Goal: Task Accomplishment & Management: Use online tool/utility

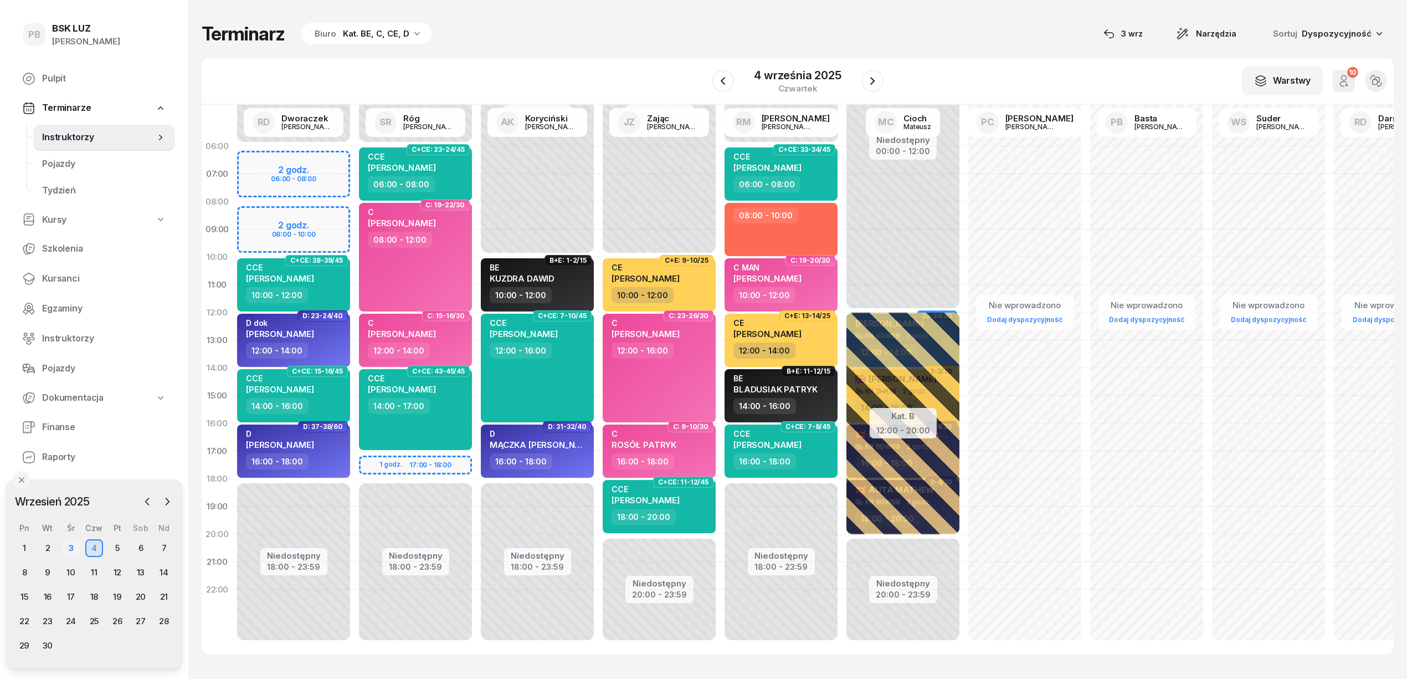
click at [73, 542] on div "3" at bounding box center [71, 548] width 18 height 18
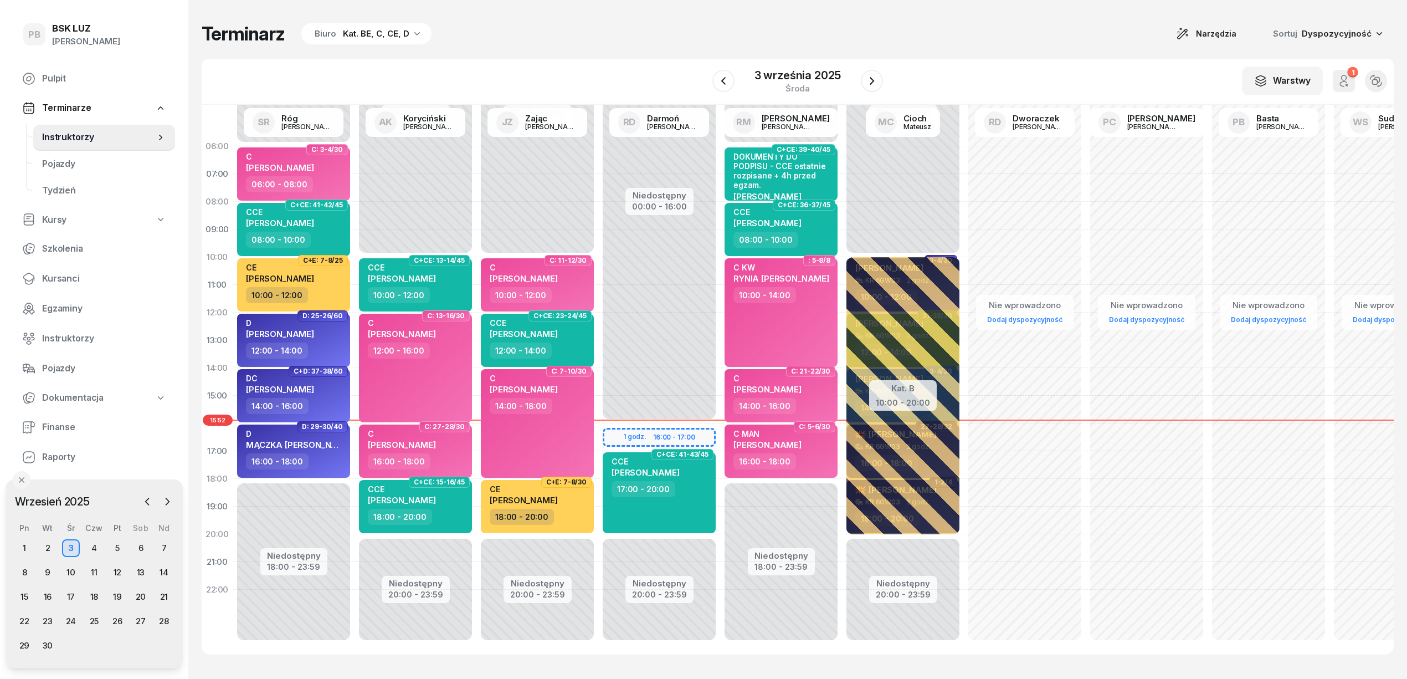
click at [759, 48] on div "Terminarz Biuro Kat. BE, C, CE, D Narzędzia Sortuj Dyspozycyjność W Wybierz AK …" at bounding box center [798, 338] width 1192 height 677
click at [765, 33] on div "Terminarz Biuro Kat. BE, C, CE, D Narzędzia Sortuj Dyspozycyjność" at bounding box center [798, 33] width 1192 height 23
click at [62, 276] on span "Kursanci" at bounding box center [104, 279] width 124 height 14
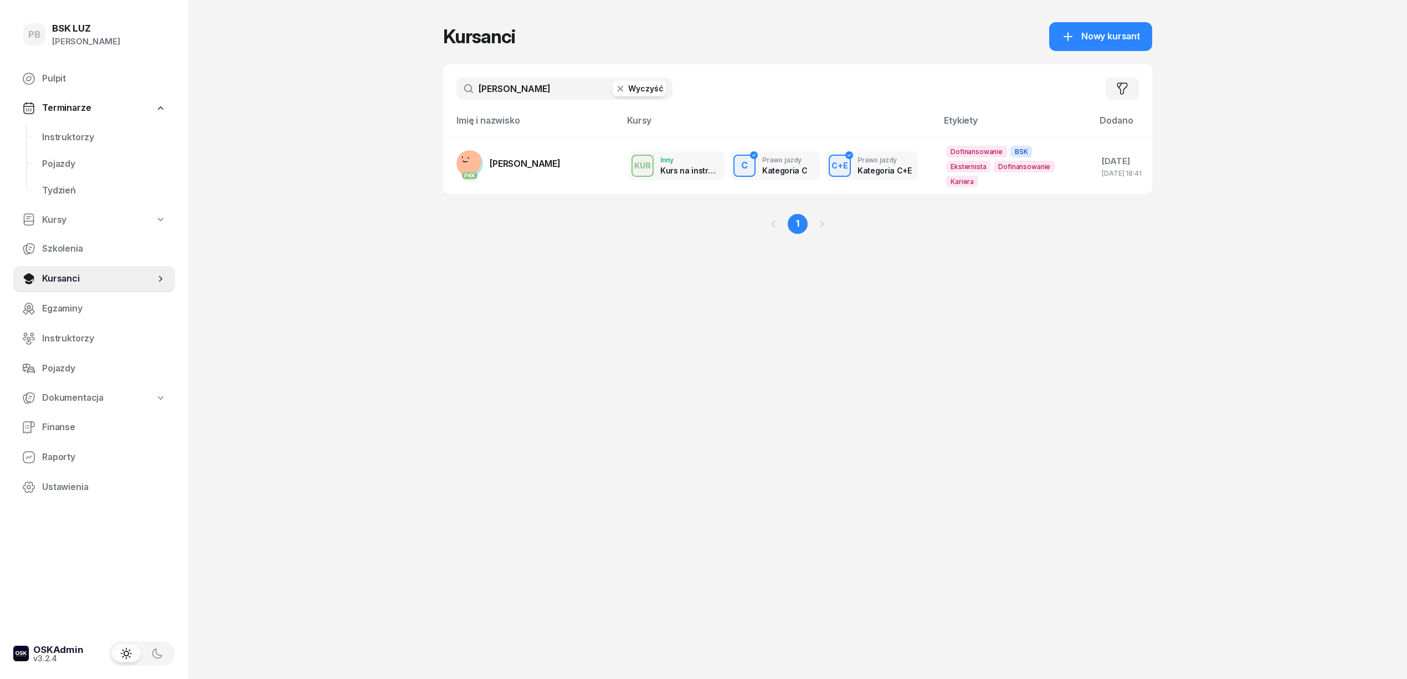
click at [542, 89] on input "[PERSON_NAME]" at bounding box center [565, 89] width 216 height 22
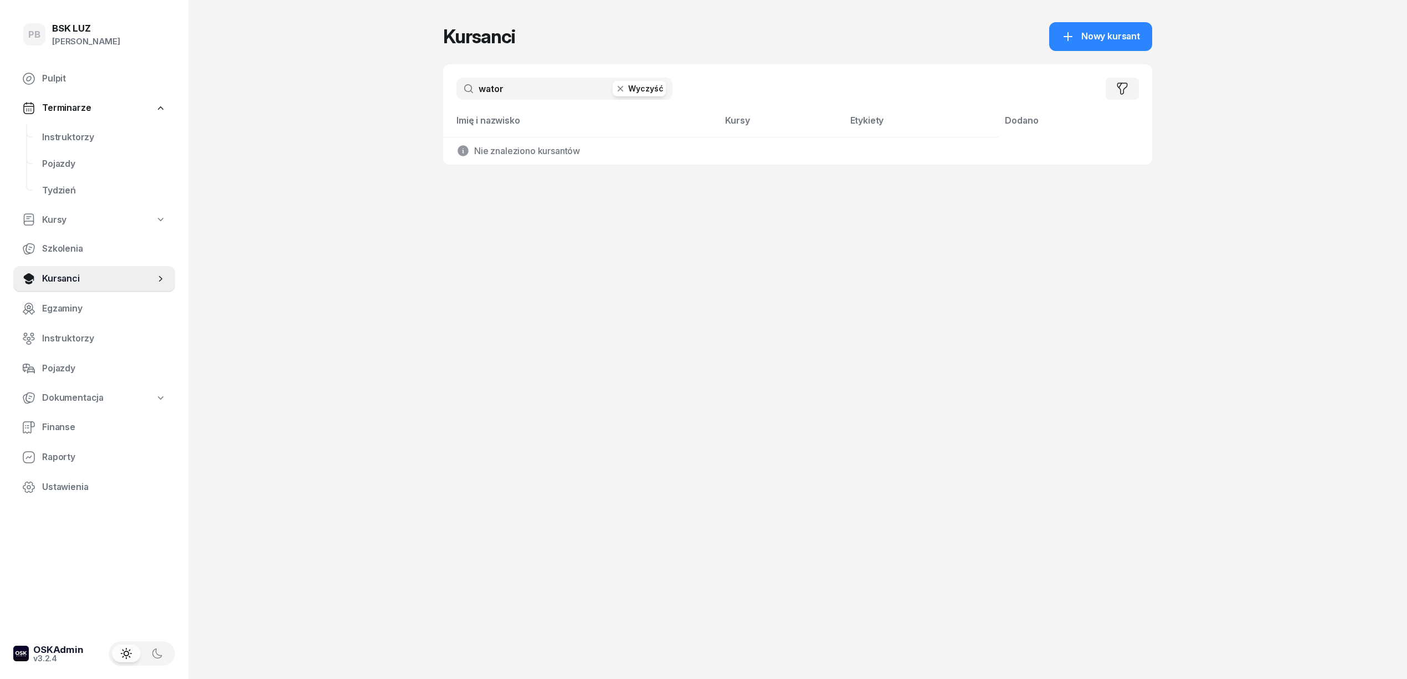
drag, startPoint x: 517, startPoint y: 94, endPoint x: 447, endPoint y: 85, distance: 70.9
click at [447, 85] on div "wator Wyczyść Filtruj" at bounding box center [797, 88] width 709 height 49
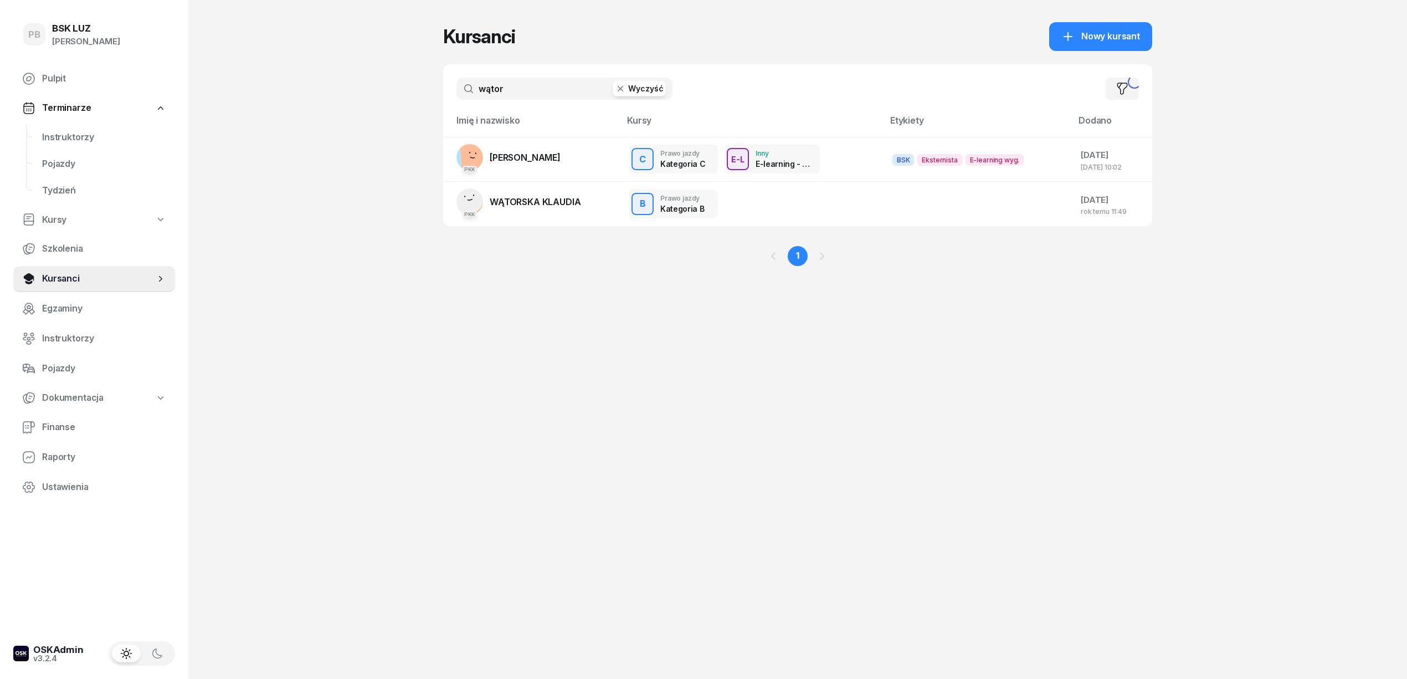
type input "wątor"
click at [556, 156] on span "[PERSON_NAME]" at bounding box center [525, 157] width 71 height 11
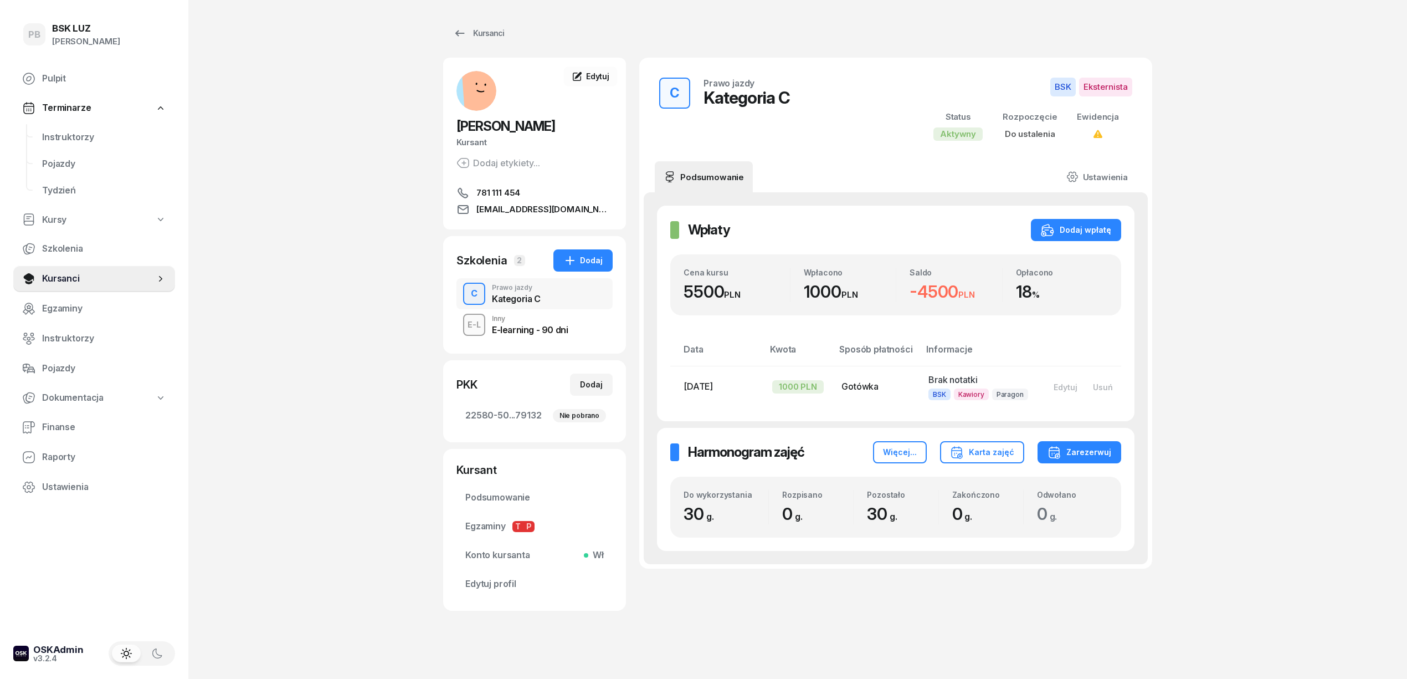
click at [724, 637] on div "Kursanci [PERSON_NAME] etykiety... 781 111 454 [EMAIL_ADDRESS][DOMAIN_NAME] WW …" at bounding box center [797, 343] width 709 height 686
click at [58, 431] on span "Finanse" at bounding box center [104, 427] width 124 height 14
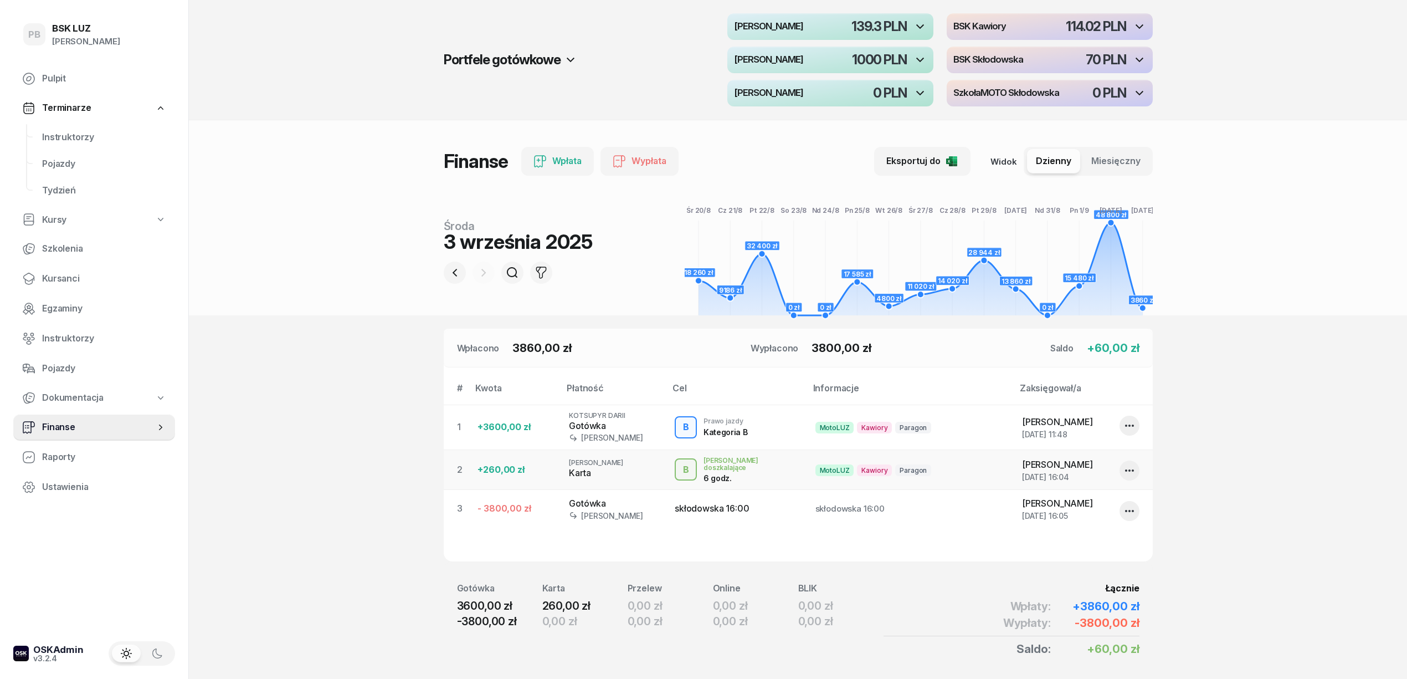
click at [101, 426] on span "Finanse" at bounding box center [98, 427] width 113 height 14
click at [404, 60] on div "Portfele gotówkowe MotoLUZ Kawiory 139.3 PLN BSK Kawiory 114.02 PLN MotoLUZ Skł…" at bounding box center [798, 60] width 1219 height 120
click at [61, 272] on span "Kursanci" at bounding box center [104, 279] width 124 height 14
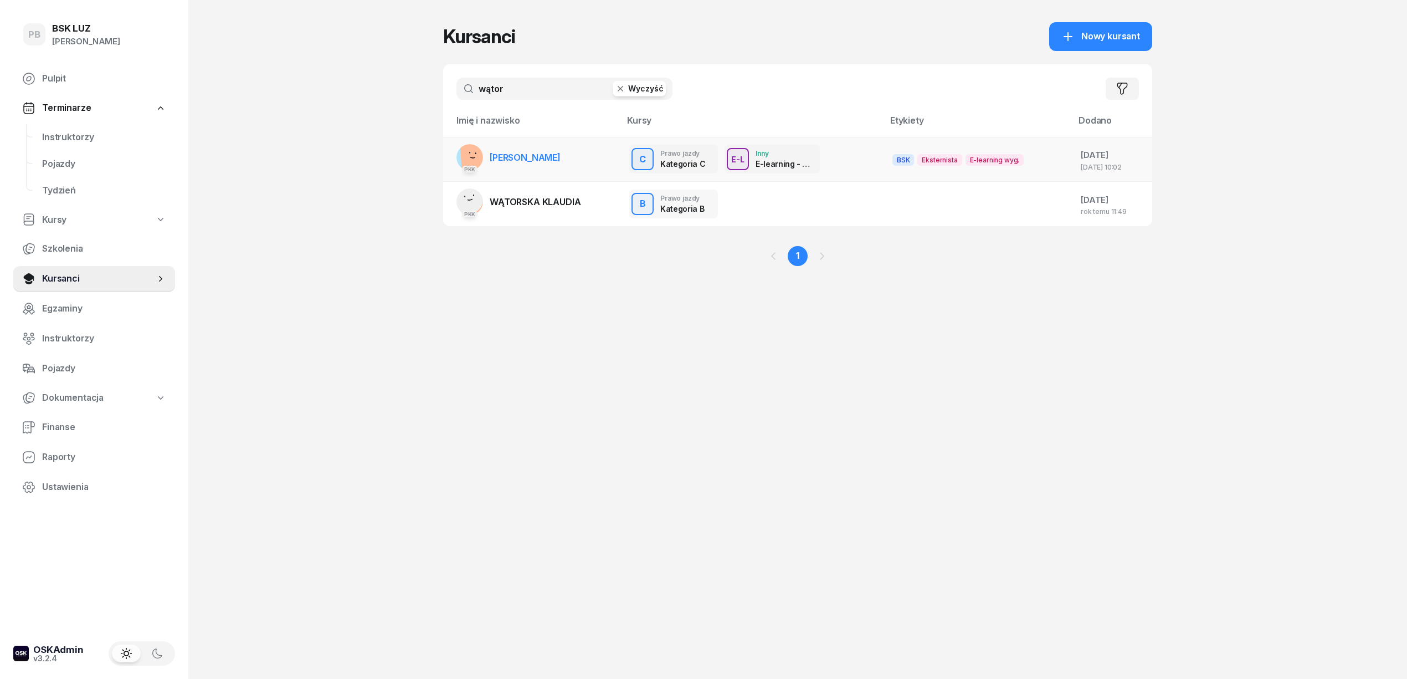
click at [542, 158] on span "[PERSON_NAME]" at bounding box center [525, 157] width 71 height 11
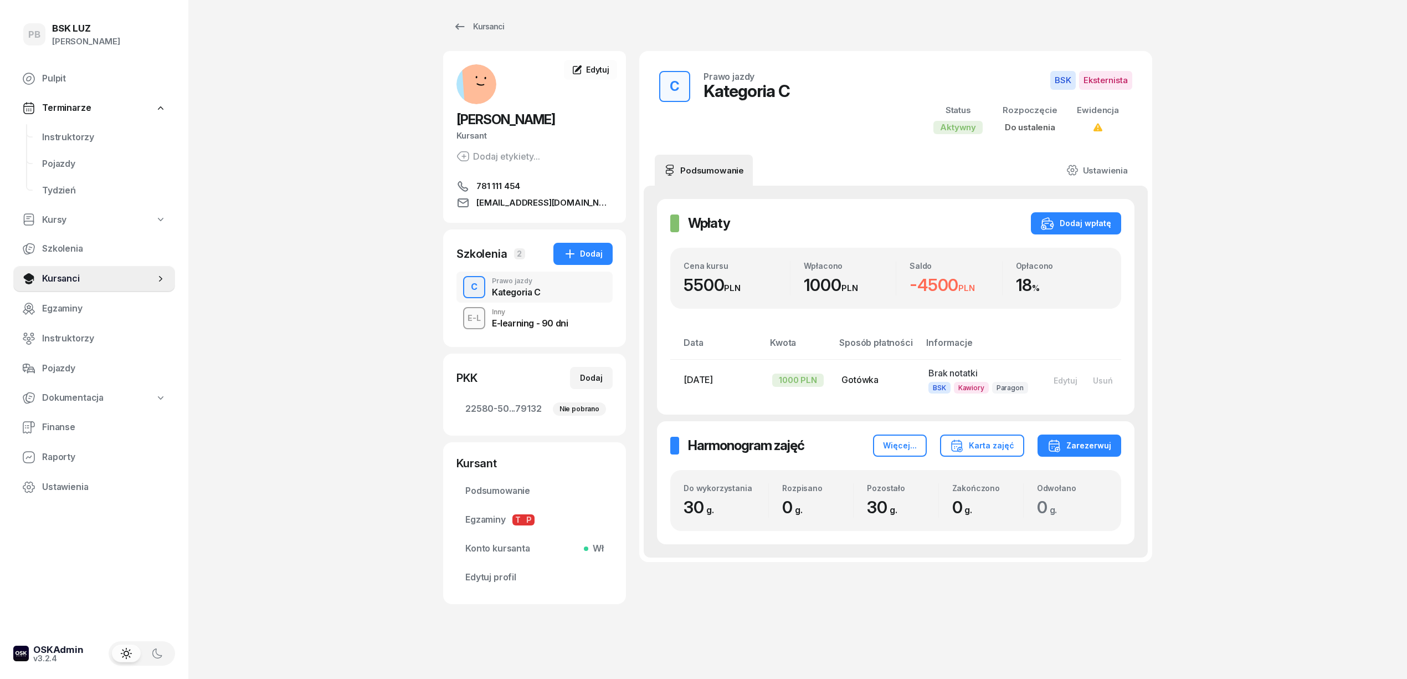
scroll to position [7, 0]
click at [1058, 442] on icon "button" at bounding box center [1054, 444] width 13 height 13
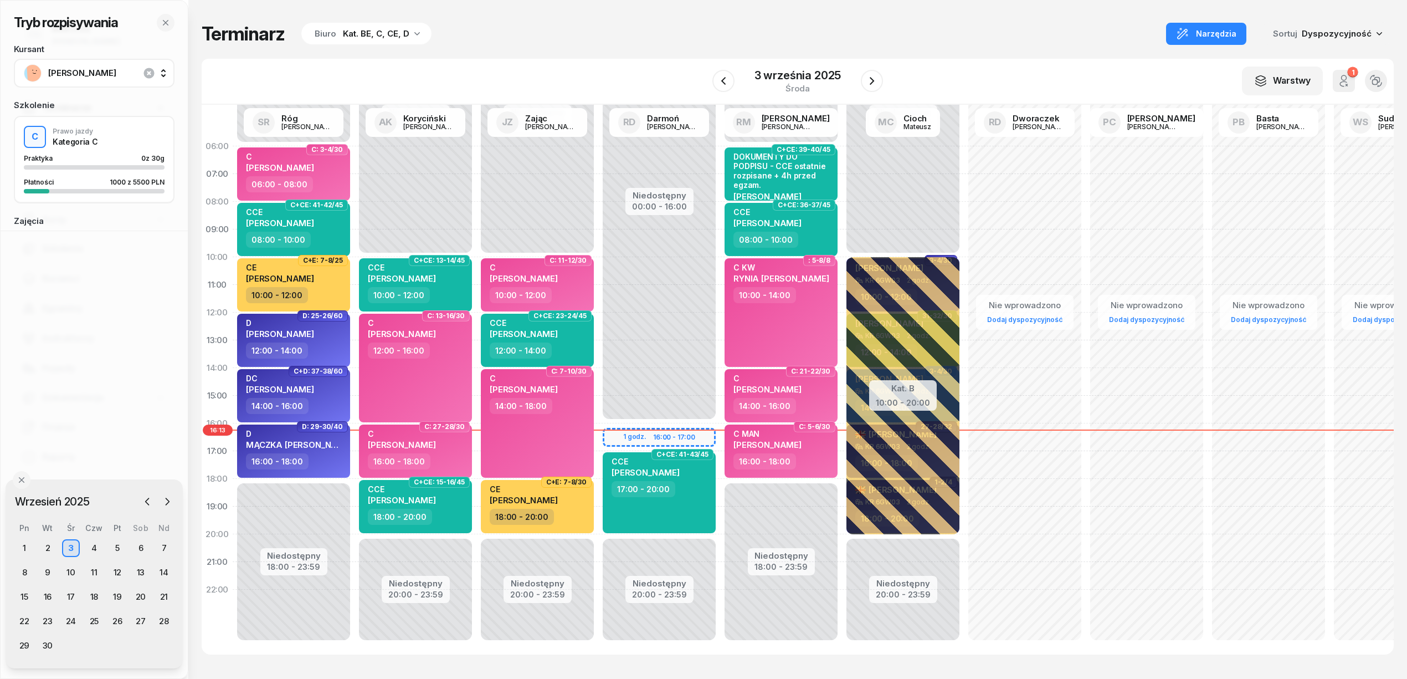
click at [590, 9] on div "Tryb rozpisywania Kursant [PERSON_NAME] C Prawo jazdy Kategoria C Praktyka 0 z …" at bounding box center [798, 338] width 1192 height 677
click at [873, 80] on icon "button" at bounding box center [872, 81] width 4 height 8
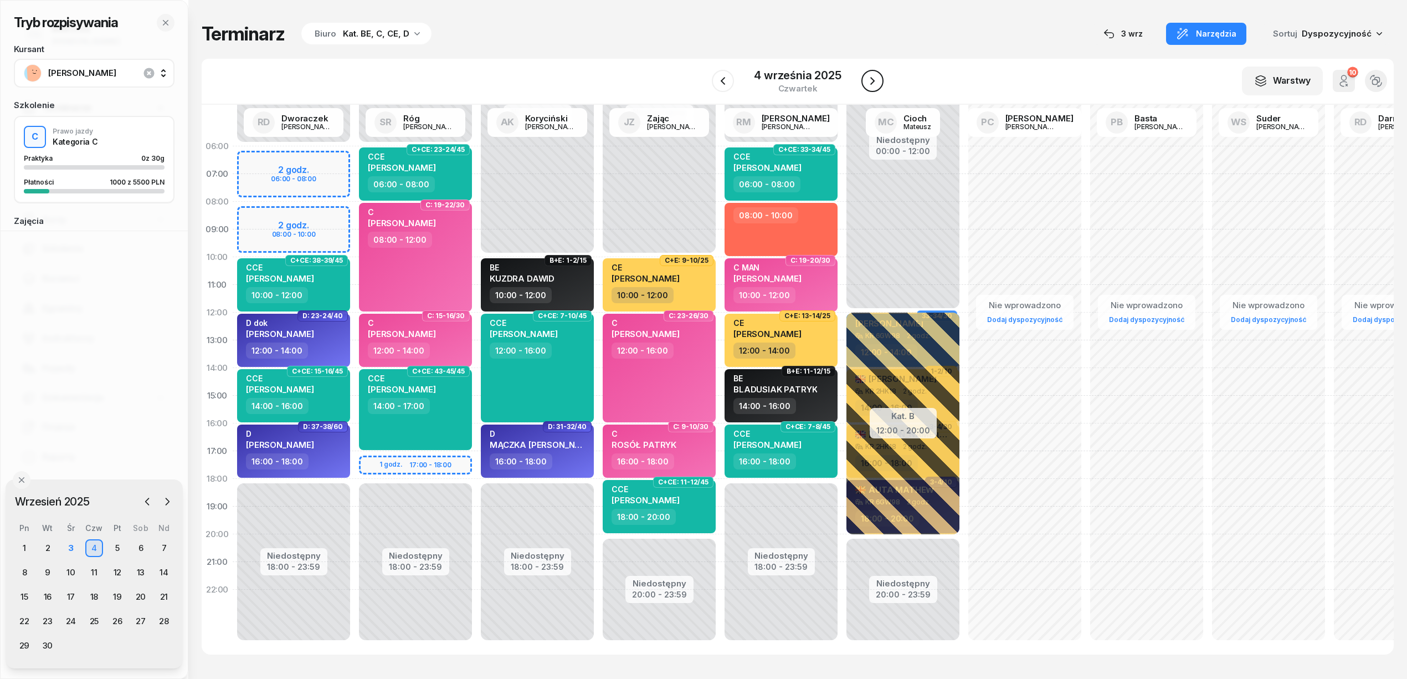
click at [873, 80] on icon "button" at bounding box center [873, 81] width 4 height 8
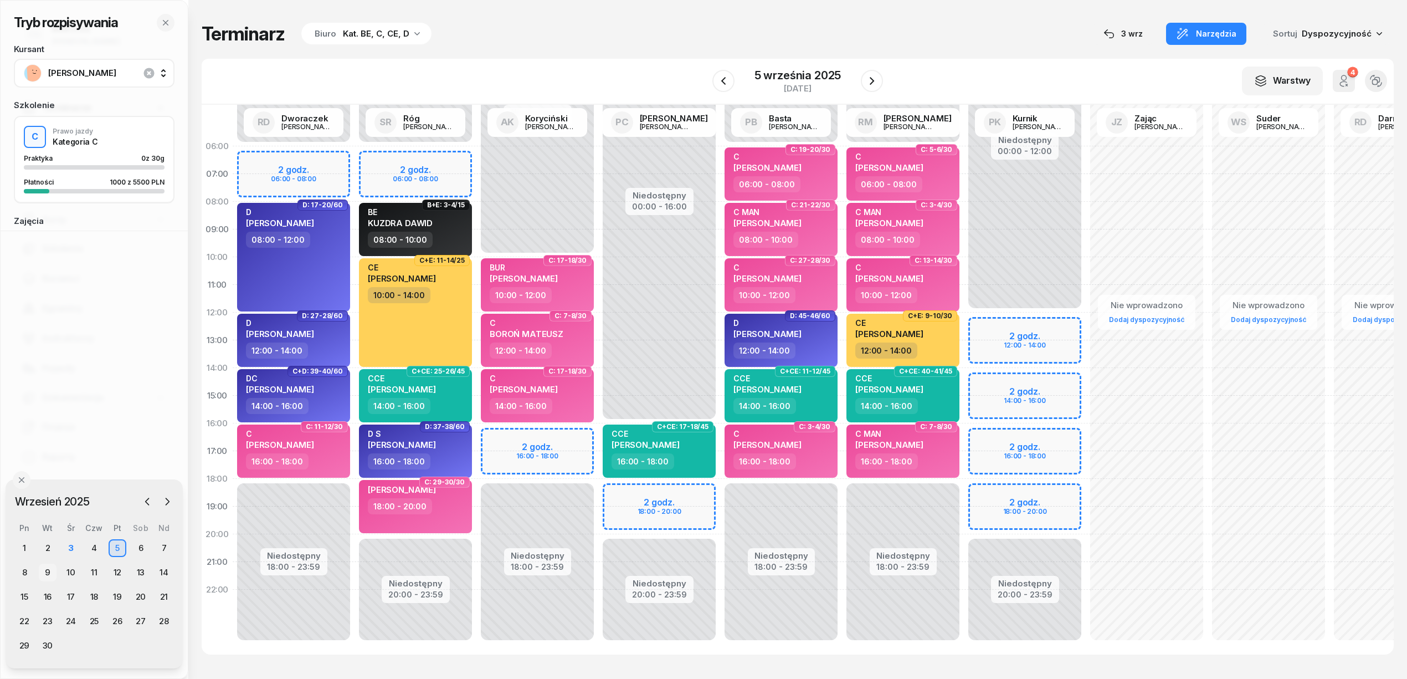
click at [50, 572] on div "9" at bounding box center [48, 573] width 18 height 18
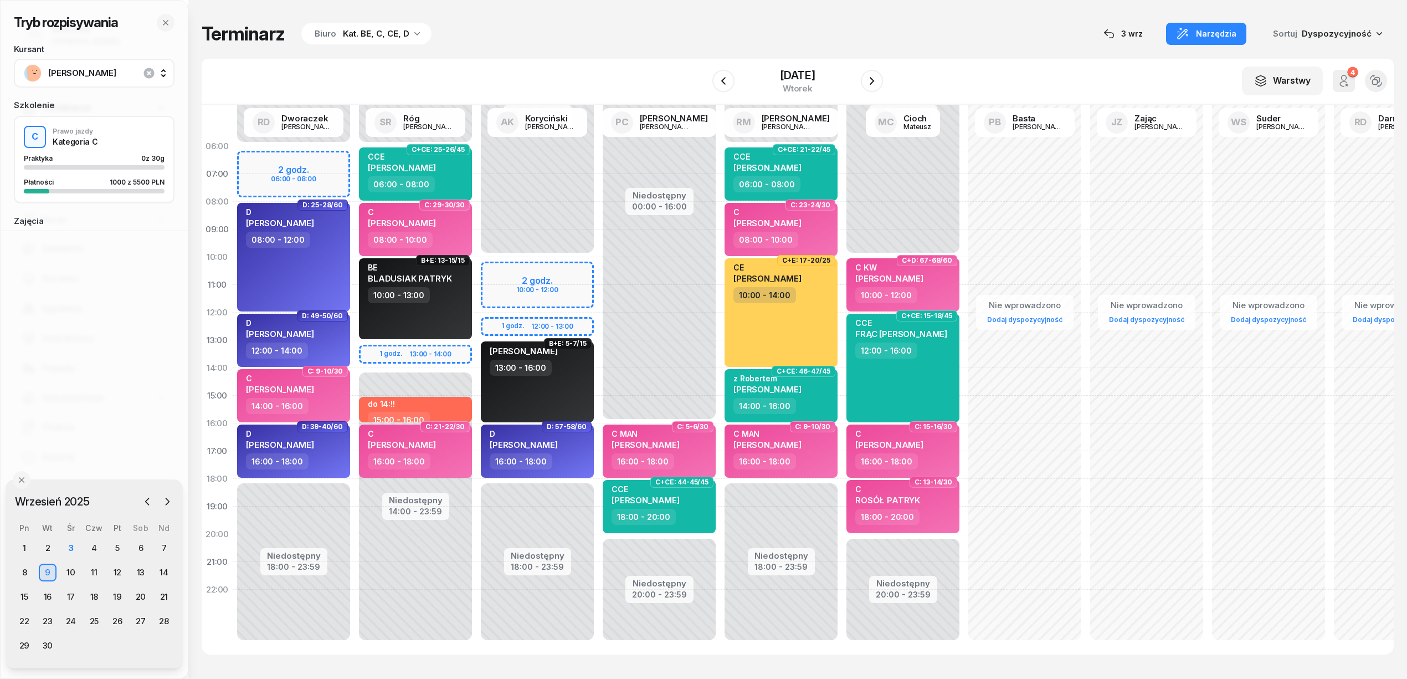
click at [680, 41] on div "Terminarz Biuro Kat. BE, C, CE, D [DATE] Narzędzia Sortuj Dyspozycyjność" at bounding box center [798, 33] width 1192 height 23
click at [495, 286] on div "Niedostępny 00:00 - 10:00 Niedostępny 18:00 - 23:59 2 godz. 10:00 - 12:00 1 god…" at bounding box center [538, 395] width 122 height 526
select select "11"
select select "13"
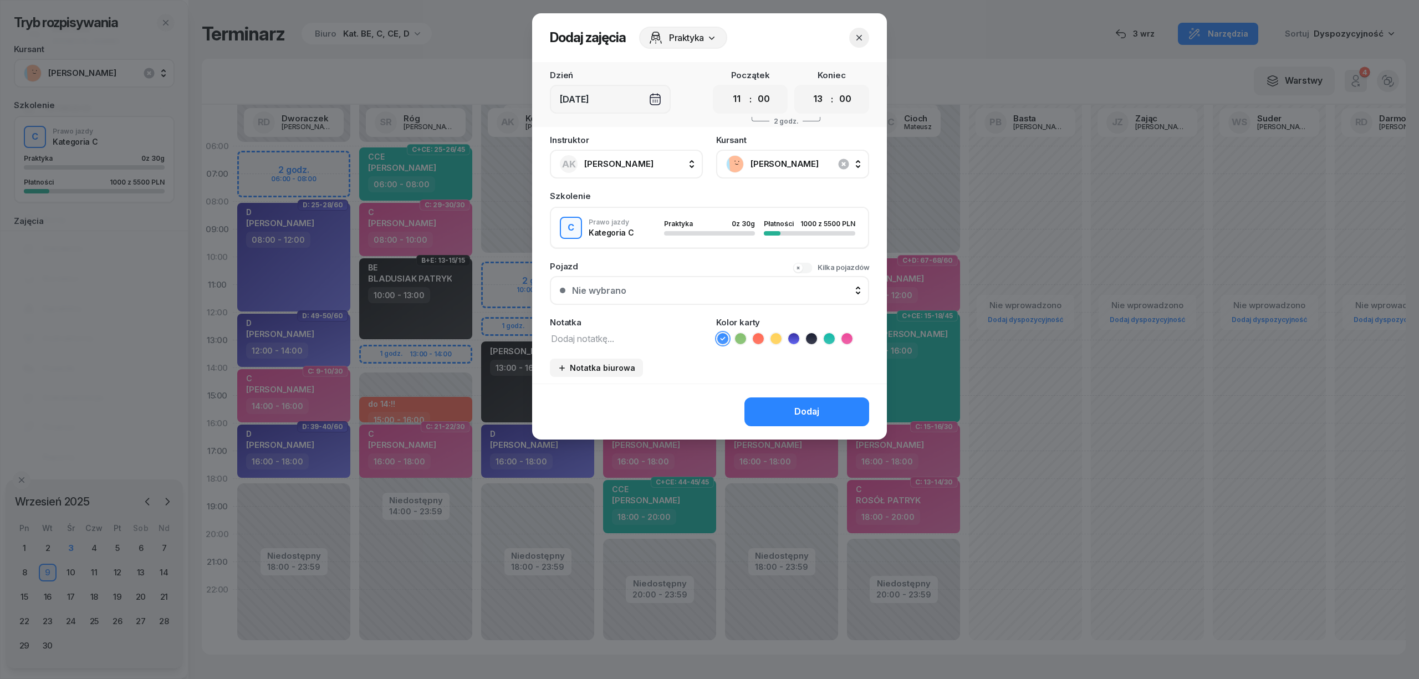
click at [801, 158] on span "[PERSON_NAME]" at bounding box center [804, 164] width 109 height 14
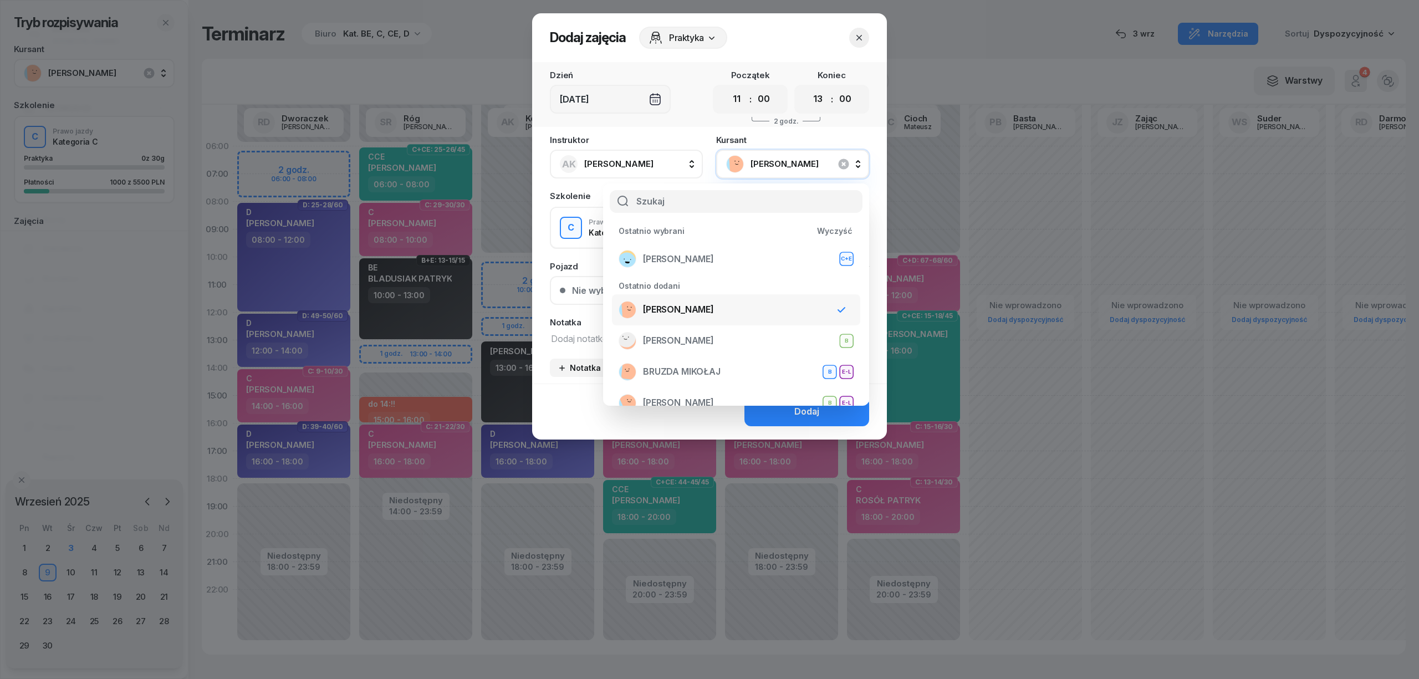
click at [759, 309] on div "[PERSON_NAME]" at bounding box center [721, 310] width 206 height 18
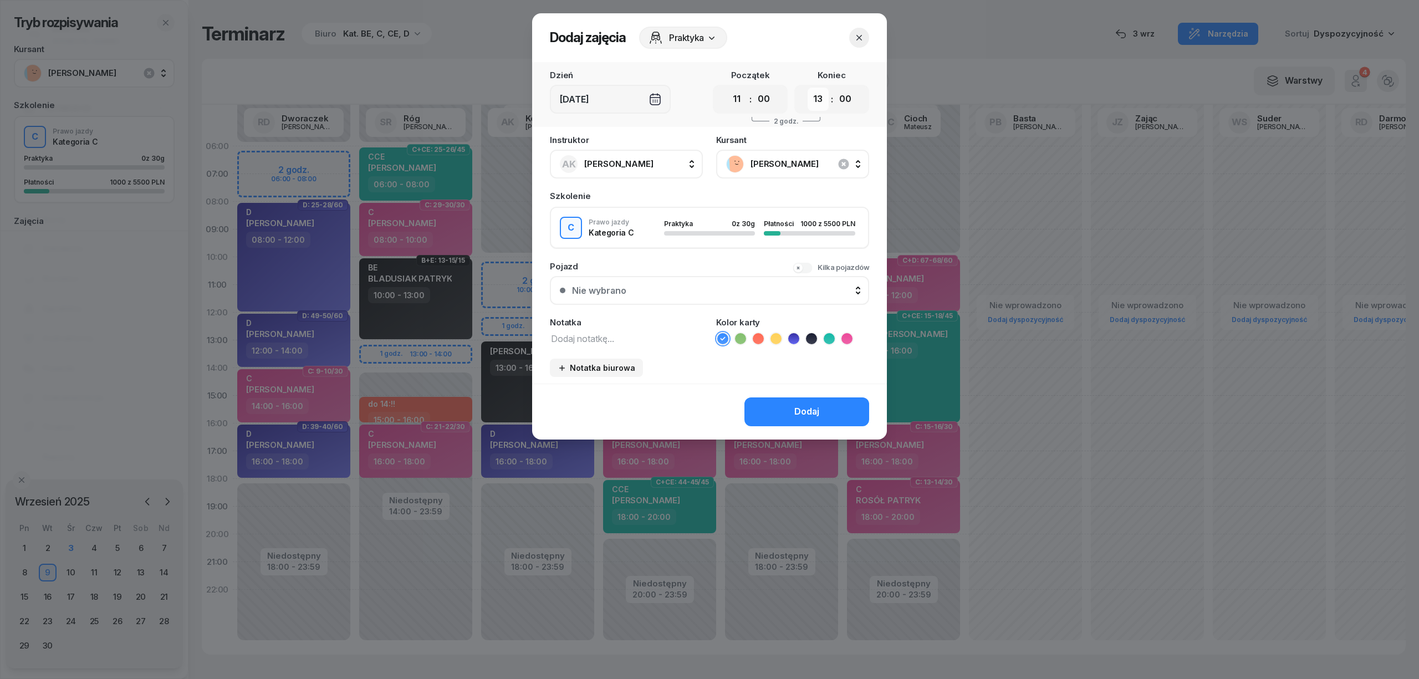
click at [820, 106] on select "00 01 02 03 04 05 06 07 08 09 10 11 12 13 14 15 16 17 18 19 20 21 22 23" at bounding box center [817, 99] width 21 height 23
click at [807, 51] on header "Dodaj zajęcia Praktyka" at bounding box center [709, 37] width 355 height 49
click at [664, 336] on textarea at bounding box center [626, 338] width 153 height 14
type textarea "C"
click at [847, 333] on icon at bounding box center [846, 338] width 11 height 11
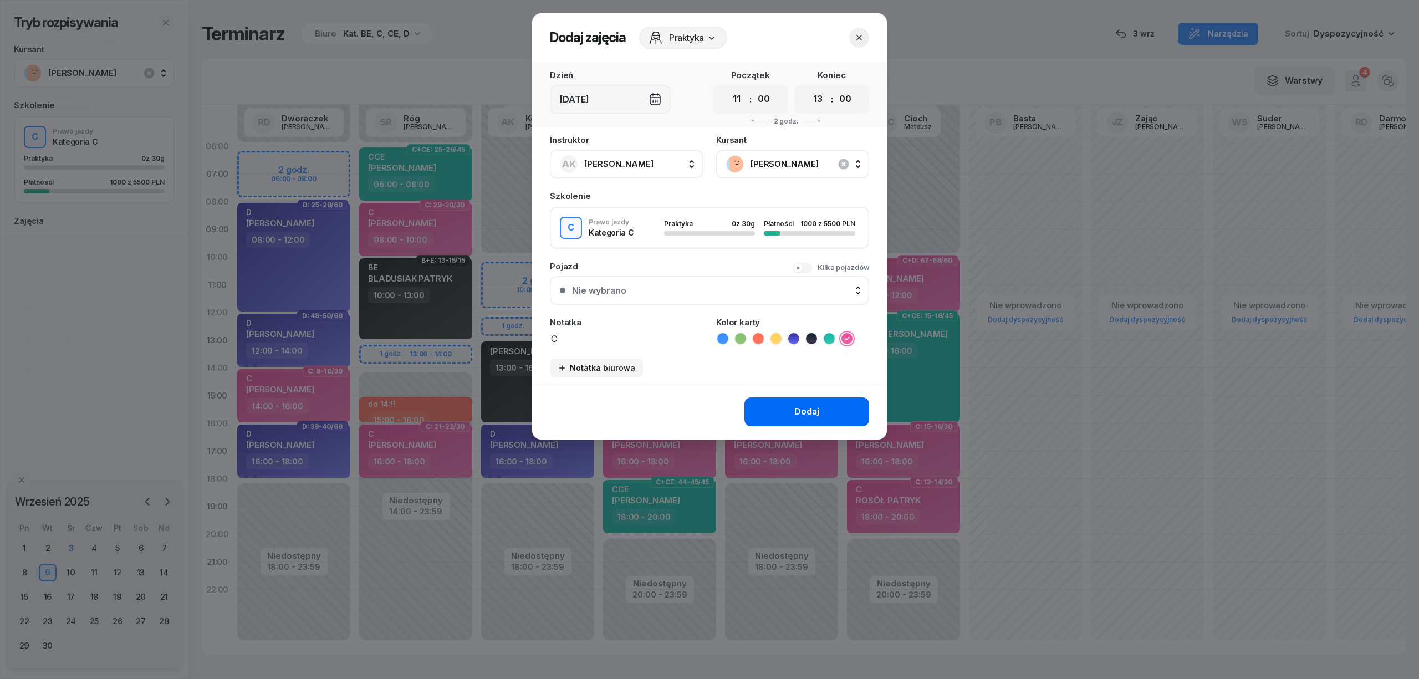
click at [810, 408] on div "Dodaj" at bounding box center [806, 412] width 25 height 14
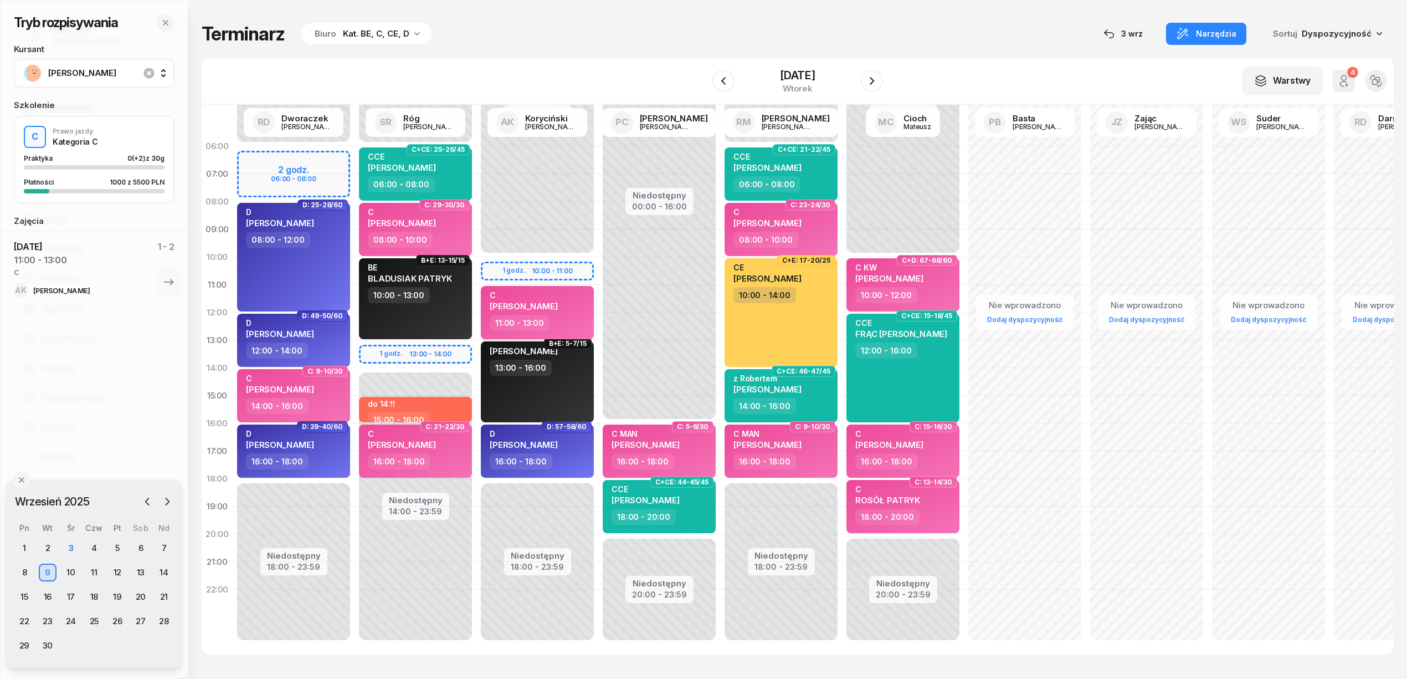
click at [566, 321] on div "11:00 - 13:00" at bounding box center [539, 323] width 98 height 16
select select "11"
select select "13"
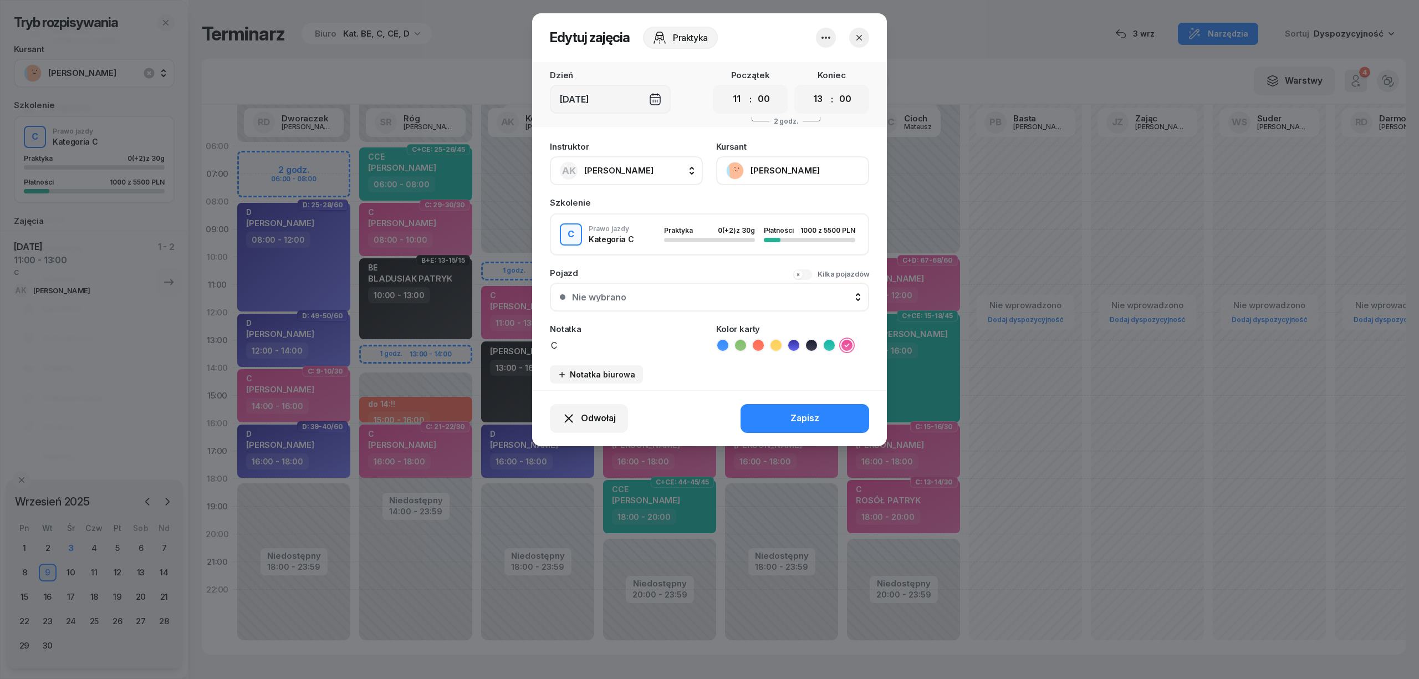
click at [827, 35] on icon "button" at bounding box center [825, 37] width 13 height 13
click at [823, 70] on link "Usuń" at bounding box center [820, 72] width 146 height 28
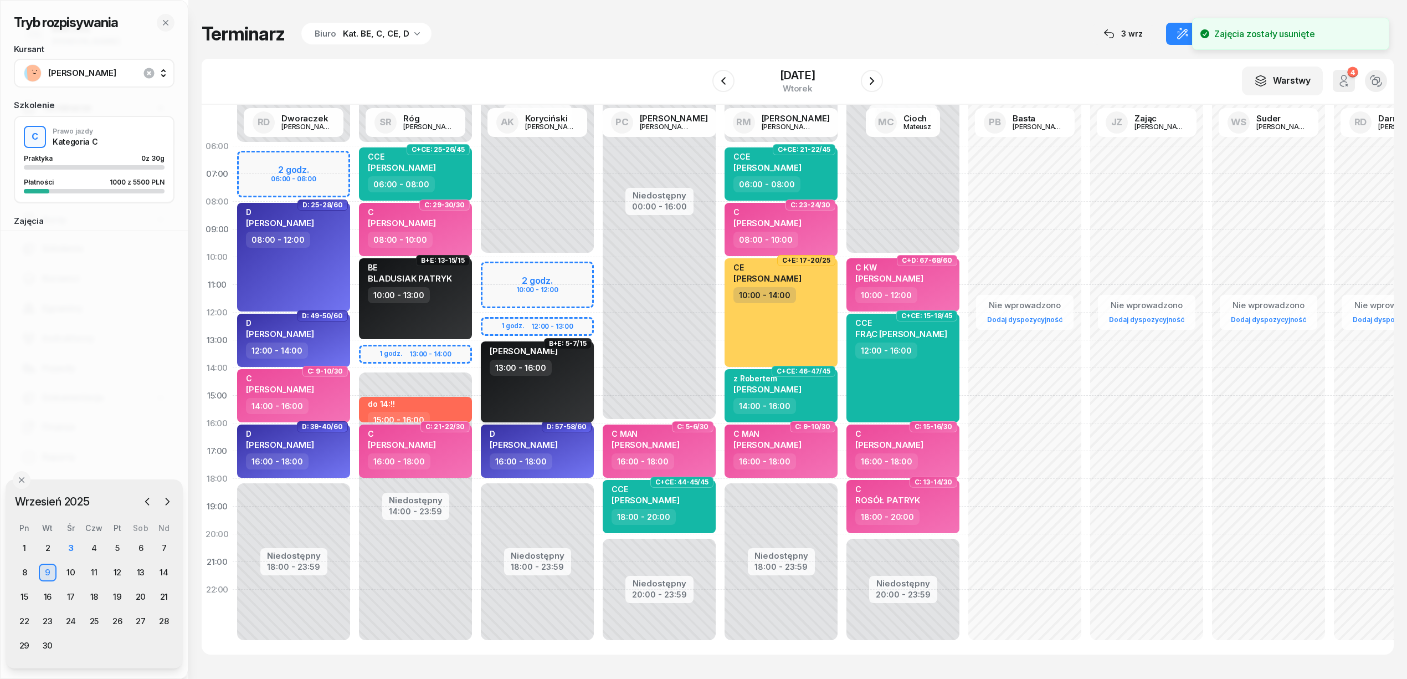
click at [541, 347] on span "[PERSON_NAME]" at bounding box center [524, 351] width 68 height 11
select select "13"
select select "16"
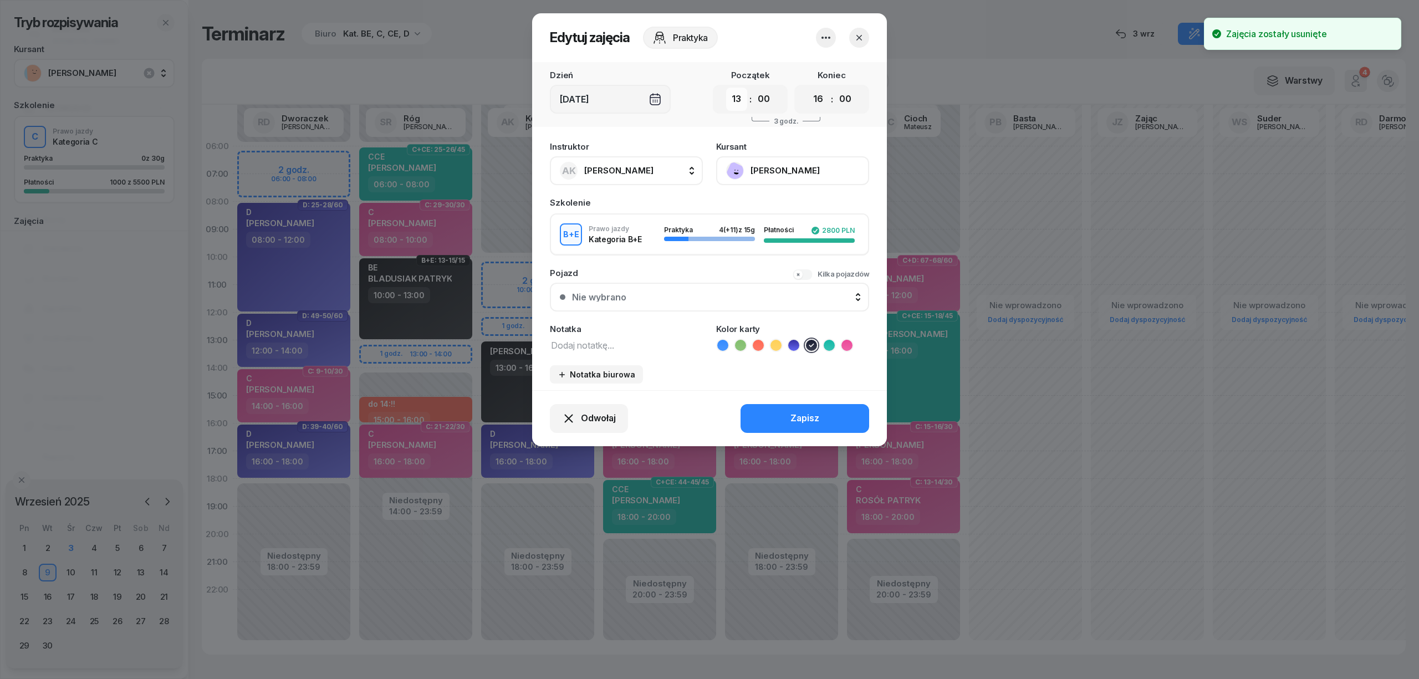
click at [734, 100] on select "00 01 02 03 04 05 06 07 08 09 10 11 12 13 14 15 16 17 18 19 20 21 22 23" at bounding box center [736, 99] width 21 height 23
select select "14"
click at [726, 88] on select "00 01 02 03 04 05 06 07 08 09 10 11 12 13 14 15 16 17 18 19 20 21 22 23" at bounding box center [736, 99] width 21 height 23
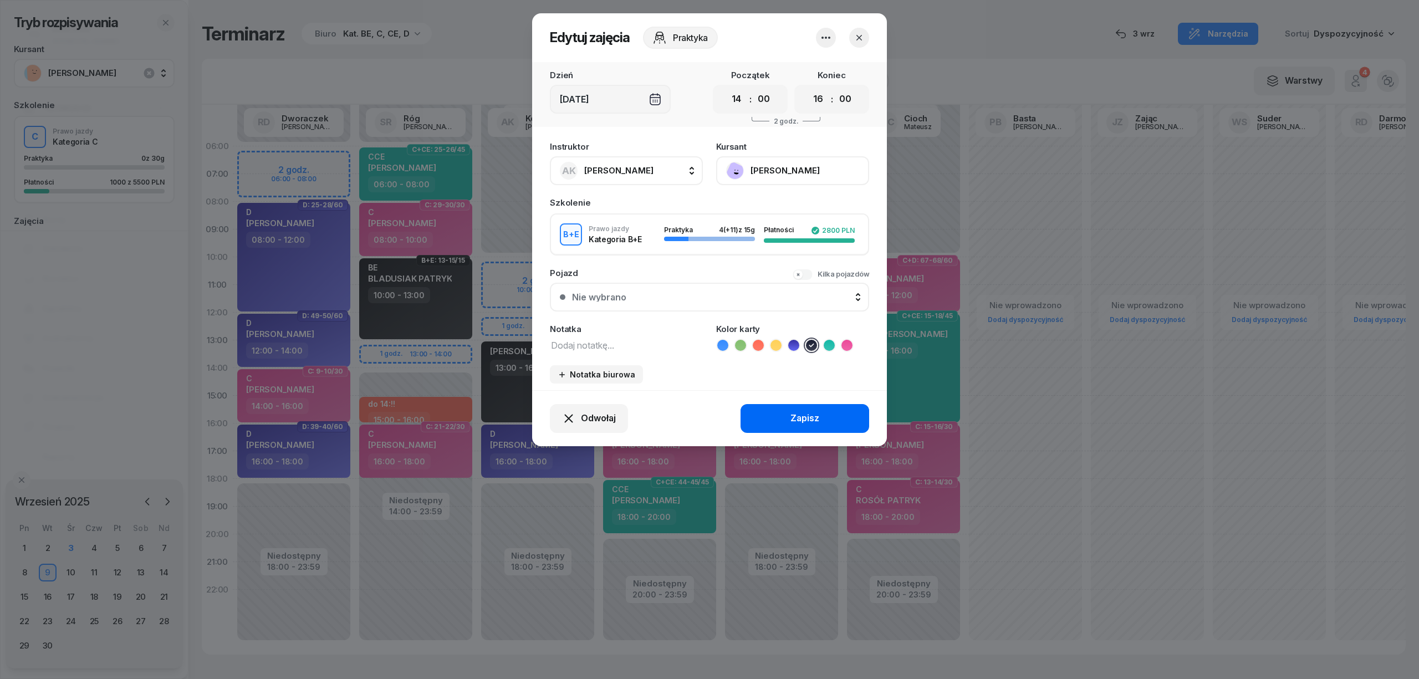
click at [772, 421] on button "Zapisz" at bounding box center [804, 418] width 129 height 29
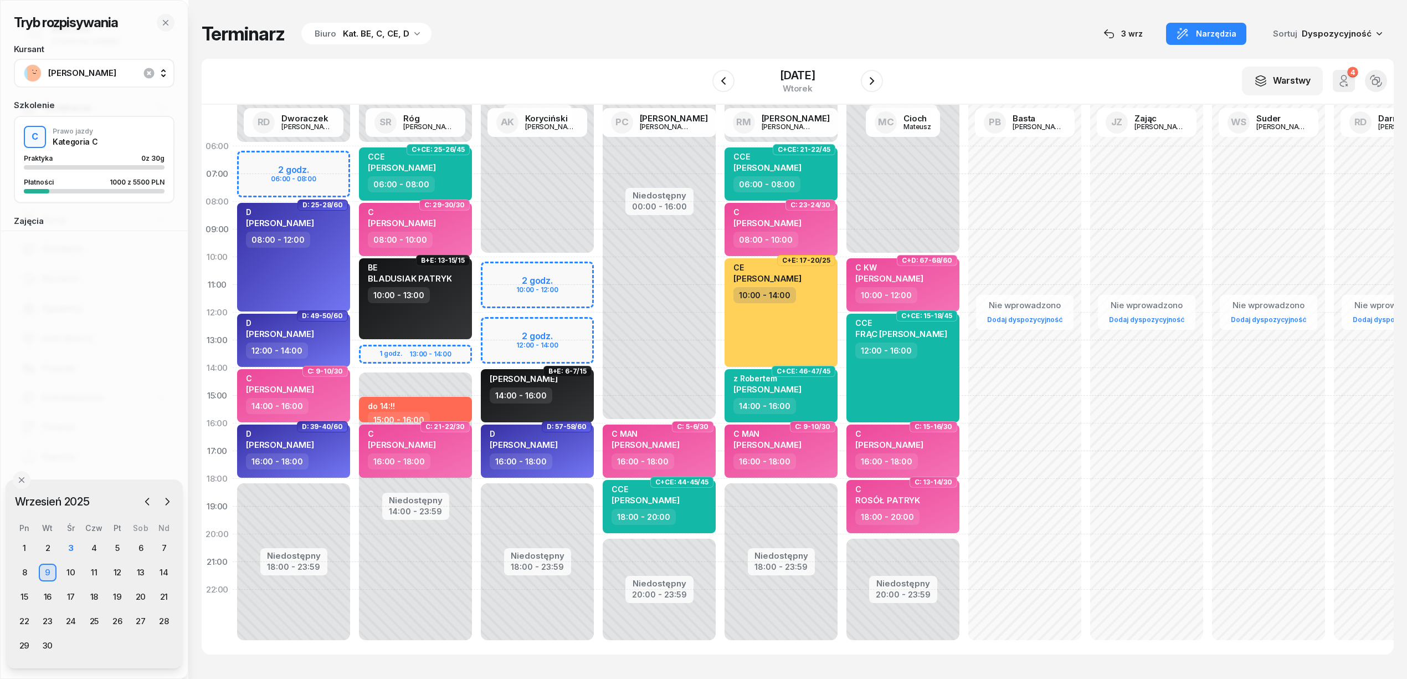
click at [414, 344] on div "Niedostępny 00:00 - 06:00 Niedostępny 14:00 - 23:59 1 godz. 13:00 - 14:00 C+CE:…" at bounding box center [416, 395] width 122 height 526
select select "13"
select select "14"
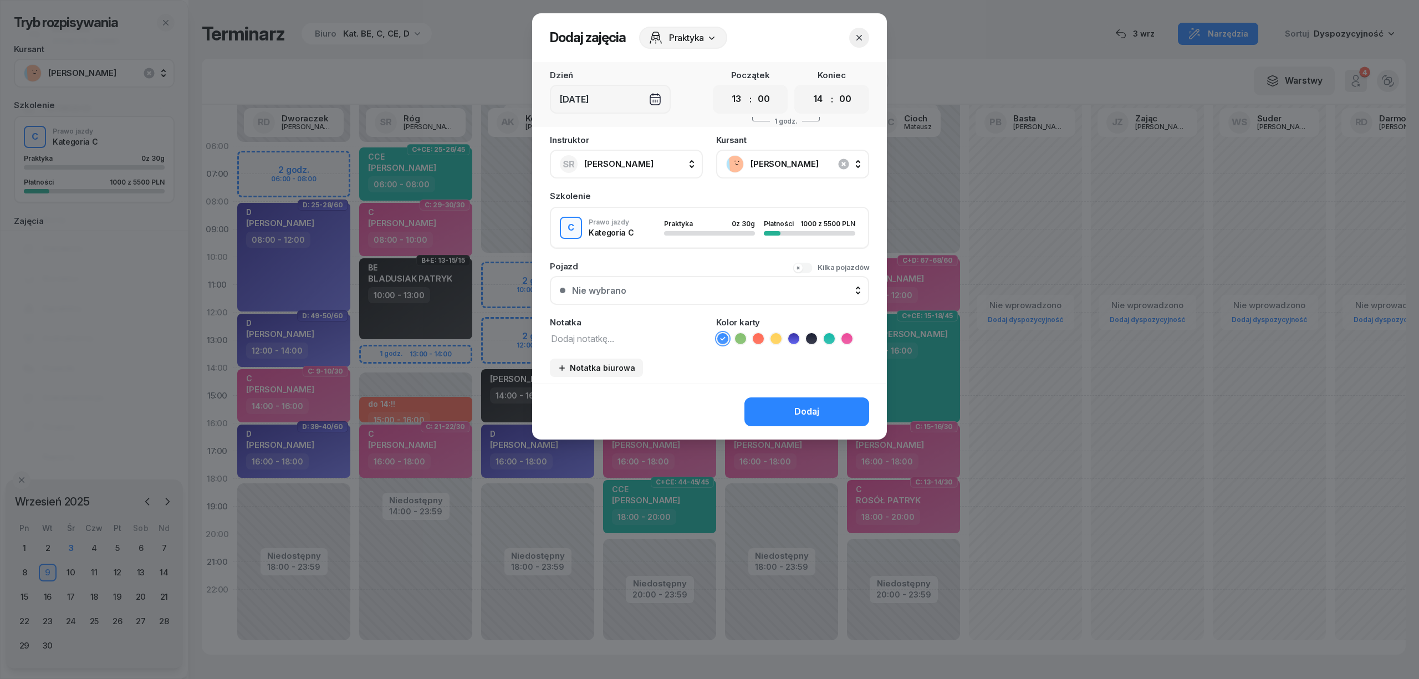
click at [849, 164] on icon "button" at bounding box center [843, 163] width 13 height 13
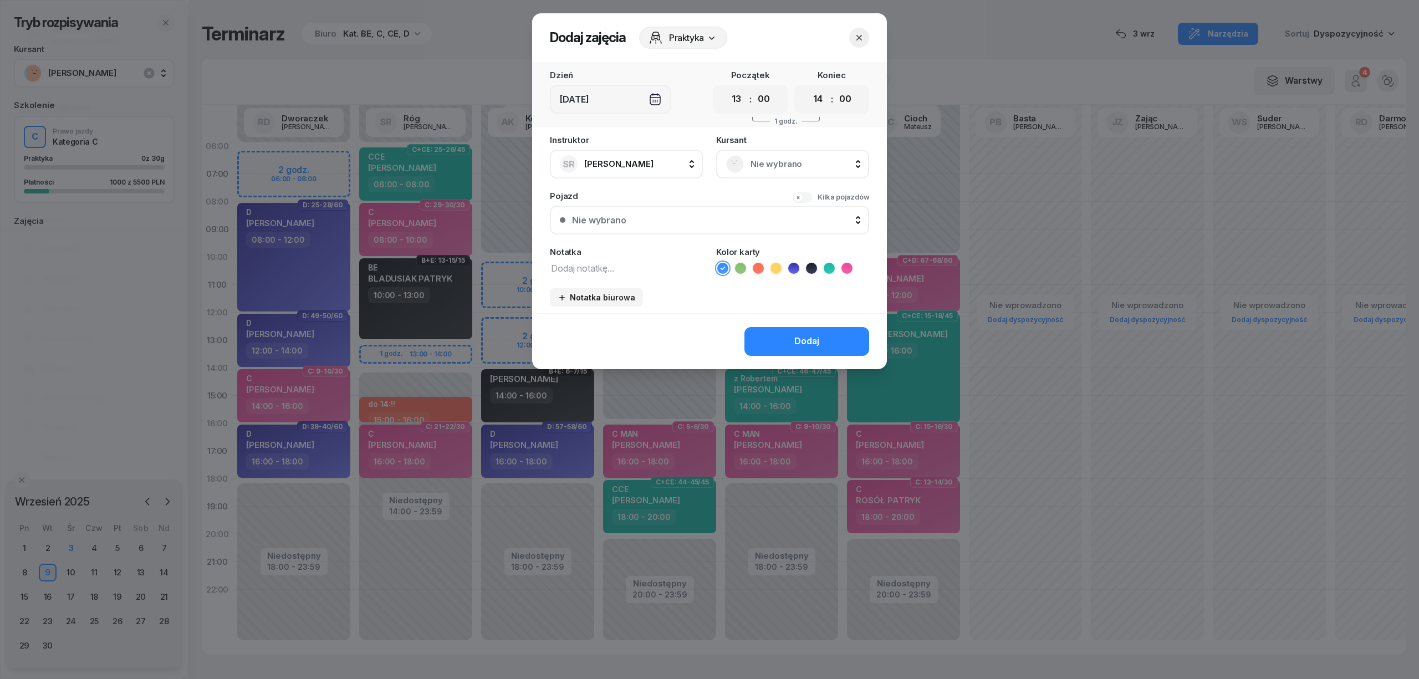
click at [825, 160] on span "Nie wybrano" at bounding box center [804, 164] width 109 height 14
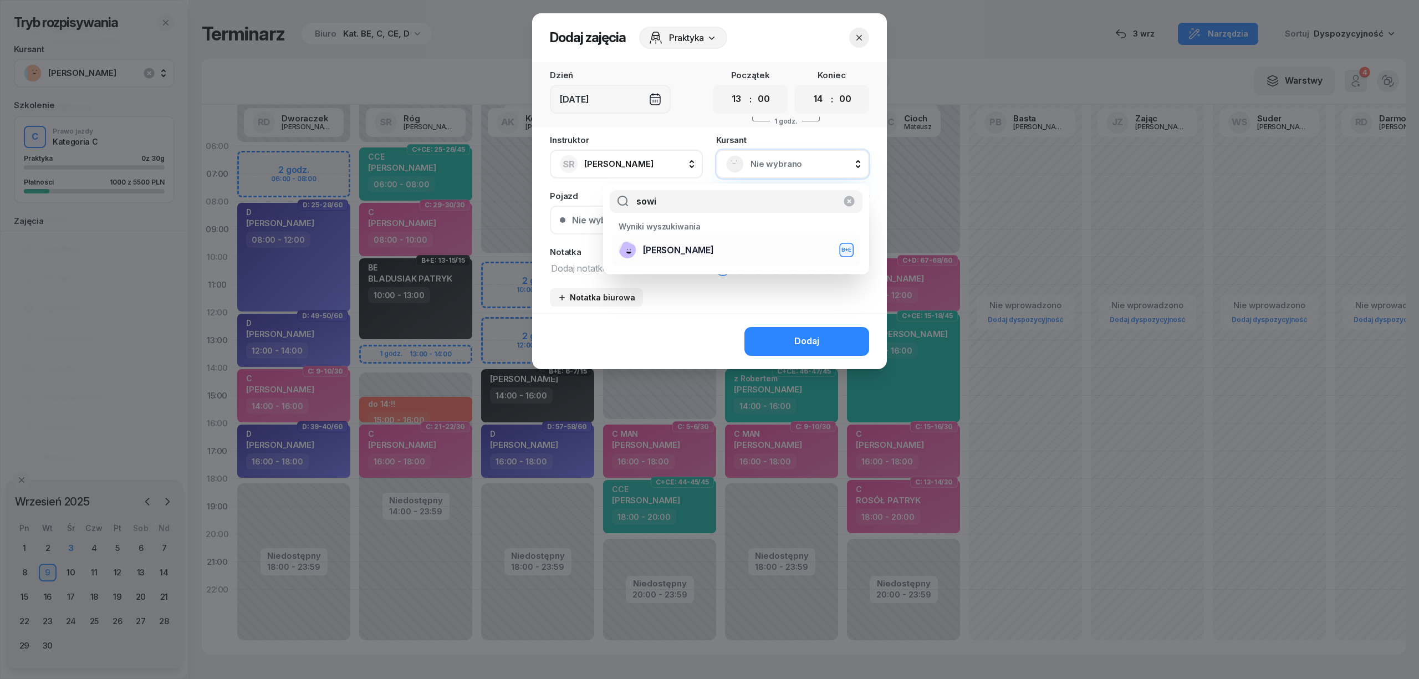
type input "sowi"
click at [763, 258] on div "[PERSON_NAME]+E" at bounding box center [735, 250] width 235 height 18
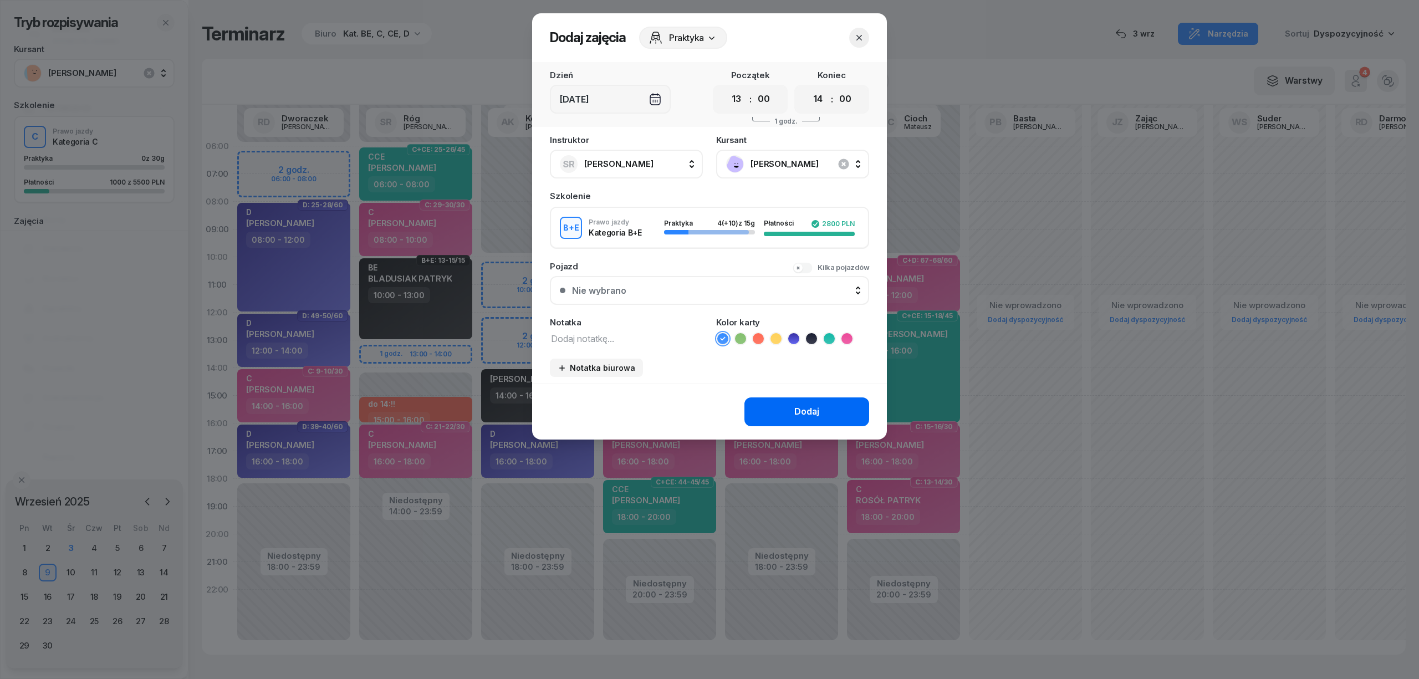
click at [794, 417] on button "Dodaj" at bounding box center [806, 411] width 125 height 29
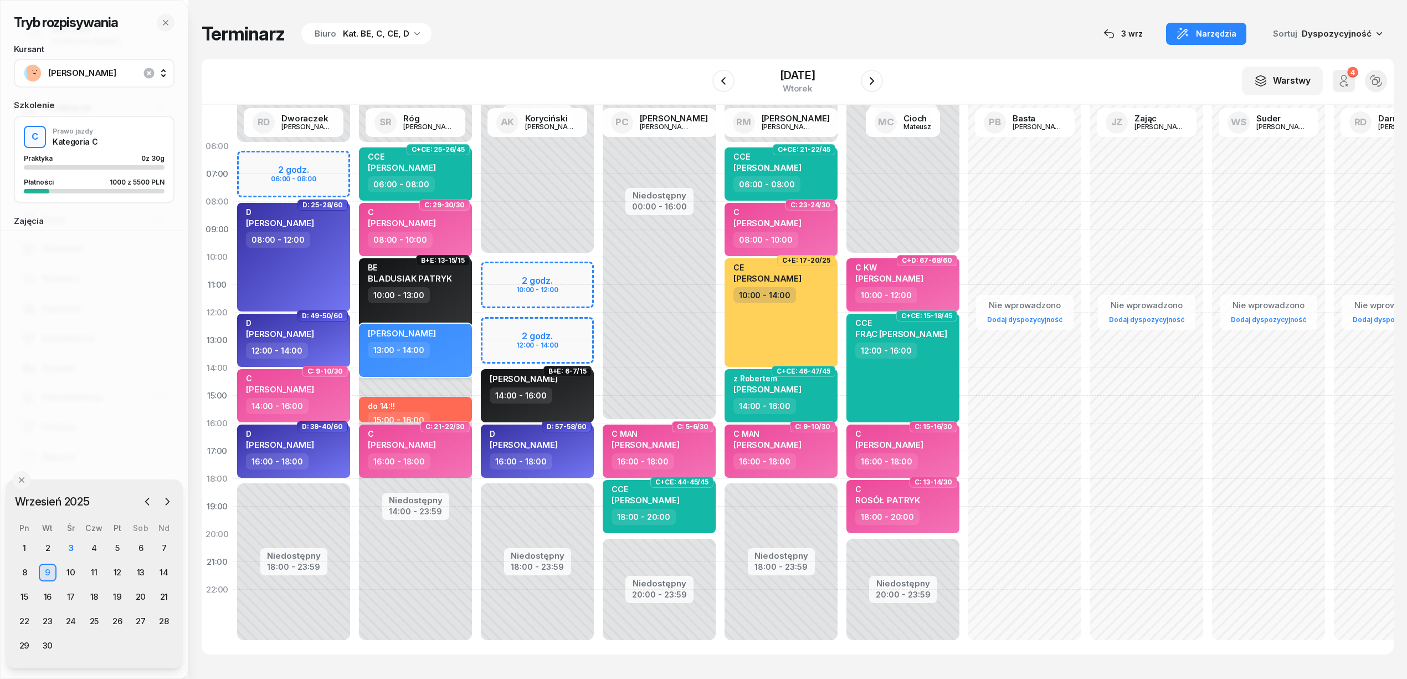
click at [442, 358] on div "[PERSON_NAME] 13:00 - 14:00" at bounding box center [415, 350] width 113 height 53
select select "13"
select select "14"
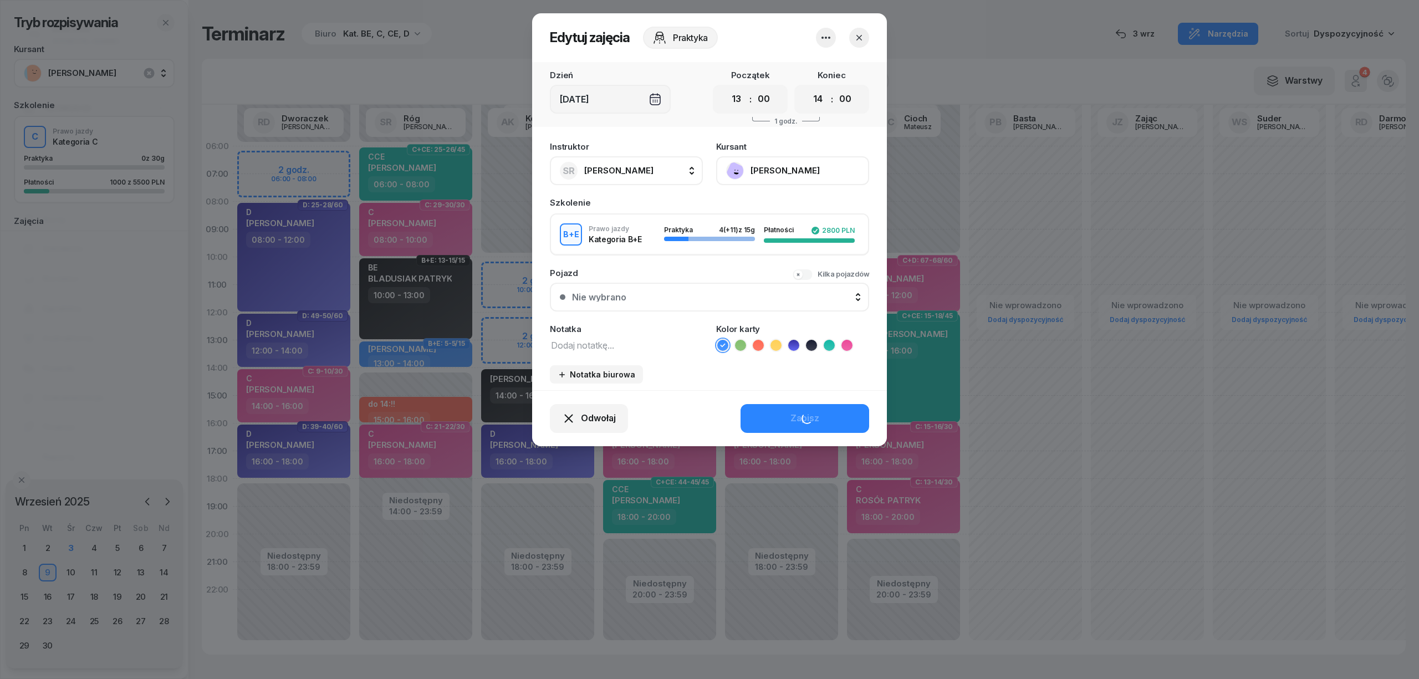
click at [584, 340] on textarea at bounding box center [626, 344] width 153 height 14
type textarea "BE"
click at [814, 345] on icon at bounding box center [811, 345] width 11 height 11
click at [815, 411] on div "Zapisz" at bounding box center [804, 418] width 29 height 14
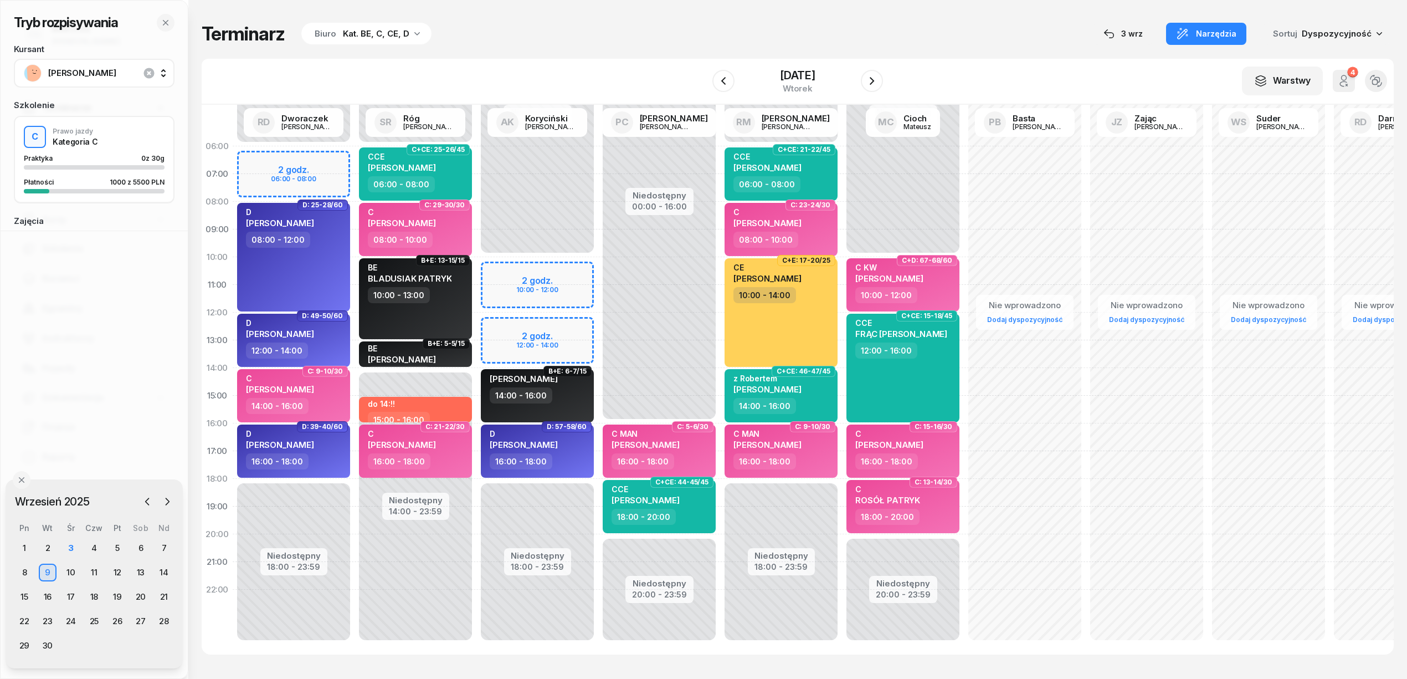
click at [485, 318] on div "Niedostępny 00:00 - 10:00 Niedostępny 18:00 - 23:59 B+E: 6-7/15 [PERSON_NAME] 1…" at bounding box center [538, 395] width 122 height 526
select select "12"
select select "14"
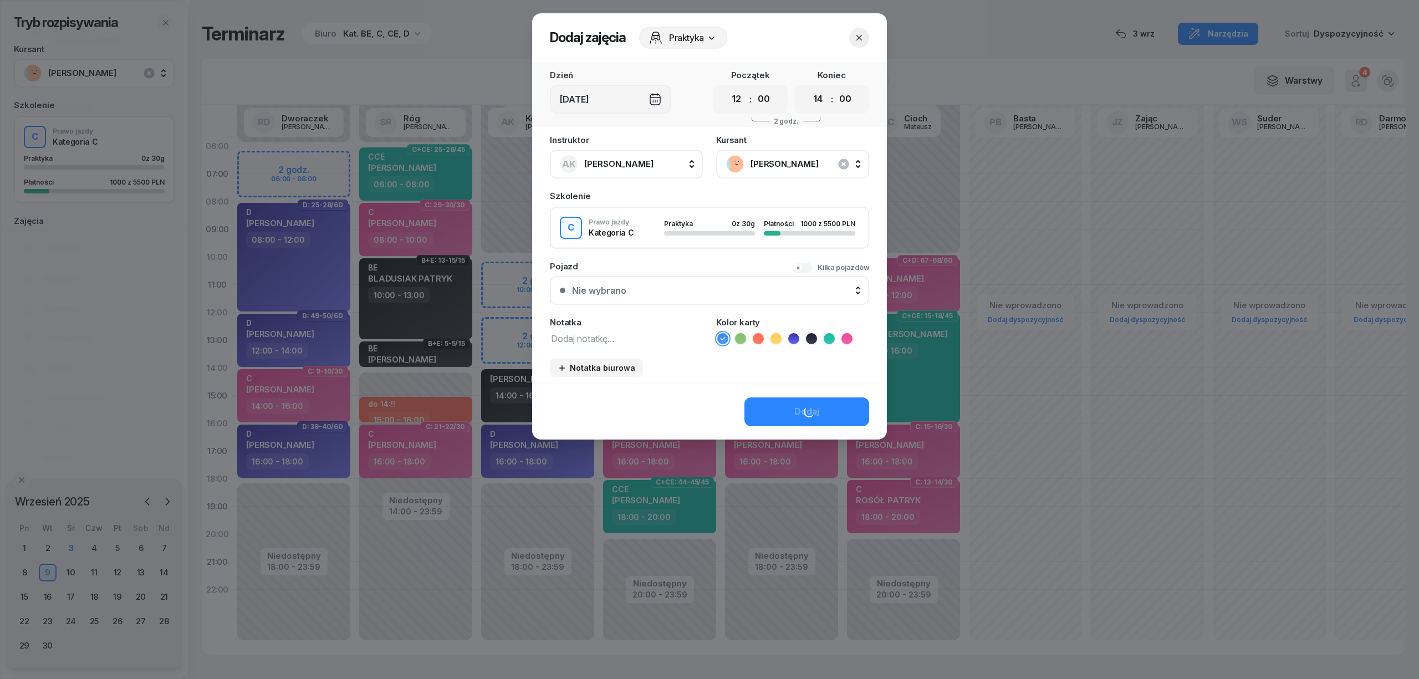
click at [844, 335] on icon at bounding box center [846, 338] width 11 height 11
click at [584, 338] on textarea at bounding box center [626, 338] width 153 height 14
type textarea "C"
click at [779, 410] on button "Dodaj" at bounding box center [806, 411] width 125 height 29
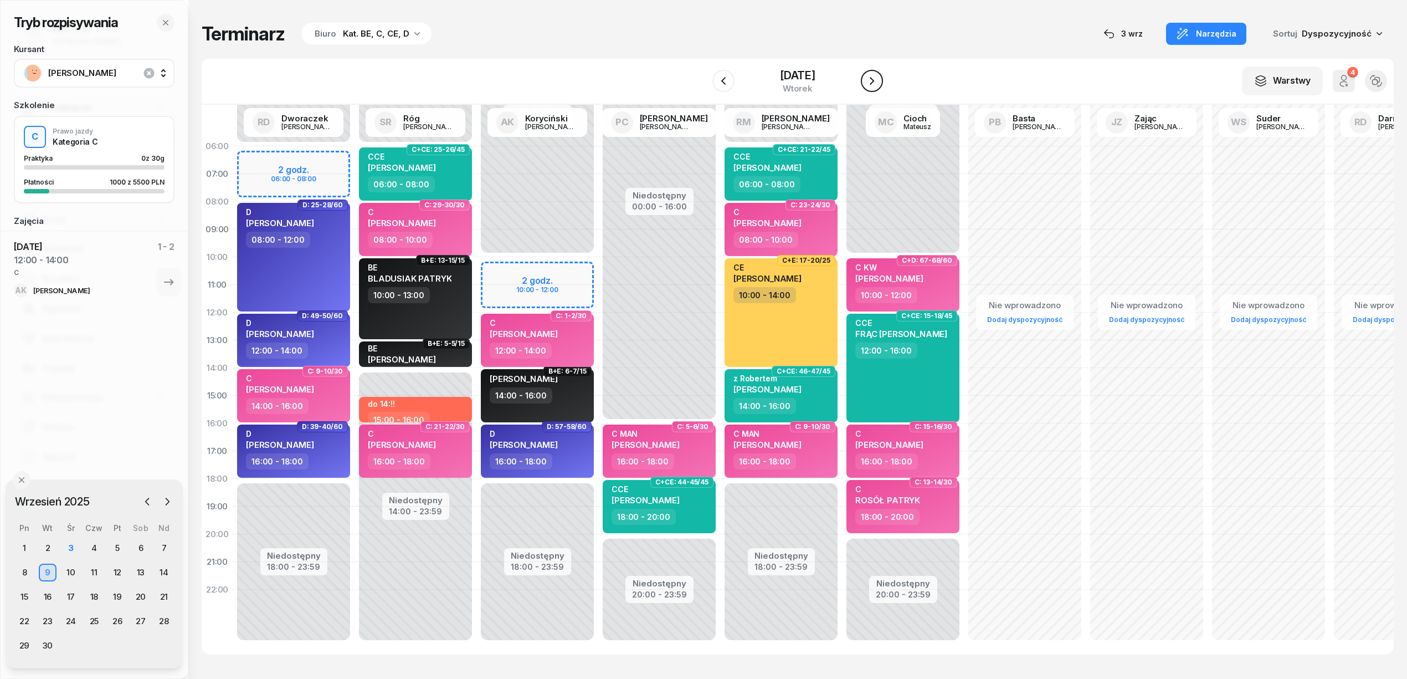
click at [872, 76] on icon "button" at bounding box center [872, 80] width 13 height 13
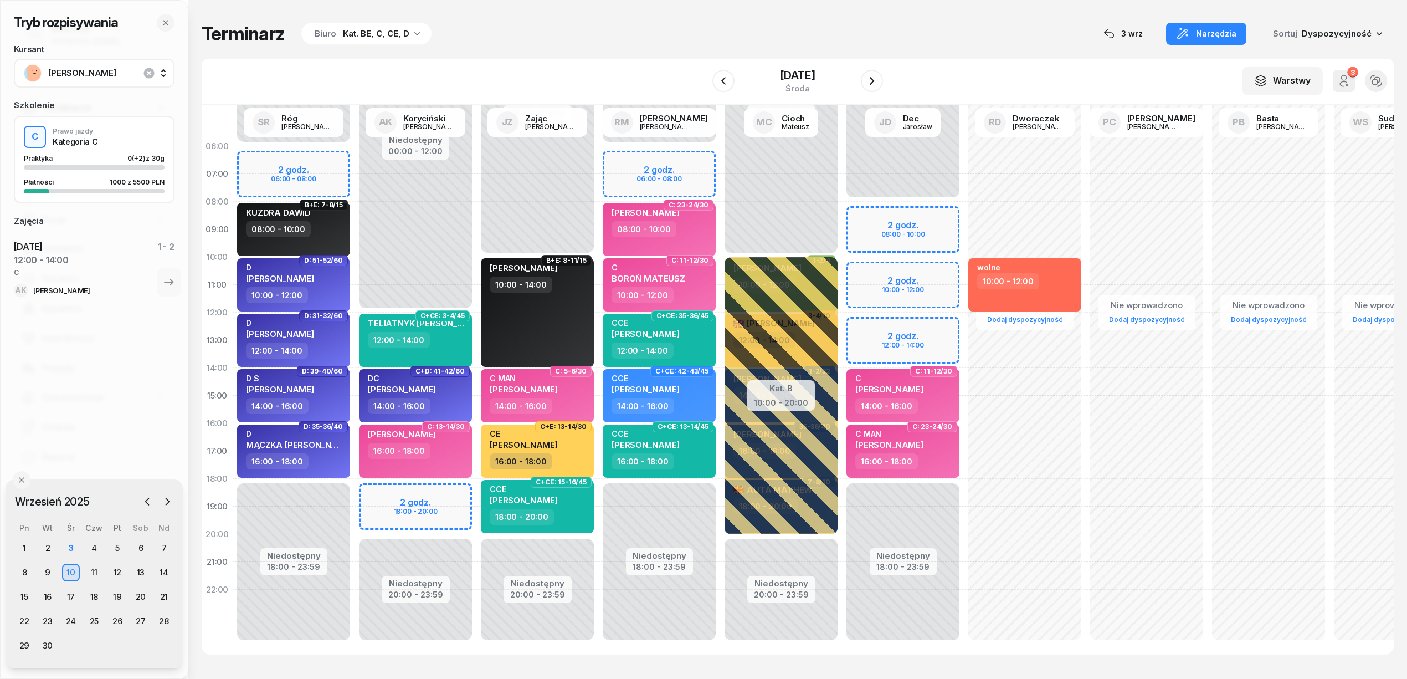
click at [873, 330] on div "Niedostępny 00:00 - 08:00 Niedostępny 18:00 - 23:59 2 godz. 08:00 - 10:00 2 god…" at bounding box center [903, 395] width 122 height 526
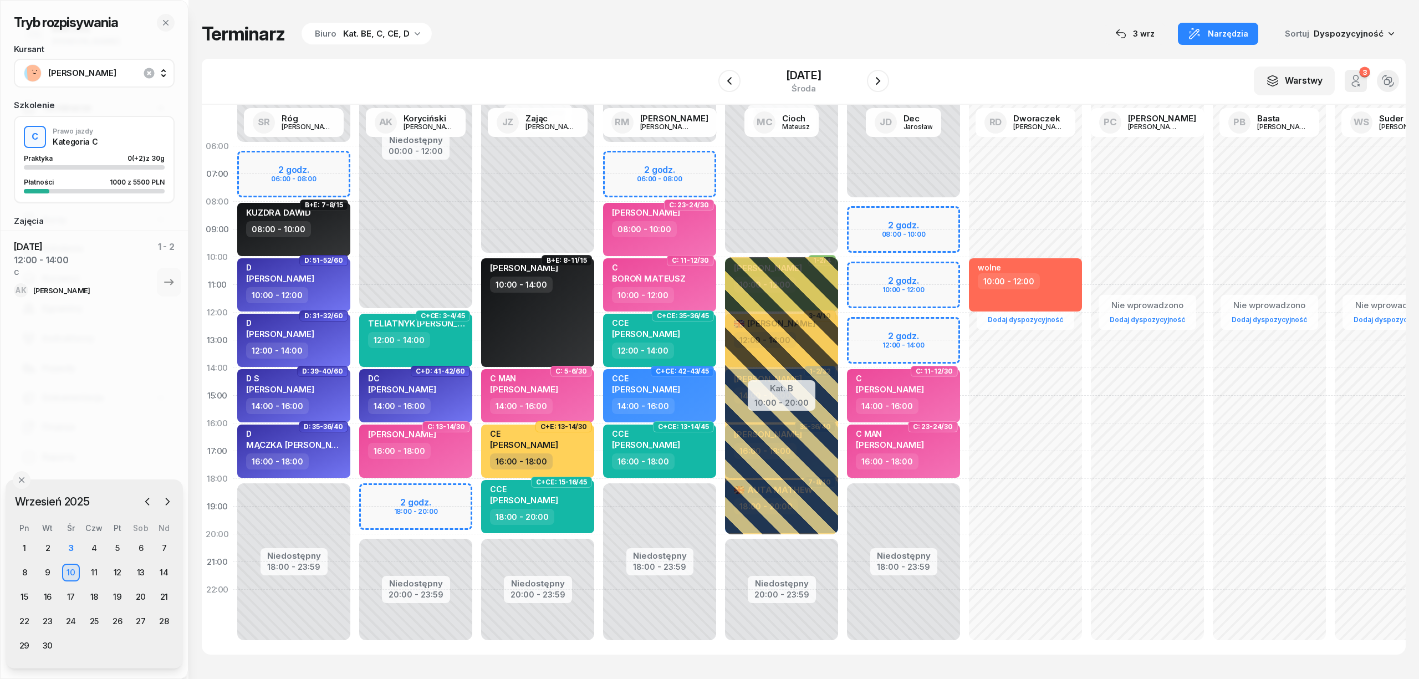
select select "12"
select select "14"
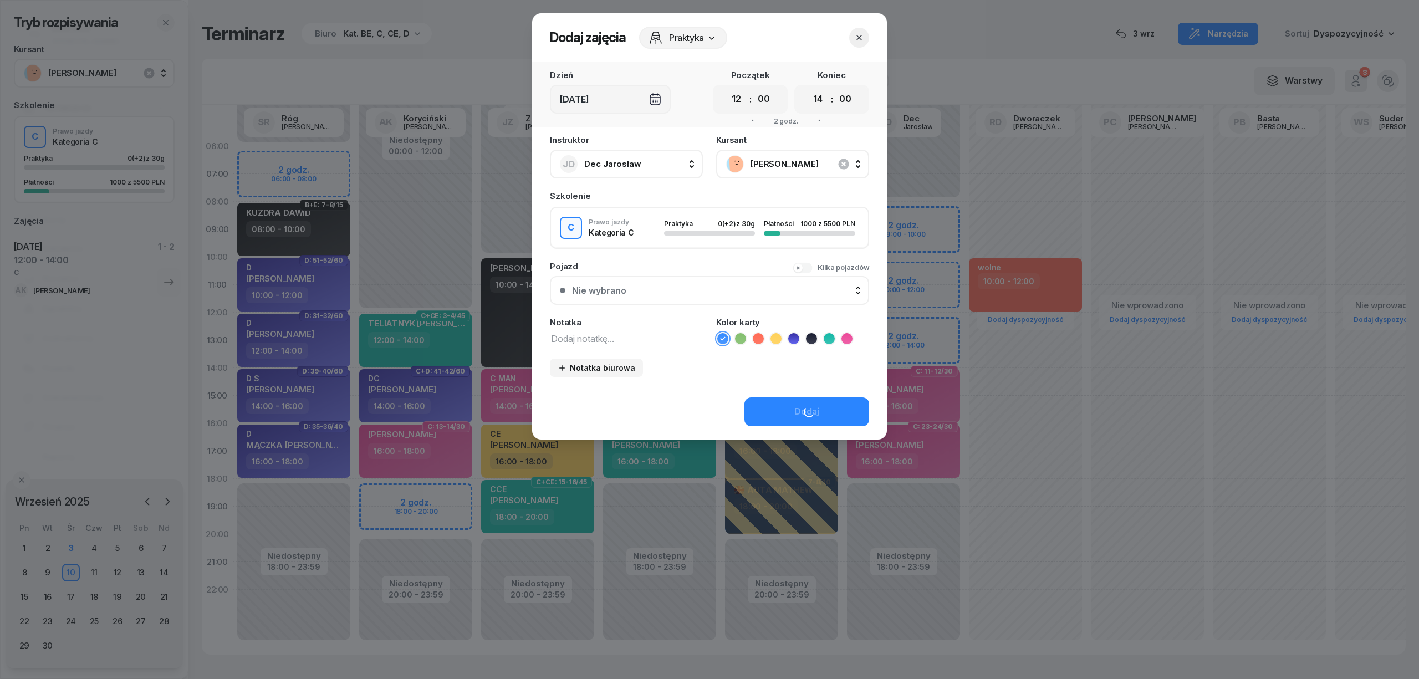
click at [842, 335] on icon at bounding box center [846, 338] width 11 height 11
click at [827, 402] on button "Dodaj" at bounding box center [806, 411] width 125 height 29
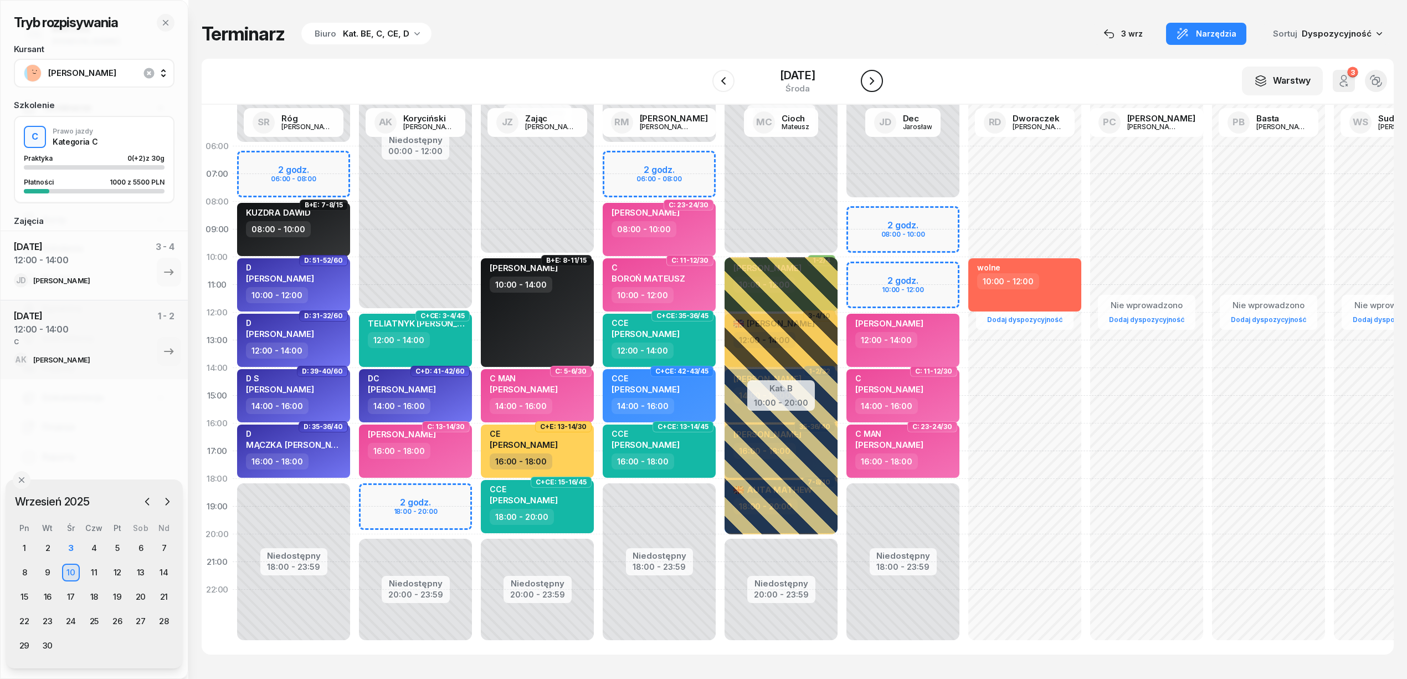
click at [872, 73] on button "button" at bounding box center [872, 81] width 22 height 22
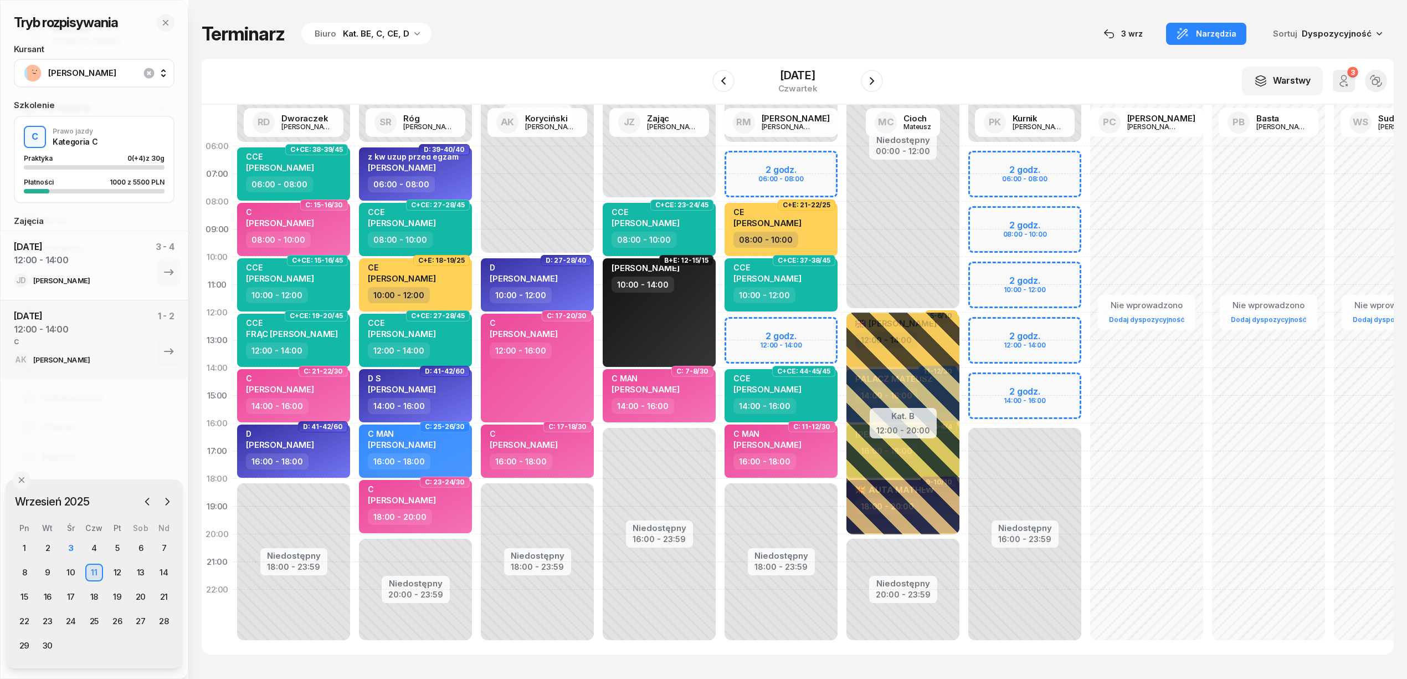
click at [744, 328] on div "Niedostępny 00:00 - 06:00 Niedostępny 18:00 - 23:59 2 godz. 06:00 - 08:00 2 god…" at bounding box center [781, 395] width 122 height 526
select select "12"
select select "14"
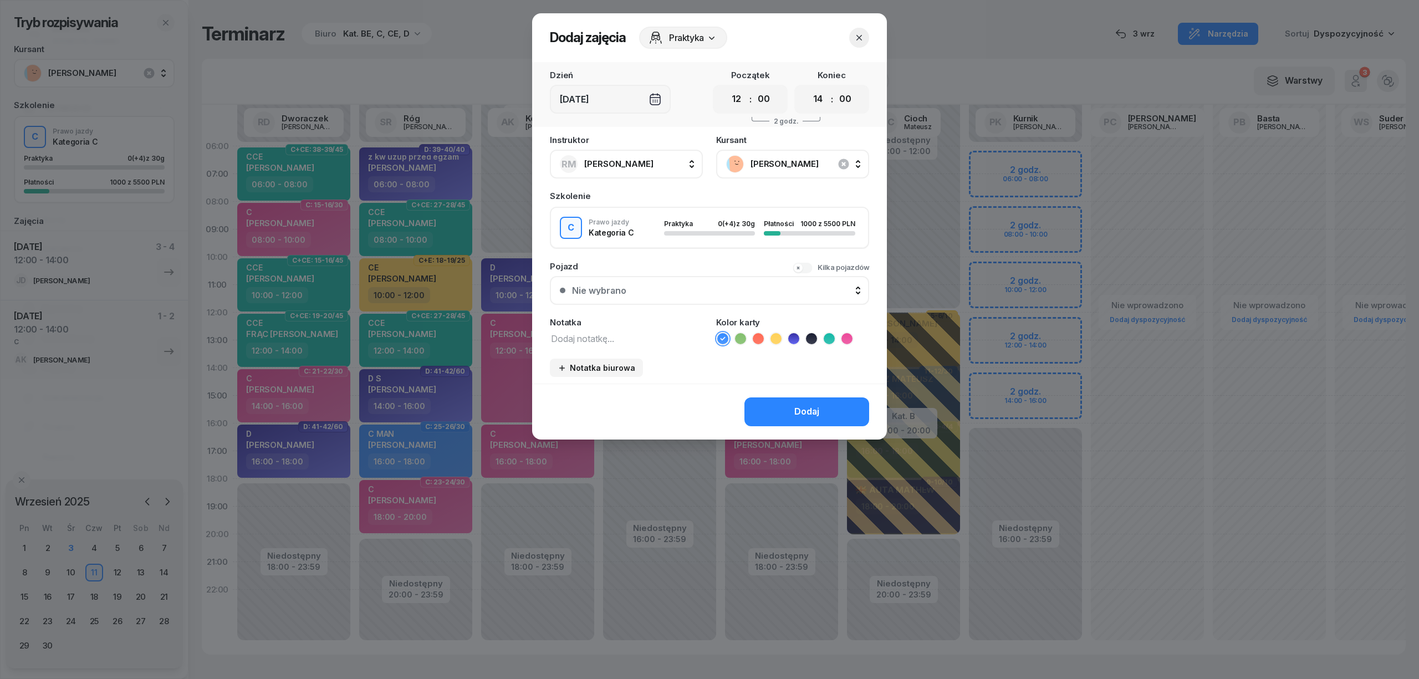
click at [644, 337] on textarea at bounding box center [626, 338] width 153 height 14
type textarea "C"
click at [847, 333] on icon at bounding box center [846, 338] width 11 height 11
click at [837, 408] on button "Dodaj" at bounding box center [806, 411] width 125 height 29
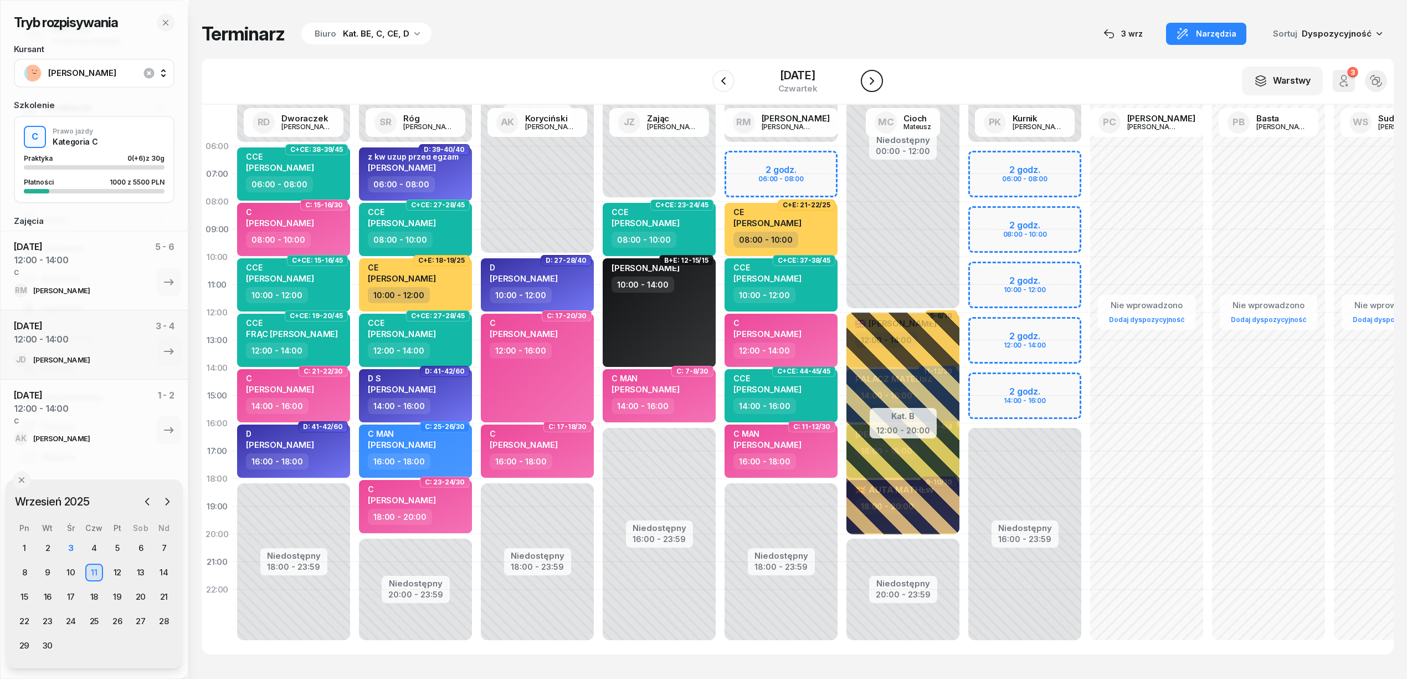
click at [876, 90] on button "button" at bounding box center [872, 81] width 22 height 22
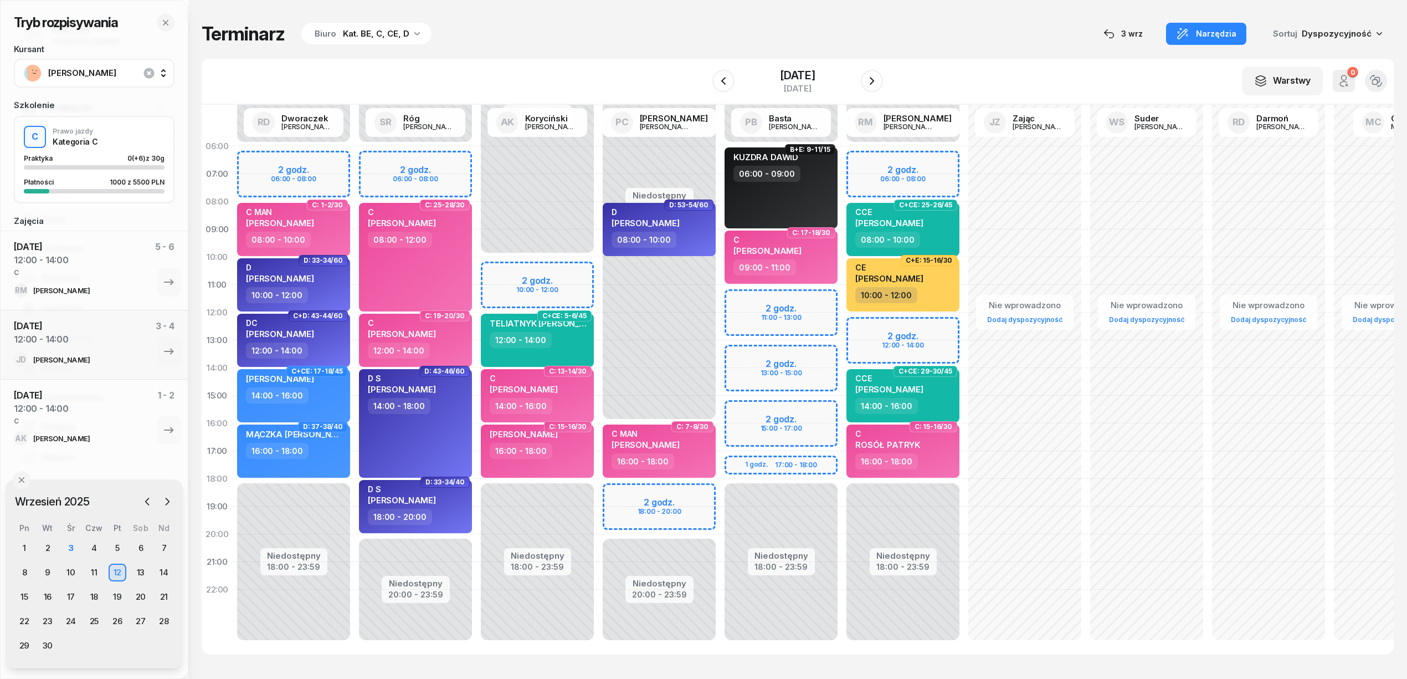
click at [707, 14] on div "Tryb rozpisywania Kursant [PERSON_NAME] C Prawo jazdy Kategoria C Praktyka 0 (+…" at bounding box center [798, 338] width 1192 height 677
click at [588, 272] on div "Niedostępny 00:00 - 10:00 Niedostępny 18:00 - 23:59 2 godz. 10:00 - 12:00 C+CE:…" at bounding box center [538, 395] width 122 height 526
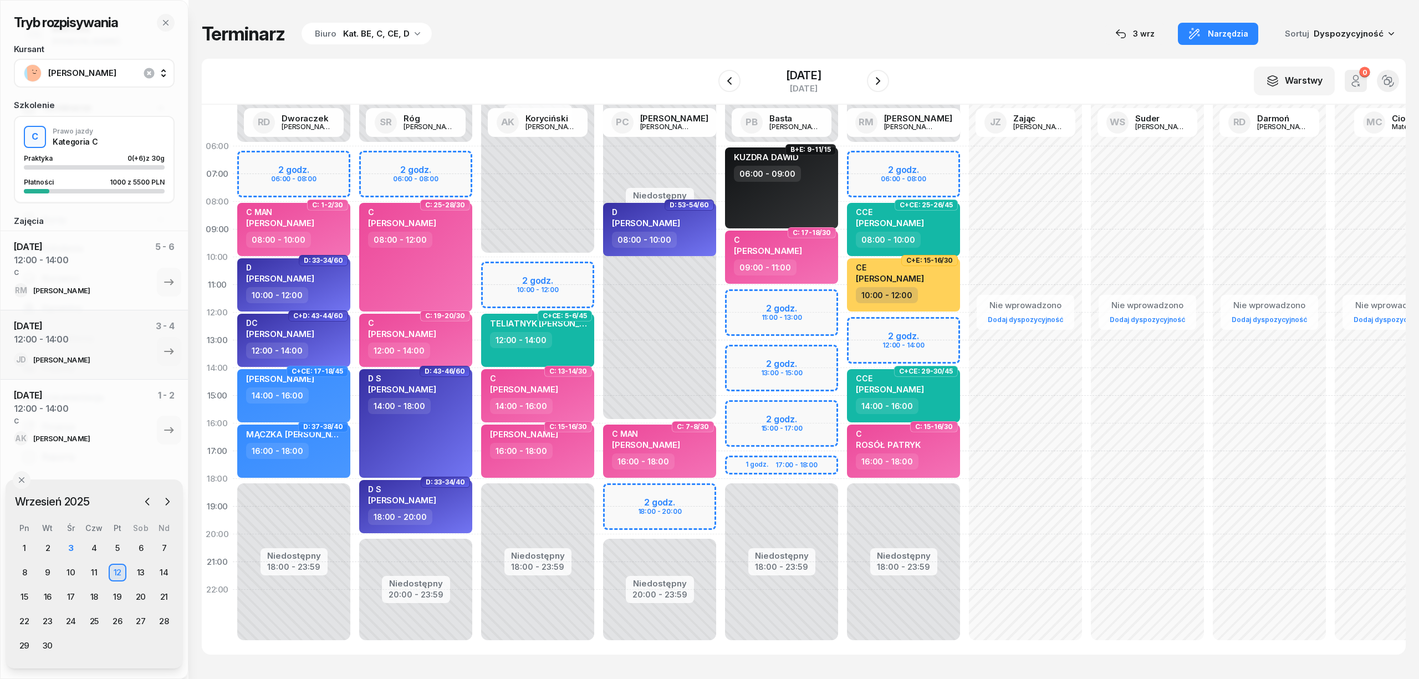
select select "10"
select select "12"
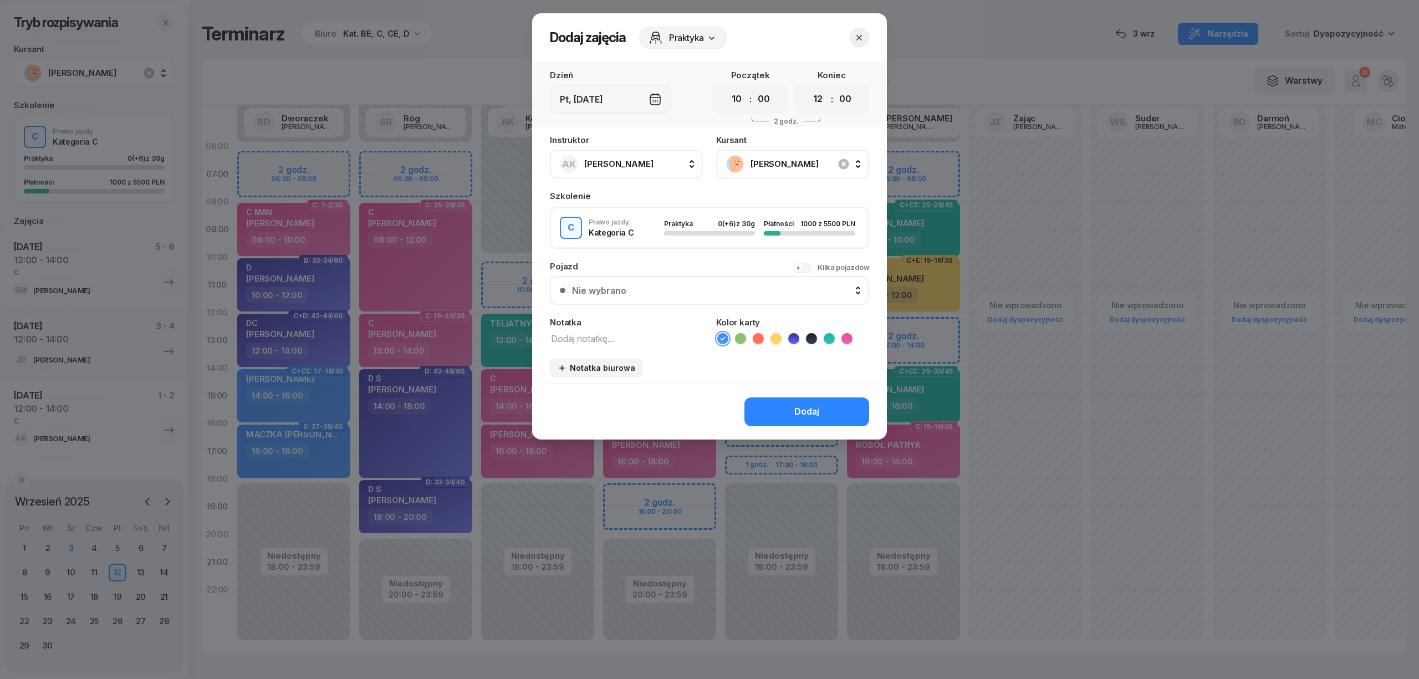
click at [618, 337] on textarea at bounding box center [626, 338] width 153 height 14
type textarea "C"
click at [845, 336] on icon at bounding box center [846, 338] width 11 height 11
click at [807, 420] on button "Dodaj" at bounding box center [806, 411] width 125 height 29
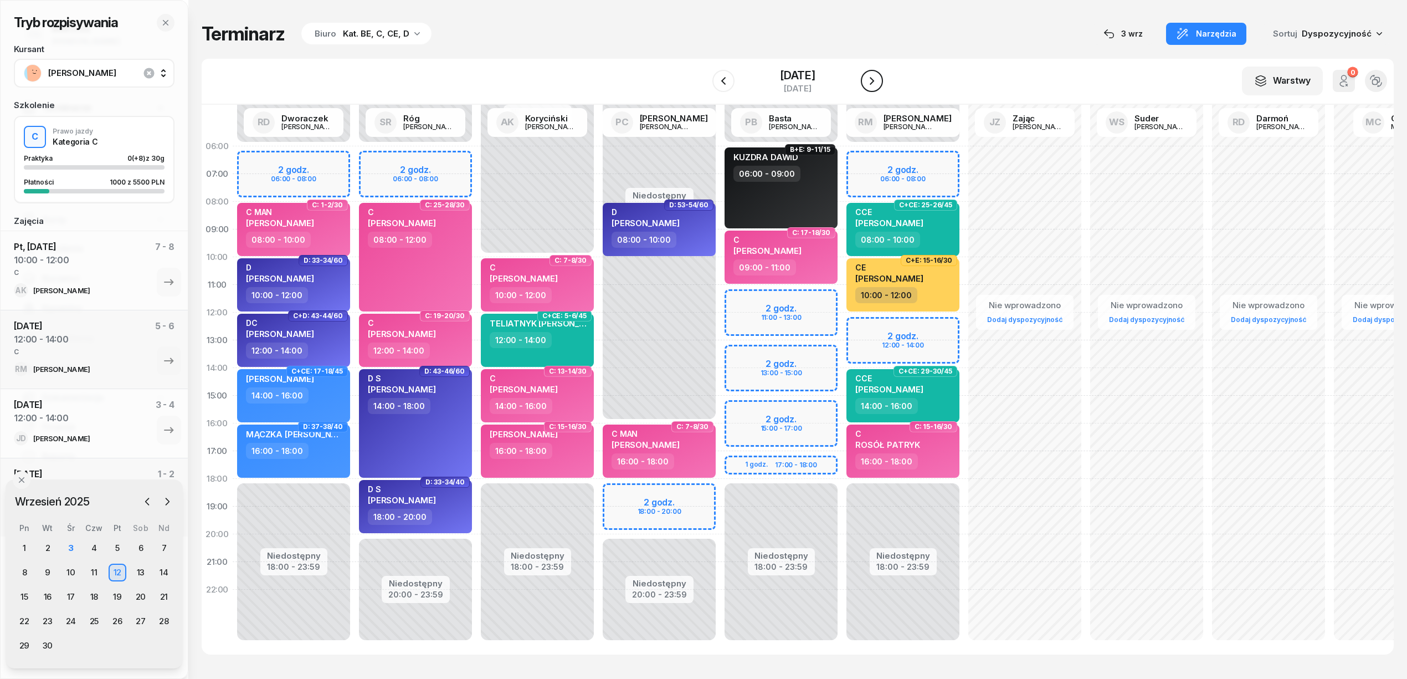
click at [871, 83] on icon "button" at bounding box center [872, 80] width 13 height 13
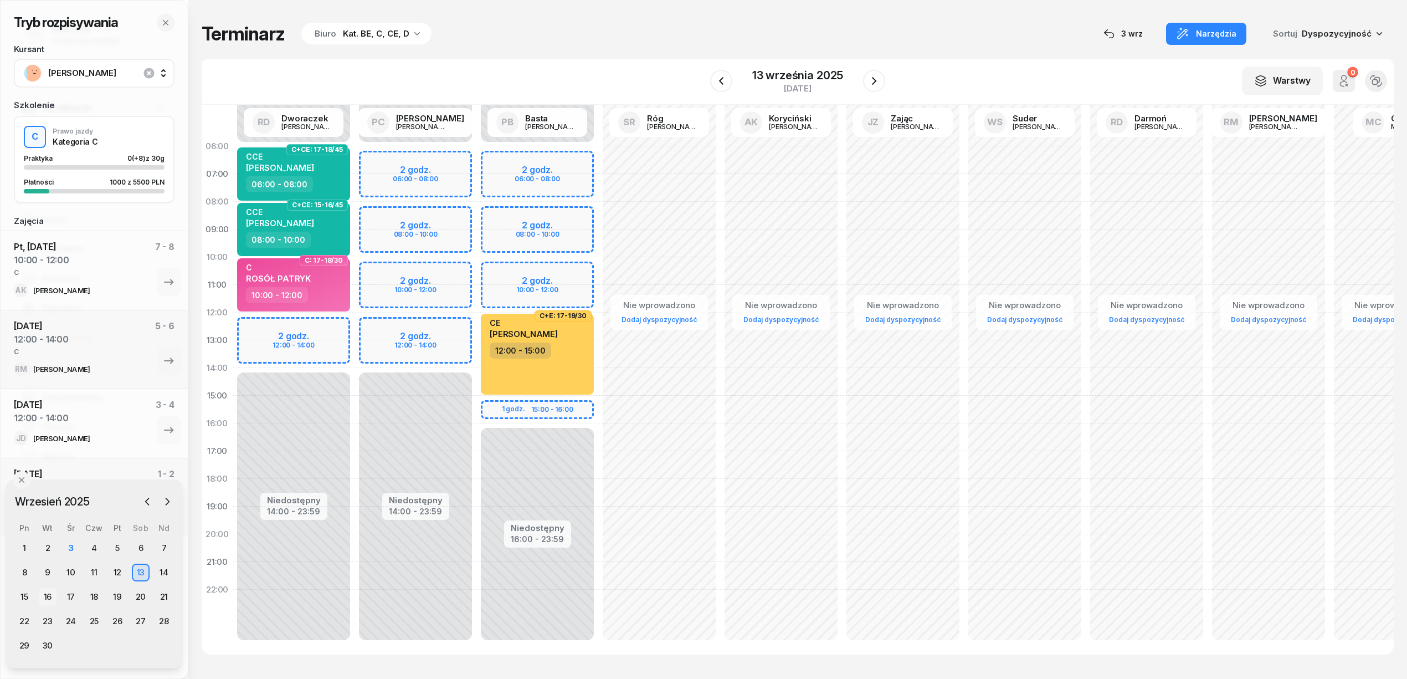
click at [45, 591] on div "16" at bounding box center [48, 597] width 18 height 18
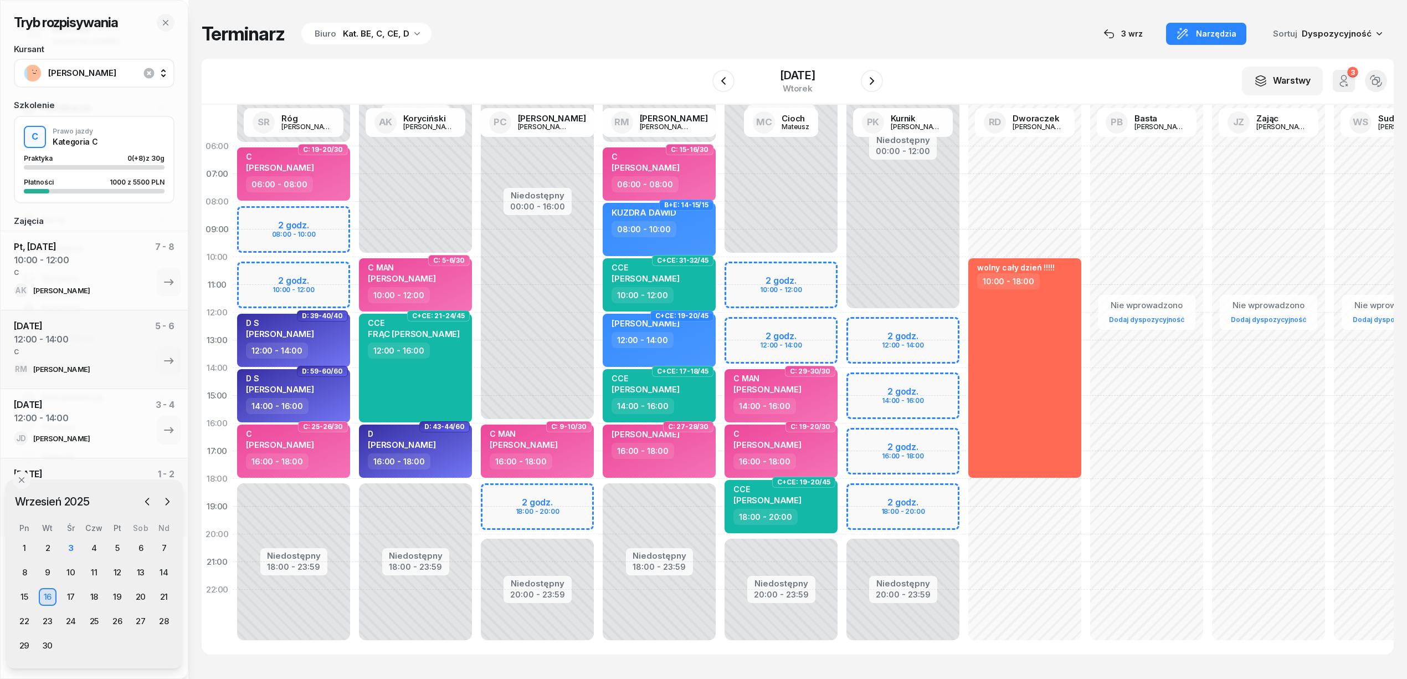
click at [730, 326] on div "Niedostępny 00:00 - 10:00 Niedostępny 20:00 - 23:59 2 godz. 10:00 - 12:00 2 god…" at bounding box center [781, 395] width 122 height 526
select select "12"
select select "14"
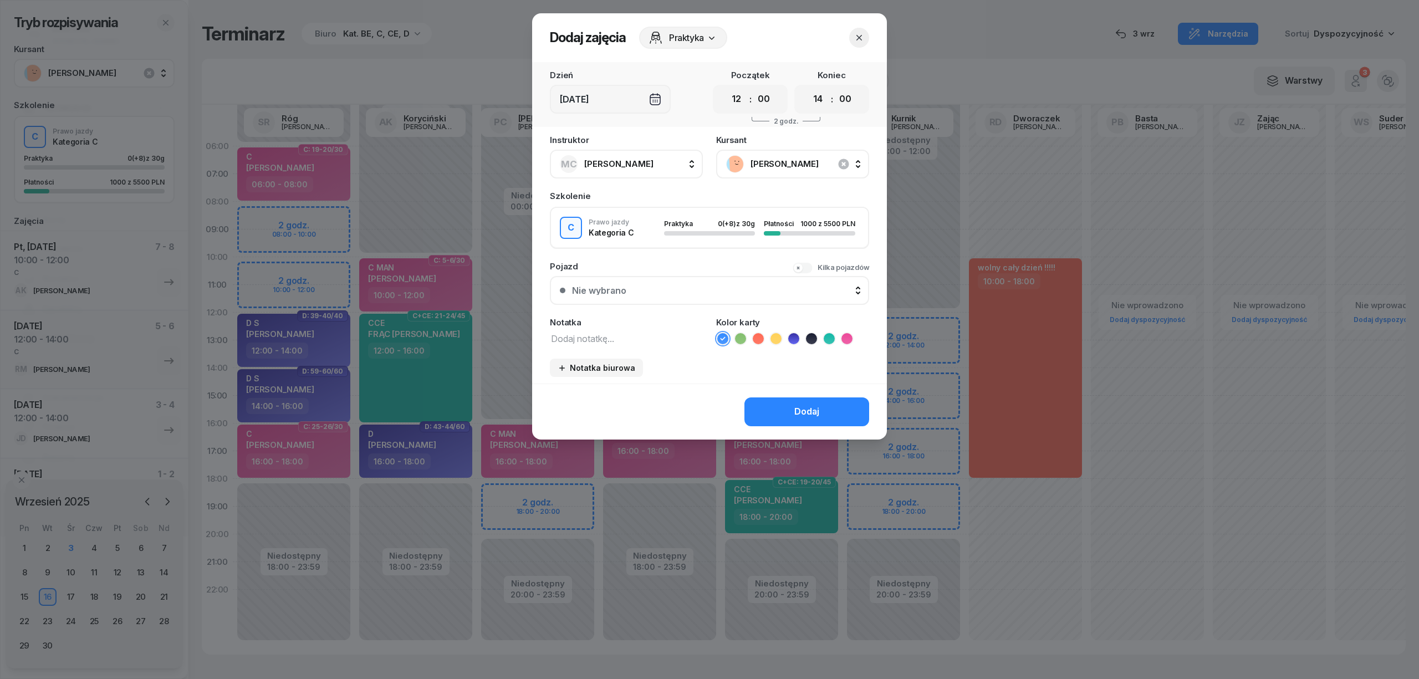
click at [661, 340] on textarea at bounding box center [626, 338] width 153 height 14
type textarea "C"
click at [849, 335] on icon at bounding box center [846, 338] width 11 height 11
click at [836, 408] on button "Dodaj" at bounding box center [806, 411] width 125 height 29
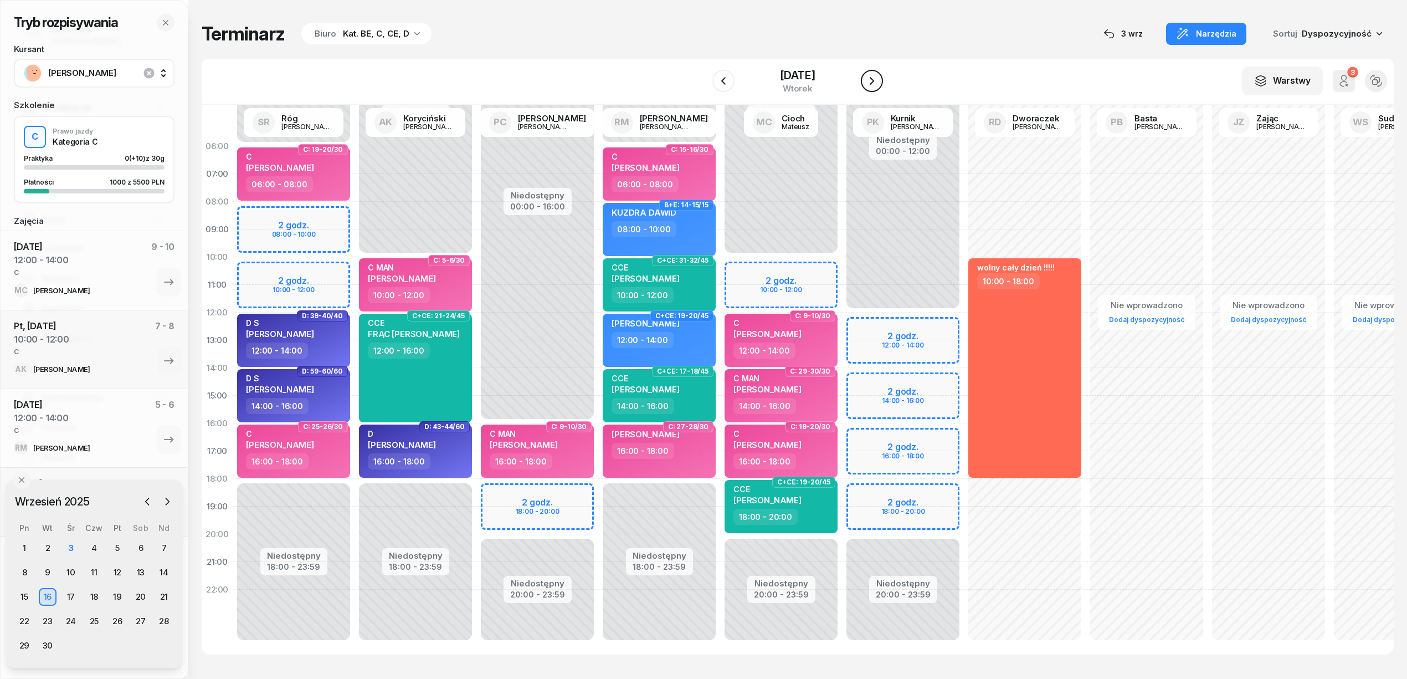
click at [874, 89] on button "button" at bounding box center [872, 81] width 22 height 22
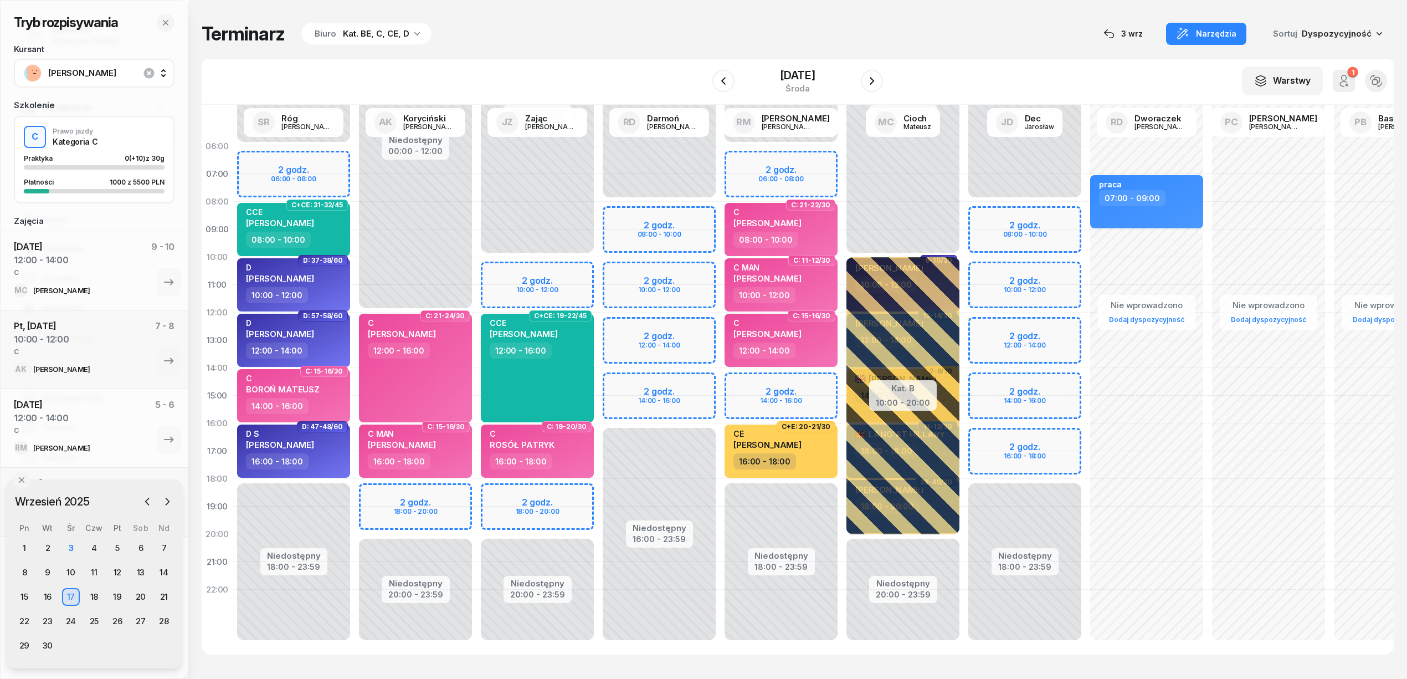
click at [758, 386] on div "Niedostępny 00:00 - 06:00 Niedostępny 18:00 - 23:59 2 godz. 06:00 - 08:00 2 god…" at bounding box center [781, 395] width 122 height 526
select select "14"
select select "16"
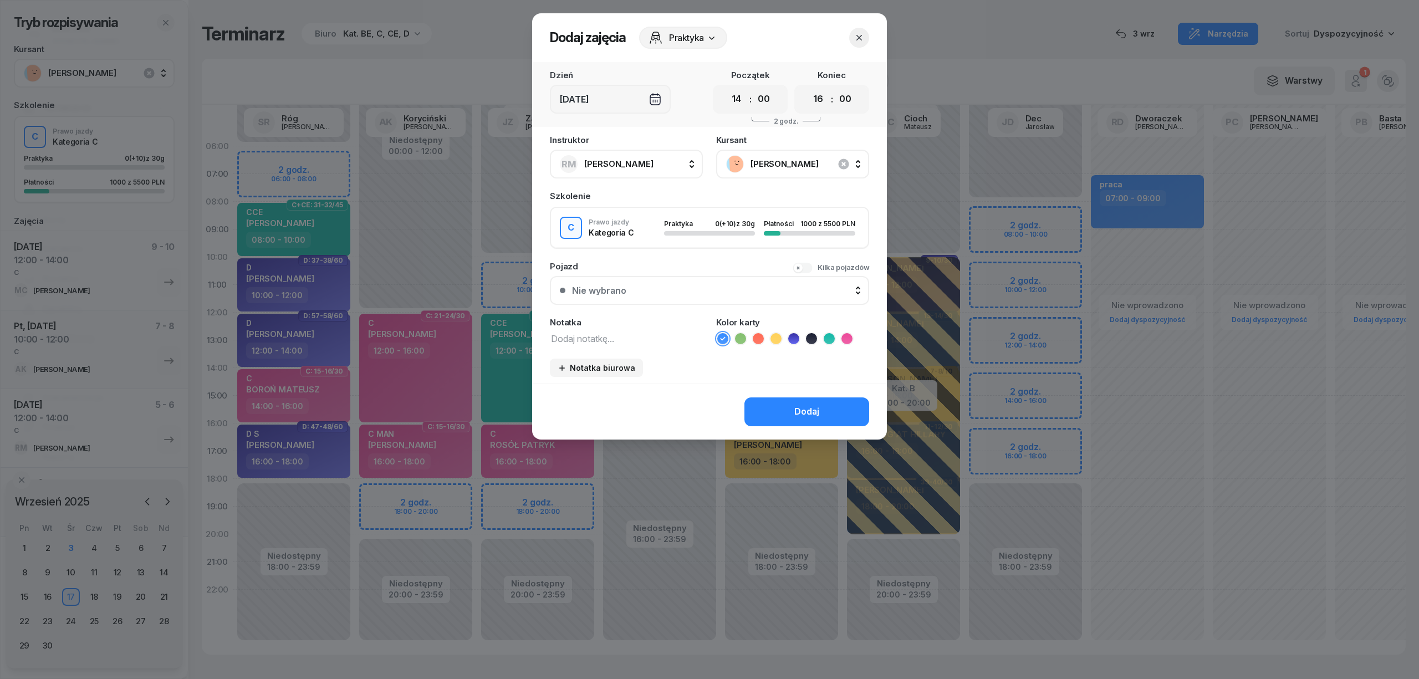
click at [857, 37] on icon "button" at bounding box center [858, 37] width 11 height 11
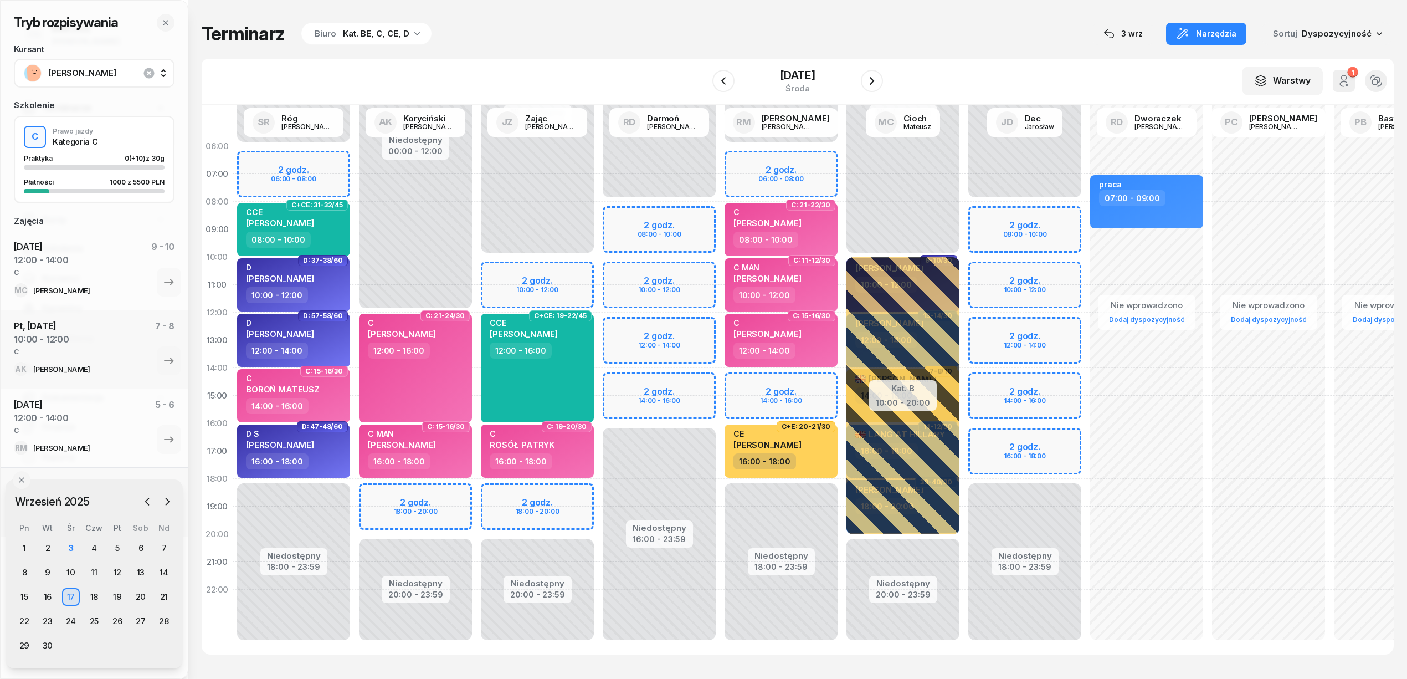
click at [703, 329] on div "Niedostępny 00:00 - 08:00 Niedostępny 16:00 - 23:59 2 godz. 08:00 - 10:00 2 god…" at bounding box center [659, 395] width 122 height 526
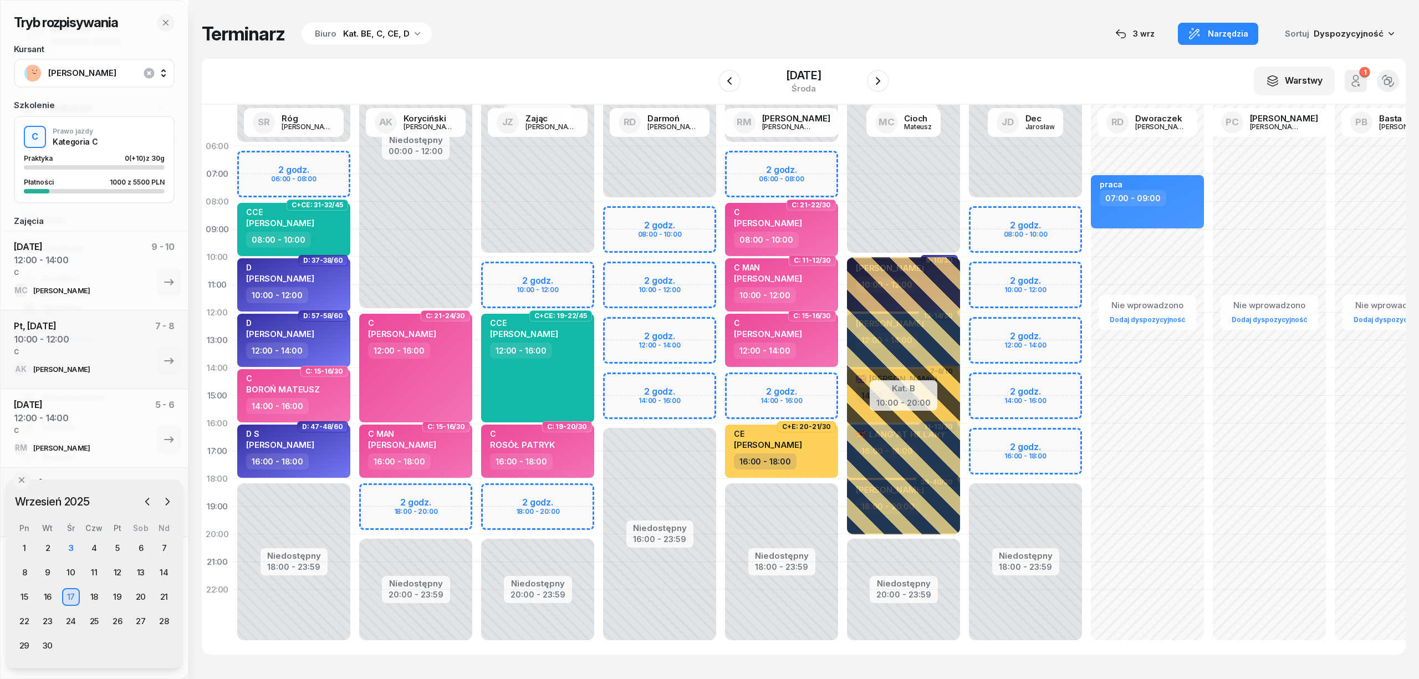
select select "12"
select select "14"
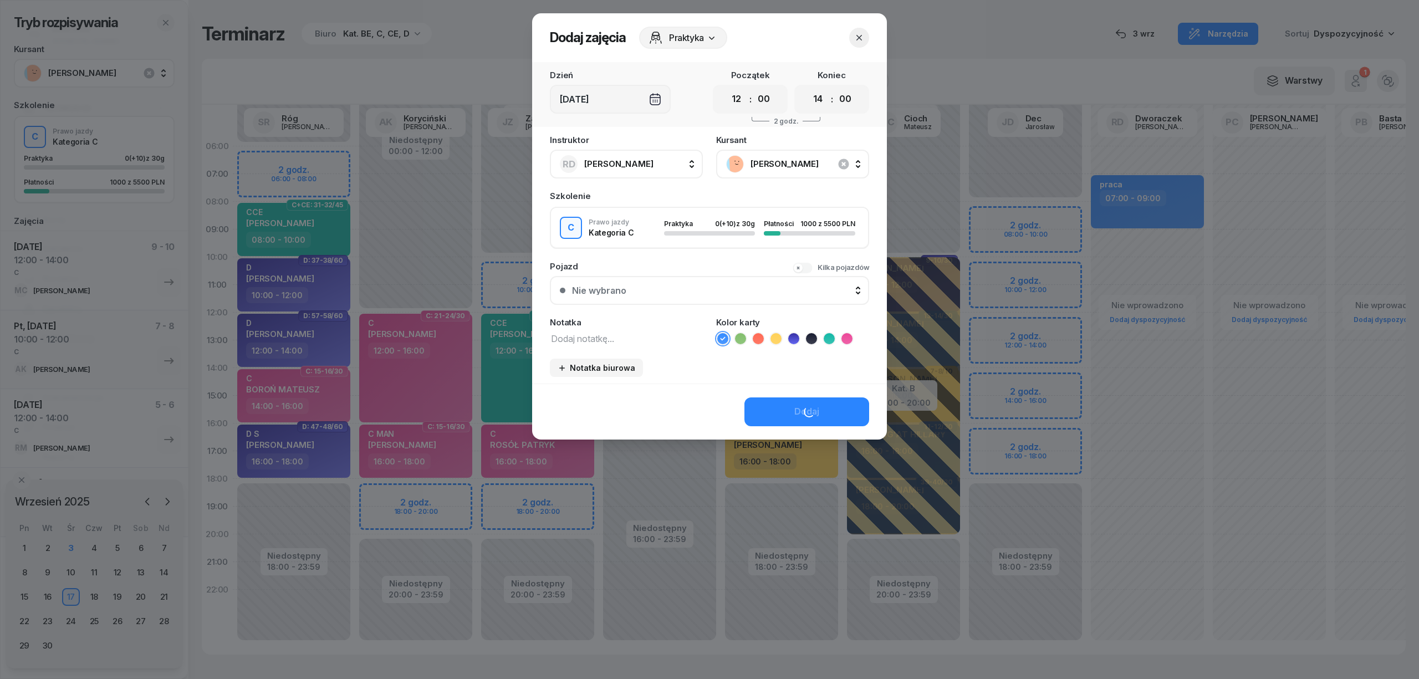
click at [675, 262] on div "Pojazd Kilka pojazdów" at bounding box center [709, 266] width 319 height 8
click at [656, 335] on textarea at bounding box center [626, 338] width 153 height 14
type textarea "C"
click at [846, 333] on icon at bounding box center [846, 338] width 11 height 11
click at [847, 391] on div "Dodaj" at bounding box center [709, 411] width 355 height 56
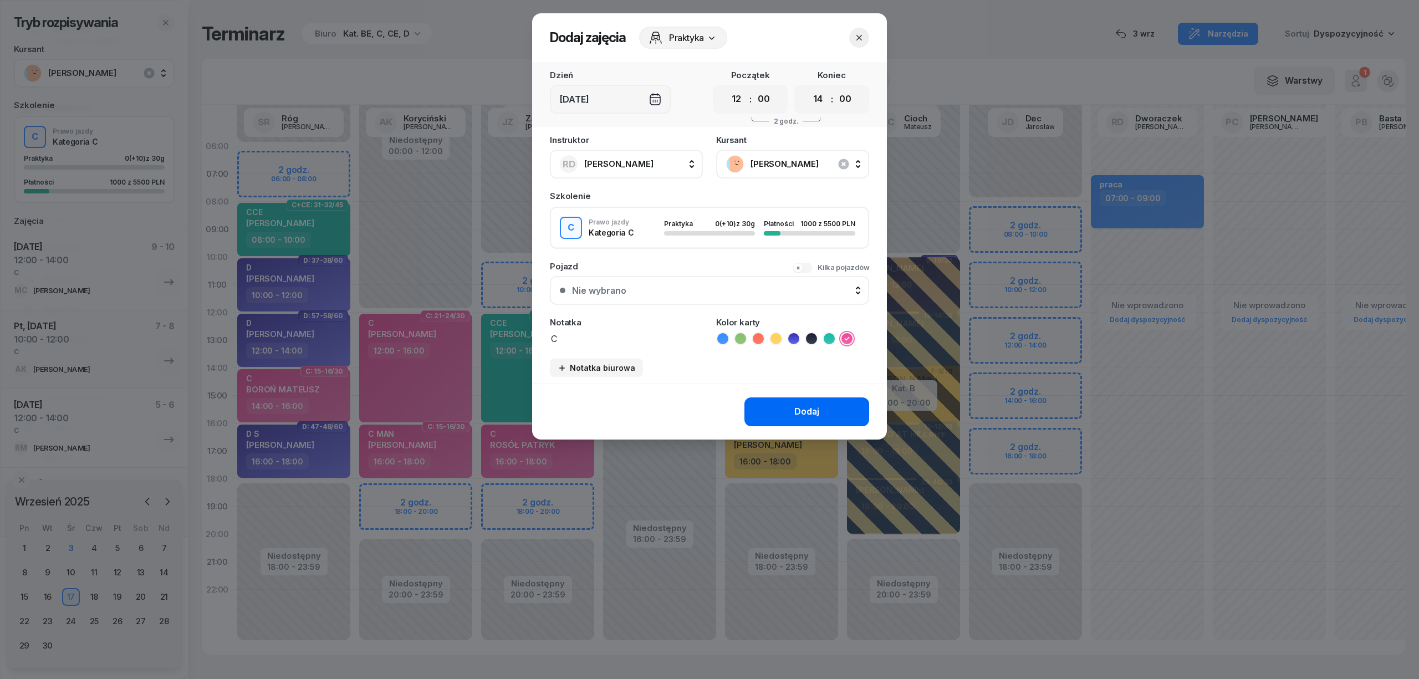
click at [849, 401] on button "Dodaj" at bounding box center [806, 411] width 125 height 29
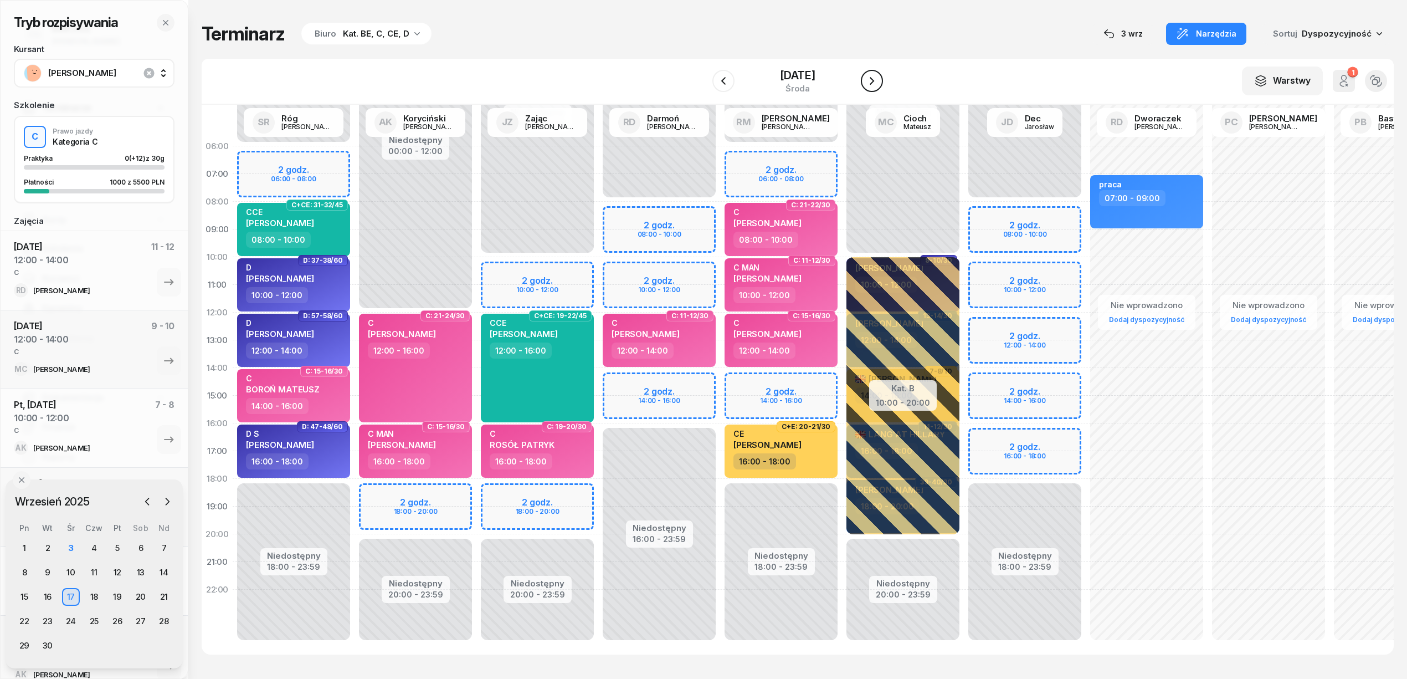
click at [872, 79] on icon "button" at bounding box center [872, 80] width 13 height 13
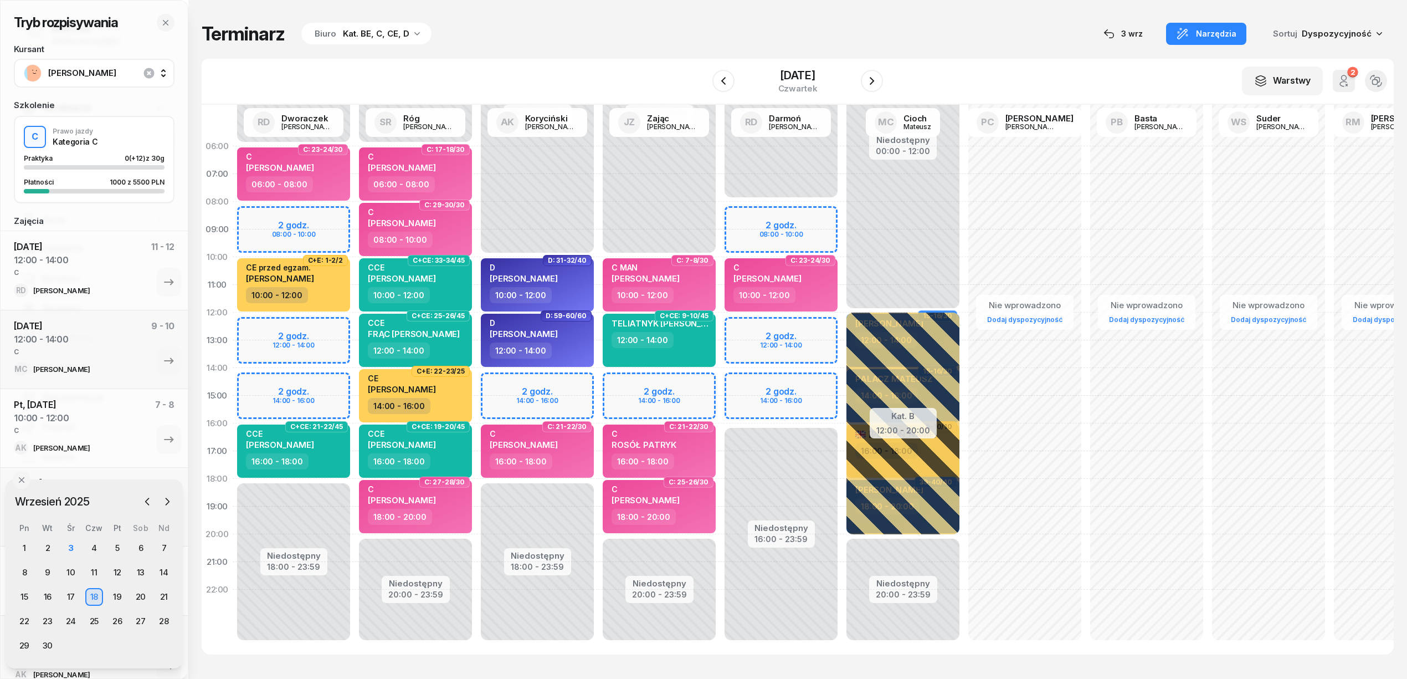
click at [739, 329] on div "Niedostępny 00:00 - 08:00 Niedostępny 16:00 - 23:59 2 godz. 08:00 - 10:00 2 god…" at bounding box center [781, 395] width 122 height 526
select select "12"
select select "14"
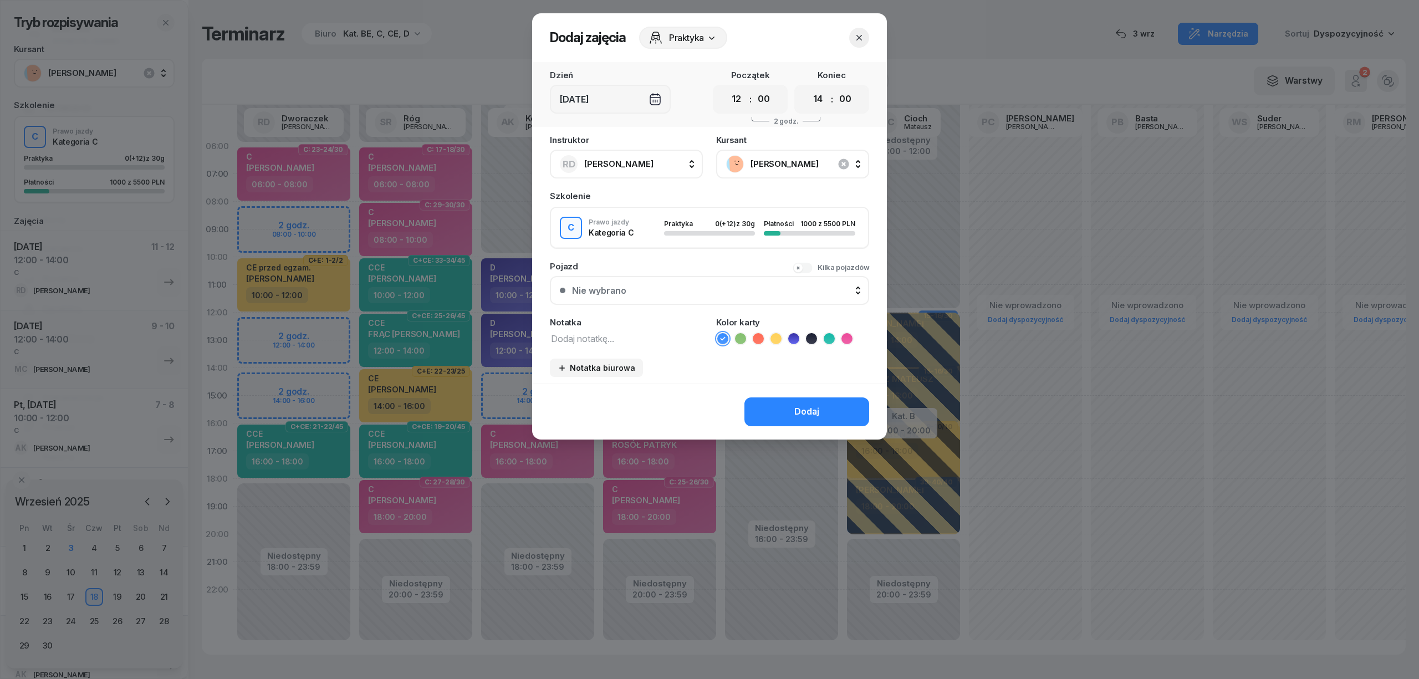
click at [617, 340] on textarea at bounding box center [626, 338] width 153 height 14
type textarea "C"
drag, startPoint x: 849, startPoint y: 333, endPoint x: 847, endPoint y: 339, distance: 6.3
click at [849, 335] on icon at bounding box center [846, 338] width 11 height 11
click at [827, 402] on button "Dodaj" at bounding box center [806, 411] width 125 height 29
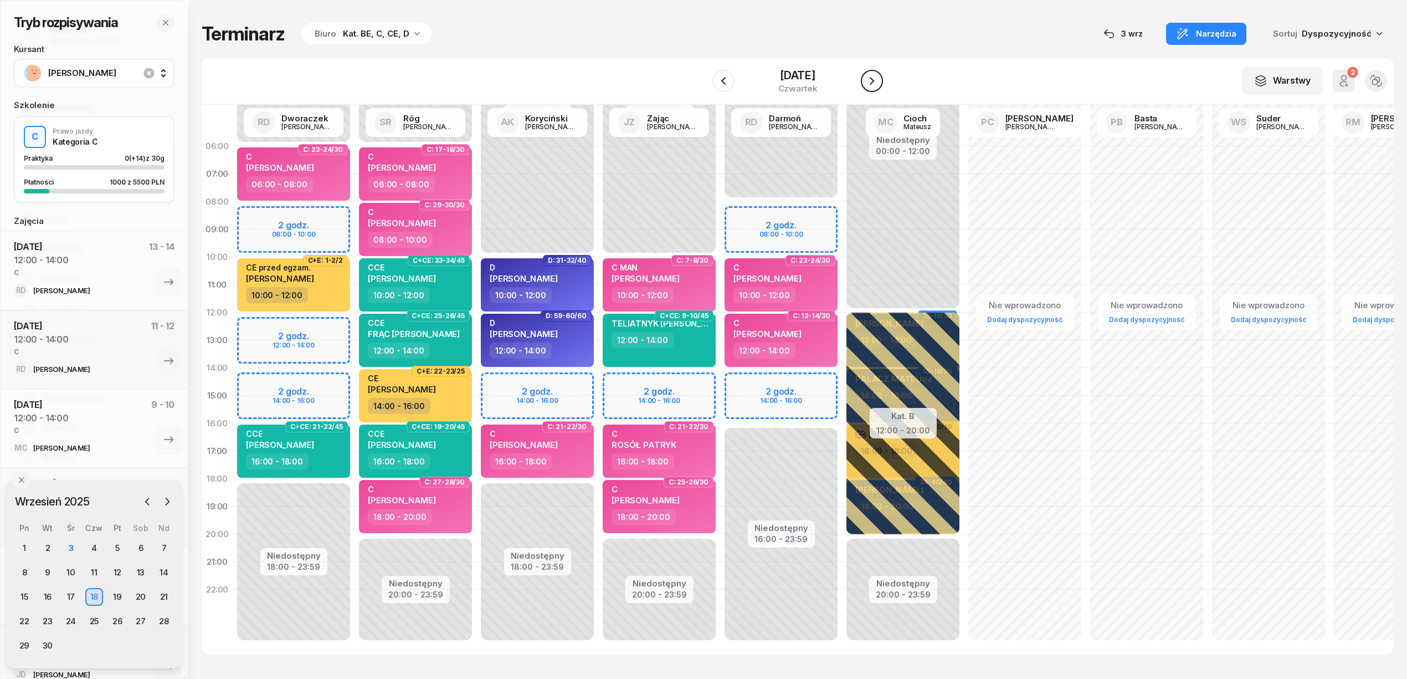
click at [878, 78] on icon "button" at bounding box center [872, 80] width 13 height 13
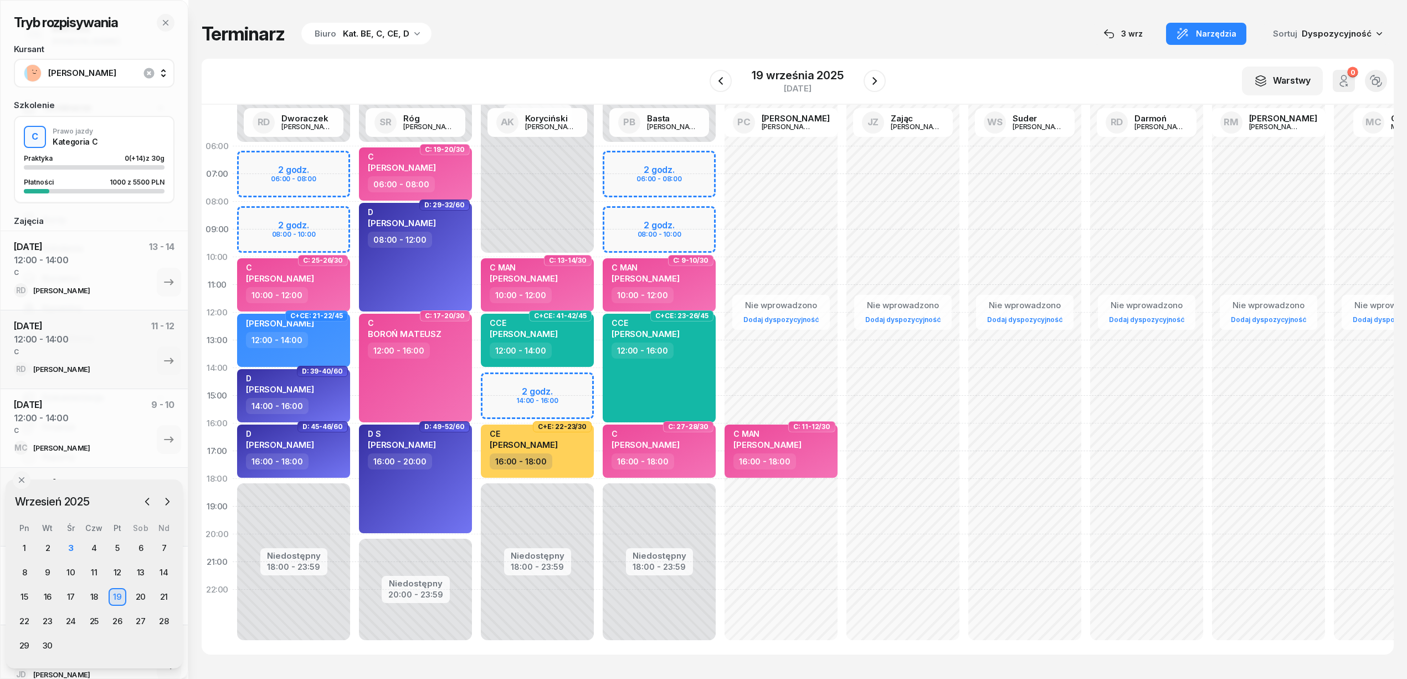
click at [572, 384] on div "Niedostępny 00:00 - 10:00 Niedostępny 18:00 - 23:59 2 godz. 14:00 - 16:00 C: 13…" at bounding box center [538, 395] width 122 height 526
select select "14"
select select "16"
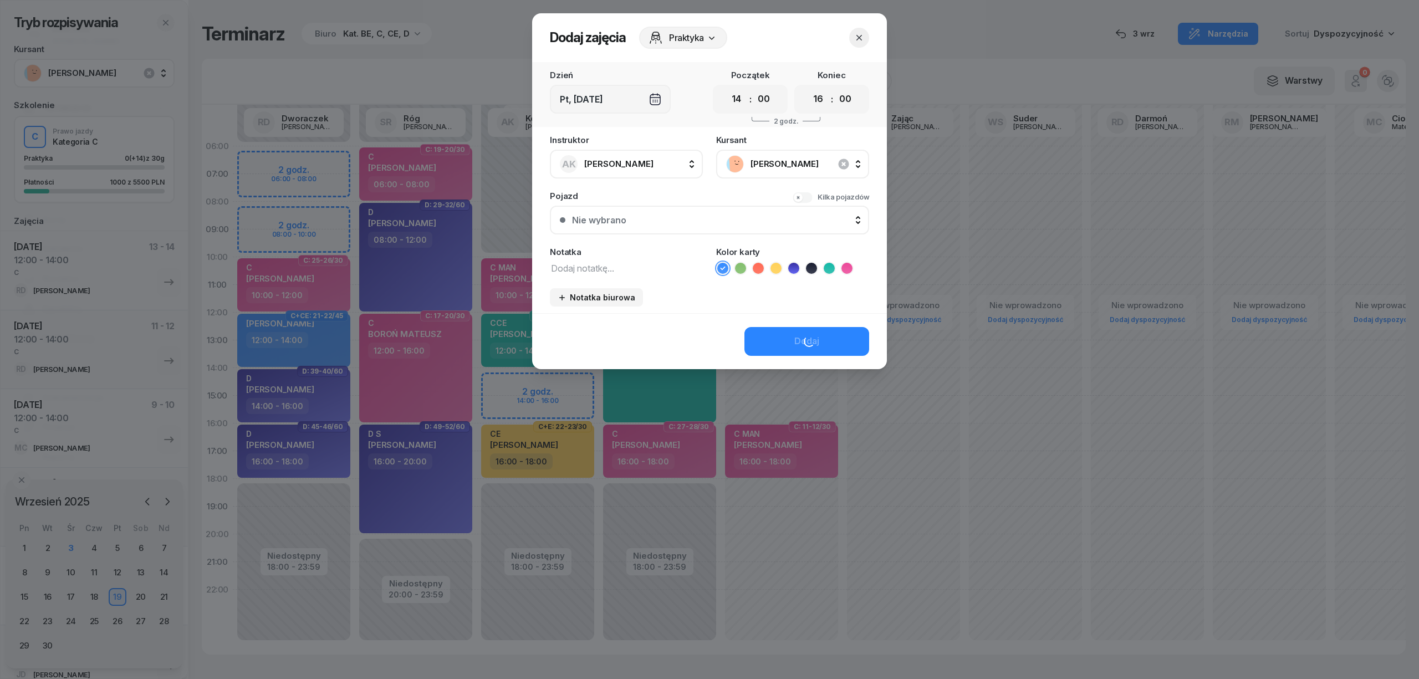
click at [652, 267] on textarea at bounding box center [626, 267] width 153 height 14
type textarea "C"
click at [849, 264] on icon at bounding box center [846, 268] width 11 height 11
click at [825, 342] on div "Dodaj zajęcia Praktyka Dzień Pt, [DATE] Początek 00 01 02 03 04 05 06 07 08 09 …" at bounding box center [709, 191] width 355 height 356
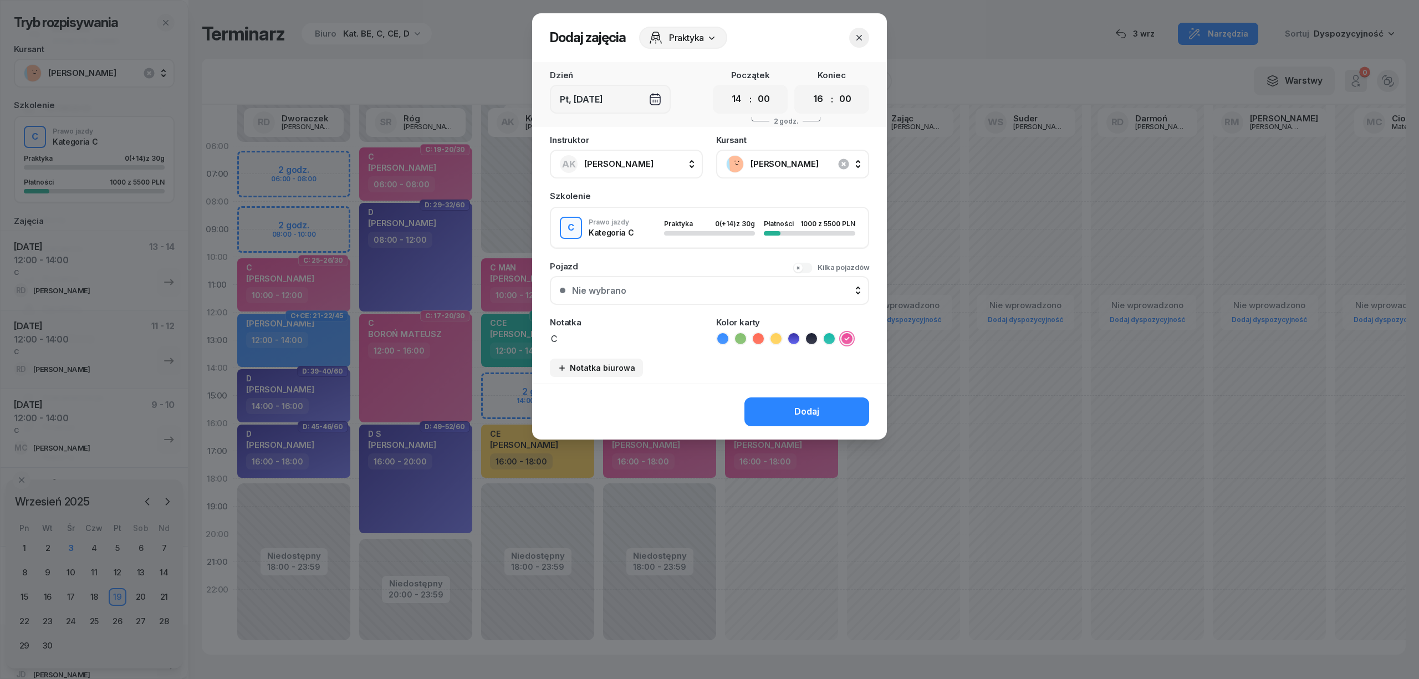
click at [763, 350] on div "Instruktor AK [PERSON_NAME] AK [PERSON_NAME] BP [PERSON_NAME] DP [PERSON_NAME] …" at bounding box center [709, 260] width 355 height 248
click at [861, 39] on icon "button" at bounding box center [858, 37] width 11 height 11
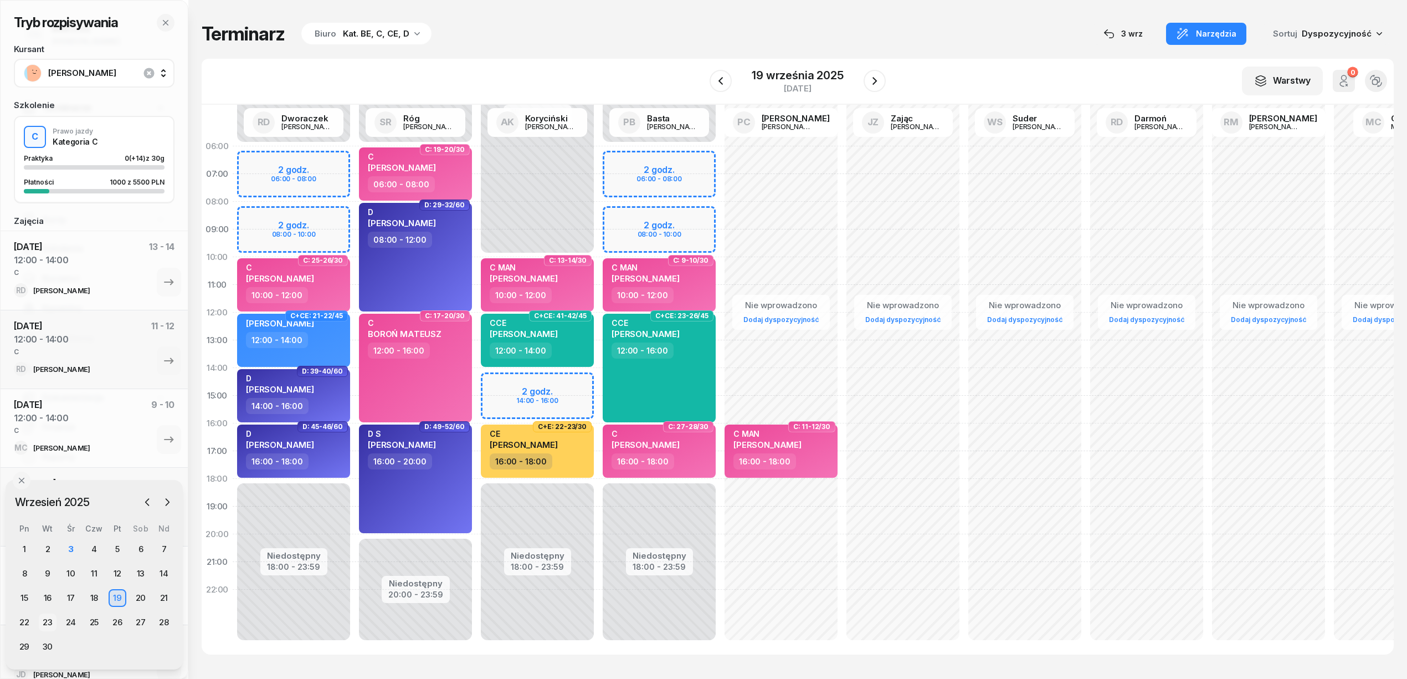
click at [42, 621] on div "23" at bounding box center [48, 622] width 18 height 18
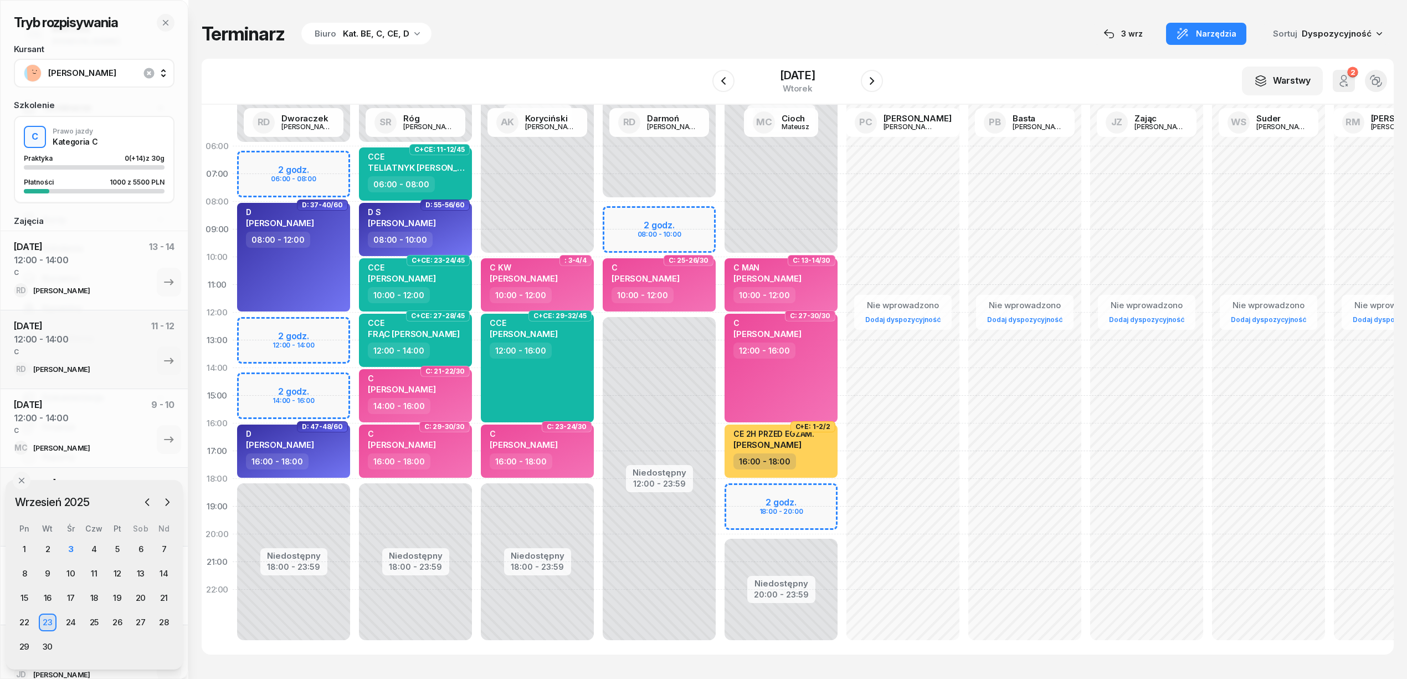
click at [324, 321] on div "Niedostępny 00:00 - 06:00 Niedostępny 18:00 - 23:59 2 godz. 06:00 - 08:00 2 god…" at bounding box center [294, 395] width 122 height 526
select select "12"
select select "14"
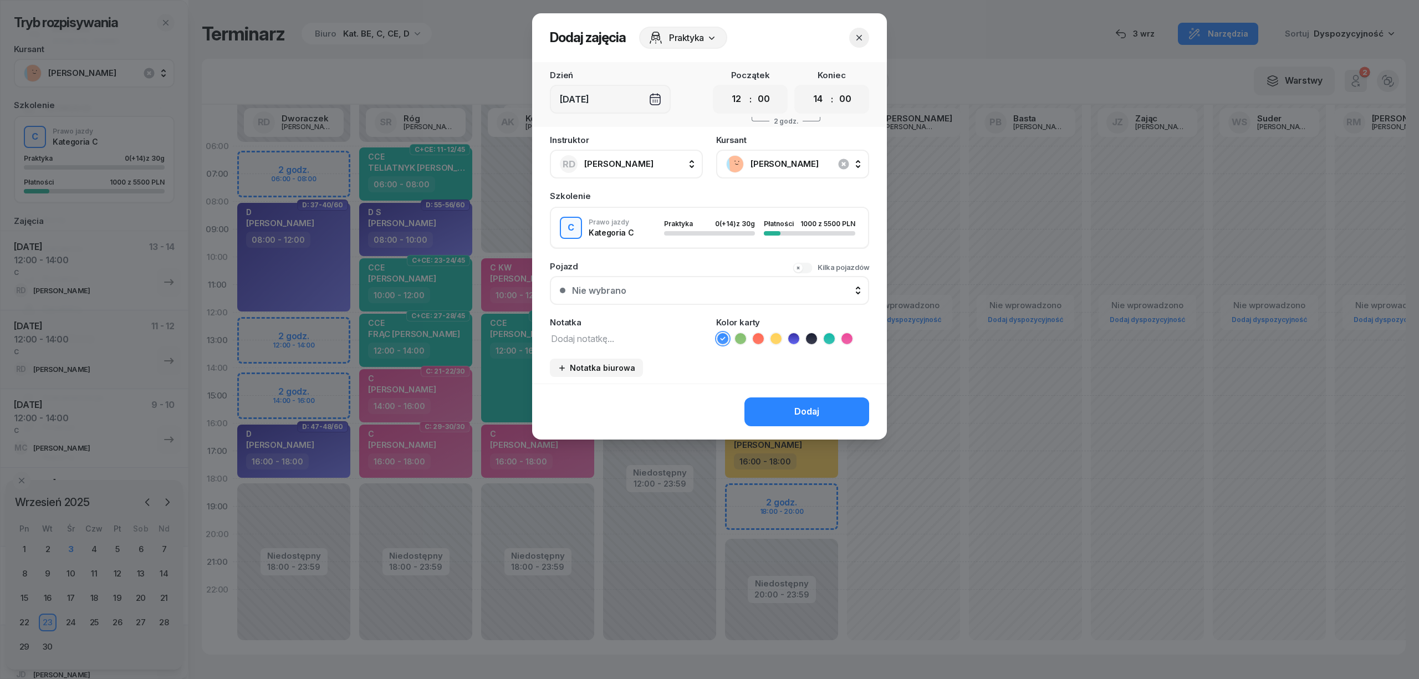
click at [645, 337] on textarea at bounding box center [626, 338] width 153 height 14
type textarea "C"
click at [852, 335] on li at bounding box center [846, 338] width 13 height 13
click at [842, 406] on button "Dodaj" at bounding box center [806, 411] width 125 height 29
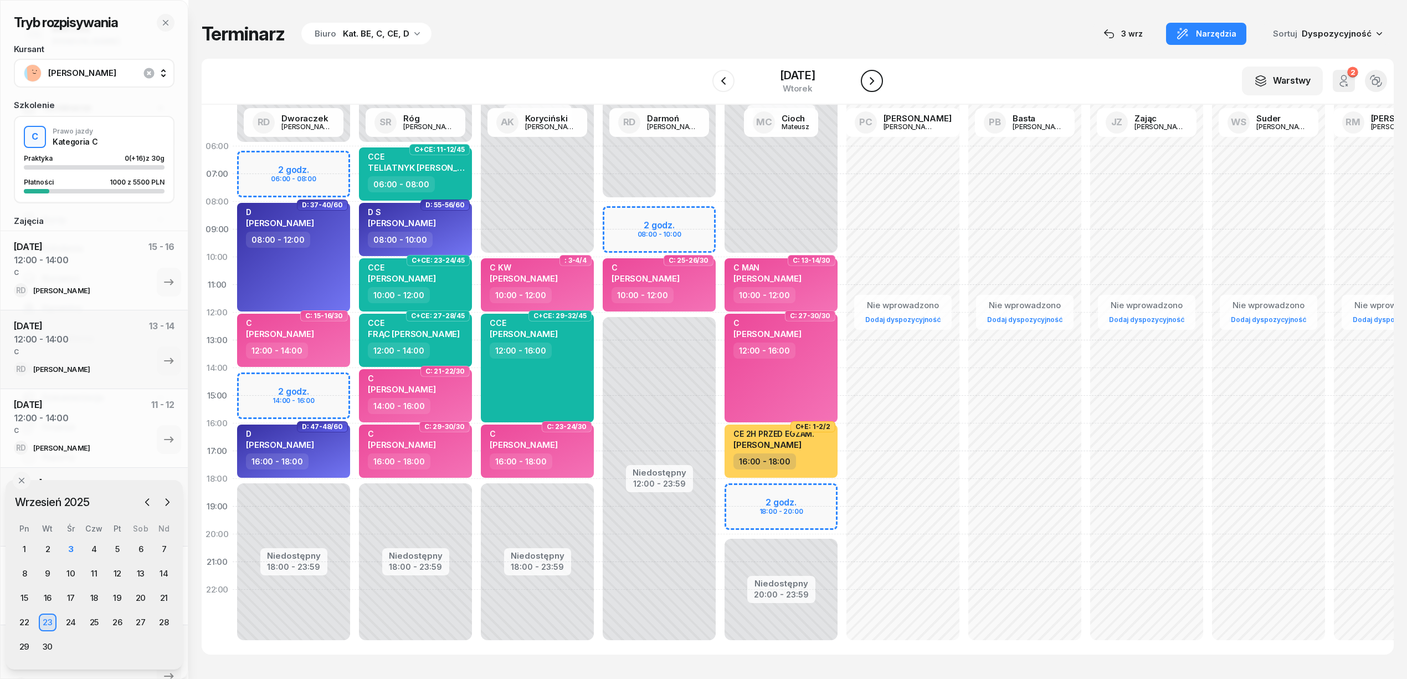
click at [876, 87] on icon "button" at bounding box center [872, 80] width 13 height 13
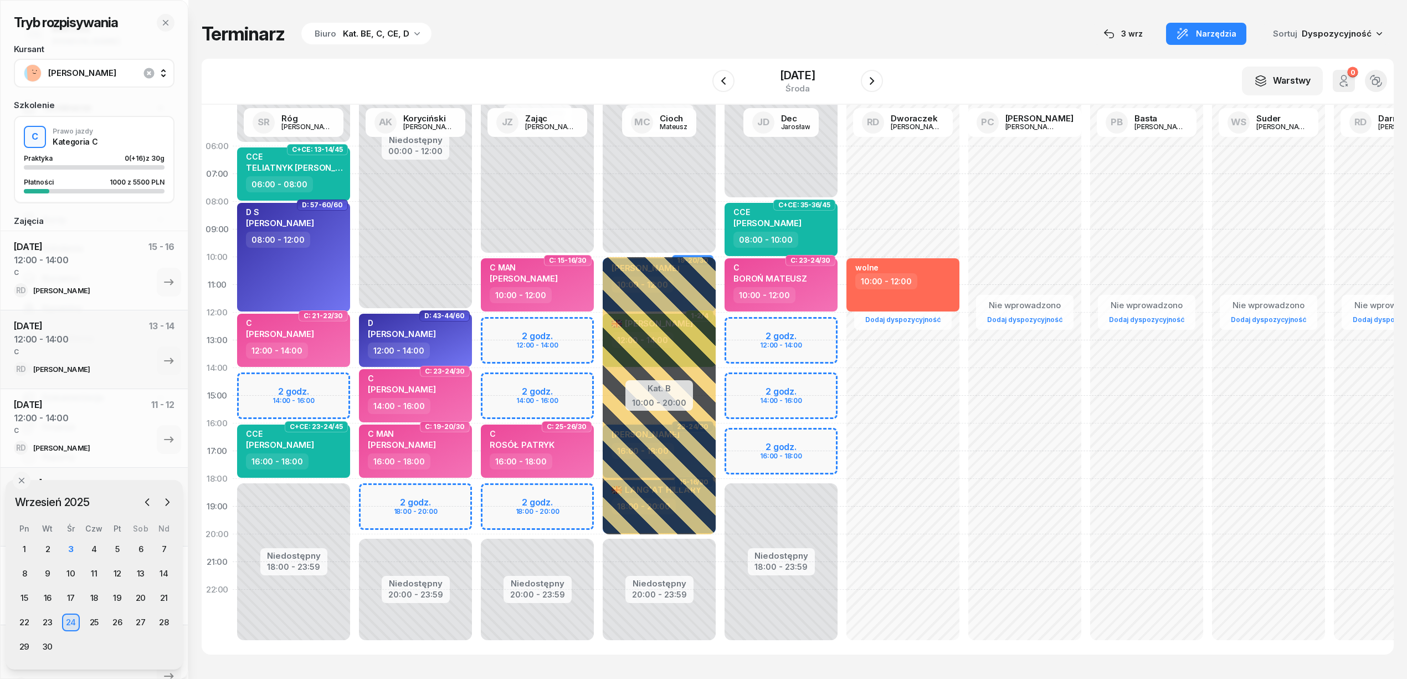
click at [571, 29] on div "Terminarz Biuro Kat. BE, C, CE, D [DATE] Narzędzia Sortuj Dyspozycyjność" at bounding box center [798, 33] width 1192 height 23
click at [582, 334] on div "Niedostępny 00:00 - 10:00 Niedostępny 20:00 - 23:59 2 godz. 12:00 - 14:00 2 god…" at bounding box center [538, 395] width 122 height 526
click at [560, 330] on div "Niedostępny 00:00 - 10:00 Niedostępny 20:00 - 23:59 2 godz. 12:00 - 14:00 2 god…" at bounding box center [538, 395] width 122 height 526
select select "12"
select select "14"
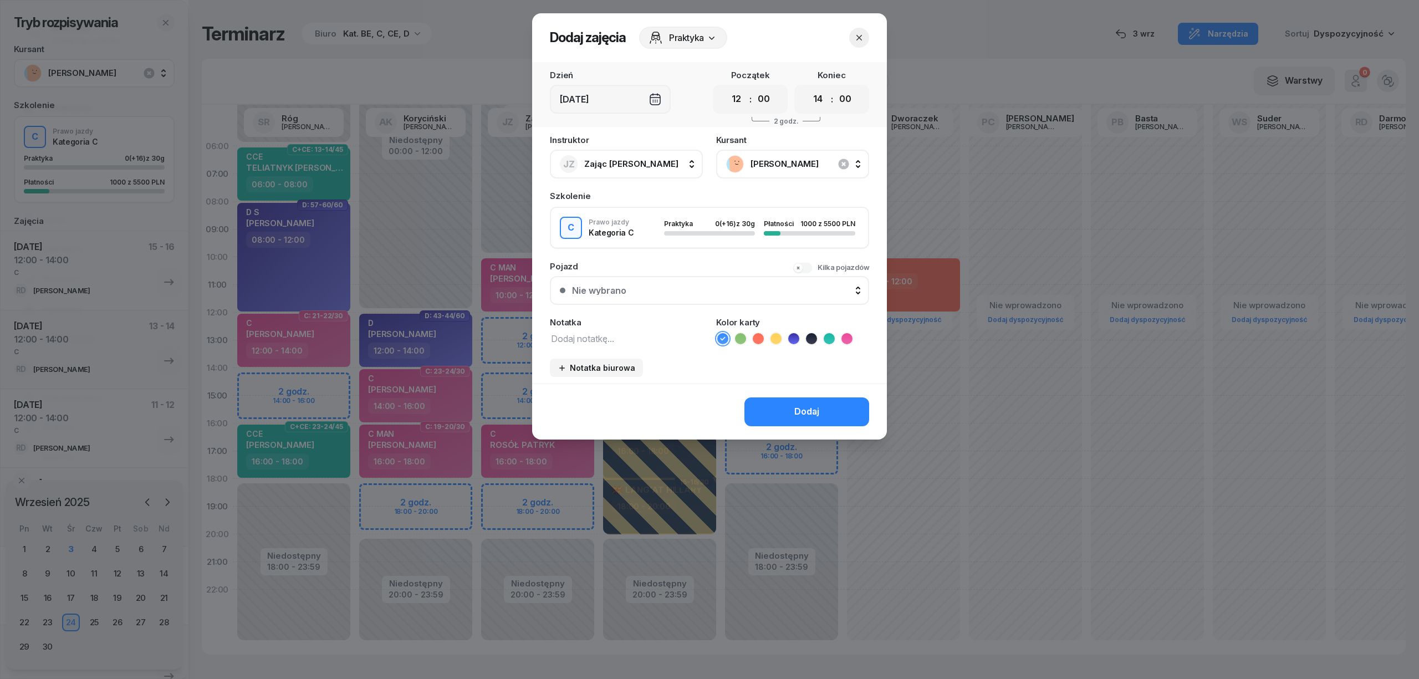
click at [655, 335] on textarea at bounding box center [626, 338] width 153 height 14
type textarea "C"
click at [850, 337] on icon at bounding box center [846, 338] width 11 height 11
click at [832, 405] on button "Dodaj" at bounding box center [806, 411] width 125 height 29
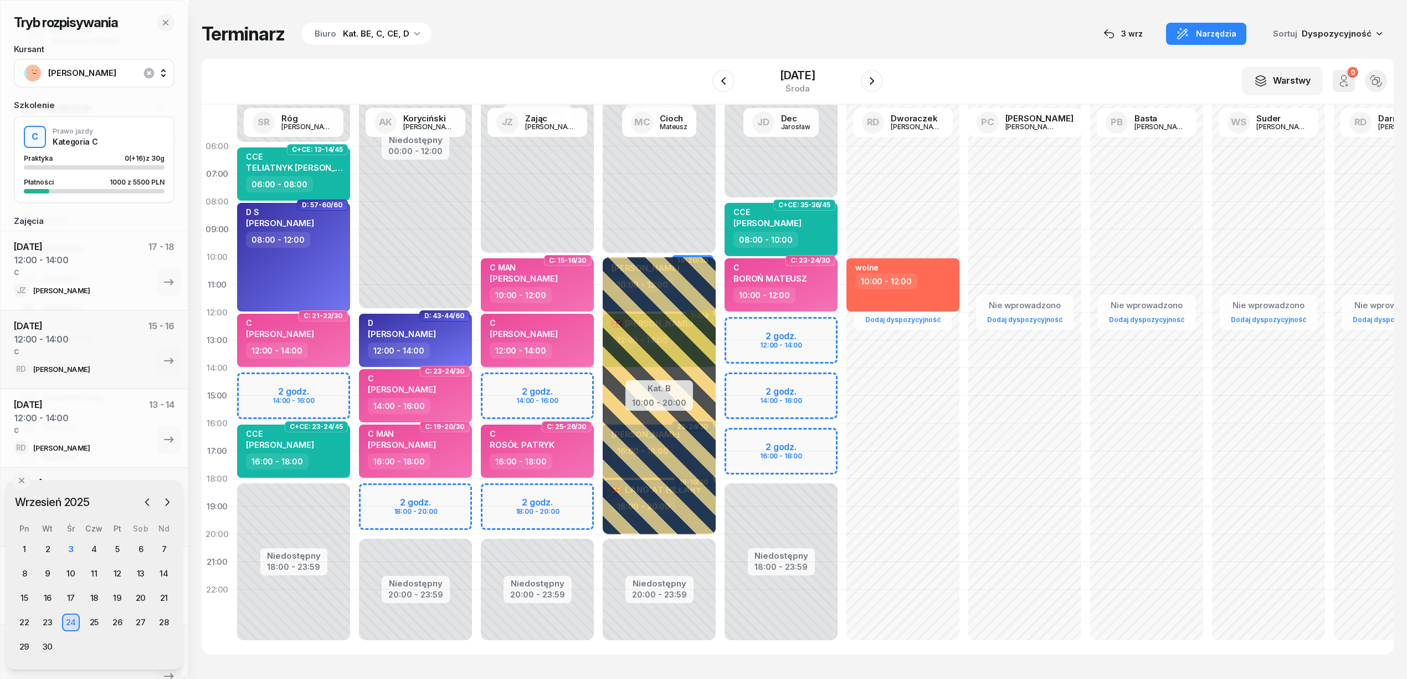
click at [558, 331] on span "[PERSON_NAME]" at bounding box center [524, 334] width 68 height 11
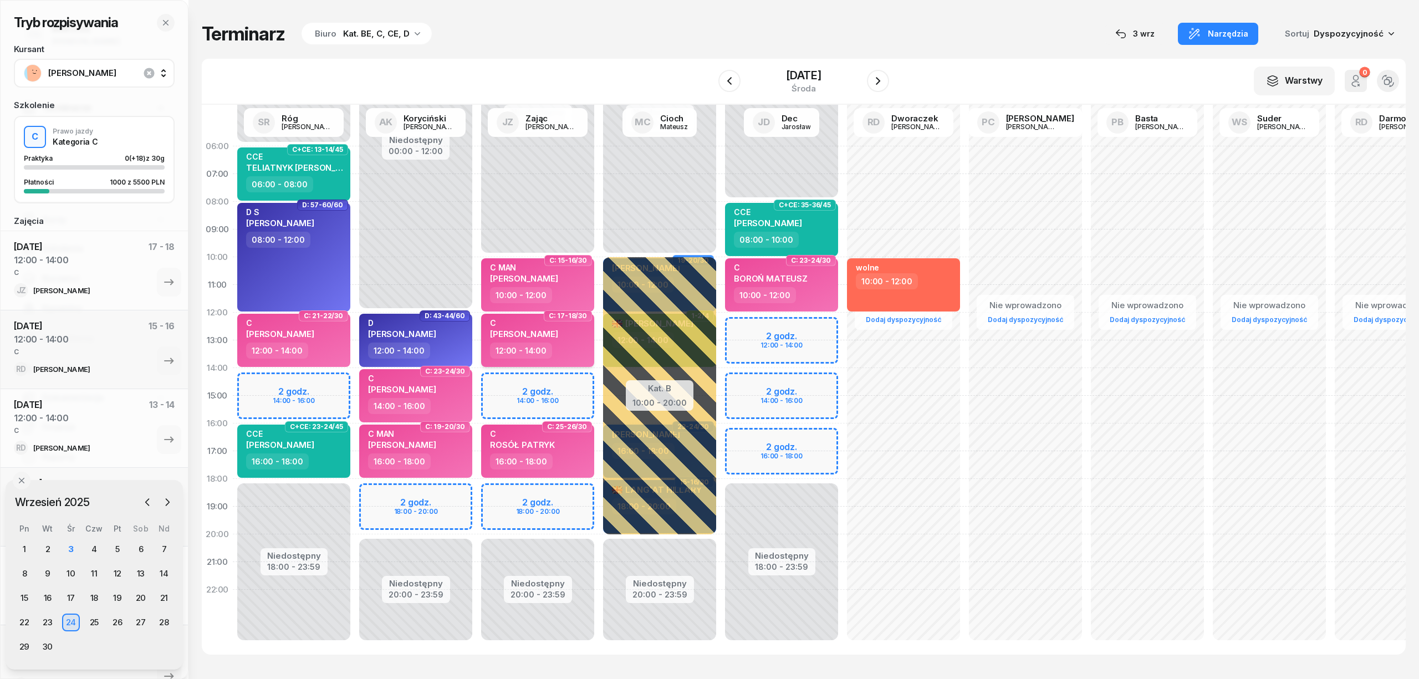
select select "12"
select select "14"
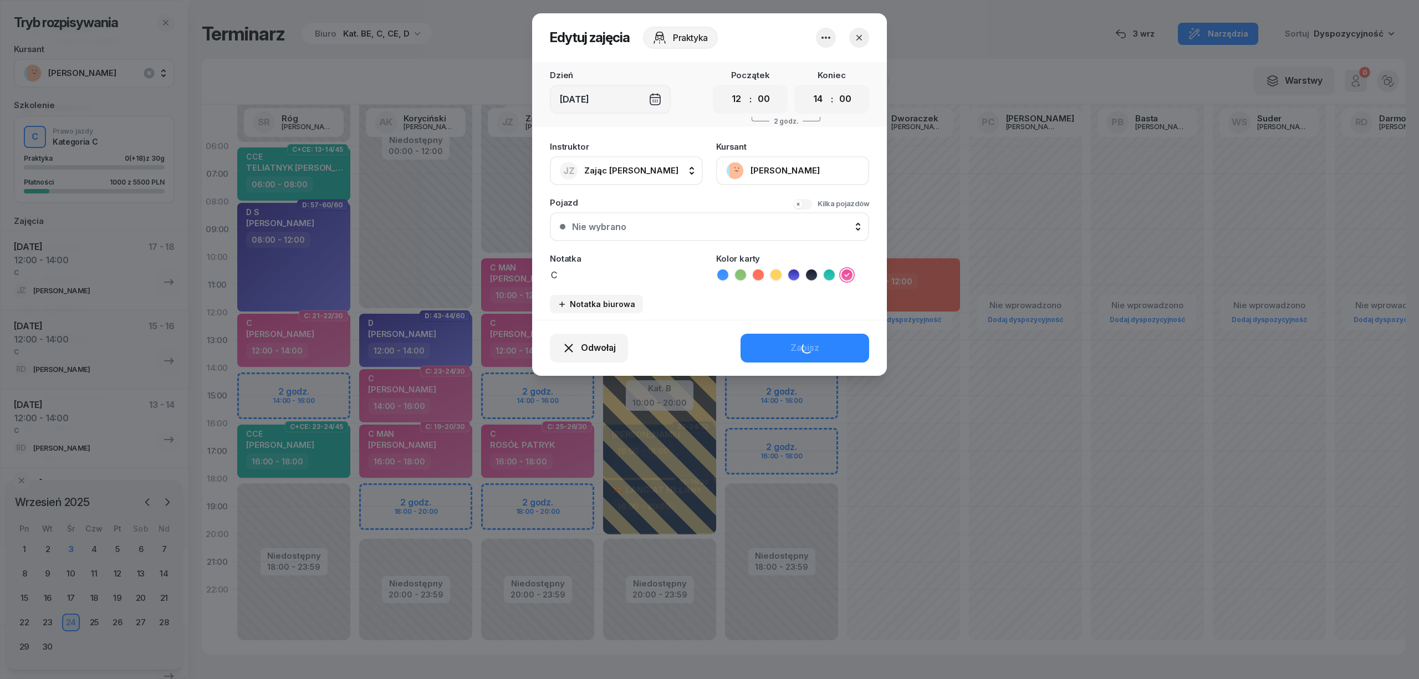
click at [810, 165] on button "[PERSON_NAME]" at bounding box center [792, 170] width 153 height 29
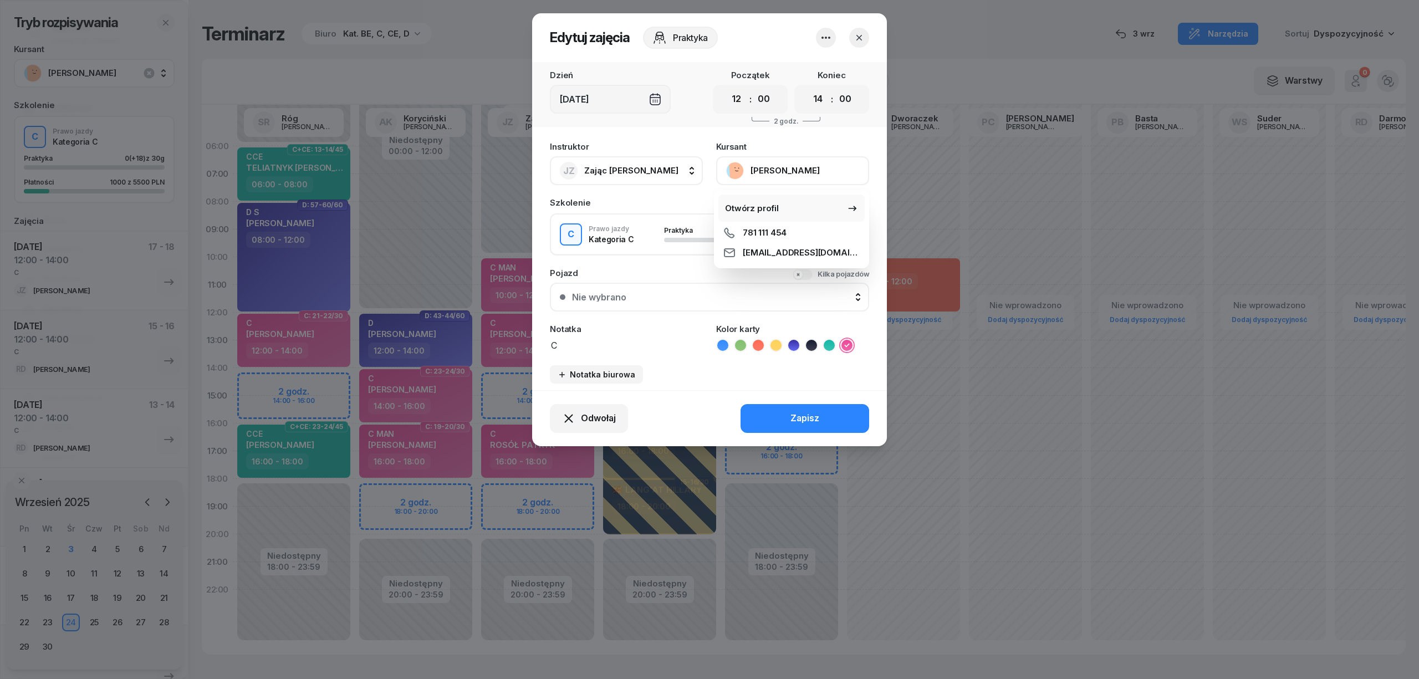
click at [792, 208] on link "Otwórz profil" at bounding box center [791, 208] width 146 height 28
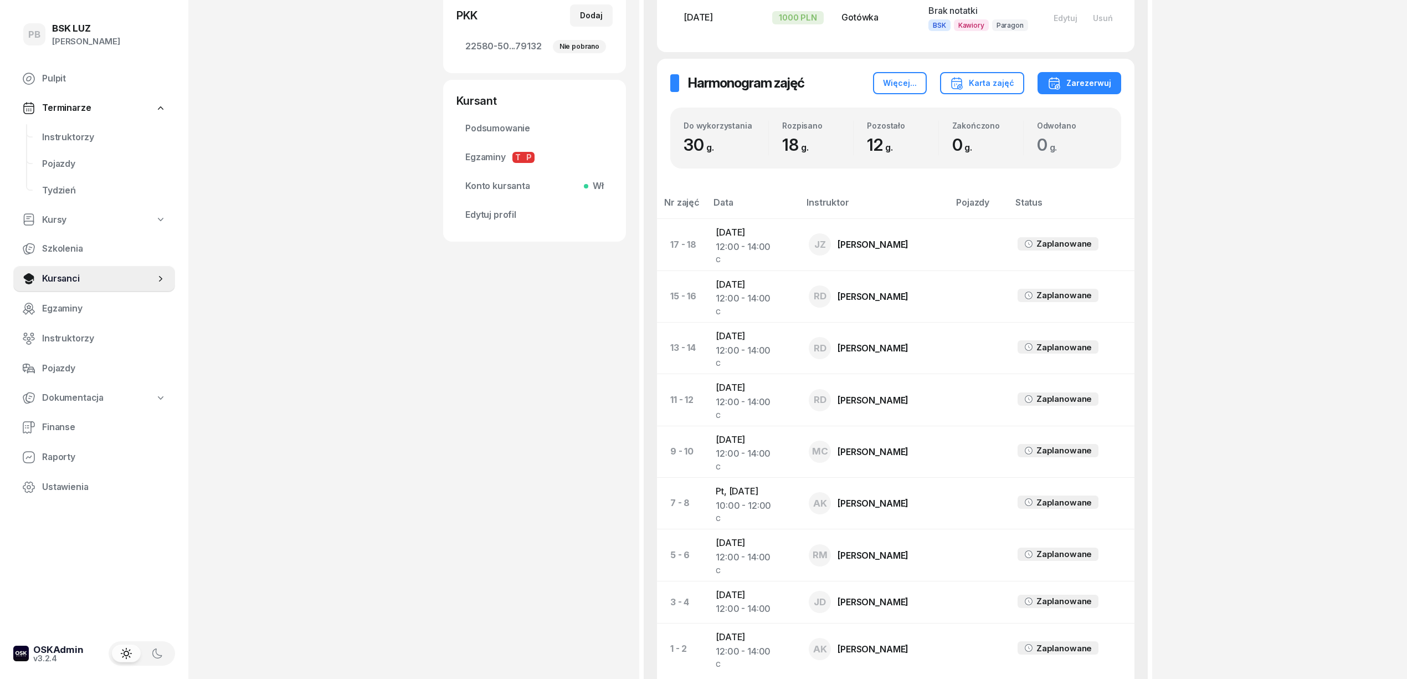
scroll to position [443, 0]
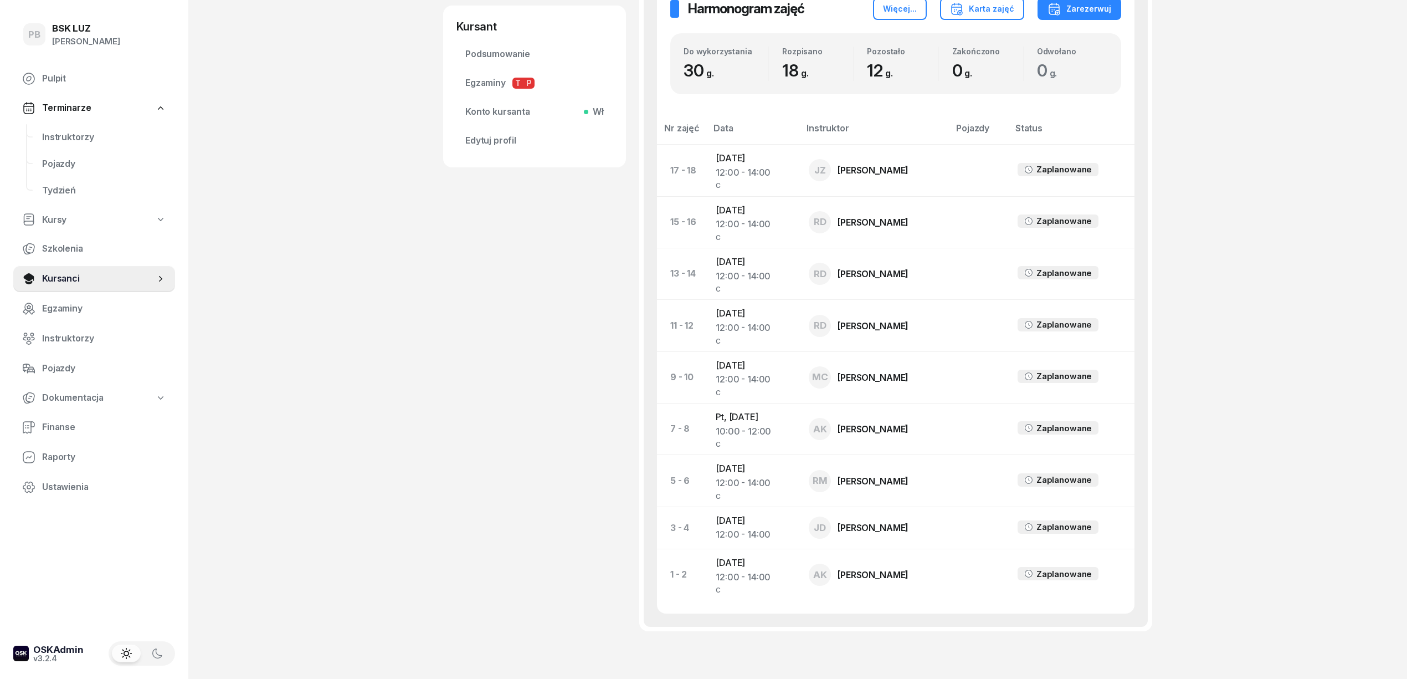
click at [528, 573] on div "[PERSON_NAME] etykiety... 781 111 454 [EMAIL_ADDRESS][DOMAIN_NAME] WW [PERSON_N…" at bounding box center [534, 139] width 183 height 1050
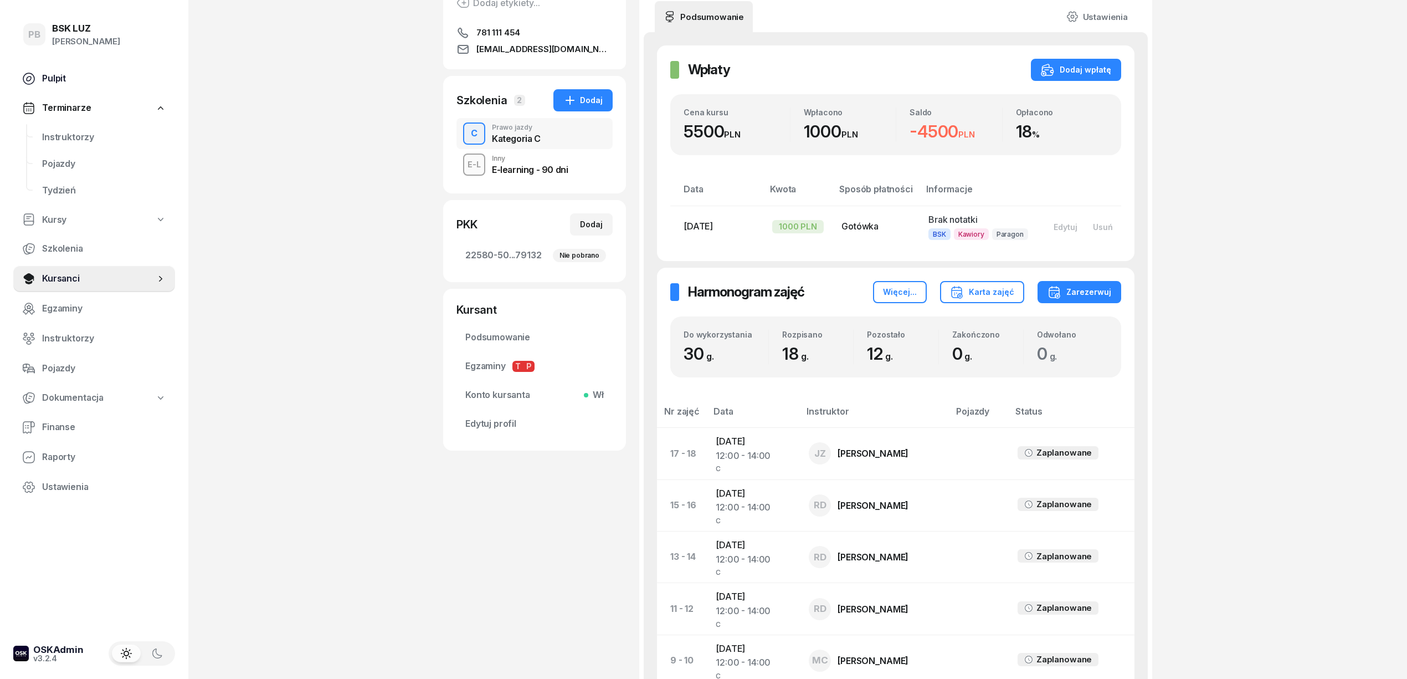
scroll to position [147, 0]
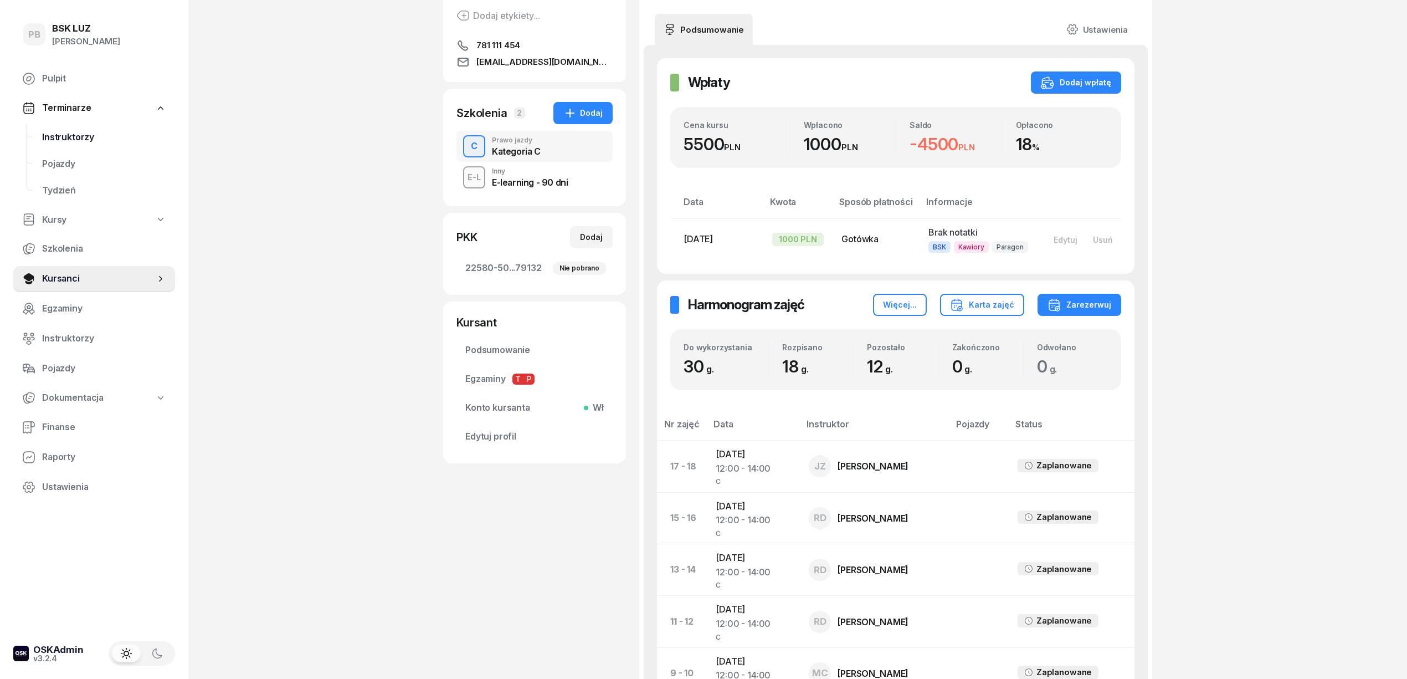
click at [65, 140] on span "Instruktorzy" at bounding box center [104, 137] width 124 height 14
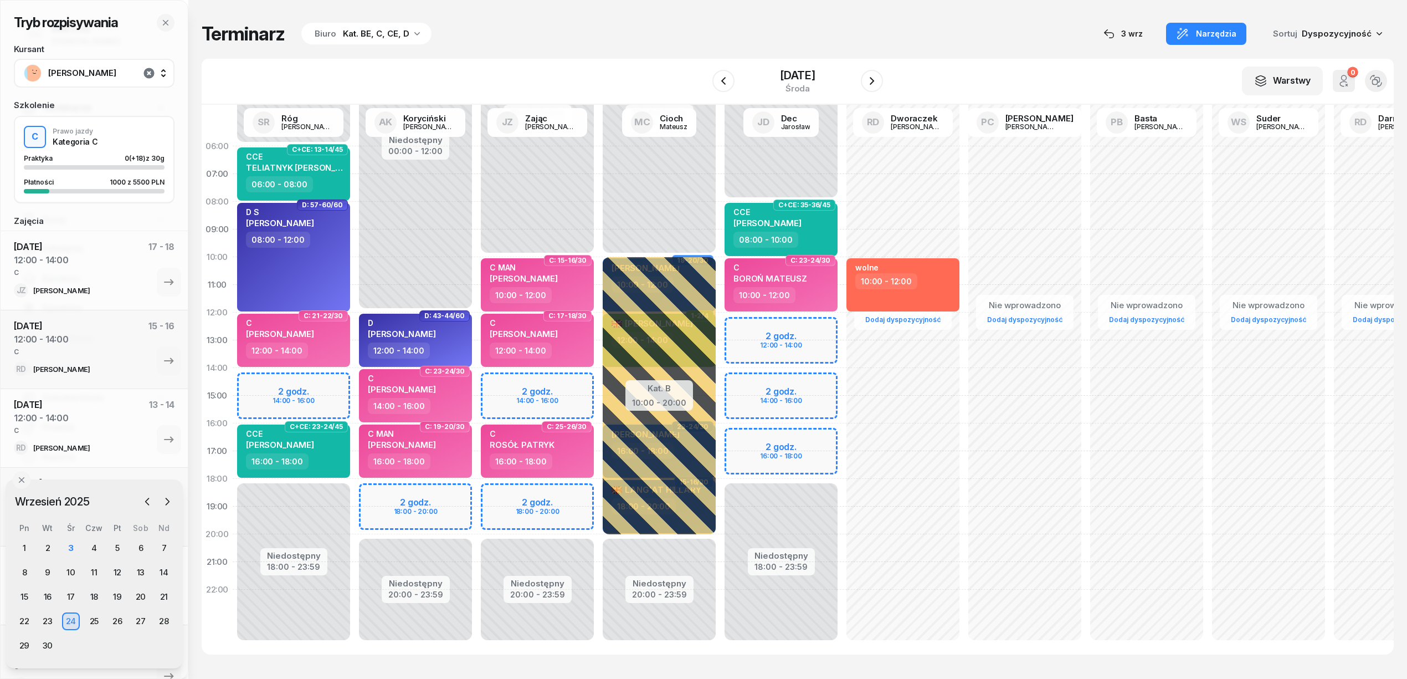
click at [147, 72] on icon "button" at bounding box center [148, 72] width 13 height 13
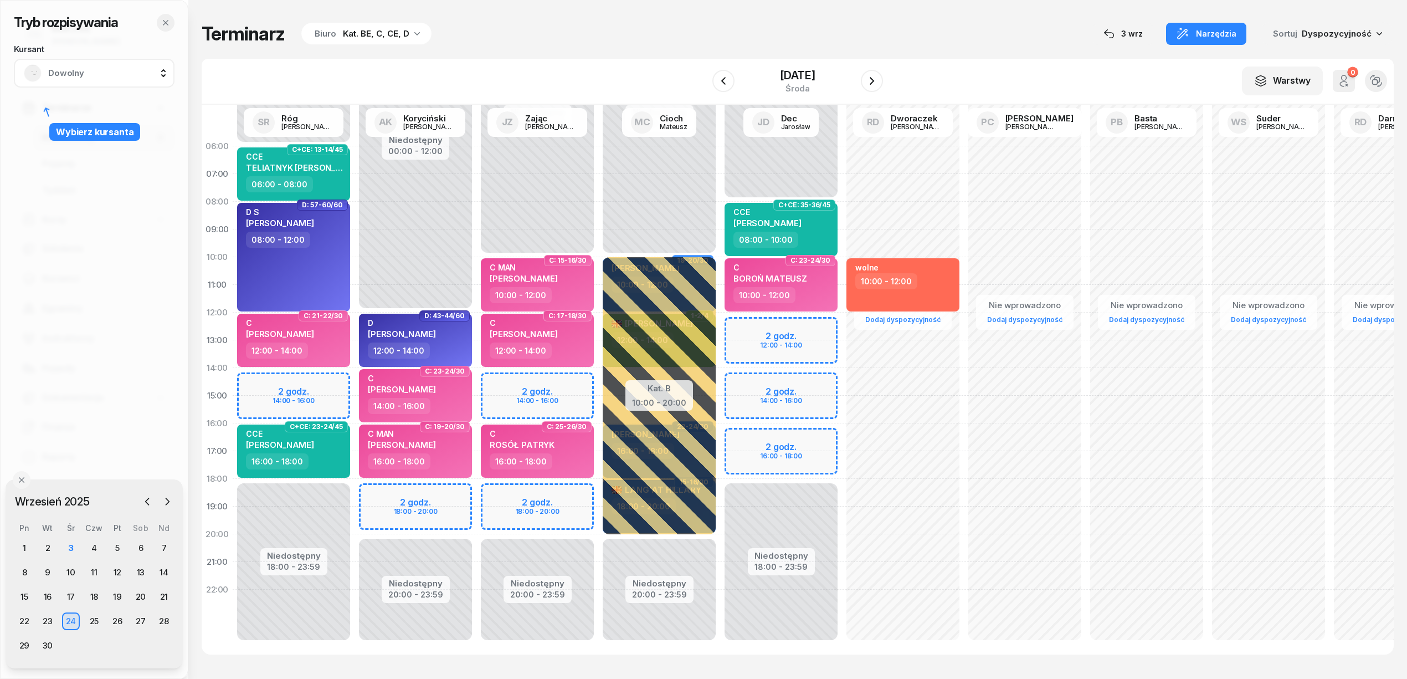
click at [166, 22] on icon "button" at bounding box center [166, 23] width 6 height 6
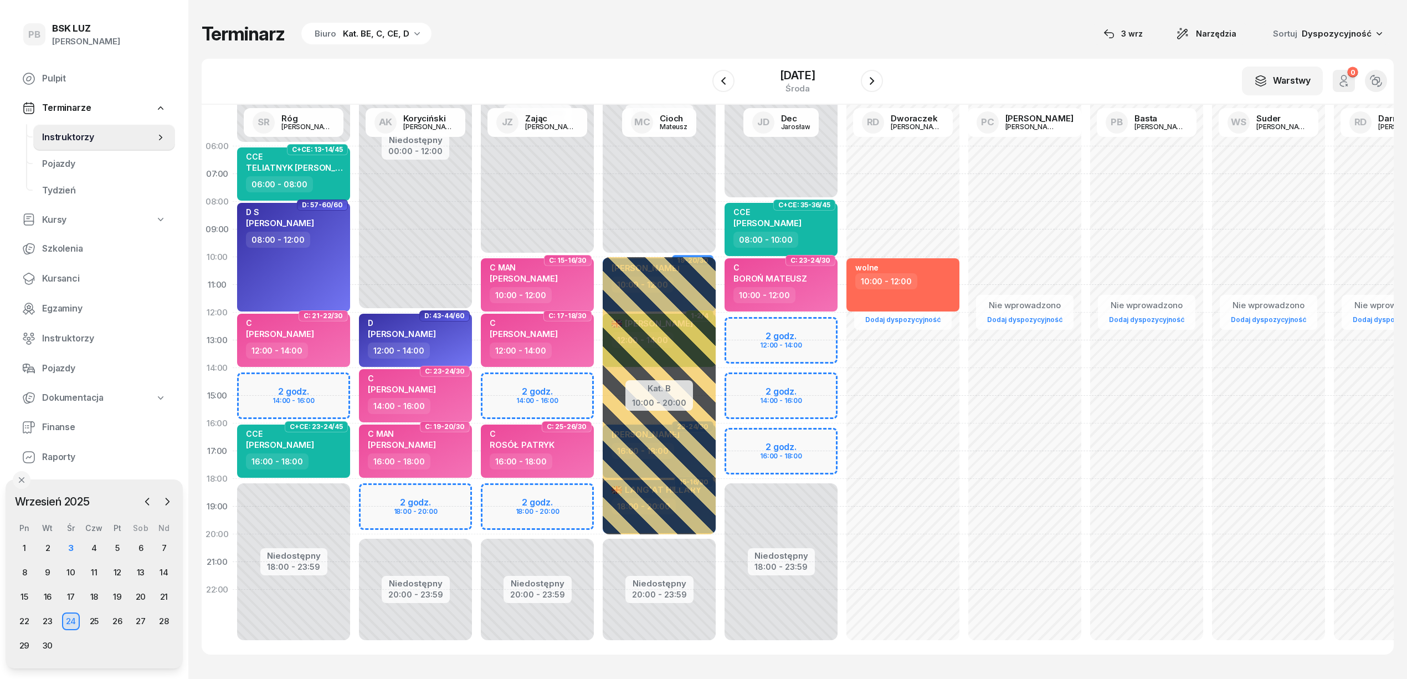
click at [69, 536] on div "Pn Wt Śr Czw Pt Sob Nd 1 2 3 4 5 6 7 8 9 10 11 12 13 14 15 16 17 18 19 20 21 22…" at bounding box center [94, 588] width 163 height 131
click at [71, 547] on div "3" at bounding box center [71, 548] width 18 height 18
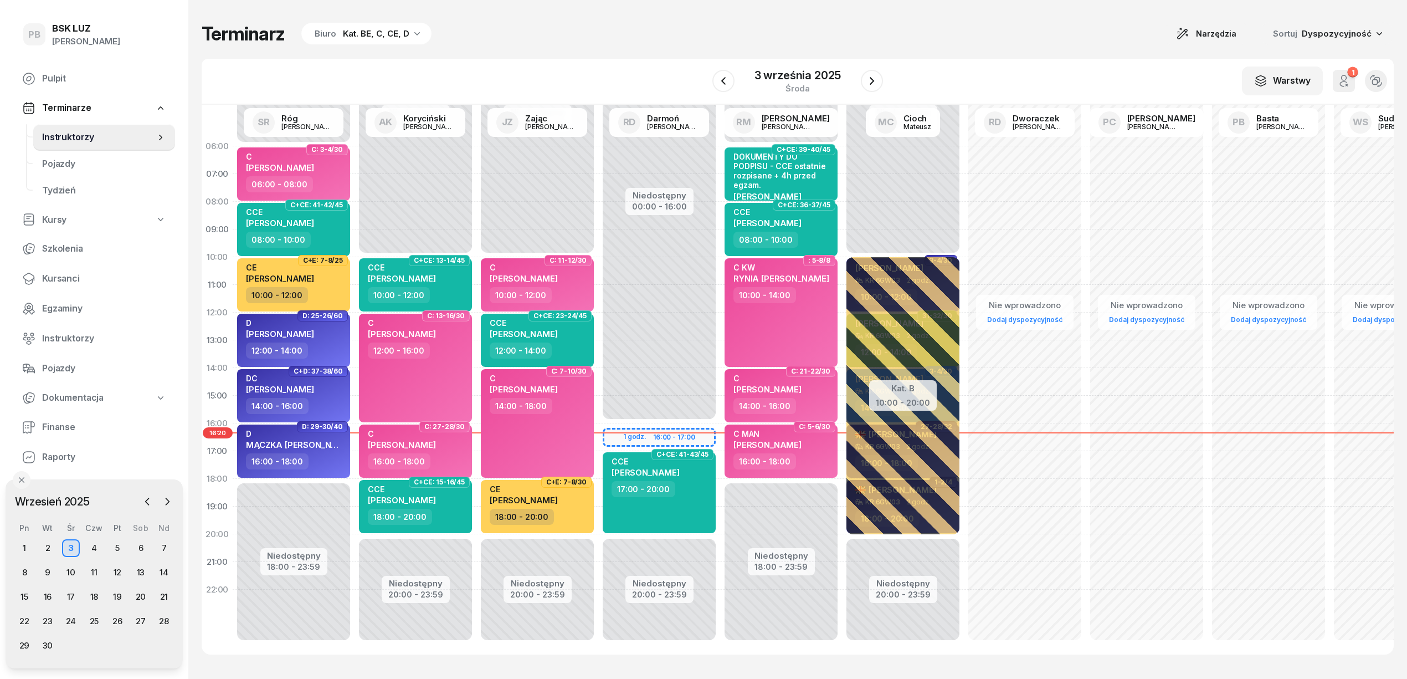
click at [1002, 69] on div "W Wybierz AK [PERSON_NAME] BP [PERSON_NAME] DP [PERSON_NAME] GS [PERSON_NAME] I…" at bounding box center [798, 82] width 1192 height 46
click at [876, 85] on icon "button" at bounding box center [872, 80] width 13 height 13
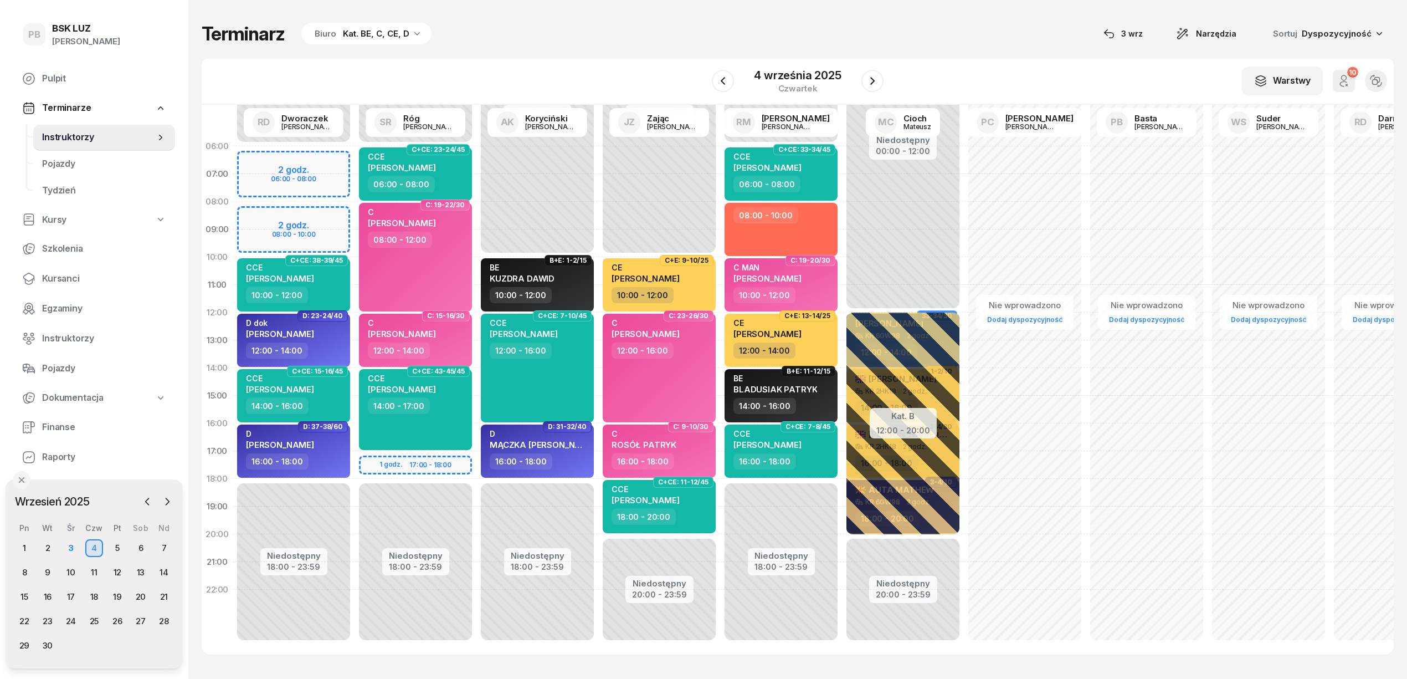
click at [689, 36] on div "Terminarz Biuro Kat. BE, C, CE, D [DATE] Narzędzia Sortuj Dyspozycyjność" at bounding box center [798, 33] width 1192 height 23
click at [631, 25] on div "Terminarz Biuro Kat. BE, C, CE, D [DATE] Narzędzia Sortuj Dyspozycyjność" at bounding box center [798, 33] width 1192 height 23
click at [66, 280] on span "Kursanci" at bounding box center [104, 279] width 124 height 14
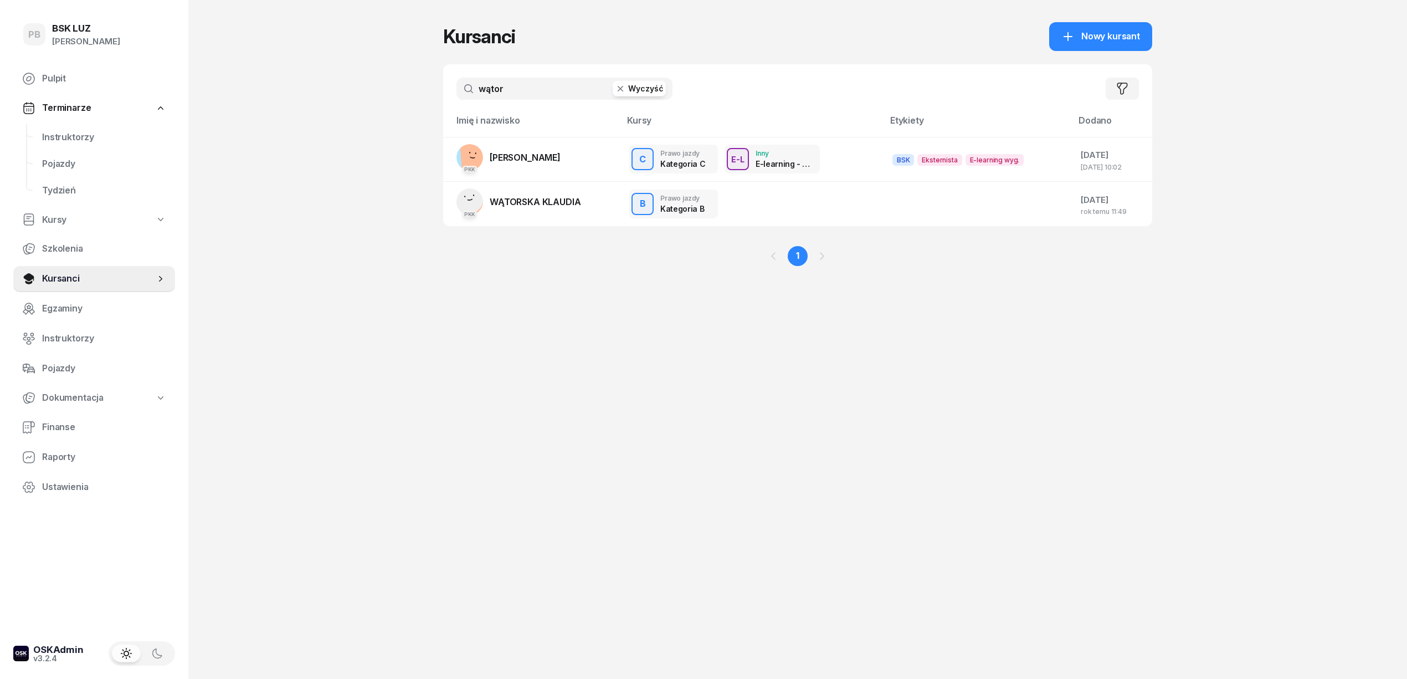
click at [522, 86] on input "wątor" at bounding box center [565, 89] width 216 height 22
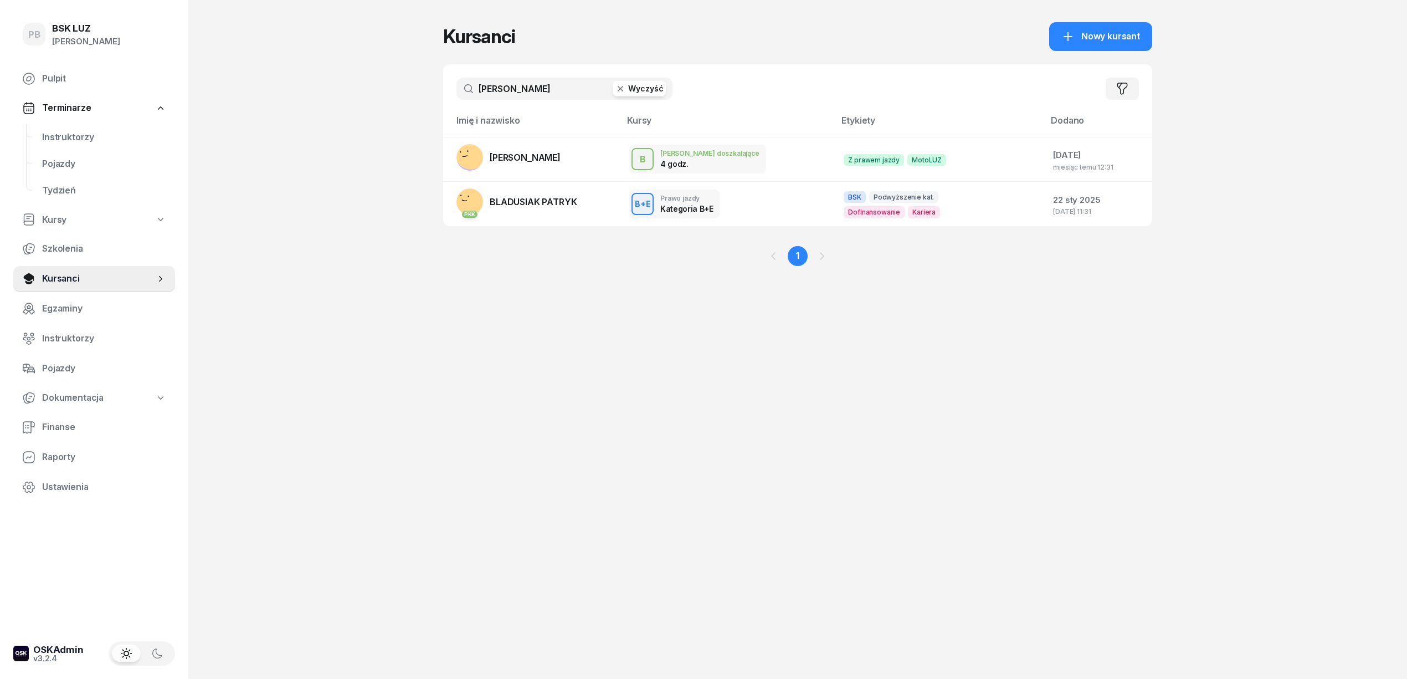
type input "[PERSON_NAME]"
click at [553, 195] on link "PKK [PERSON_NAME][GEOGRAPHIC_DATA]" at bounding box center [517, 201] width 120 height 27
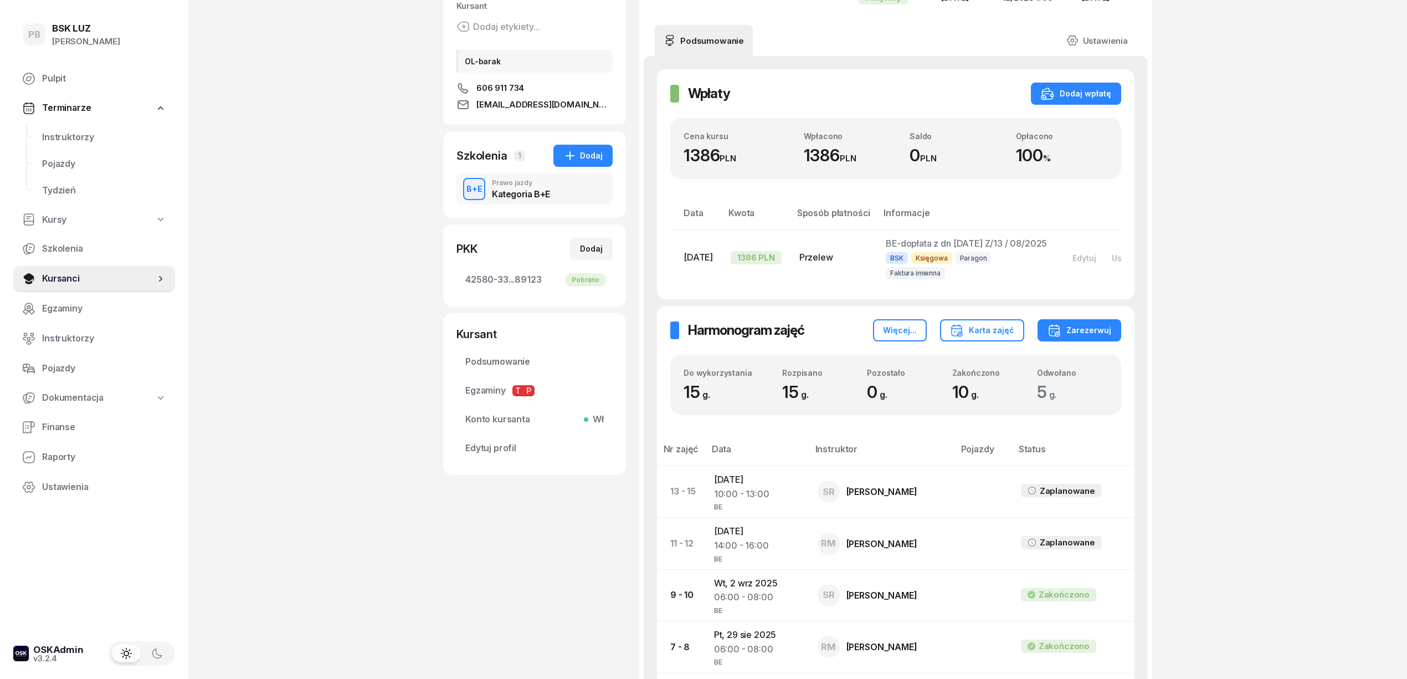
scroll to position [147, 0]
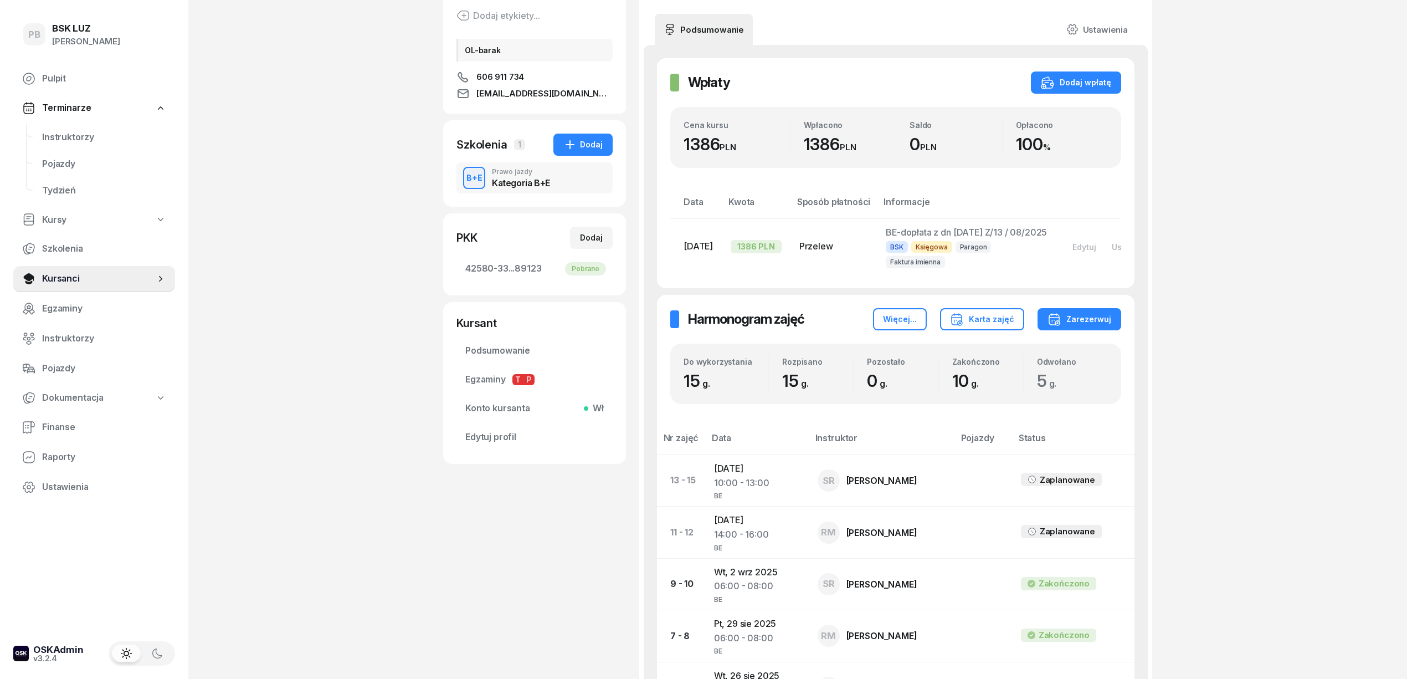
click at [419, 562] on div "PB BSK [PERSON_NAME] Pulpit Terminarze Instruktorzy Pojazdy Tydzień Kursy Szkol…" at bounding box center [703, 456] width 1407 height 1207
click at [83, 142] on span "Instruktorzy" at bounding box center [104, 137] width 124 height 14
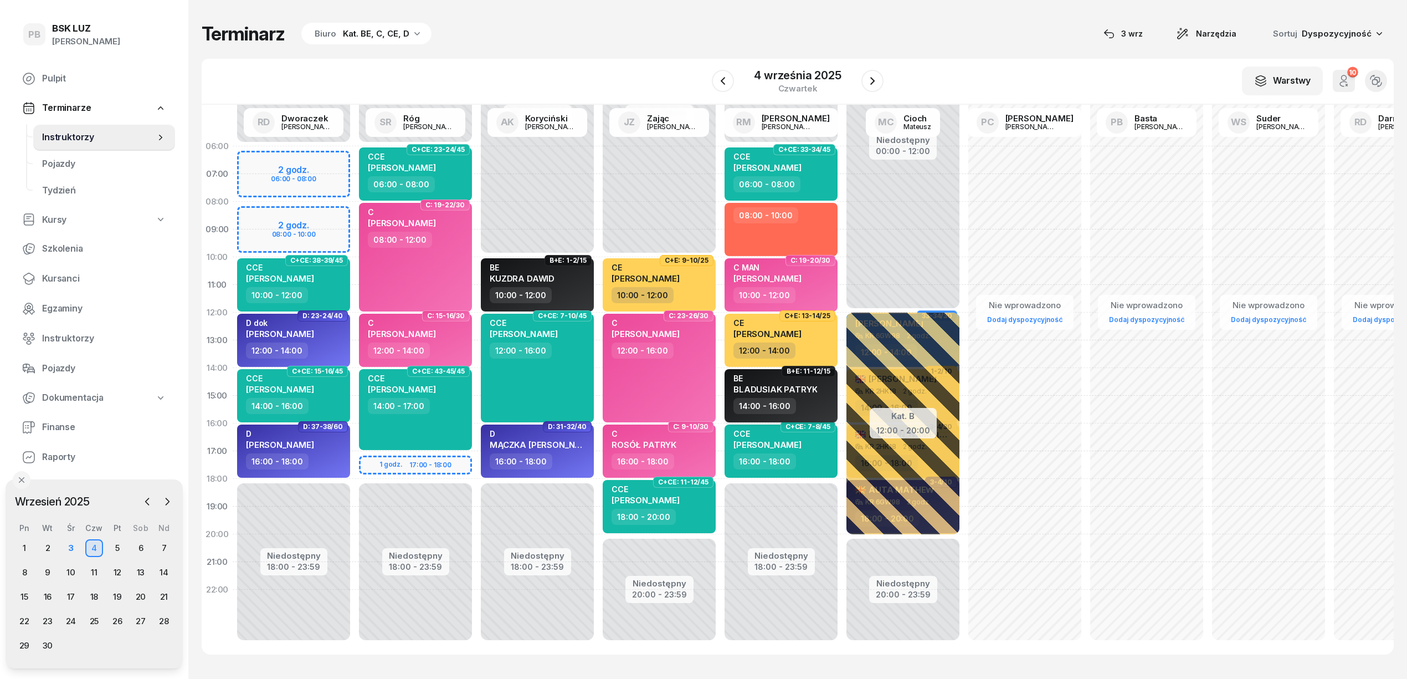
click at [817, 396] on div "BE [PERSON_NAME]" at bounding box center [783, 385] width 98 height 24
select select "14"
select select "16"
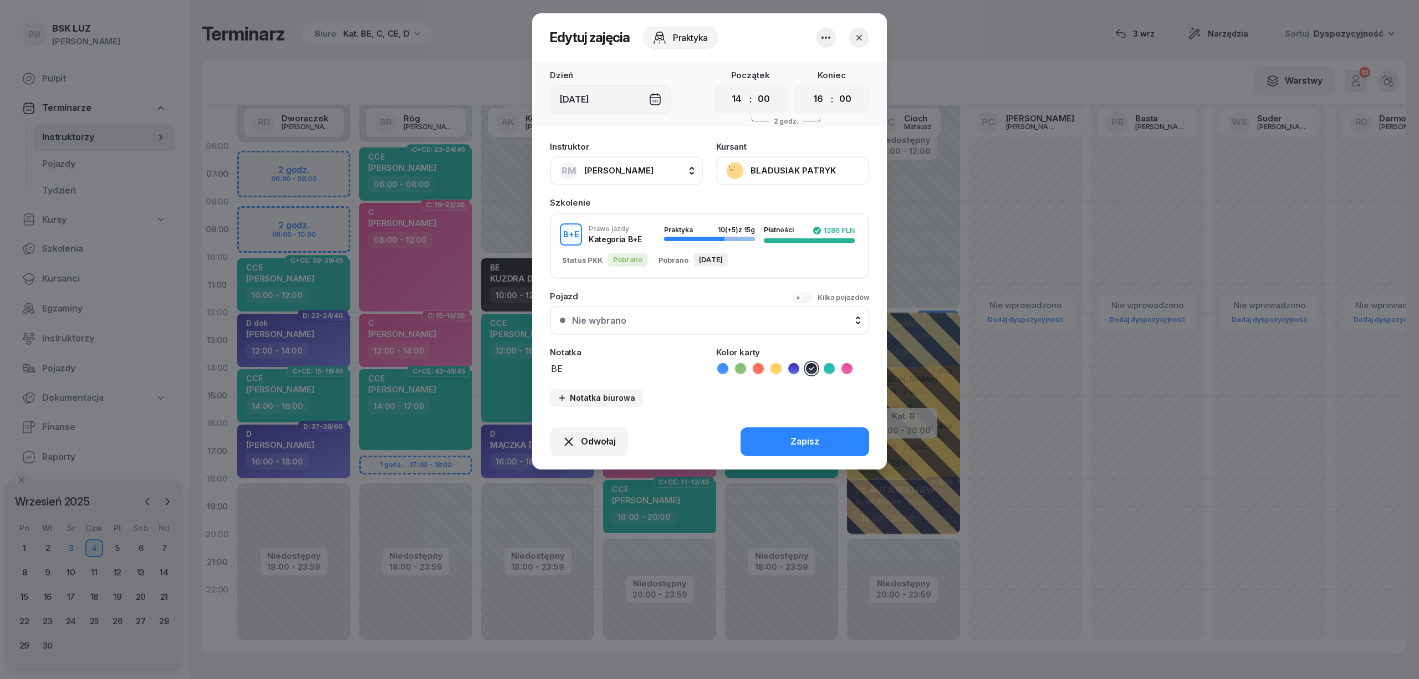
click at [816, 174] on button "BLADUSIAK PATRYK" at bounding box center [792, 170] width 153 height 29
click at [763, 206] on div "Otwórz profil" at bounding box center [752, 208] width 54 height 14
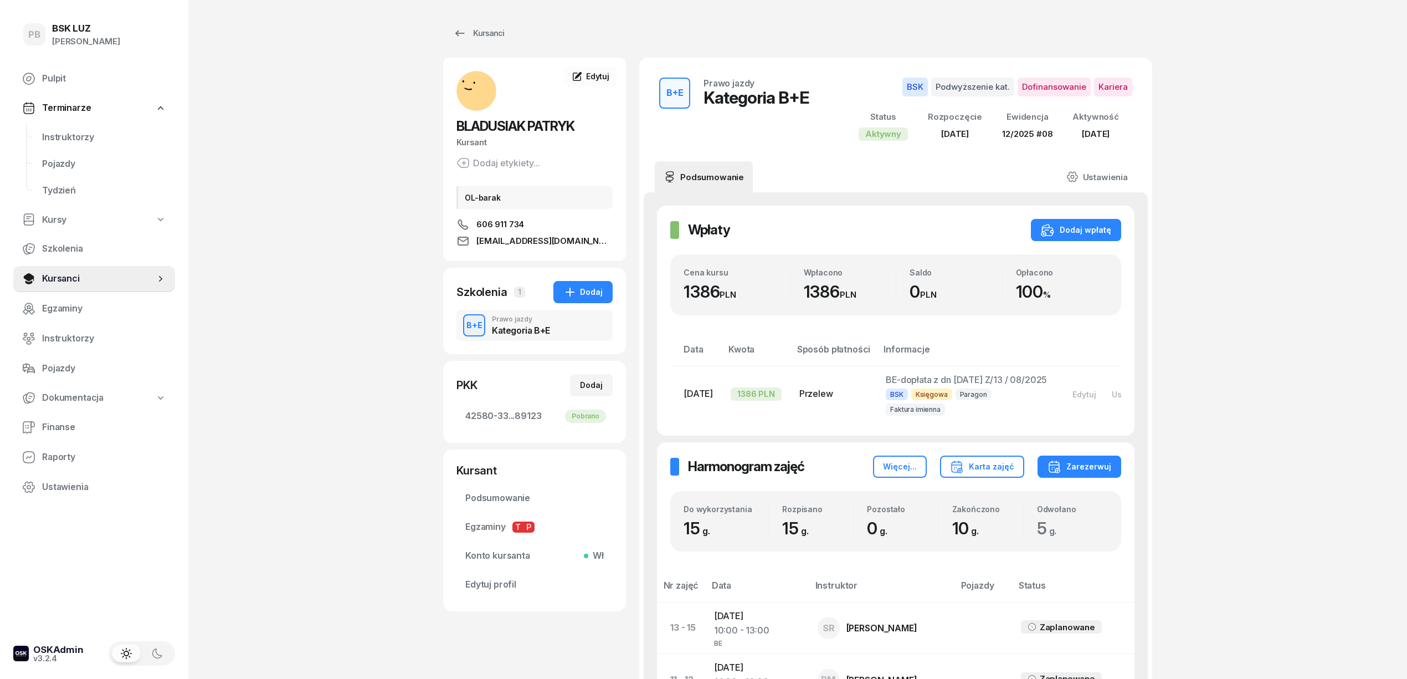
click at [289, 448] on div "PB BSK [PERSON_NAME] Pulpit Terminarze Instruktorzy Pojazdy Tydzień Kursy Szkol…" at bounding box center [703, 603] width 1407 height 1207
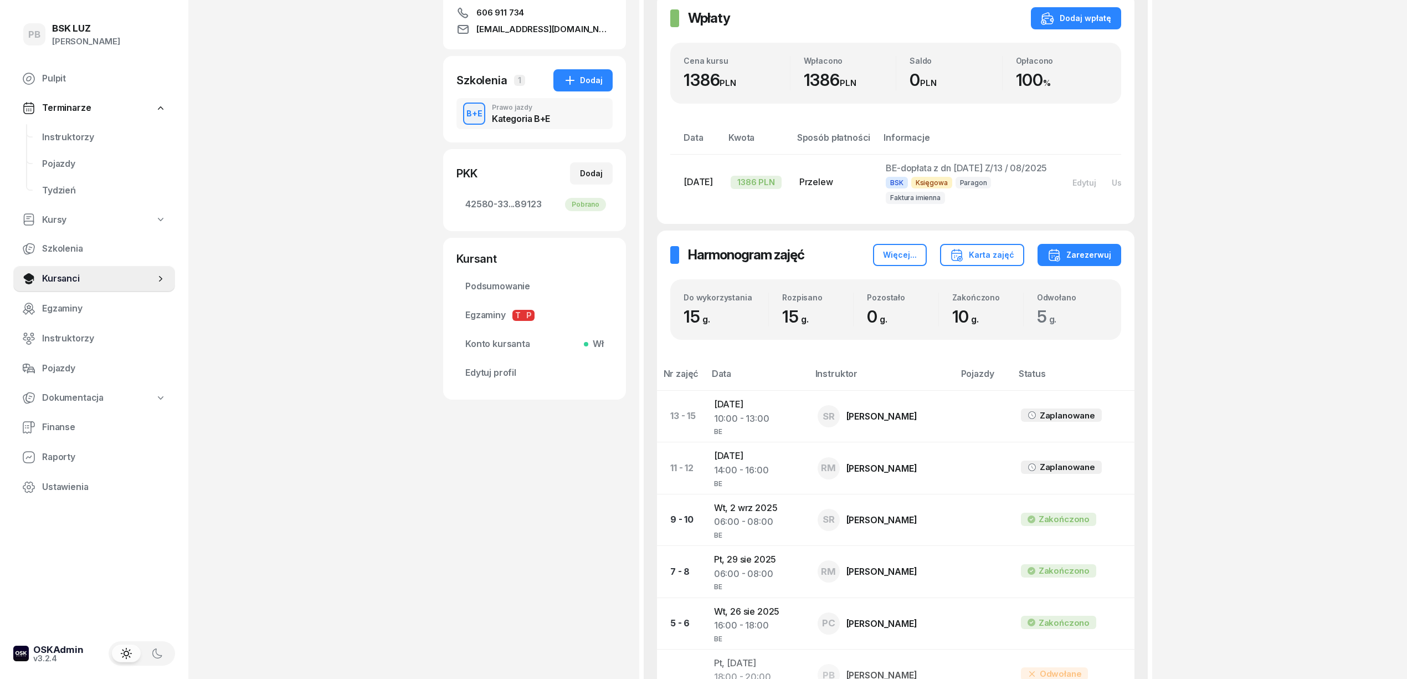
scroll to position [369, 0]
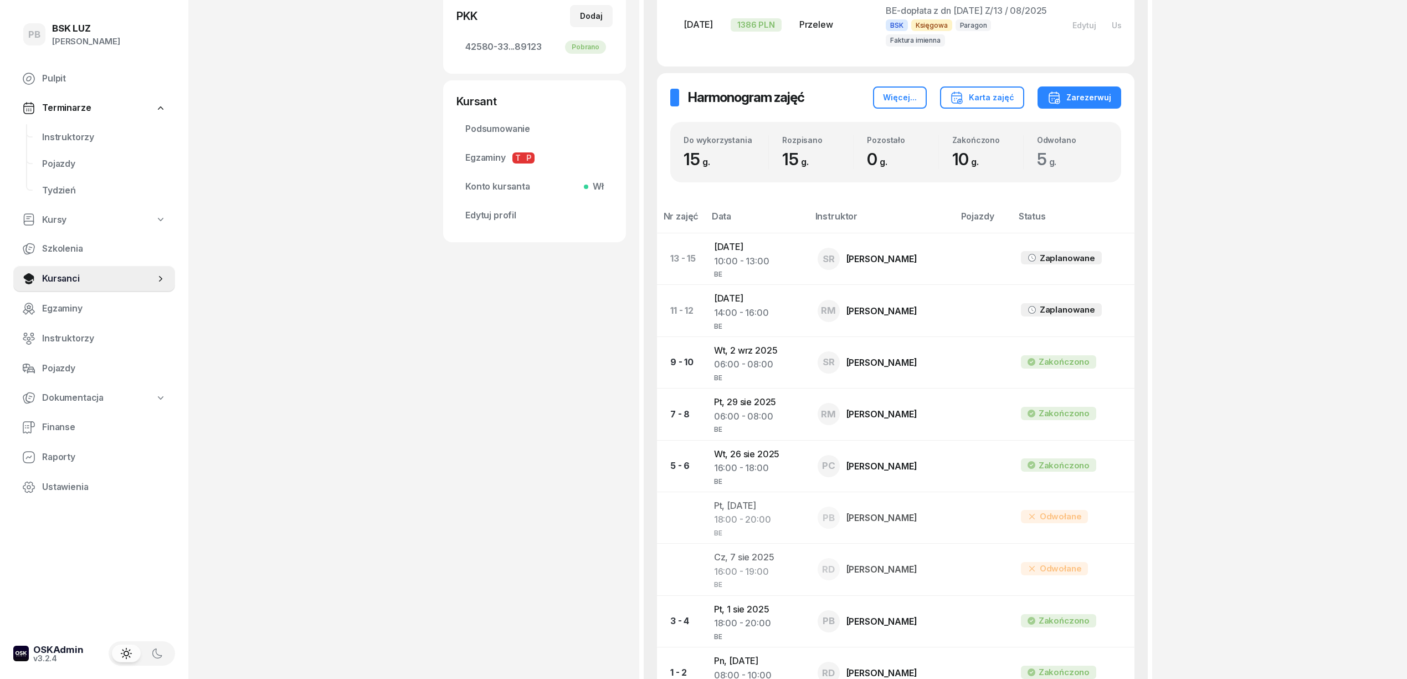
click at [1303, 295] on div "PB BSK [PERSON_NAME] Pulpit Terminarze Instruktorzy Pojazdy Tydzień Kursy Szkol…" at bounding box center [703, 234] width 1407 height 1207
click at [1340, 273] on div "PB BSK [PERSON_NAME] Pulpit Terminarze Instruktorzy Pojazdy Tydzień Kursy Szkol…" at bounding box center [703, 234] width 1407 height 1207
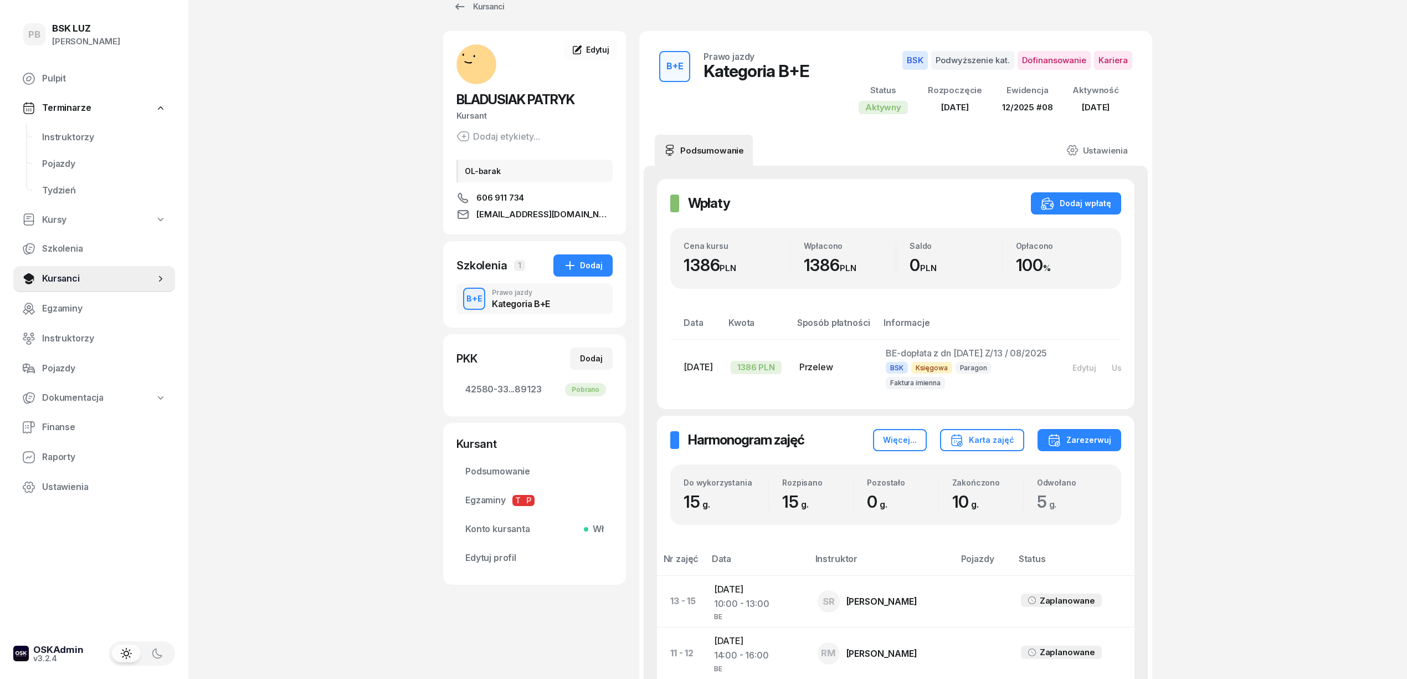
scroll to position [0, 0]
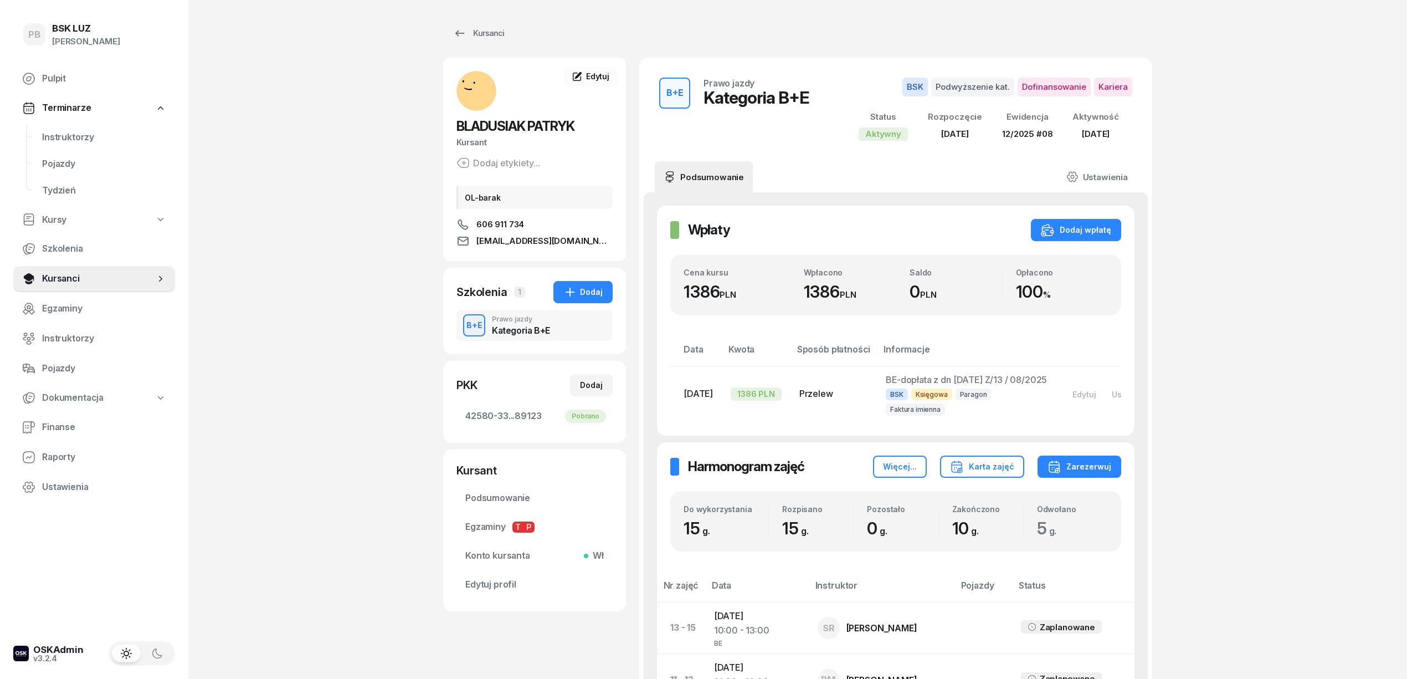
click at [1376, 266] on div "PB BSK [PERSON_NAME] Pulpit Terminarze Instruktorzy Pojazdy Tydzień Kursy Szkol…" at bounding box center [703, 603] width 1407 height 1207
click at [408, 129] on div "PB BSK [PERSON_NAME] Pulpit Terminarze Instruktorzy Pojazdy Tydzień Kursy Szkol…" at bounding box center [703, 603] width 1407 height 1207
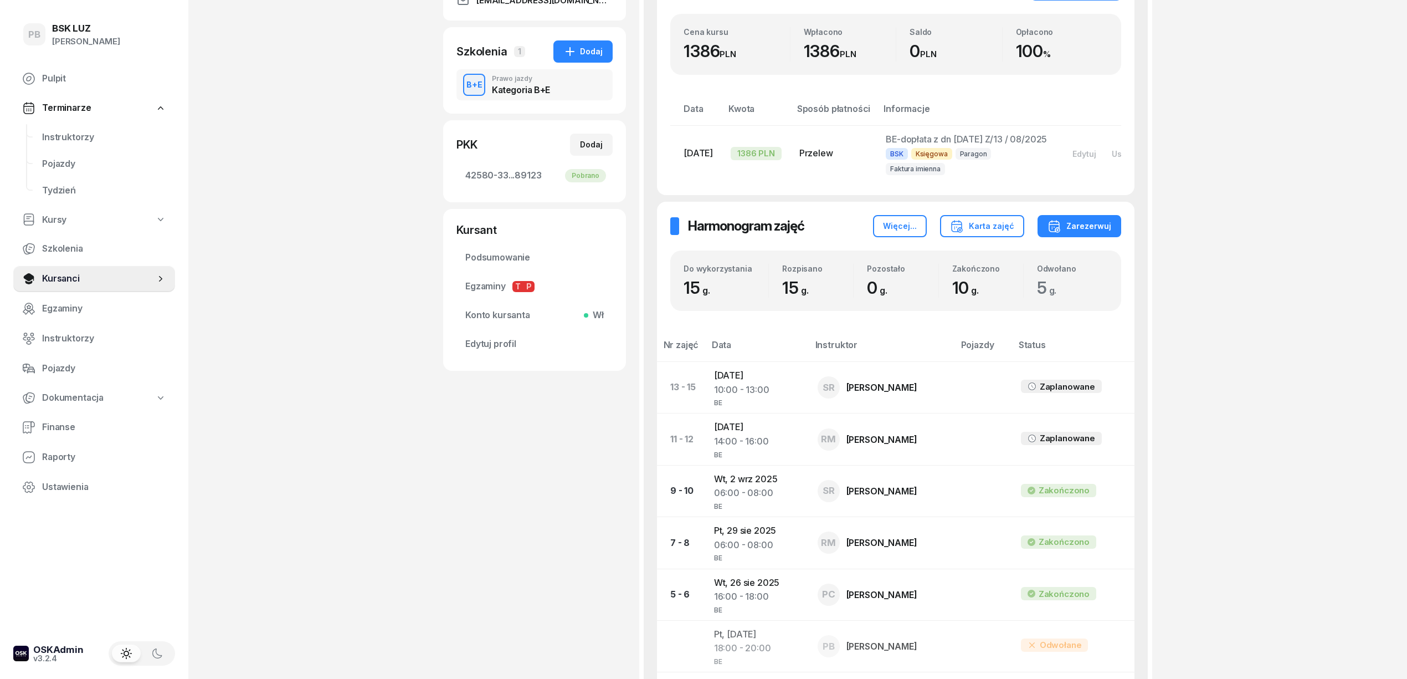
scroll to position [369, 0]
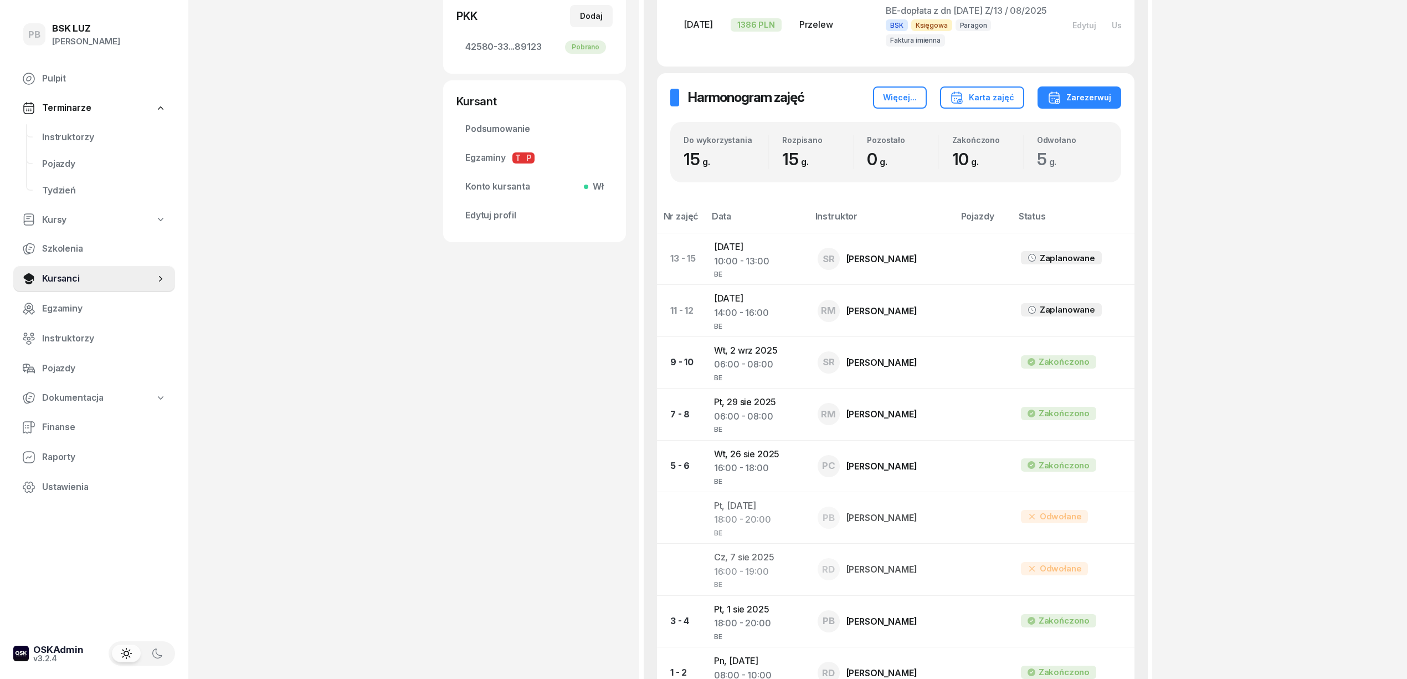
click at [401, 428] on div "PB BSK [PERSON_NAME] Pulpit Terminarze Instruktorzy Pojazdy Tydzień Kursy Szkol…" at bounding box center [703, 234] width 1407 height 1207
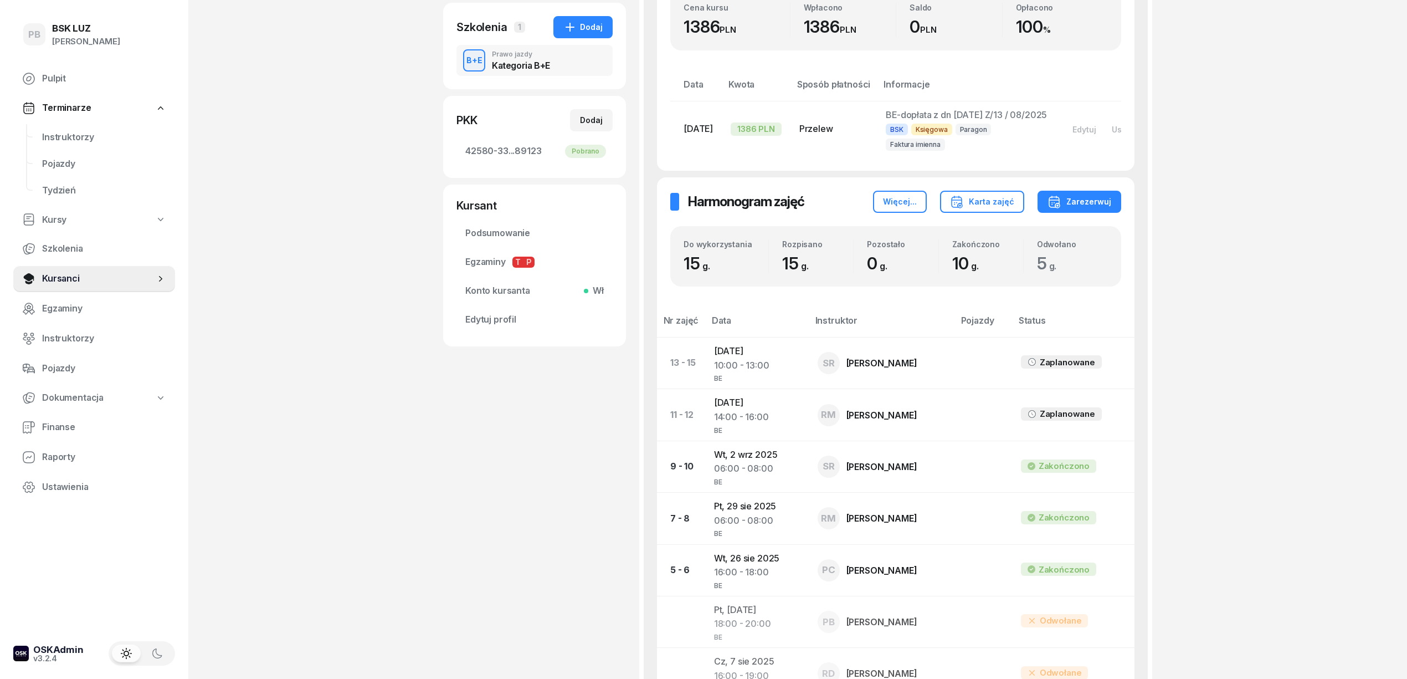
scroll to position [222, 0]
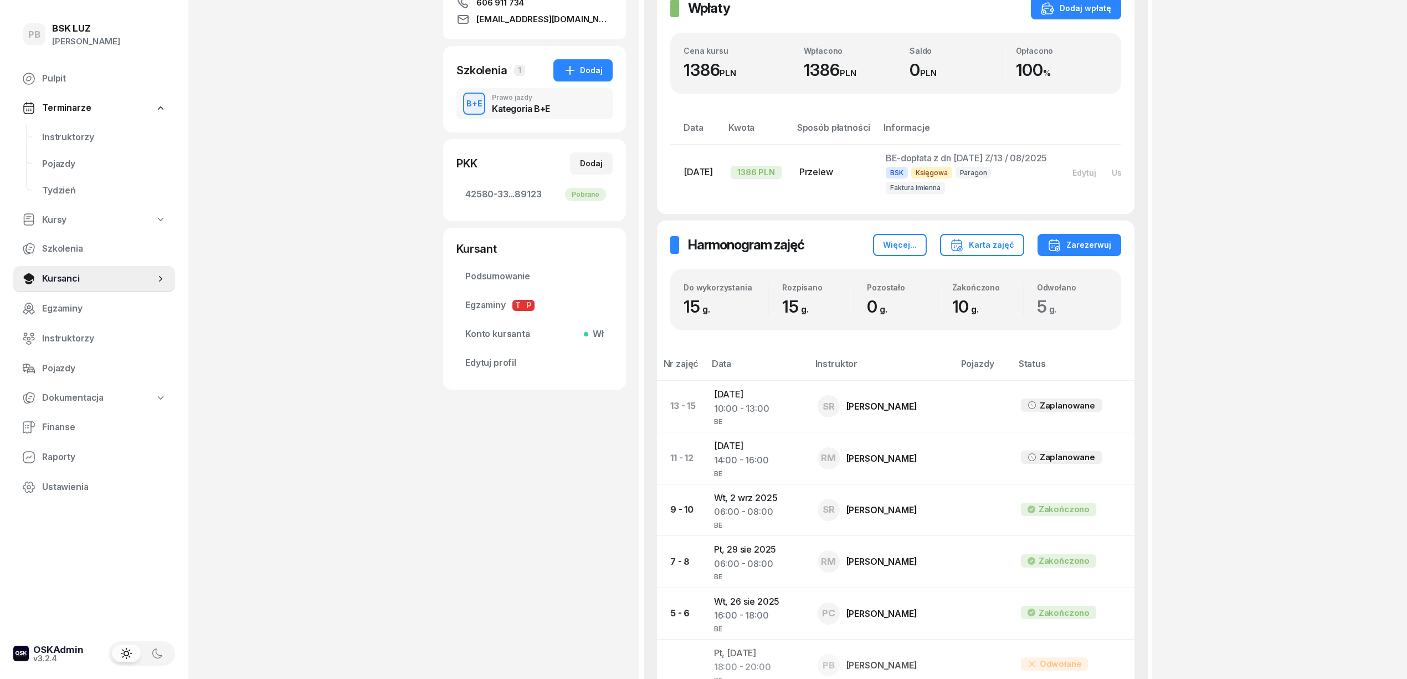
click at [526, 536] on div "[PERSON_NAME] Kursant Dodaj etykiety... OL-barak 606 911 734 [EMAIL_ADDRESS][DO…" at bounding box center [534, 373] width 183 height 1074
click at [284, 138] on div "PB BSK [PERSON_NAME] Pulpit Terminarze Instruktorzy Pojazdy Tydzień Kursy Szkol…" at bounding box center [703, 381] width 1407 height 1207
click at [62, 133] on span "Instruktorzy" at bounding box center [104, 137] width 124 height 14
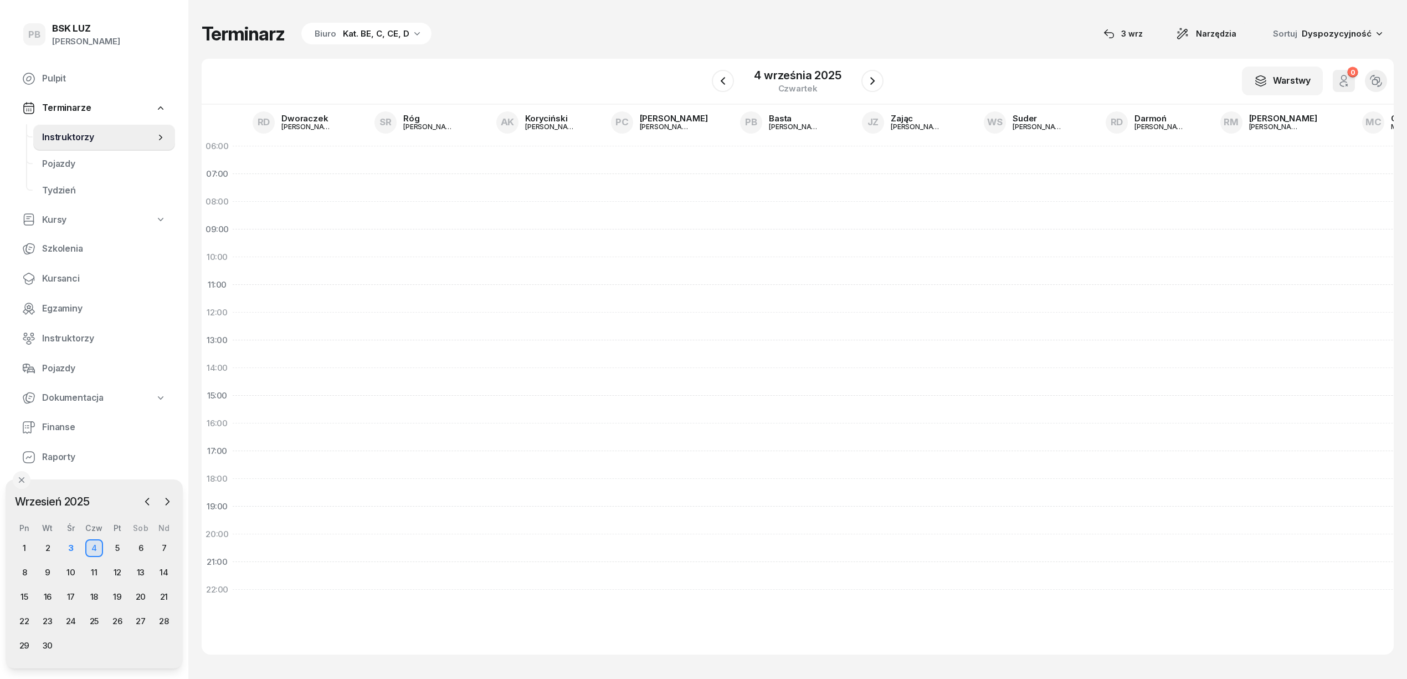
click at [563, 39] on div "Terminarz Biuro Kat. BE, C, CE, D [DATE] Narzędzia Sortuj Dyspozycyjność" at bounding box center [798, 33] width 1192 height 23
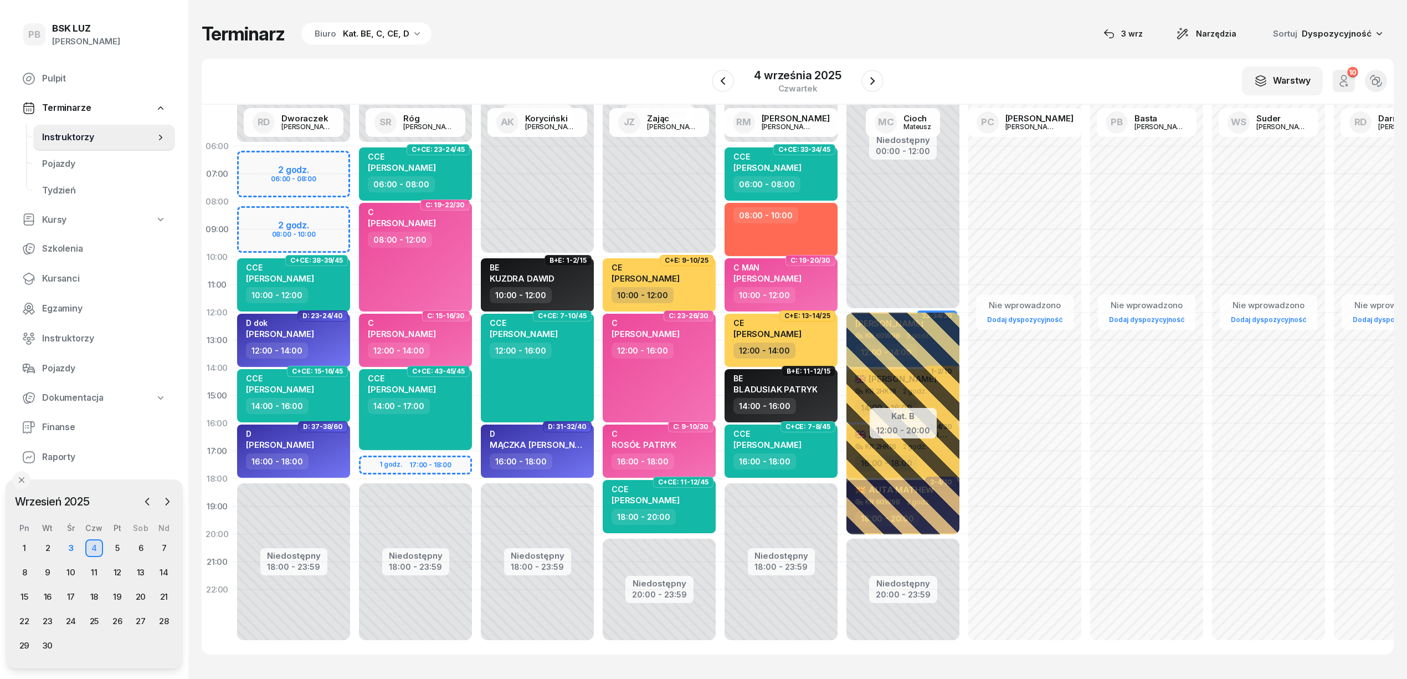
click at [582, 43] on div "Terminarz Biuro Kat. BE, C, CE, D [DATE] Narzędzia Sortuj Dyspozycyjność" at bounding box center [798, 33] width 1192 height 23
click at [699, 53] on div "Terminarz Biuro Kat. BE, C, CE, D [DATE] Narzędzia Sortuj Dyspozycyjność W Wybi…" at bounding box center [798, 338] width 1192 height 677
click at [610, 58] on div "Terminarz Biuro Kat. BE, C, CE, D [DATE] Narzędzia Sortuj Dyspozycyjność W Wybi…" at bounding box center [798, 338] width 1192 height 677
click at [561, 45] on div "Terminarz Biuro Kat. BE, C, CE, D [DATE] Narzędzia Sortuj Dyspozycyjność W Wybi…" at bounding box center [798, 338] width 1192 height 677
click at [579, 52] on div "Terminarz Biuro Kat. BE, C, CE, D [DATE] Narzędzia Sortuj Dyspozycyjność W Wybi…" at bounding box center [798, 338] width 1192 height 677
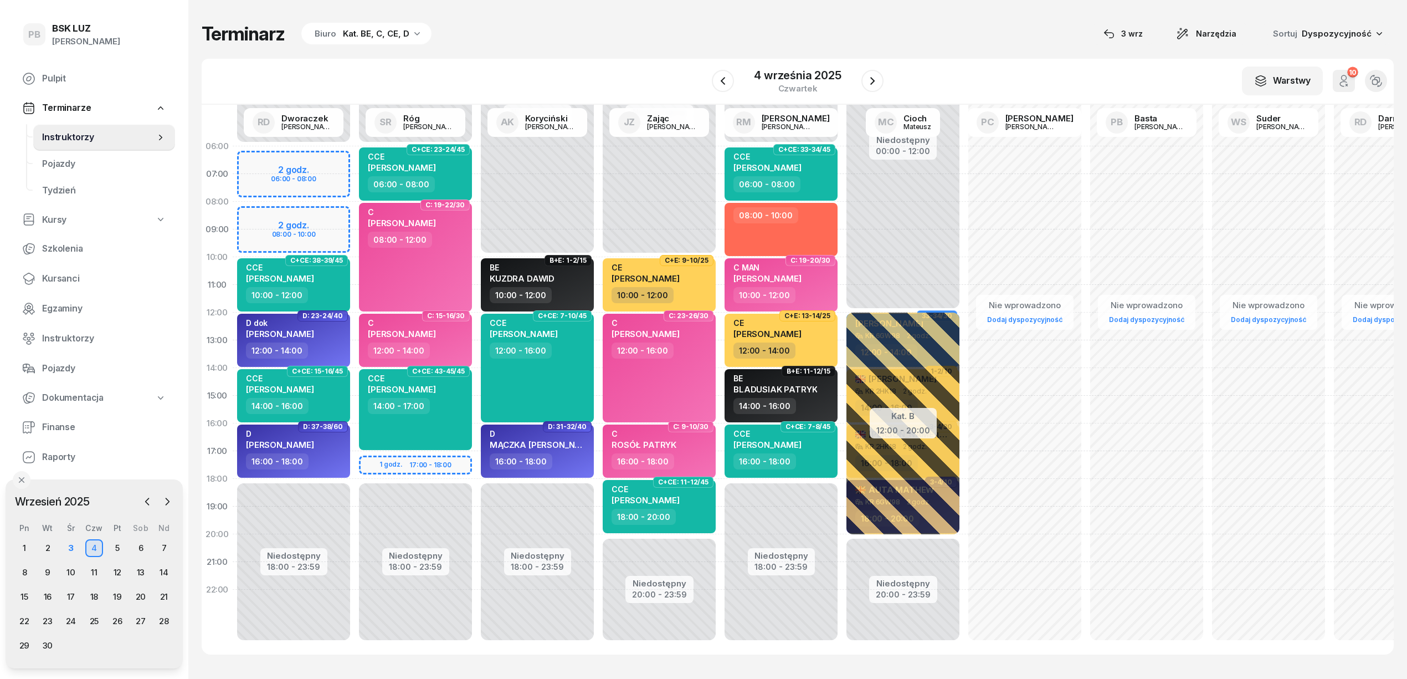
click at [634, 87] on div "W Wybierz AK [PERSON_NAME] BP [PERSON_NAME] DP [PERSON_NAME] GS [PERSON_NAME] I…" at bounding box center [798, 82] width 1192 height 46
click at [808, 388] on span "BLADUSIAK PATRYK" at bounding box center [776, 389] width 84 height 11
select select "14"
select select "16"
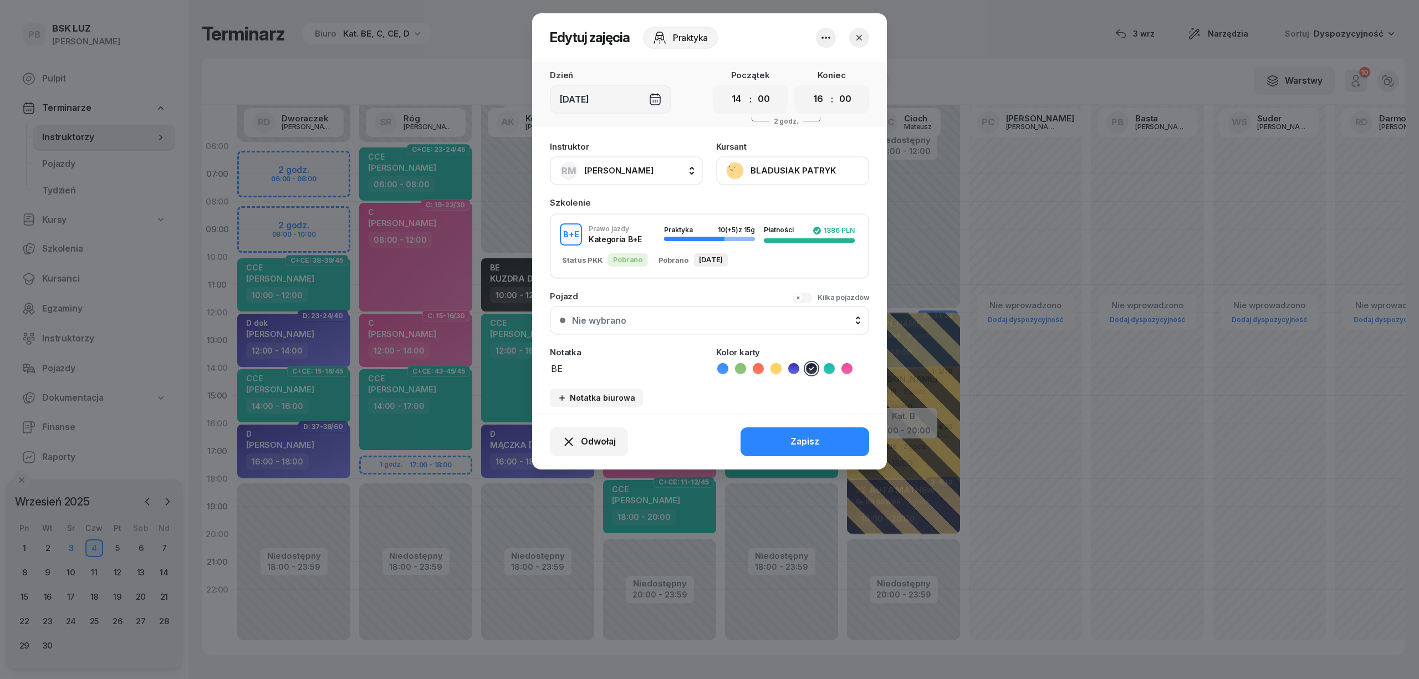
click at [795, 166] on button "BLADUSIAK PATRYK" at bounding box center [792, 170] width 153 height 29
click at [787, 213] on link "Otwórz profil" at bounding box center [791, 208] width 146 height 28
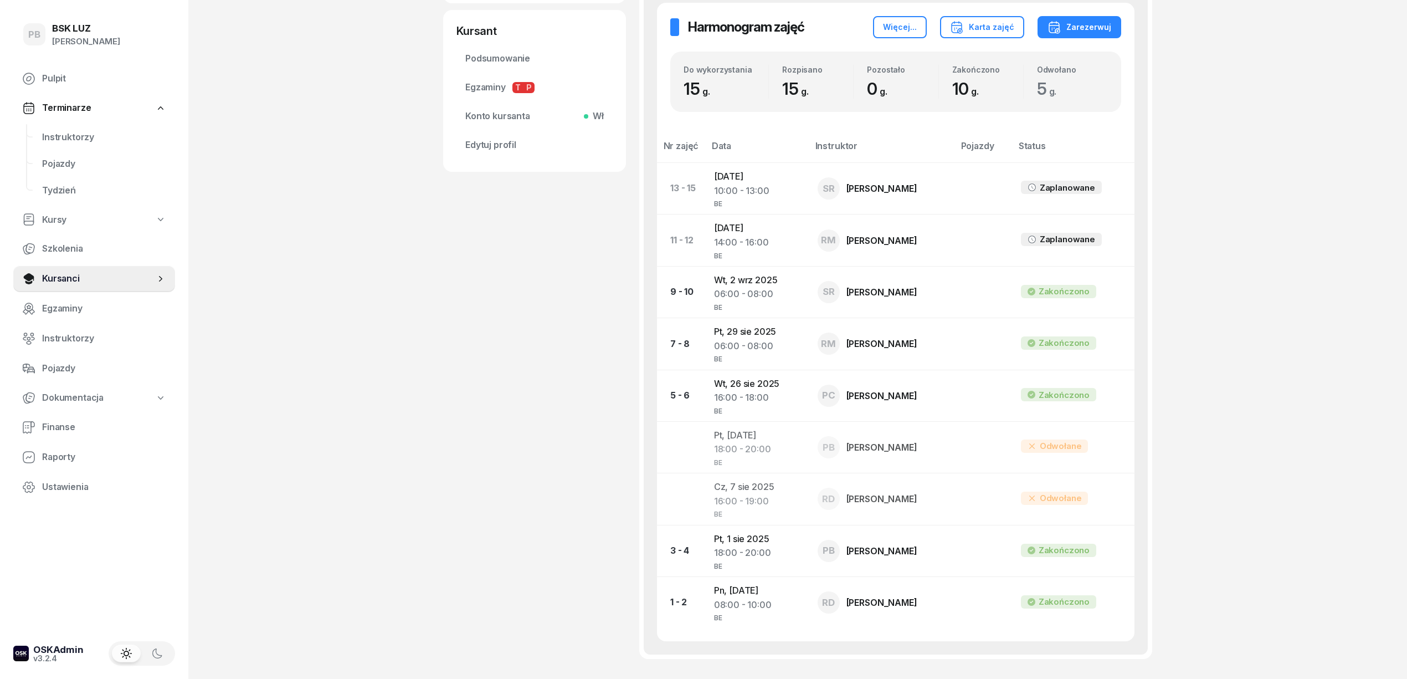
scroll to position [443, 0]
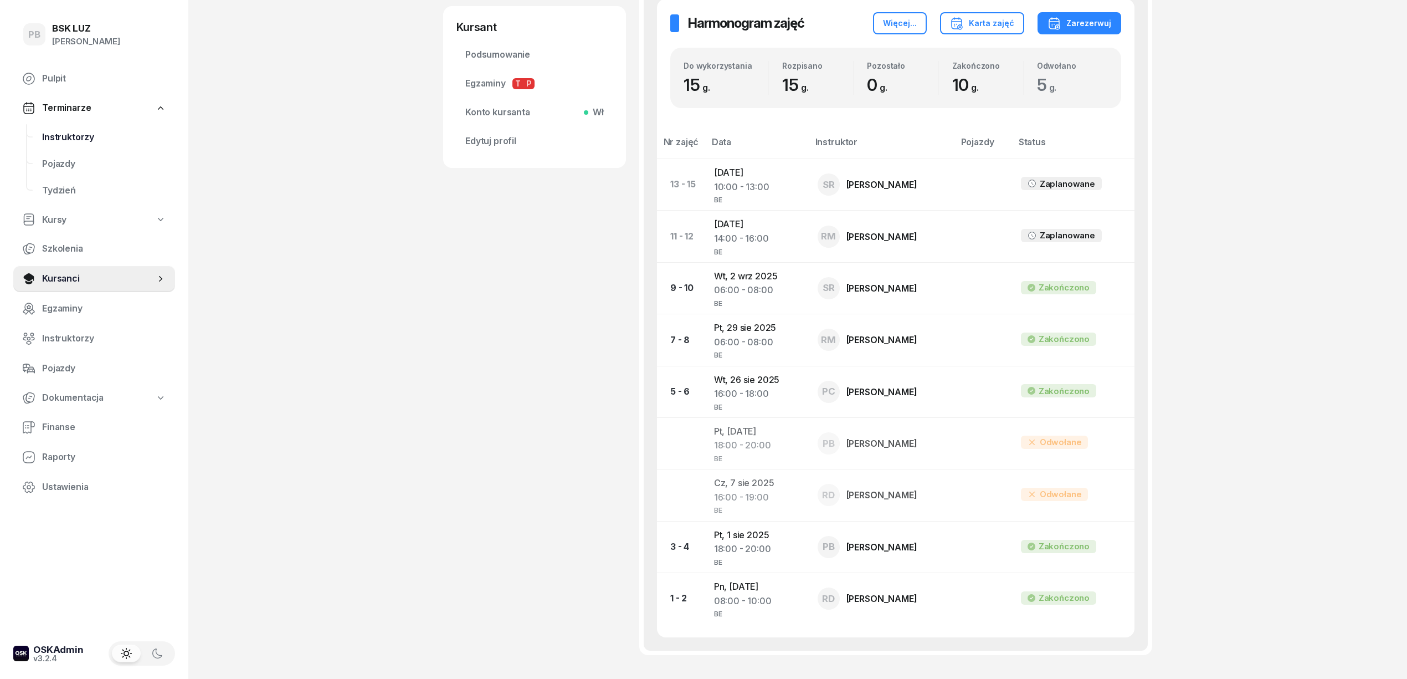
click at [85, 140] on span "Instruktorzy" at bounding box center [104, 137] width 124 height 14
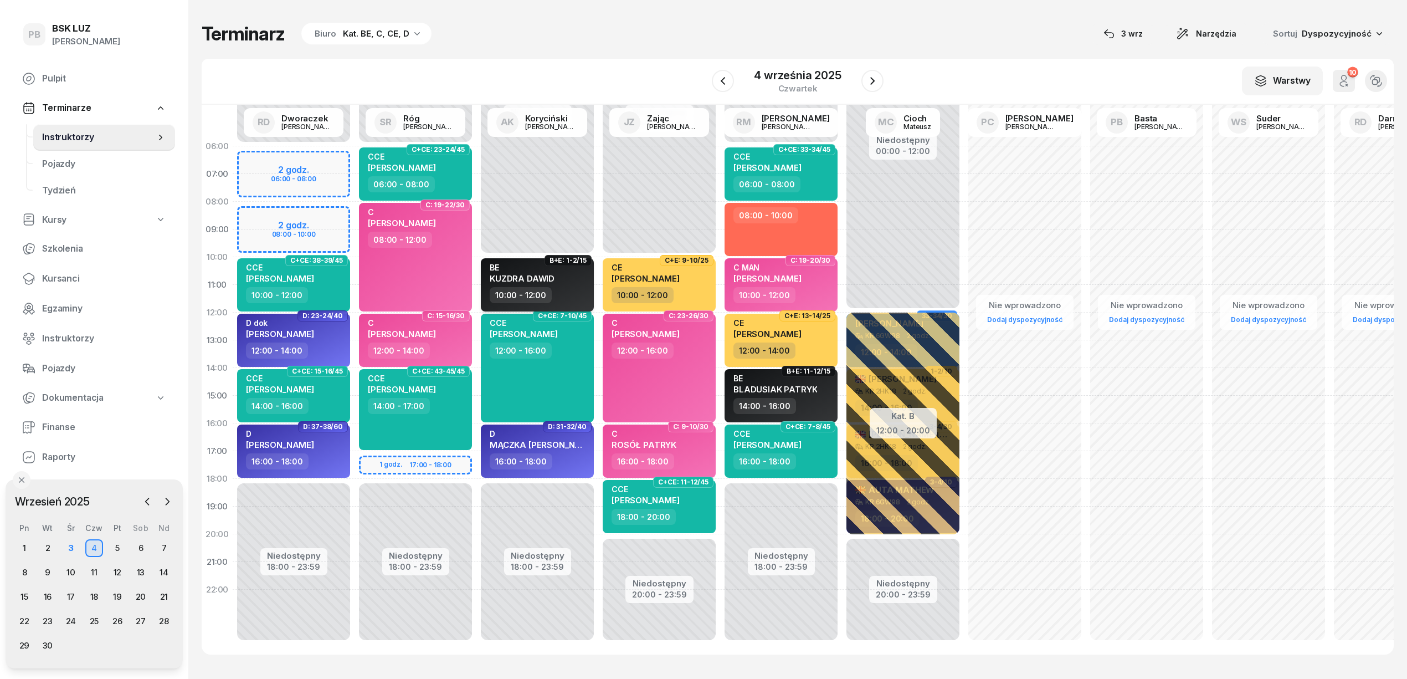
click at [583, 282] on div "BE [PERSON_NAME]" at bounding box center [539, 275] width 98 height 24
select select "10"
select select "12"
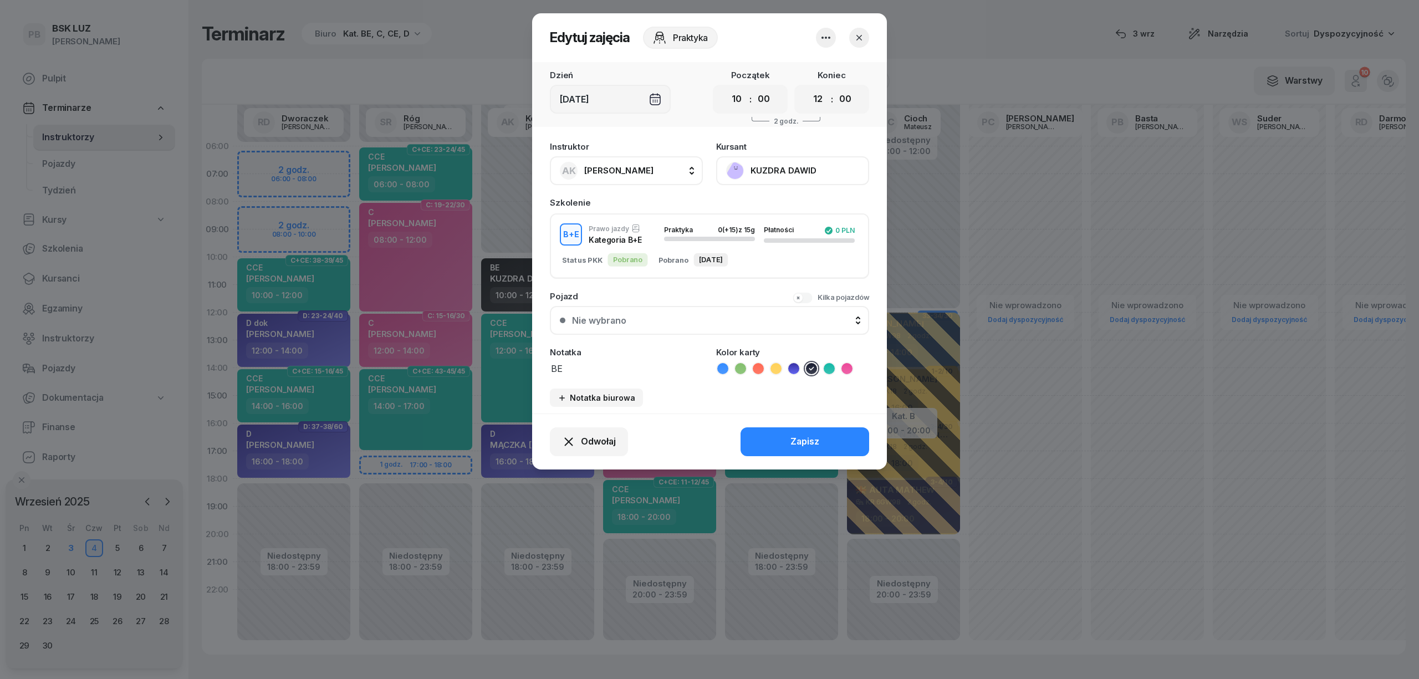
click at [612, 168] on span "[PERSON_NAME]" at bounding box center [618, 170] width 69 height 11
type input "cio"
click at [637, 240] on span "[PERSON_NAME]" at bounding box center [624, 244] width 68 height 14
click at [761, 435] on button "Zapisz" at bounding box center [804, 441] width 129 height 29
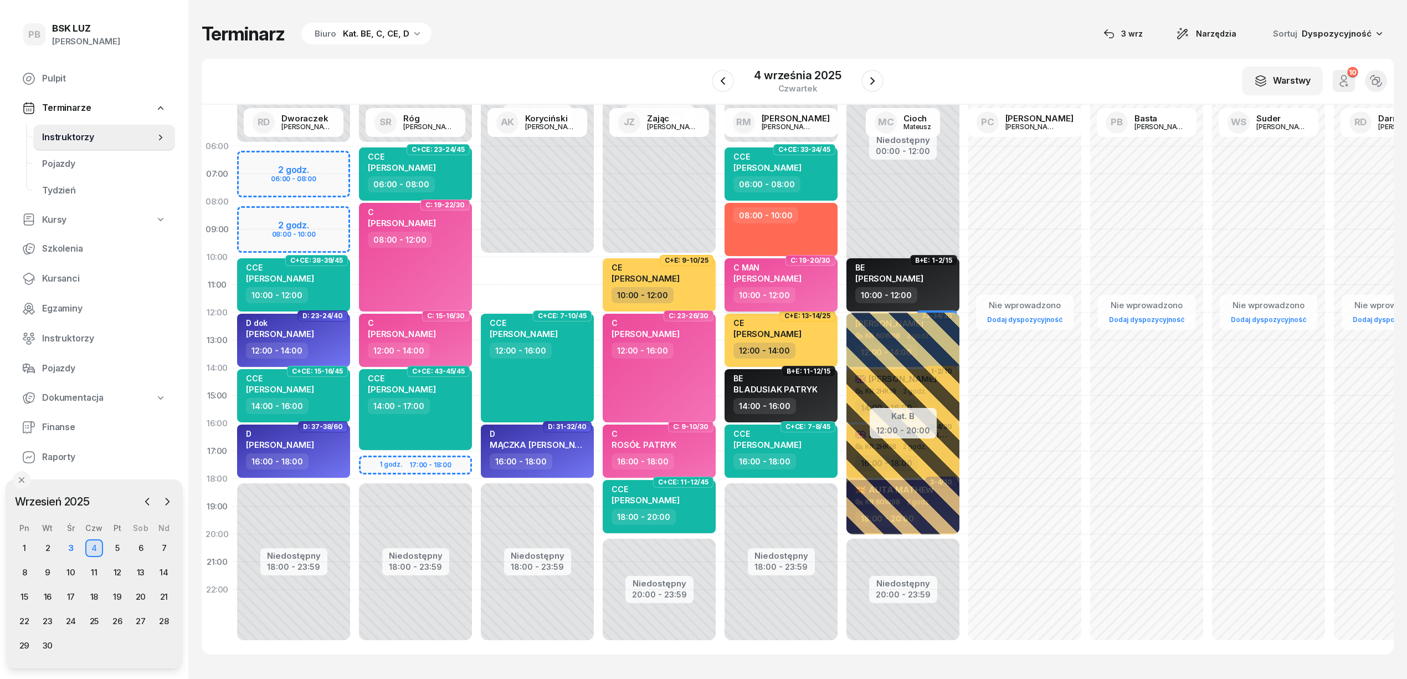
click at [802, 284] on div "C MAN [PERSON_NAME]" at bounding box center [768, 275] width 68 height 24
select select "10"
select select "12"
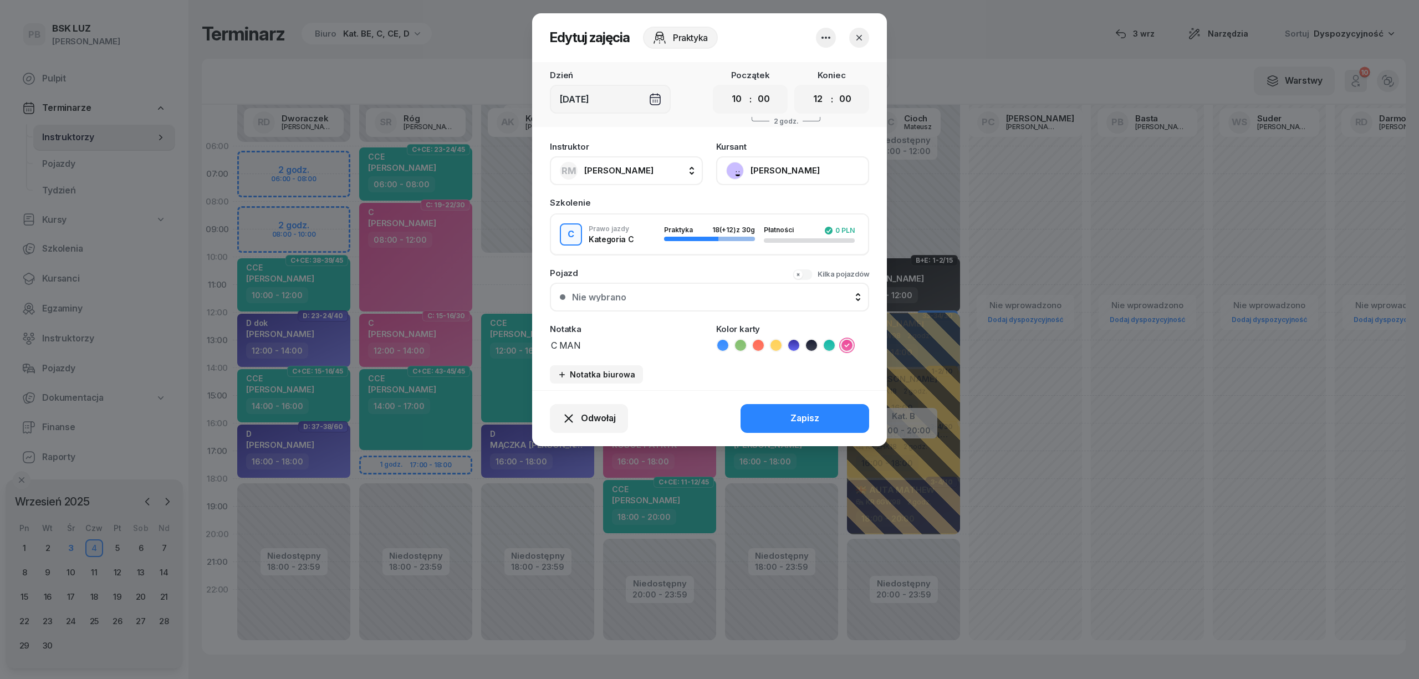
click at [649, 171] on span "[PERSON_NAME]" at bounding box center [618, 170] width 69 height 11
type input "kory"
click at [663, 252] on li "AK [PERSON_NAME]" at bounding box center [638, 244] width 158 height 31
click at [768, 417] on button "Zapisz" at bounding box center [804, 418] width 129 height 29
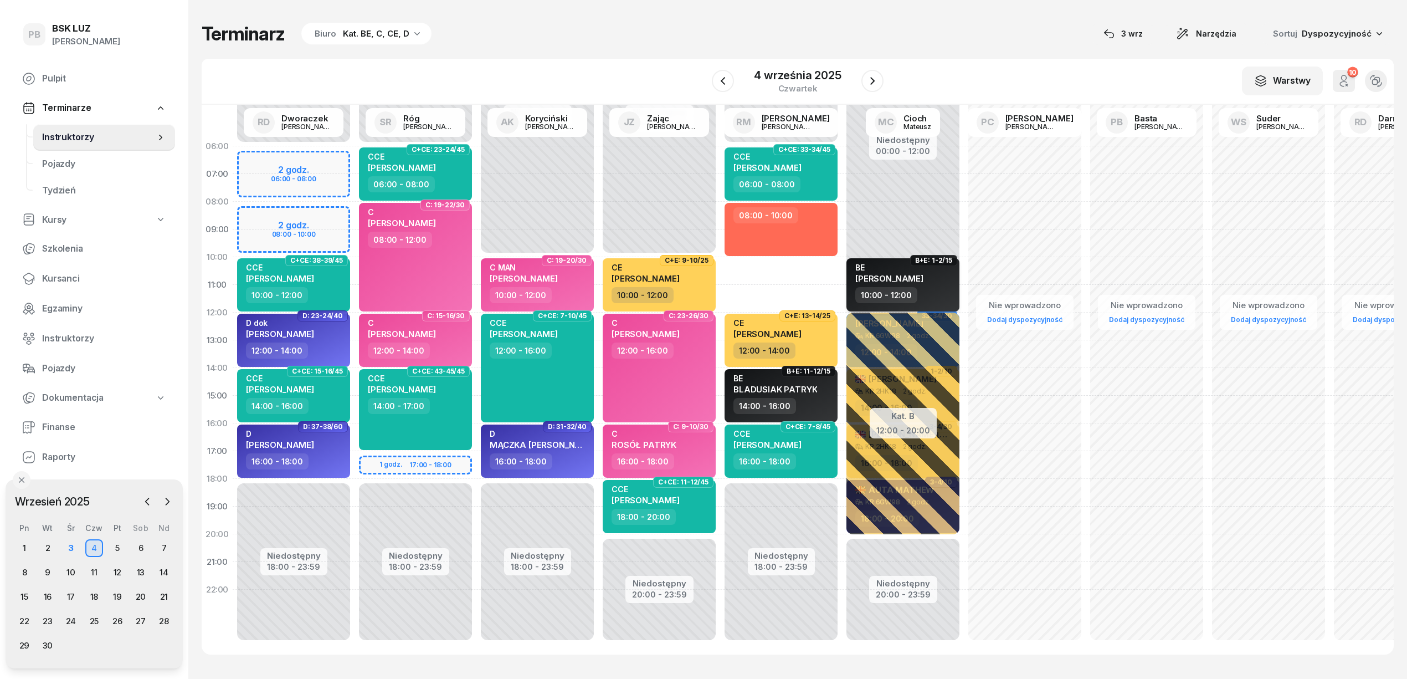
click at [943, 288] on div "10:00 - 12:00" at bounding box center [905, 295] width 98 height 16
select select "10"
select select "12"
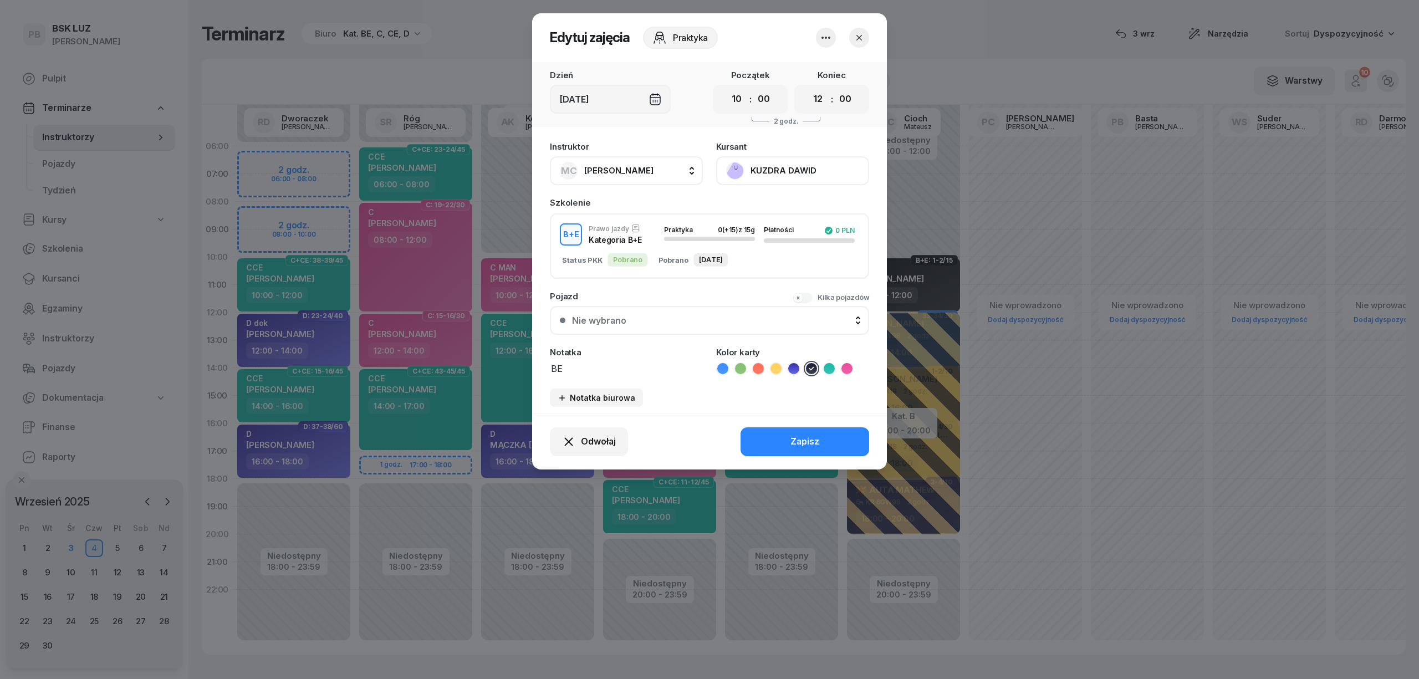
click at [657, 171] on button "MC [PERSON_NAME]" at bounding box center [626, 170] width 153 height 29
type input "mark"
click at [692, 240] on div "[PERSON_NAME]" at bounding box center [632, 245] width 132 height 18
click at [770, 440] on button "Zapisz" at bounding box center [804, 441] width 129 height 29
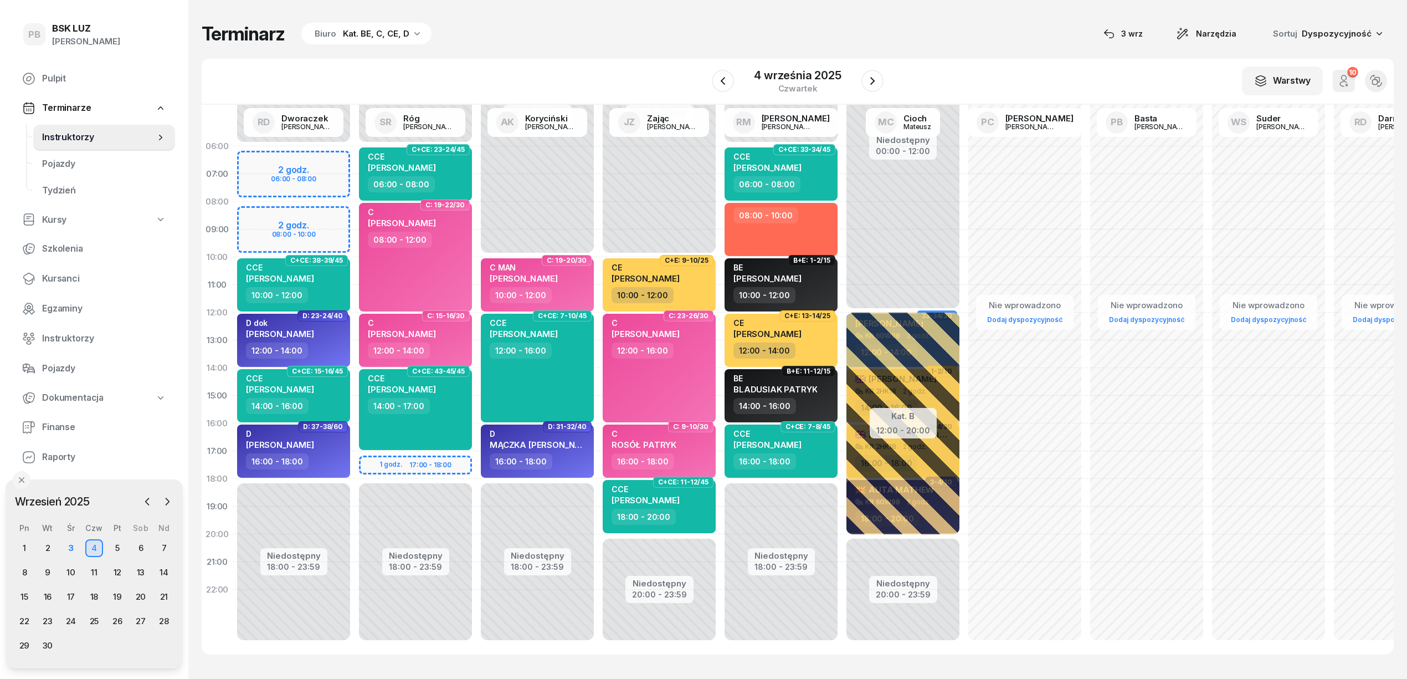
click at [621, 54] on div "Terminarz Biuro Kat. BE, C, CE, D [DATE] Narzędzia Sortuj Dyspozycyjność W Wybi…" at bounding box center [798, 338] width 1192 height 677
click at [665, 331] on span "[PERSON_NAME]" at bounding box center [646, 334] width 68 height 11
select select "12"
select select "16"
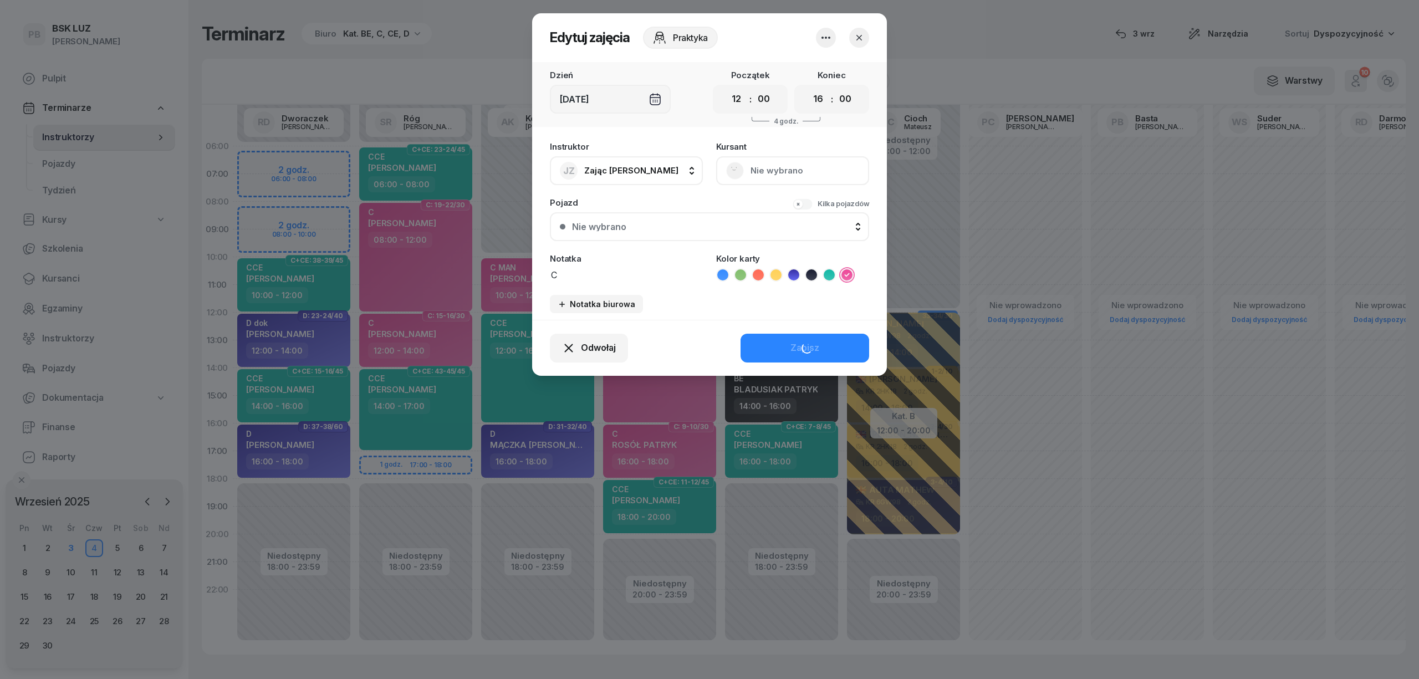
click at [765, 170] on button "Nie wybrano" at bounding box center [792, 170] width 153 height 29
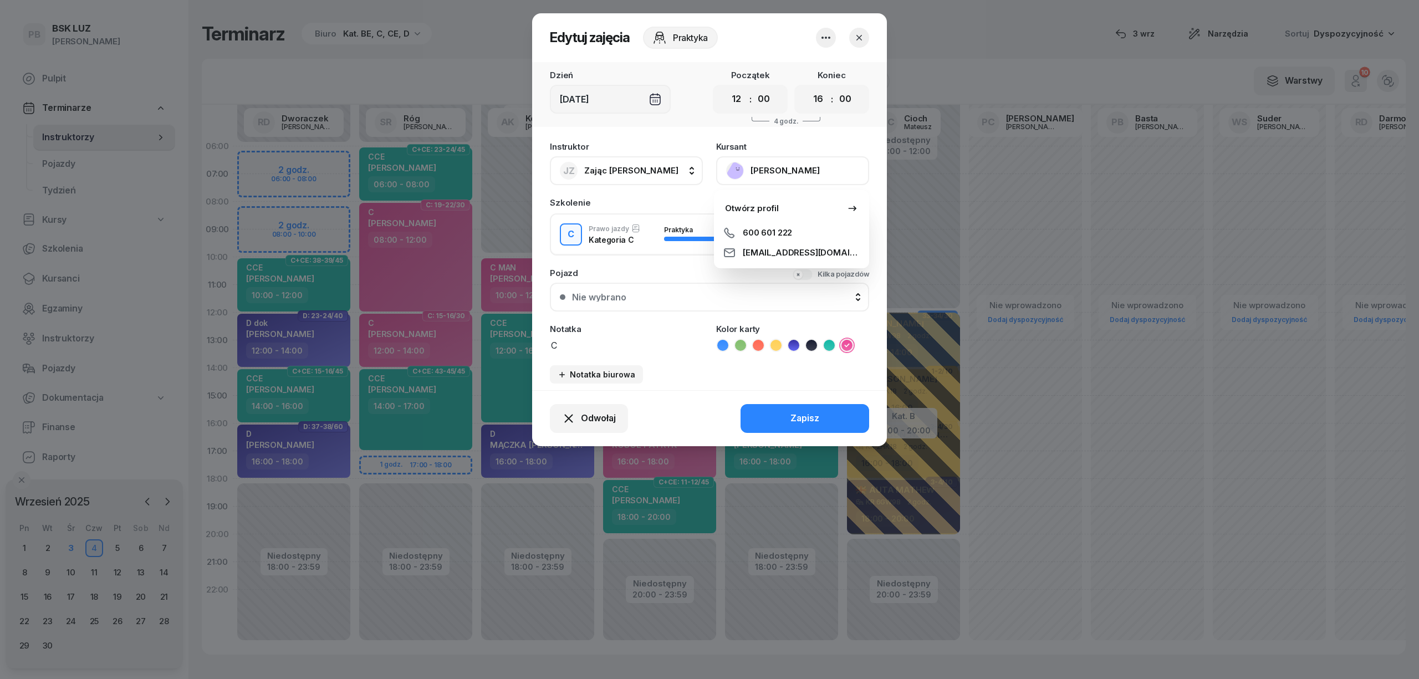
click at [765, 170] on button "[PERSON_NAME]" at bounding box center [792, 170] width 153 height 29
click at [746, 207] on div "Otwórz profil" at bounding box center [752, 208] width 54 height 14
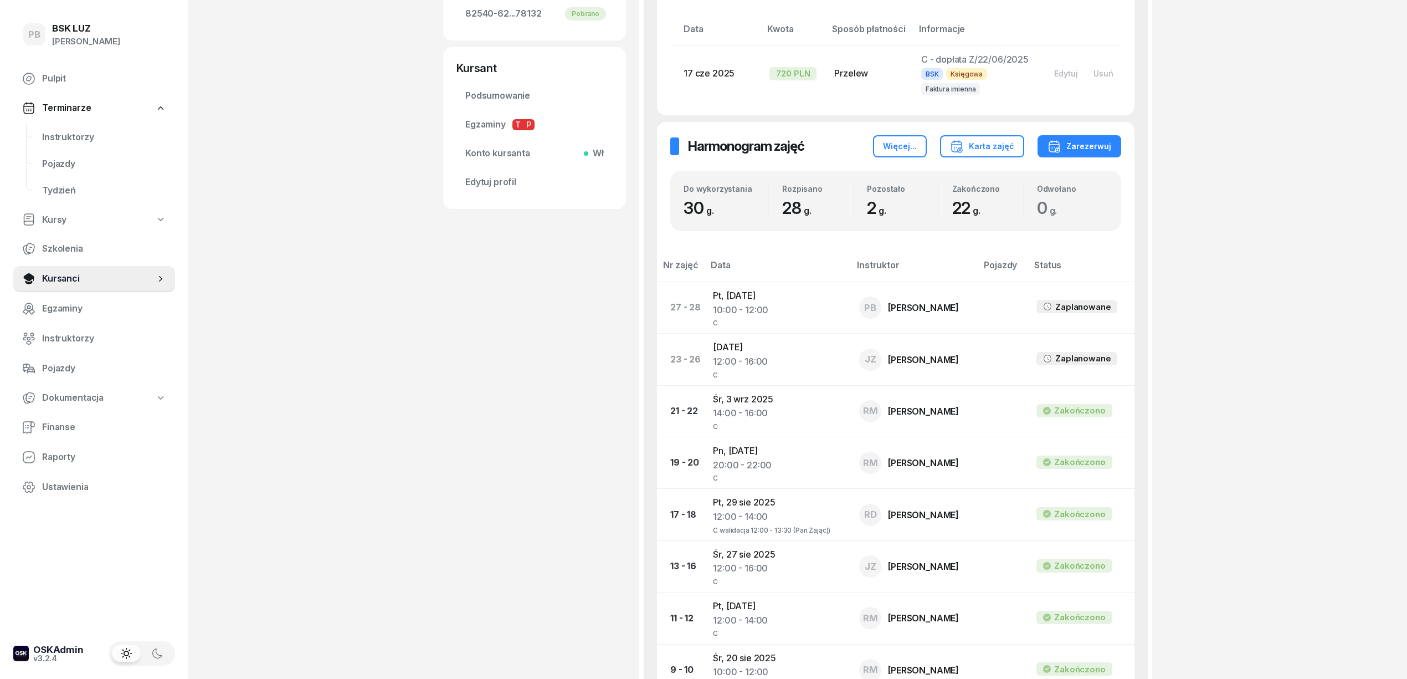
scroll to position [219, 0]
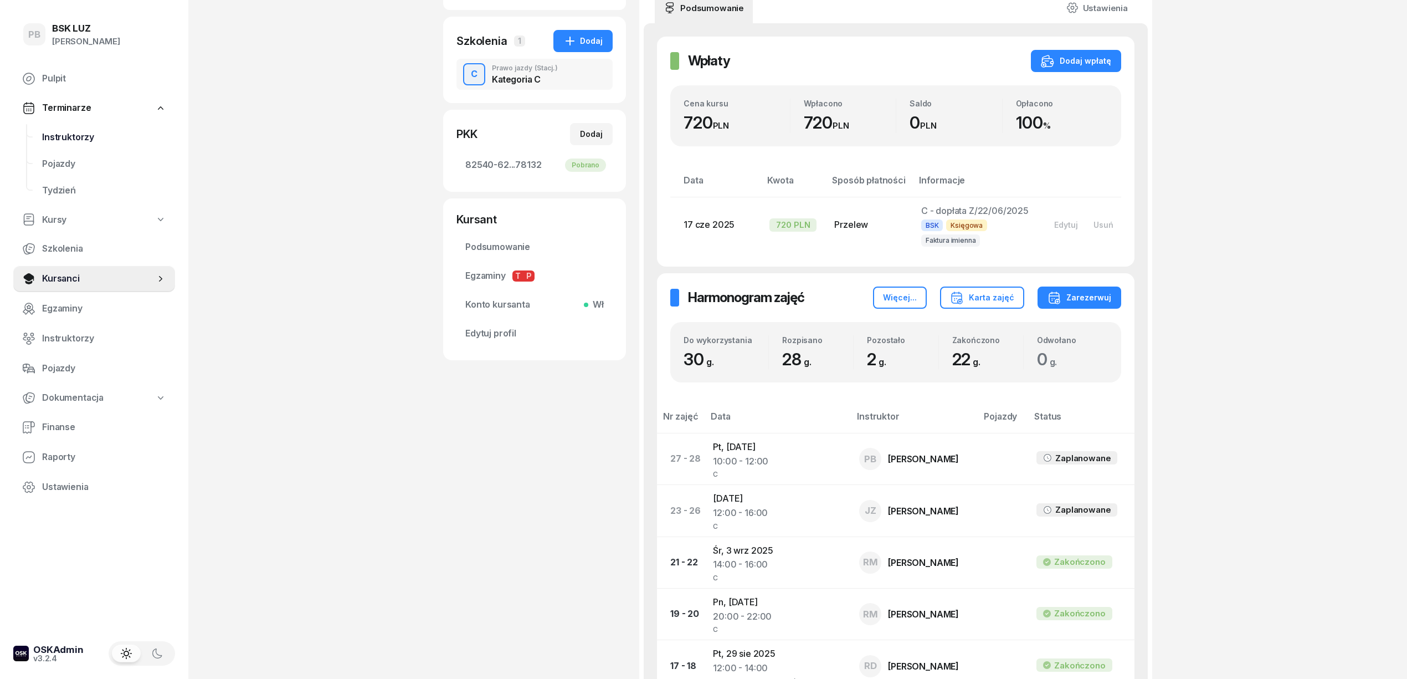
click at [54, 135] on span "Instruktorzy" at bounding box center [104, 137] width 124 height 14
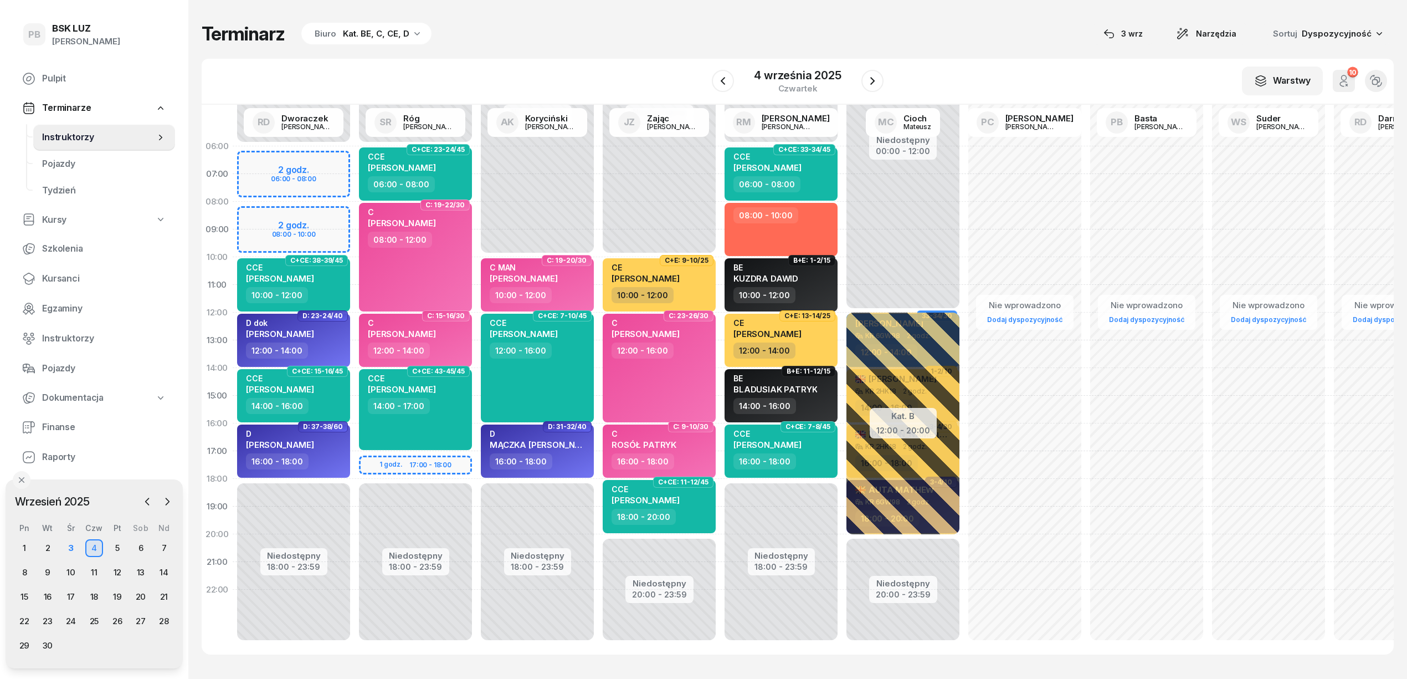
click at [574, 54] on div "Terminarz Biuro Kat. BE, C, CE, D [DATE] Narzędzia Sortuj Dyspozycyjność W Wybi…" at bounding box center [798, 338] width 1192 height 677
click at [386, 38] on div "Kat. BE, C, CE, D" at bounding box center [376, 33] width 66 height 13
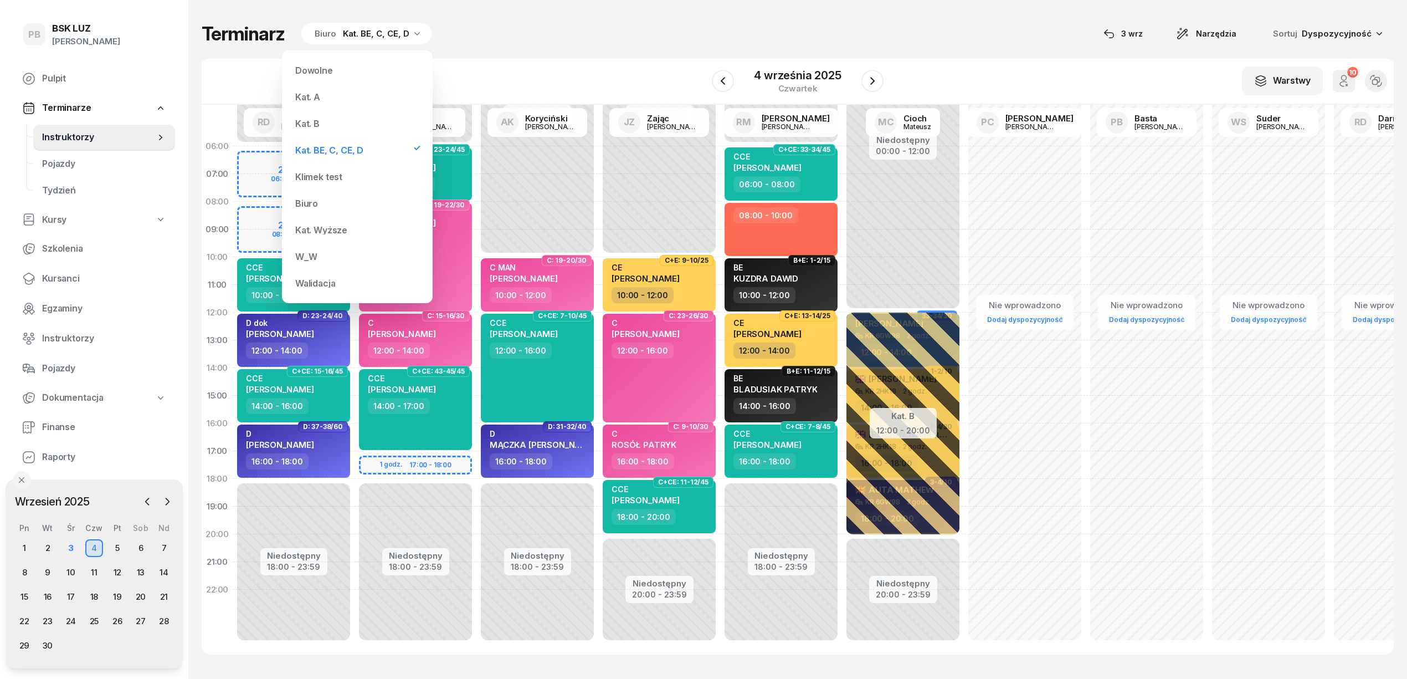
click at [315, 126] on div "Kat. B" at bounding box center [307, 123] width 24 height 9
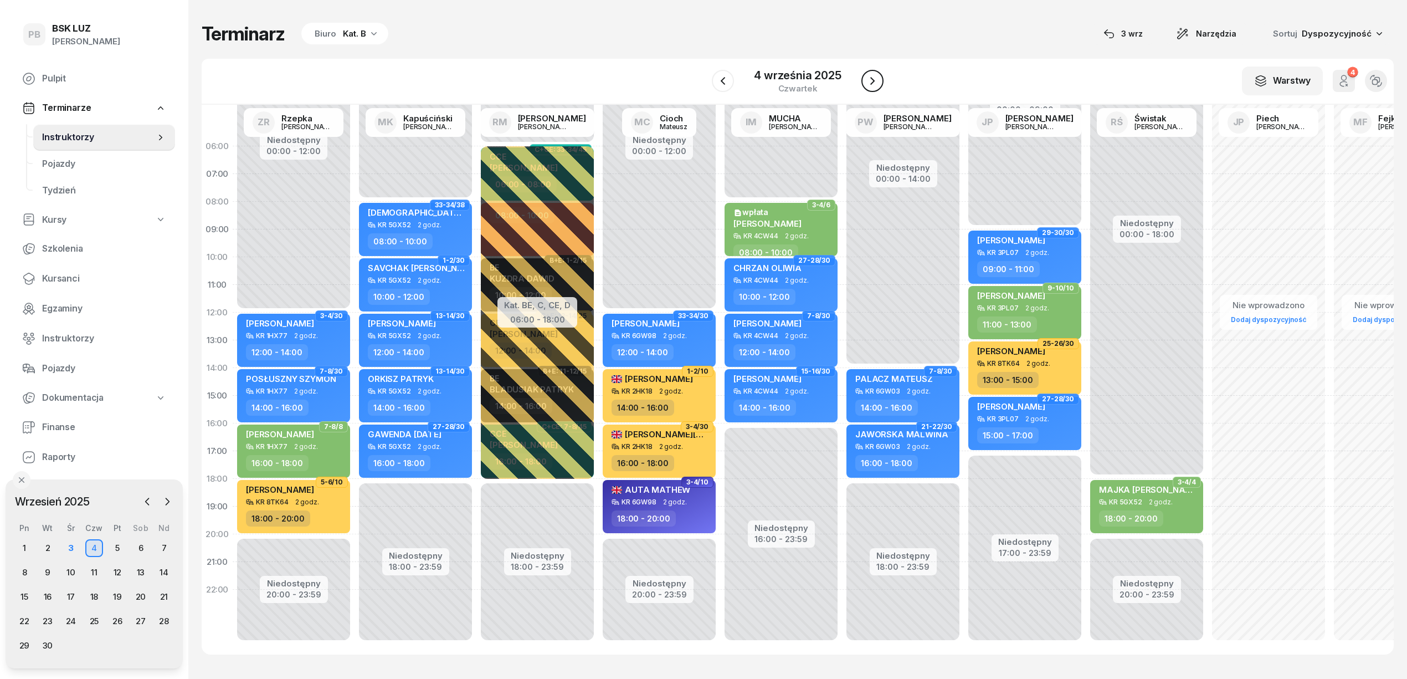
click at [872, 78] on icon "button" at bounding box center [872, 80] width 13 height 13
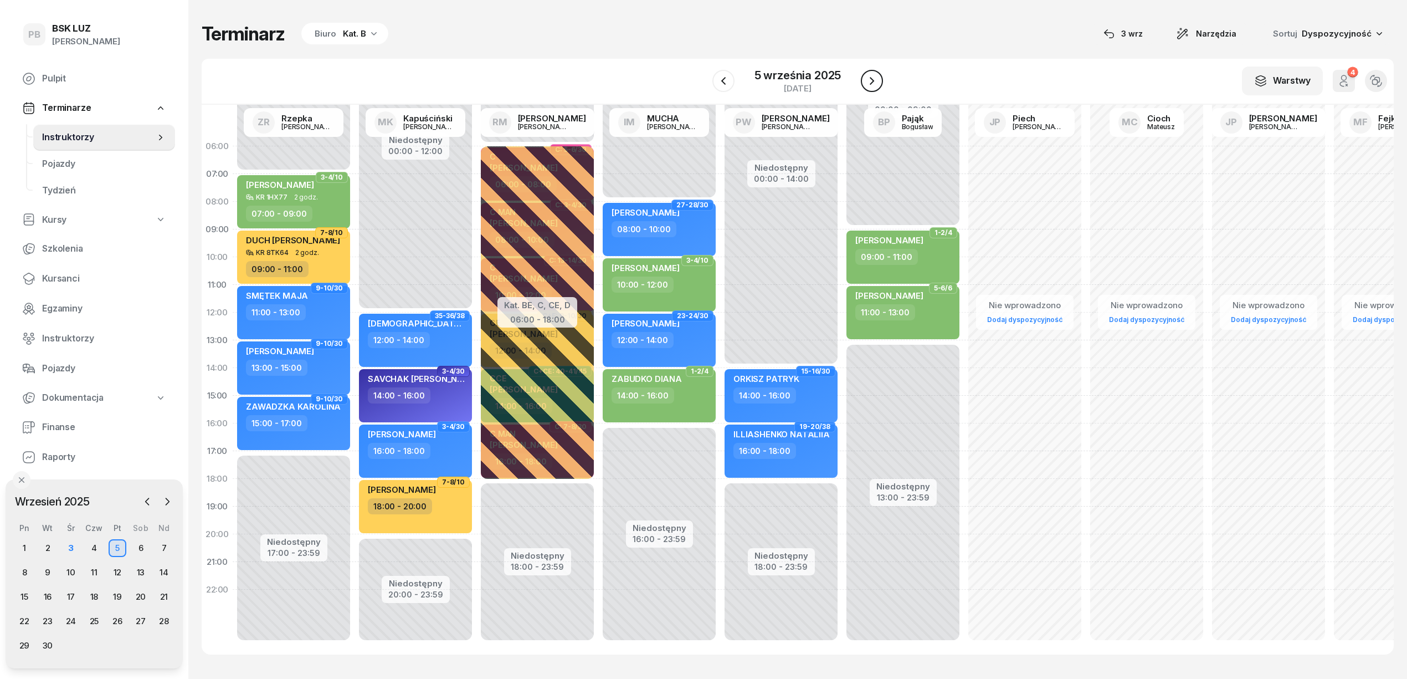
click at [878, 83] on icon "button" at bounding box center [872, 80] width 13 height 13
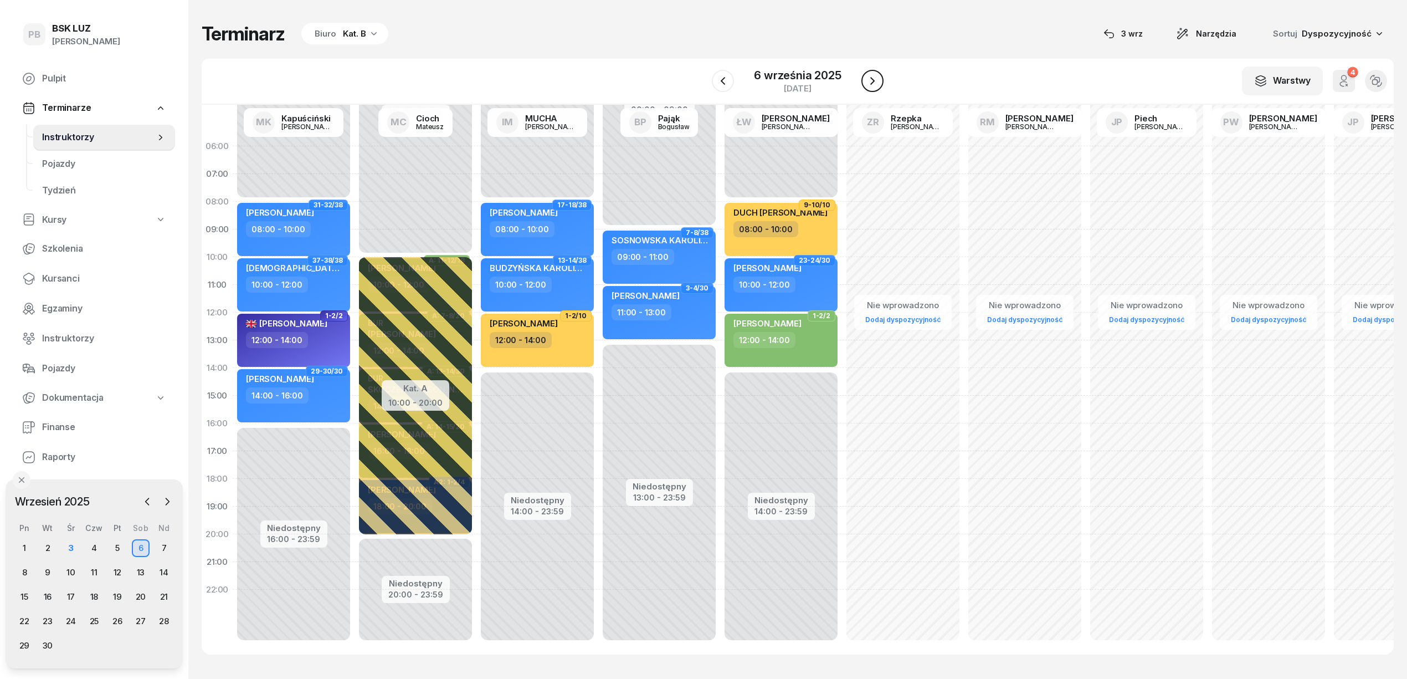
click at [877, 82] on icon "button" at bounding box center [872, 80] width 13 height 13
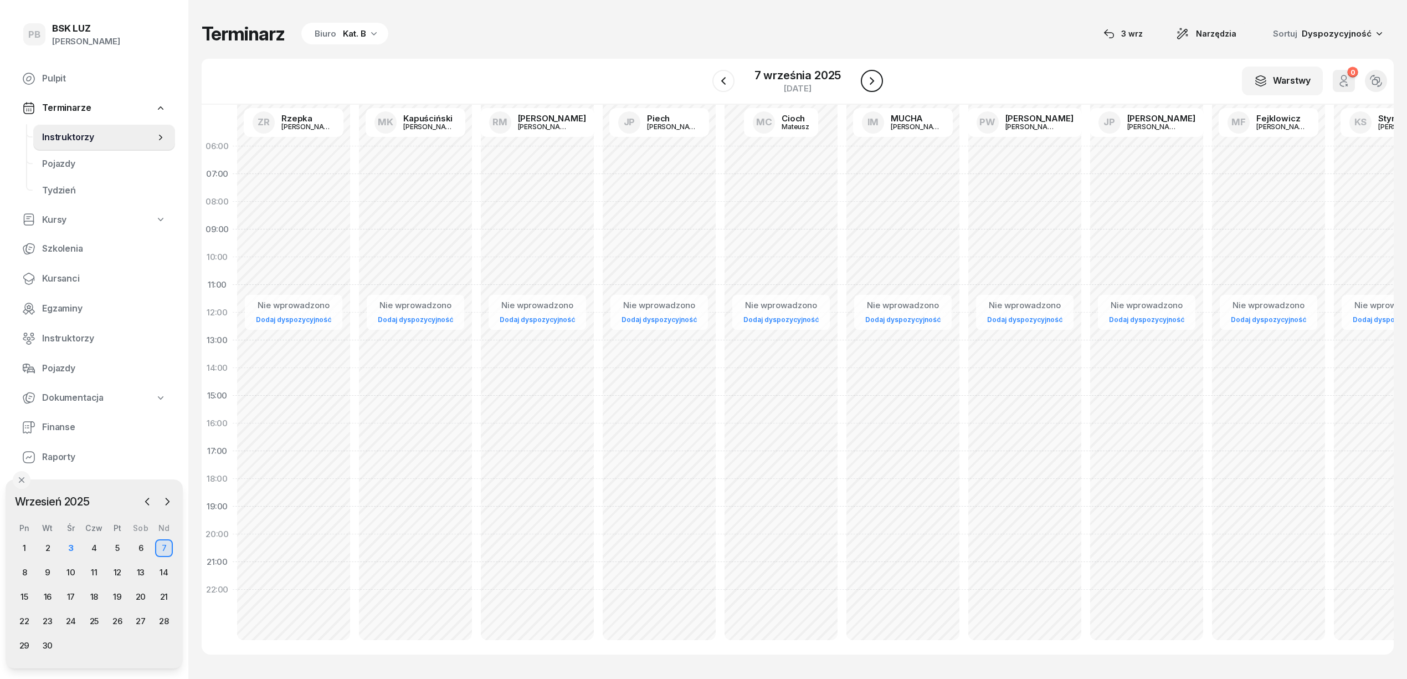
click at [877, 82] on icon "button" at bounding box center [872, 80] width 13 height 13
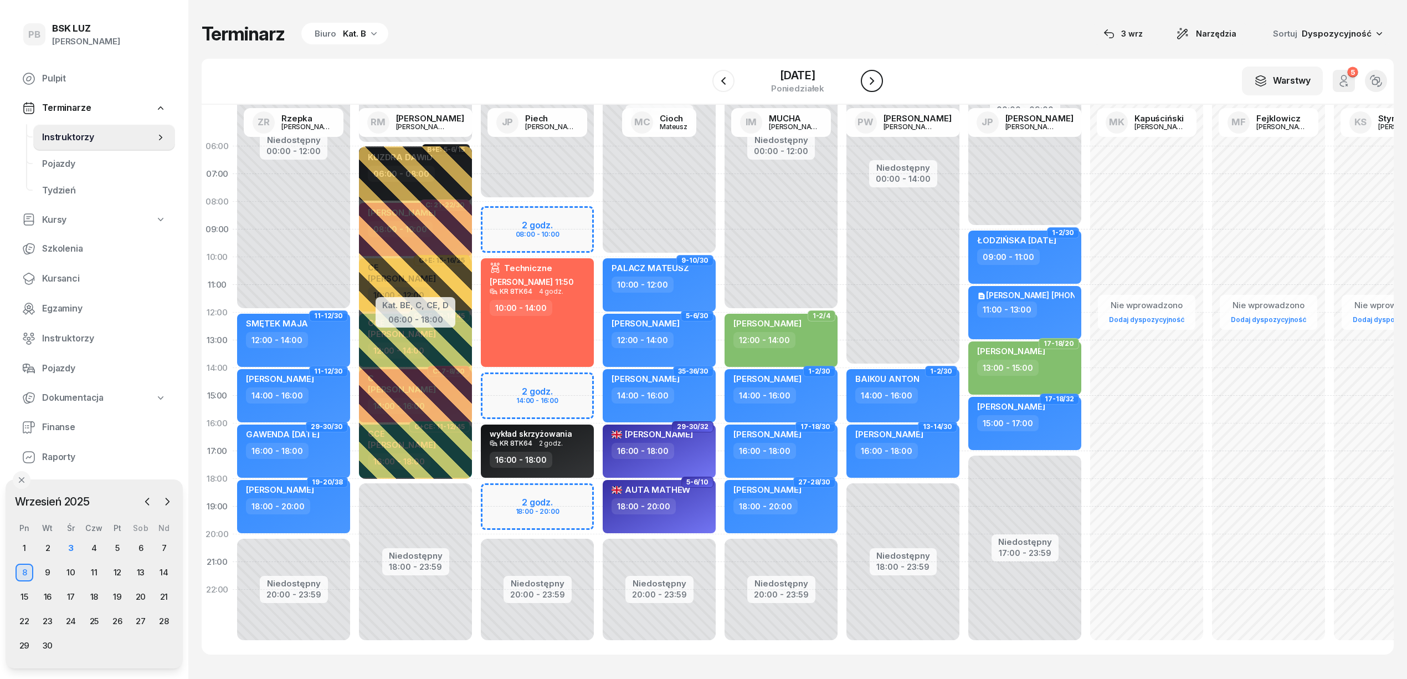
click at [877, 82] on icon "button" at bounding box center [872, 80] width 13 height 13
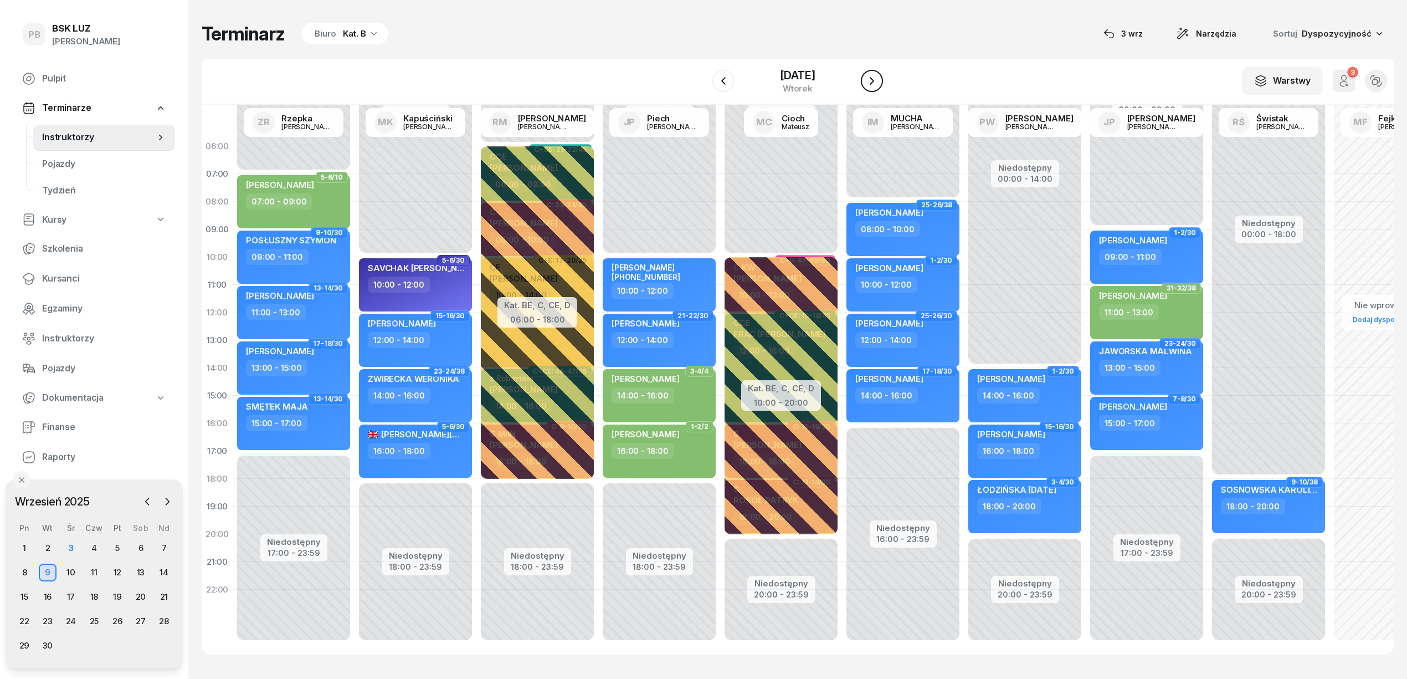
click at [877, 82] on icon "button" at bounding box center [872, 80] width 13 height 13
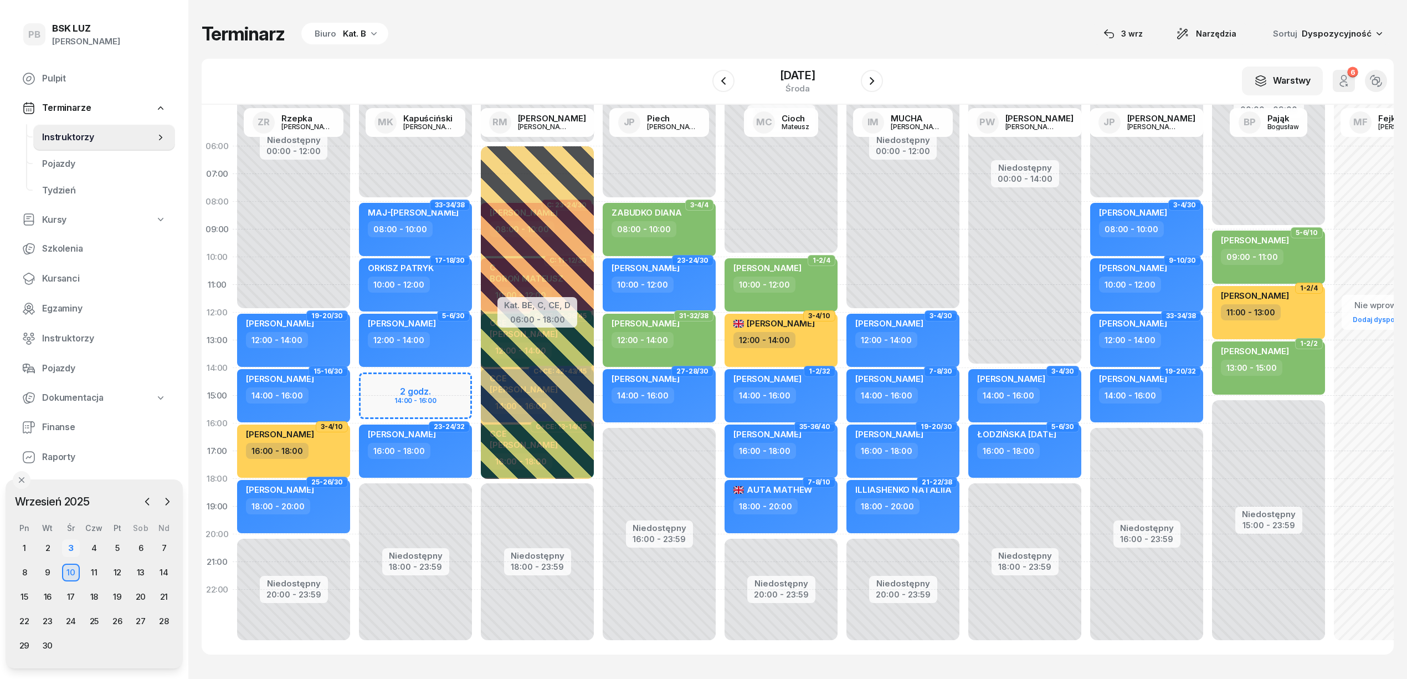
click at [76, 544] on div "3" at bounding box center [71, 548] width 18 height 18
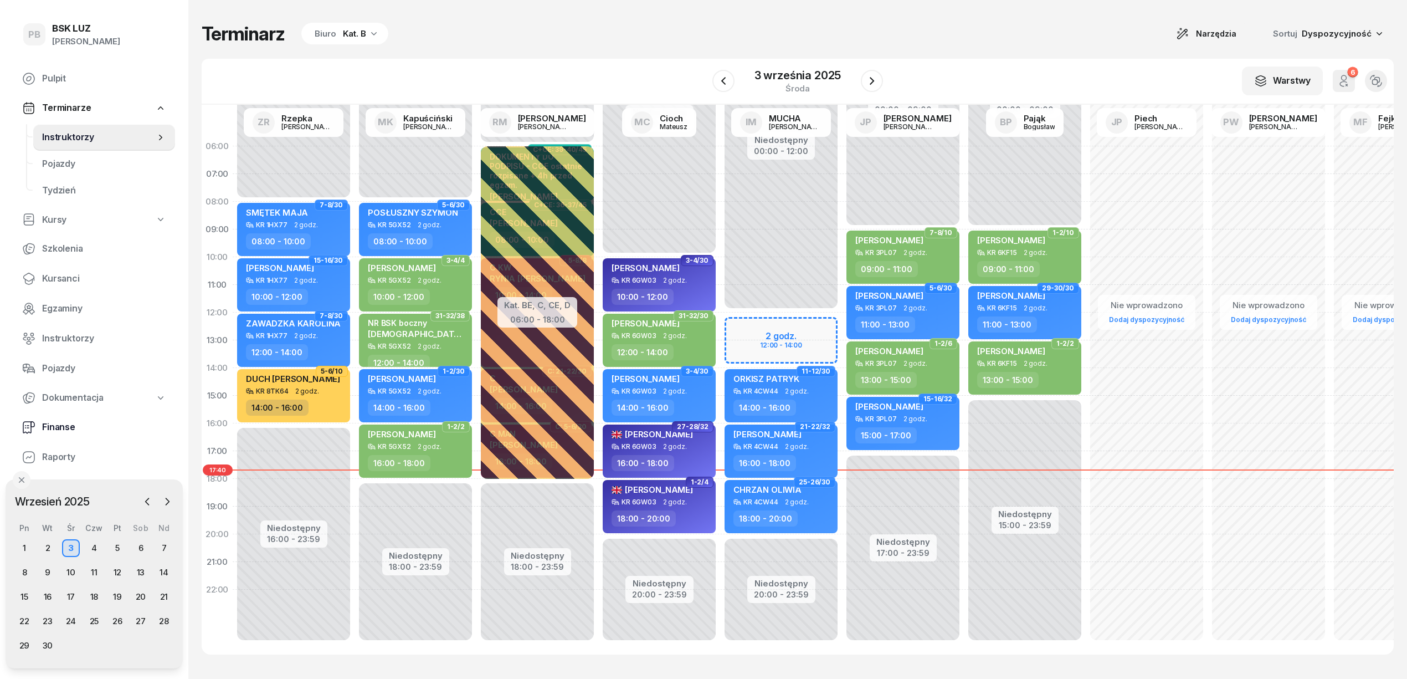
click at [69, 432] on span "Finanse" at bounding box center [104, 427] width 124 height 14
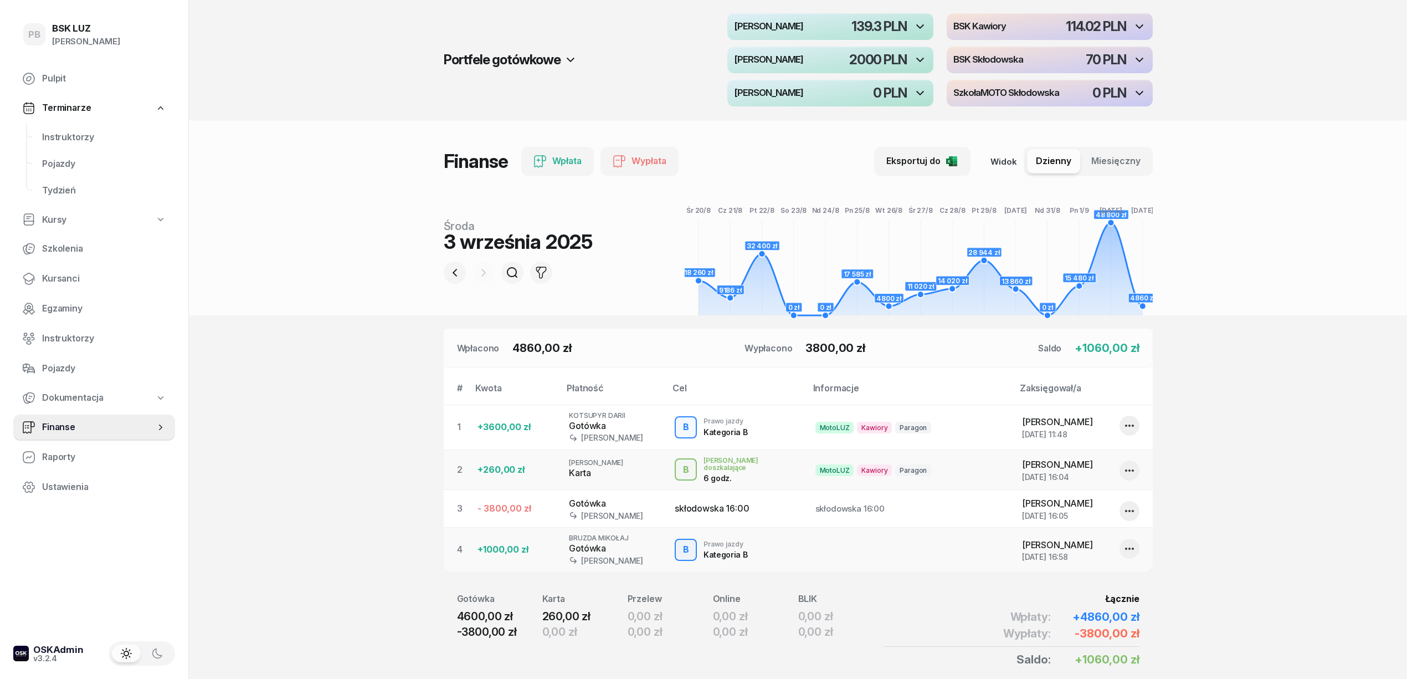
click at [275, 431] on section "Portfele gotówkowe MotoLUZ Kawiory 139.3 PLN BSK Kawiory 114.02 PLN MotoLUZ Skł…" at bounding box center [798, 364] width 1219 height 728
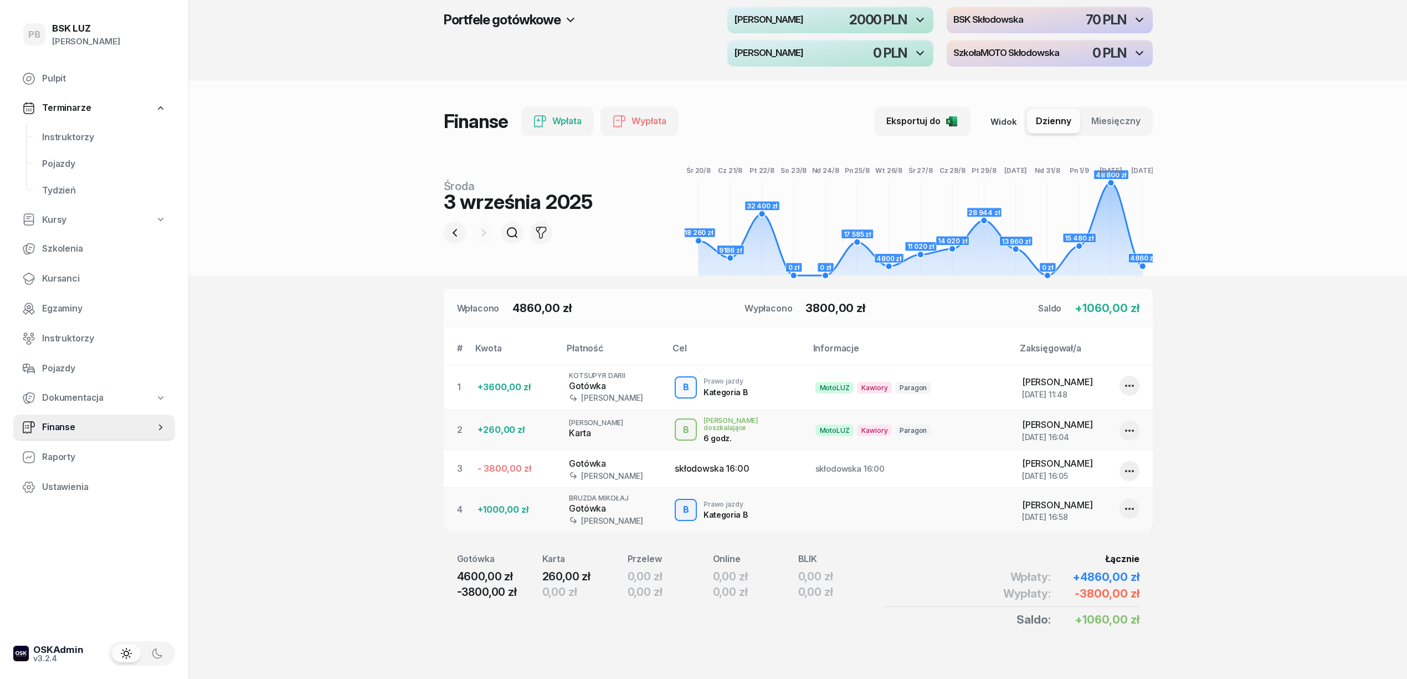
scroll to position [58, 0]
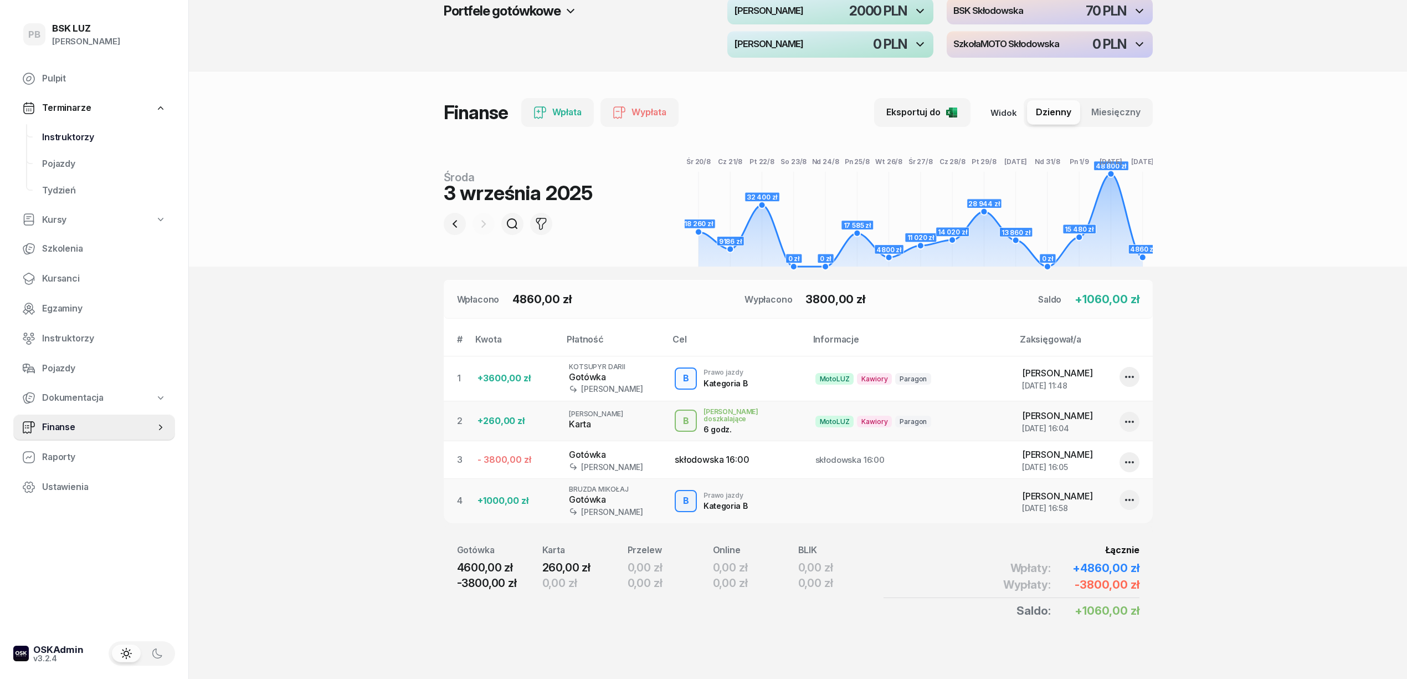
click at [65, 140] on span "Instruktorzy" at bounding box center [104, 137] width 124 height 14
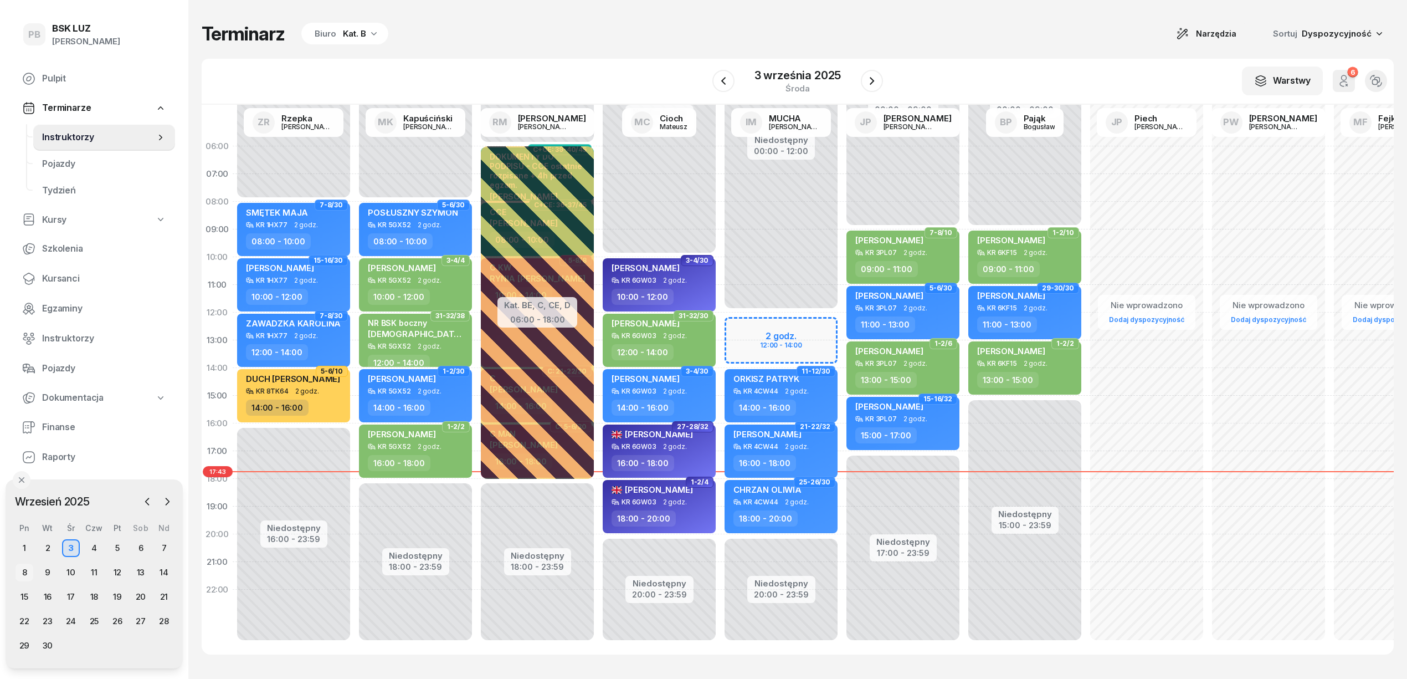
click at [25, 570] on div "8" at bounding box center [25, 573] width 18 height 18
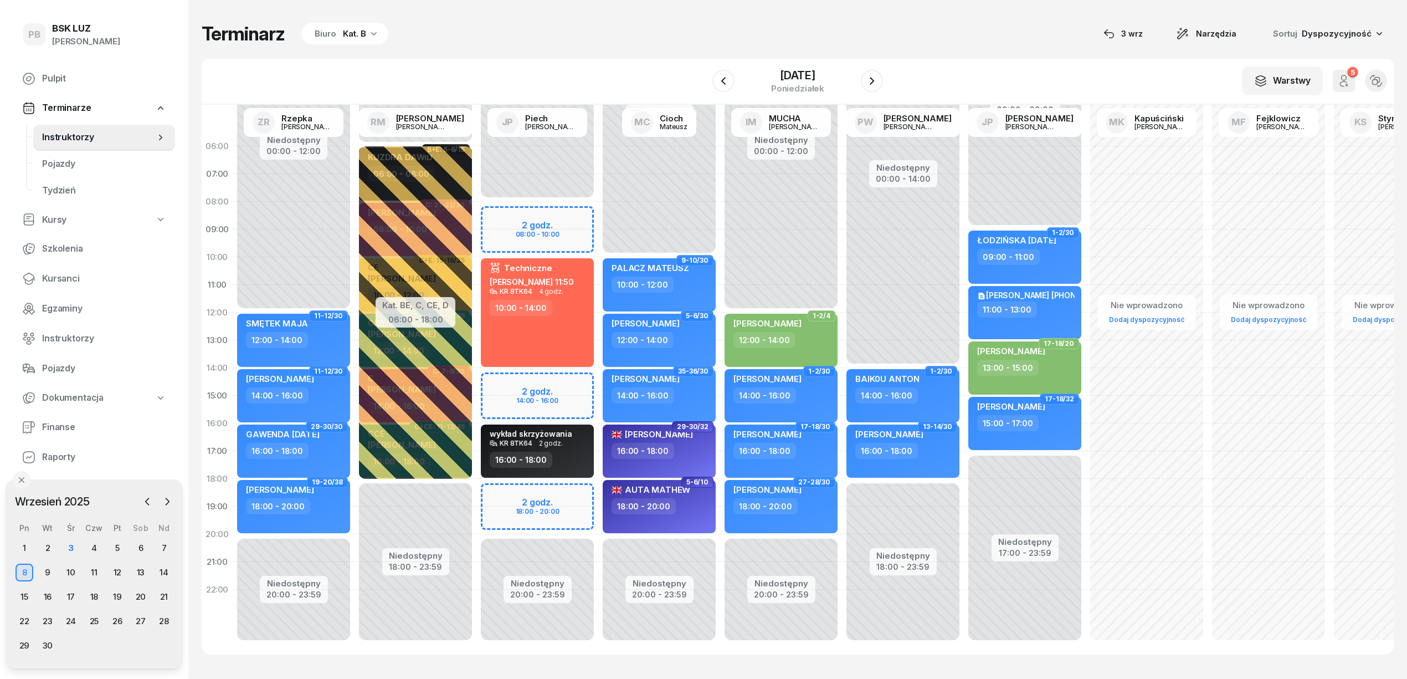
click at [348, 39] on div "Kat. B" at bounding box center [354, 33] width 23 height 13
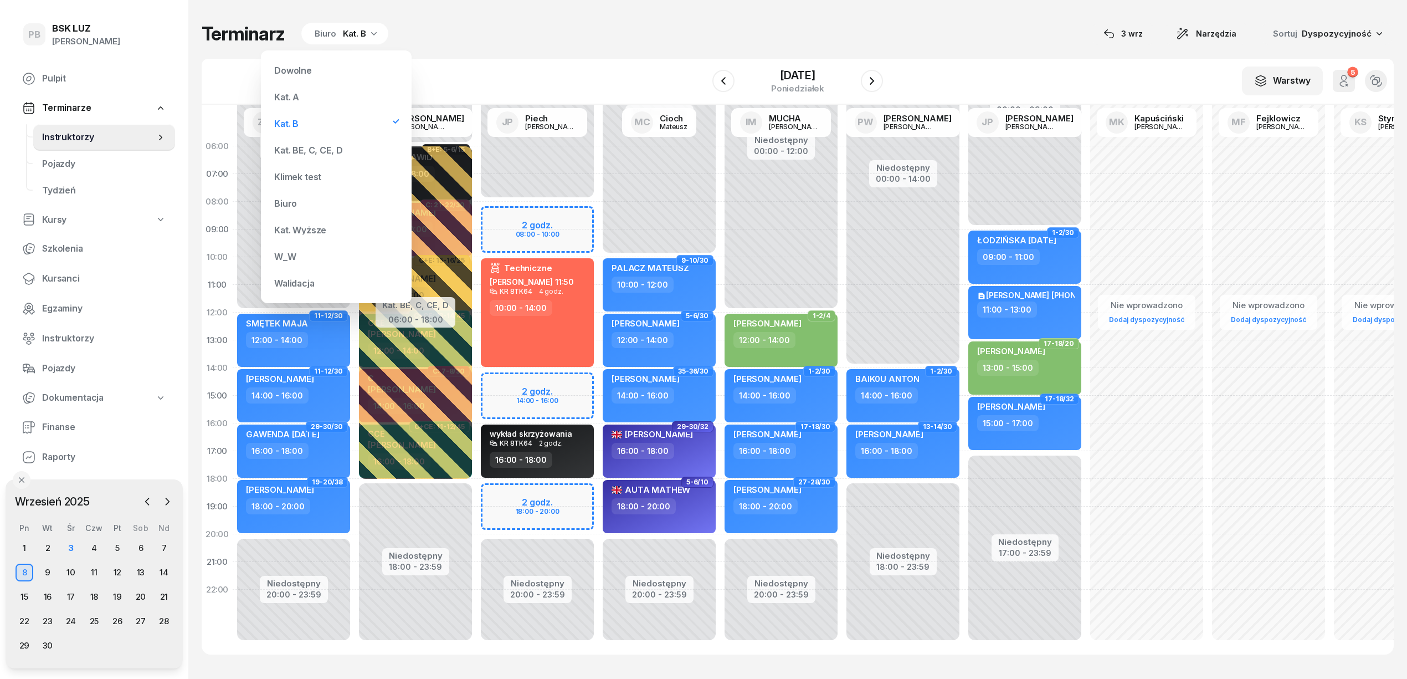
click at [319, 144] on div "Kat. BE, C, CE, D" at bounding box center [336, 150] width 133 height 22
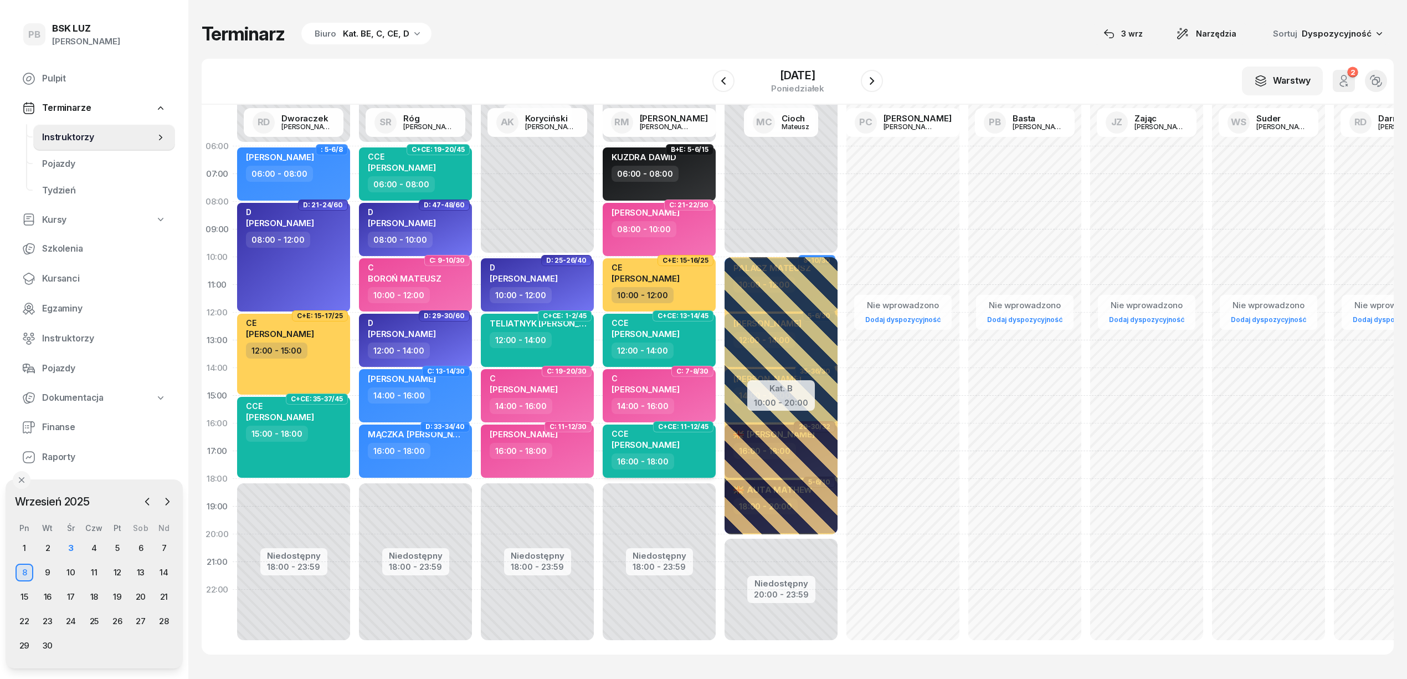
click at [688, 455] on div "16:00 - 18:00" at bounding box center [661, 461] width 98 height 16
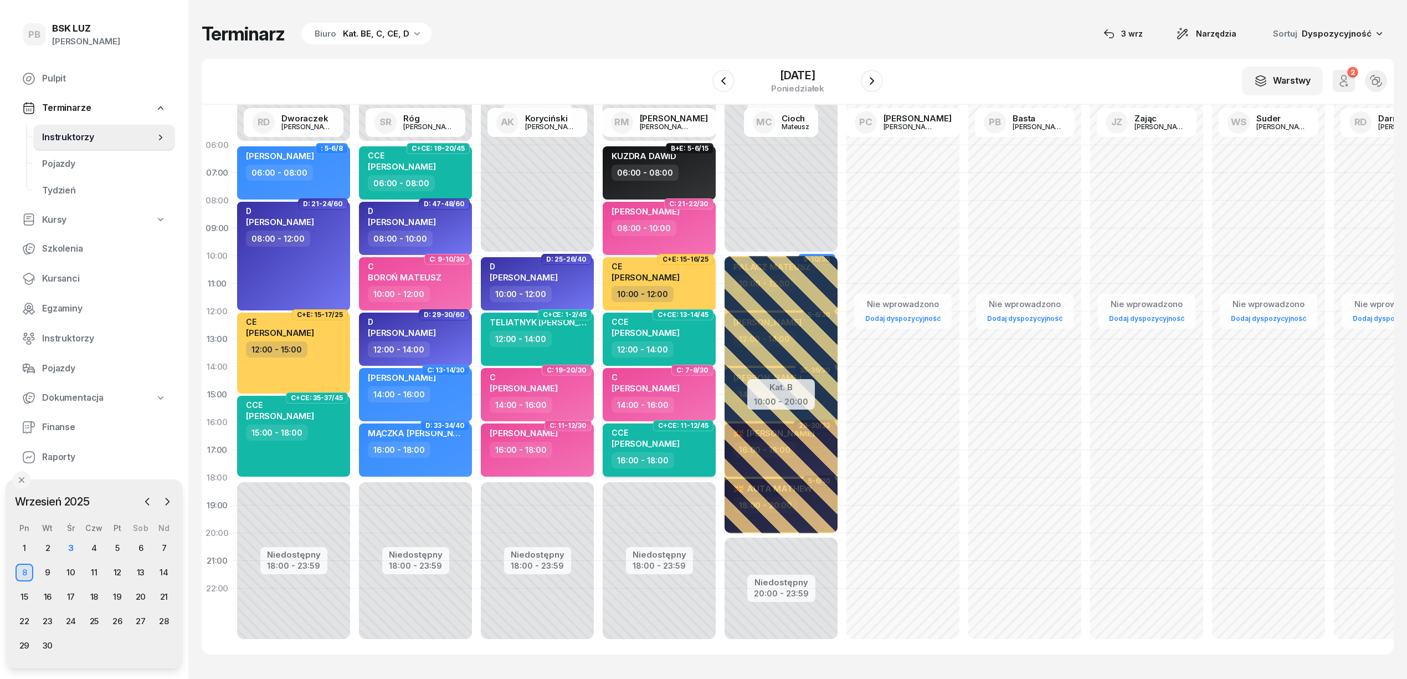
select select "16"
select select "18"
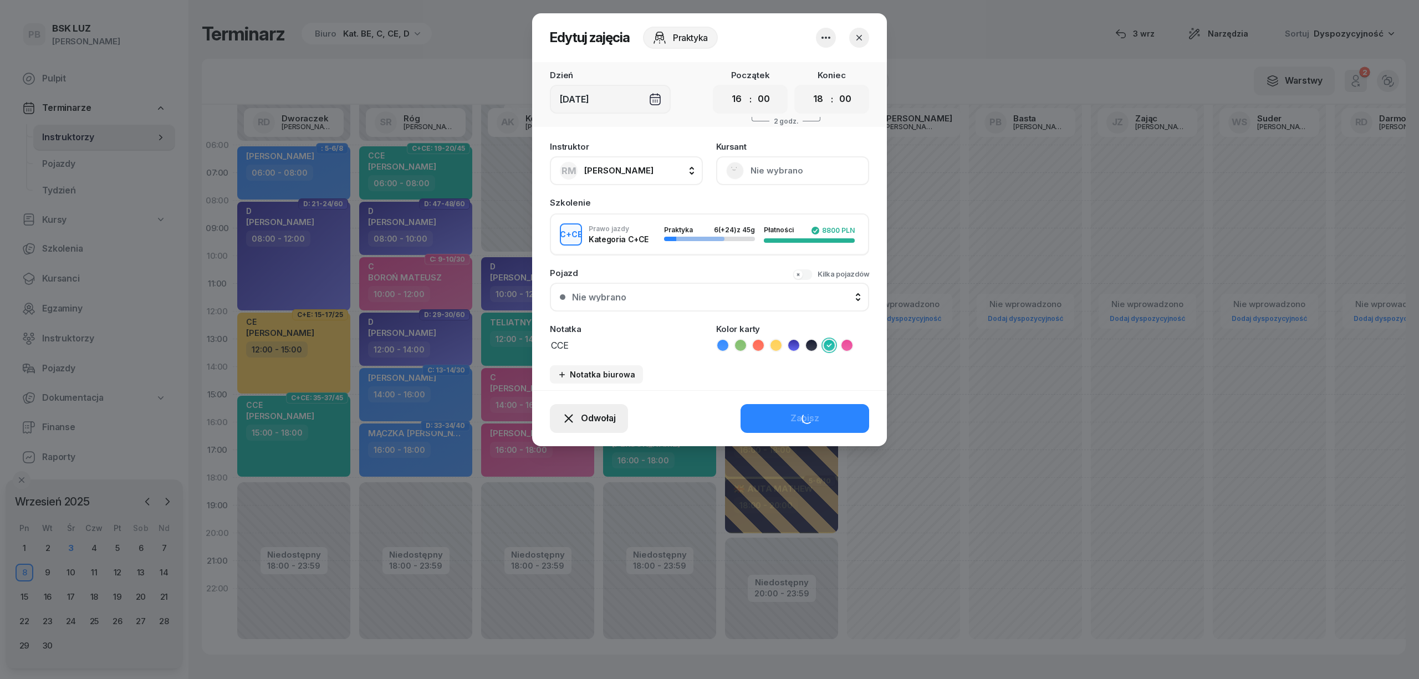
click at [600, 411] on span "Odwołaj" at bounding box center [598, 418] width 35 height 14
click at [588, 352] on div "Kursant odwołał" at bounding box center [568, 351] width 65 height 14
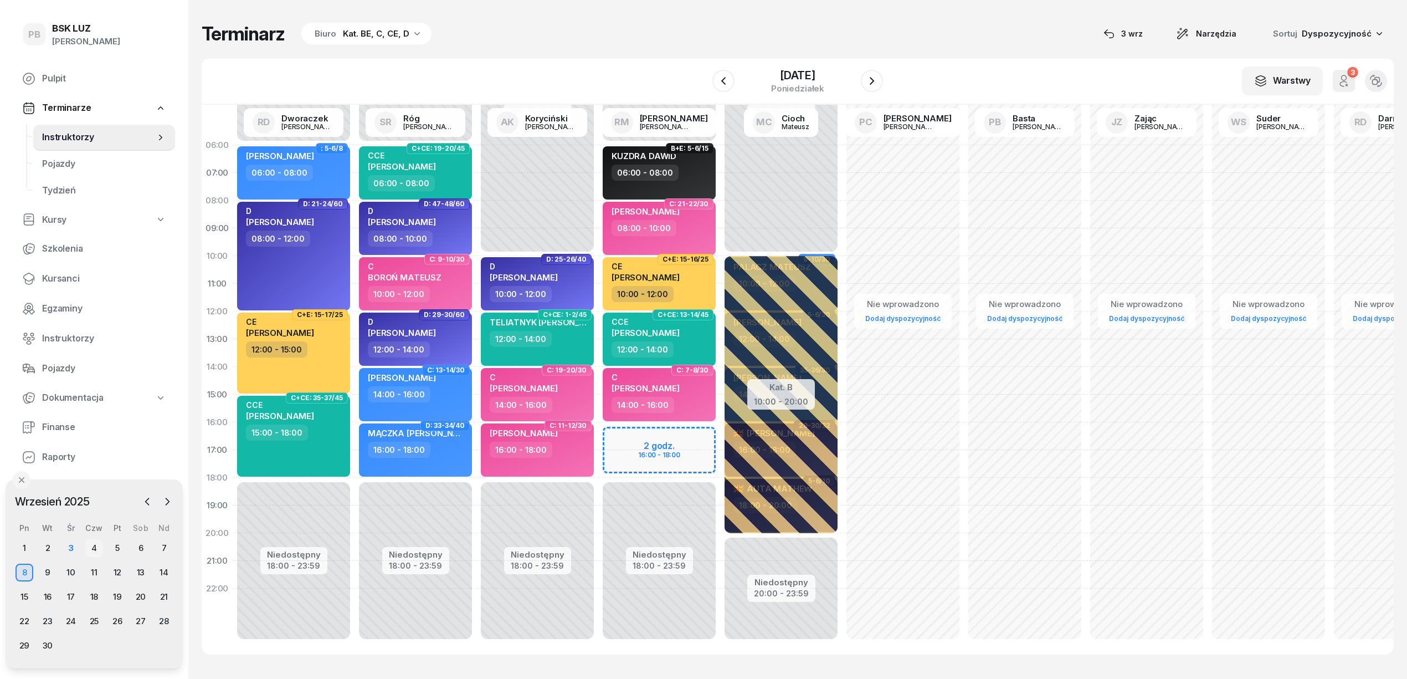
drag, startPoint x: 91, startPoint y: 548, endPoint x: 100, endPoint y: 547, distance: 9.4
click at [91, 548] on div "4" at bounding box center [94, 548] width 18 height 18
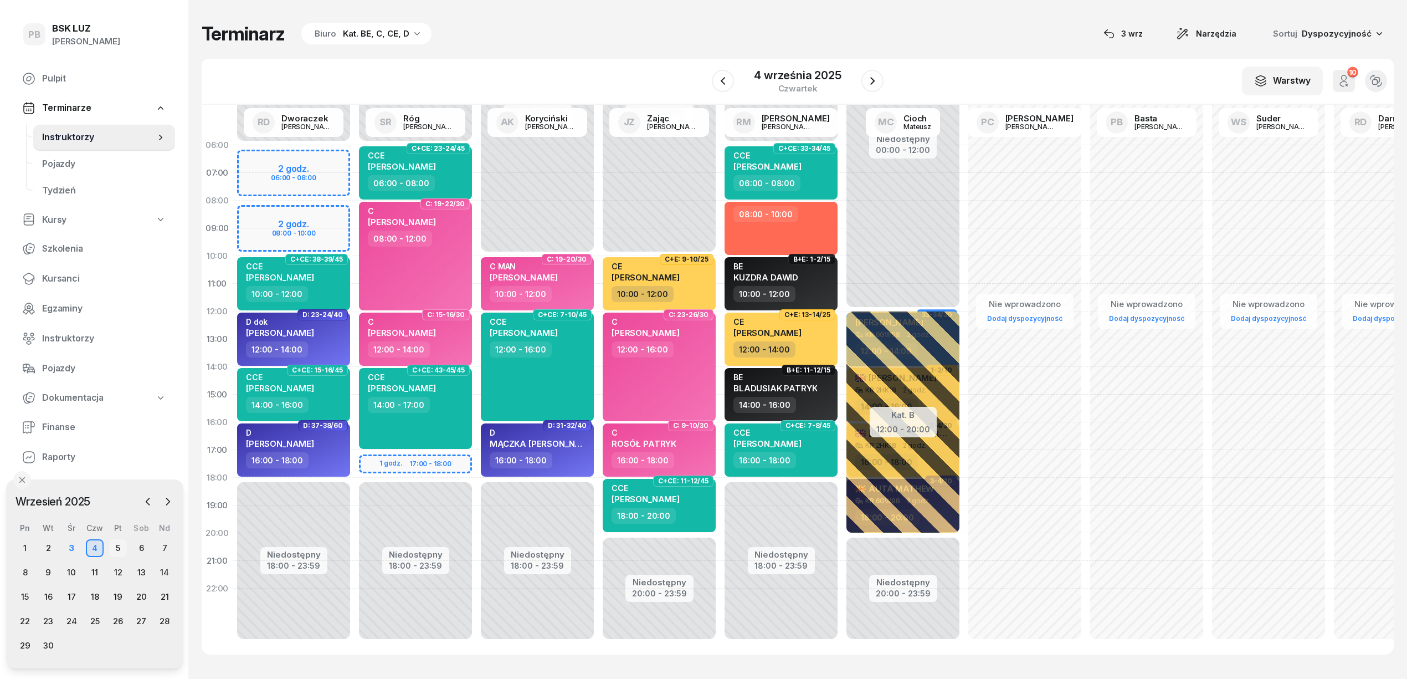
click at [120, 544] on div "5" at bounding box center [118, 548] width 18 height 18
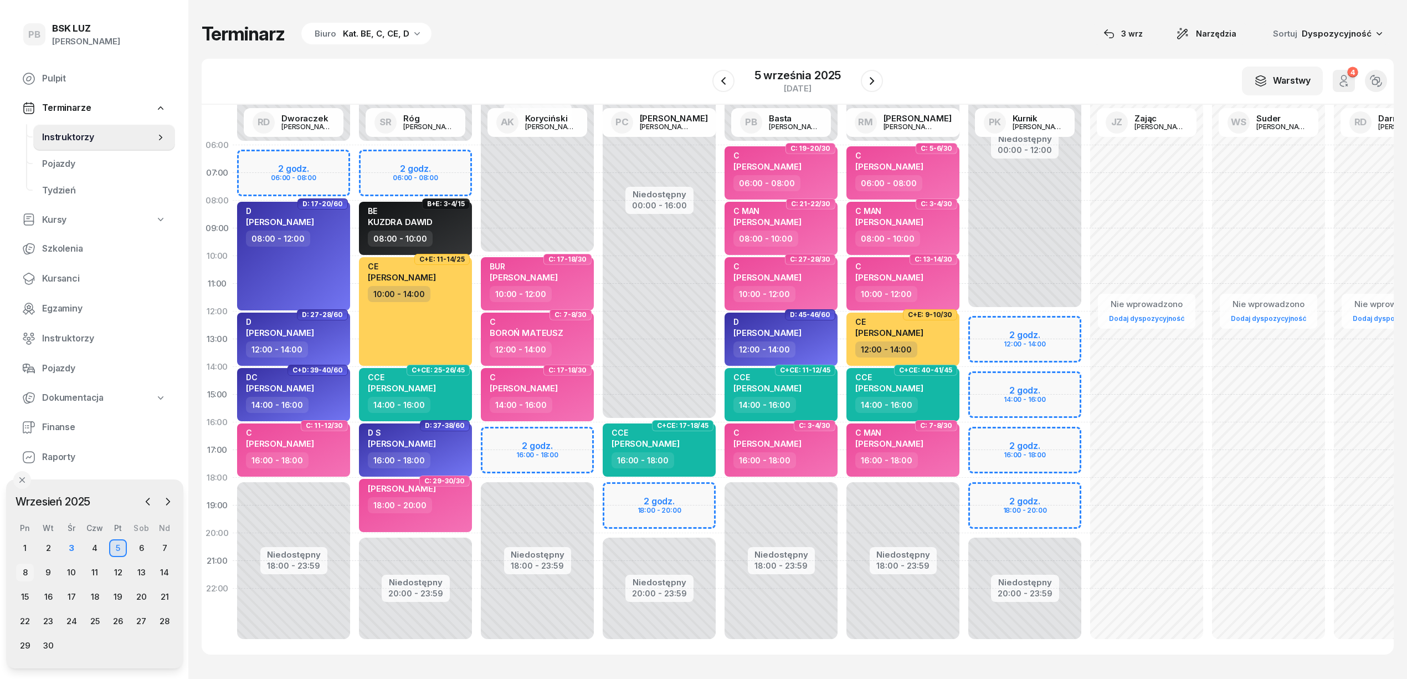
click at [24, 571] on div "8" at bounding box center [25, 573] width 18 height 18
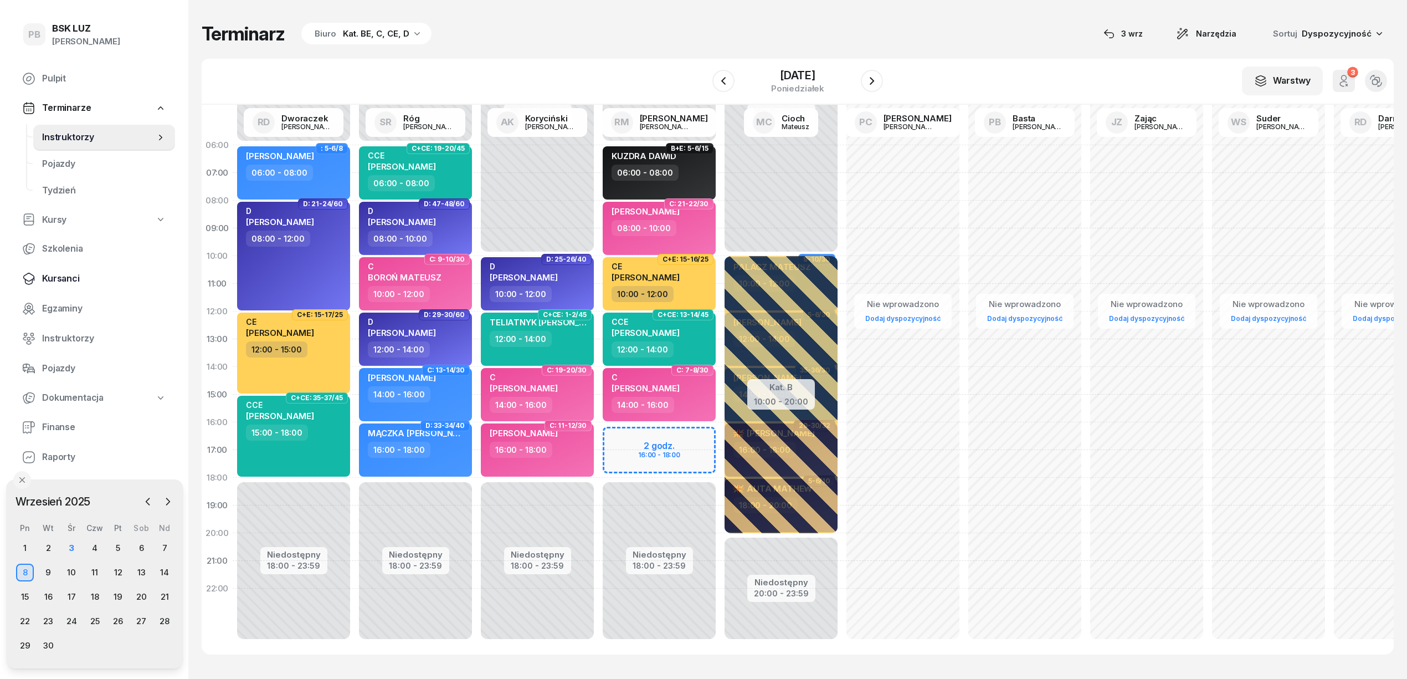
click at [74, 278] on span "Kursanci" at bounding box center [104, 279] width 124 height 14
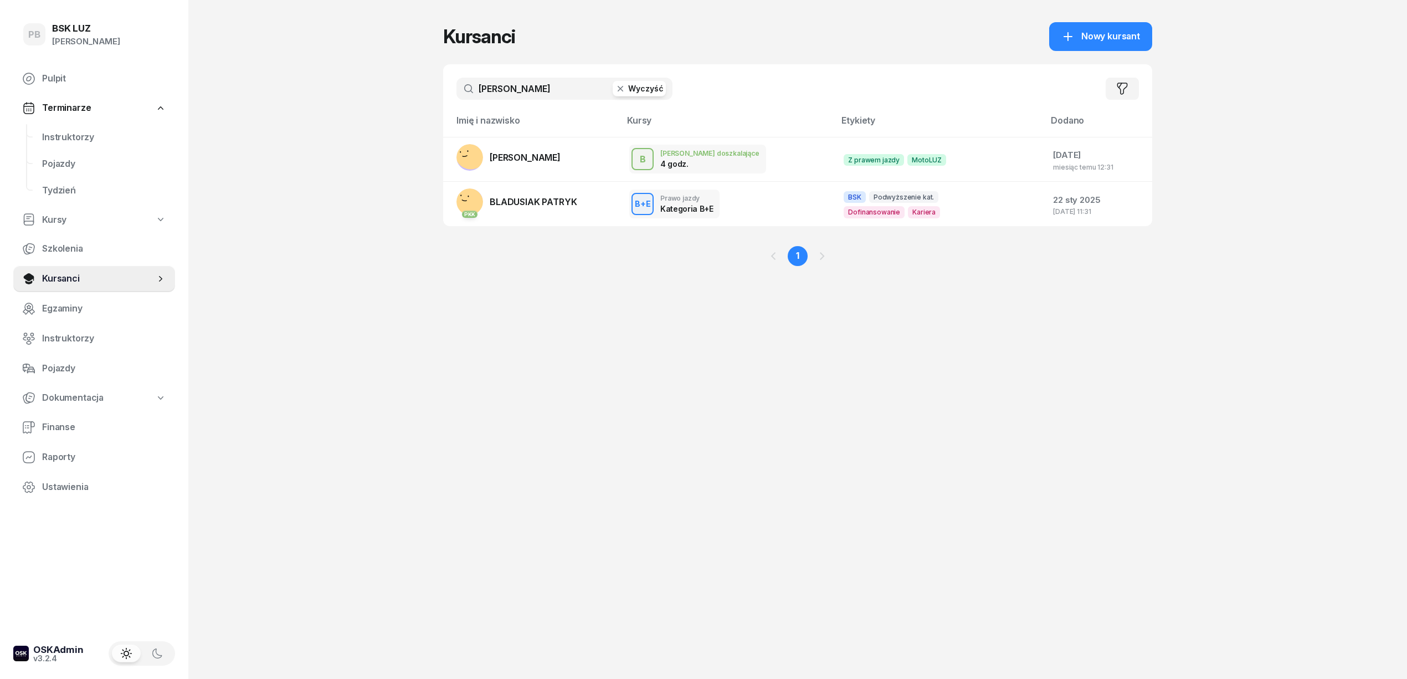
click at [490, 96] on input "[PERSON_NAME]" at bounding box center [565, 89] width 216 height 22
click at [490, 95] on input "[PERSON_NAME]" at bounding box center [565, 89] width 216 height 22
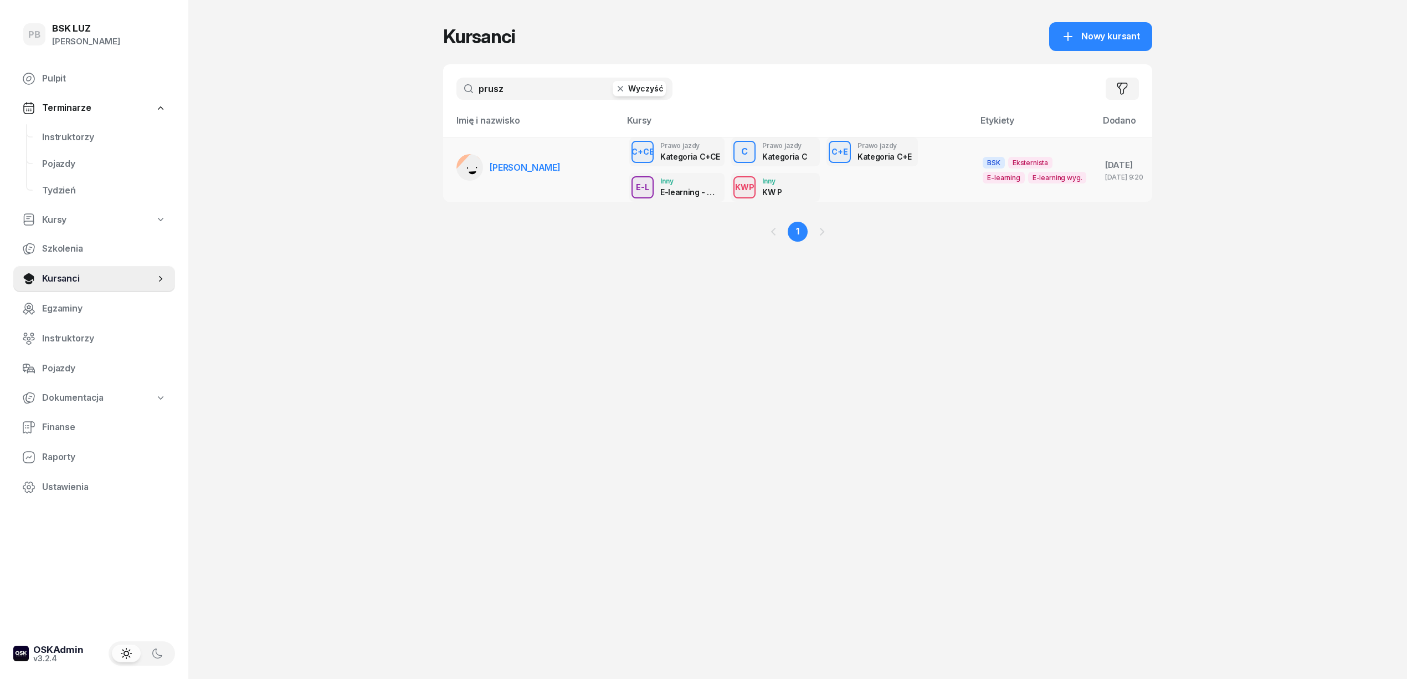
type input "prusz"
click at [555, 160] on link "[PERSON_NAME]" at bounding box center [509, 167] width 104 height 27
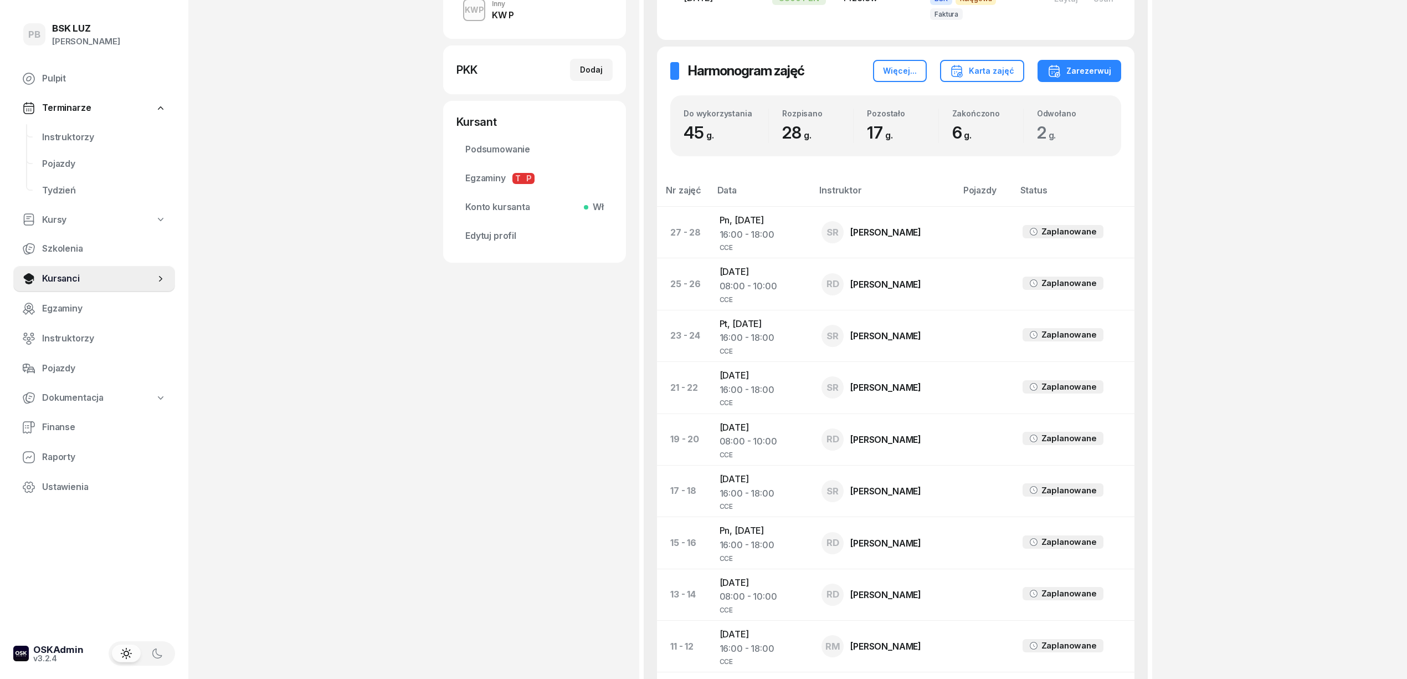
scroll to position [443, 0]
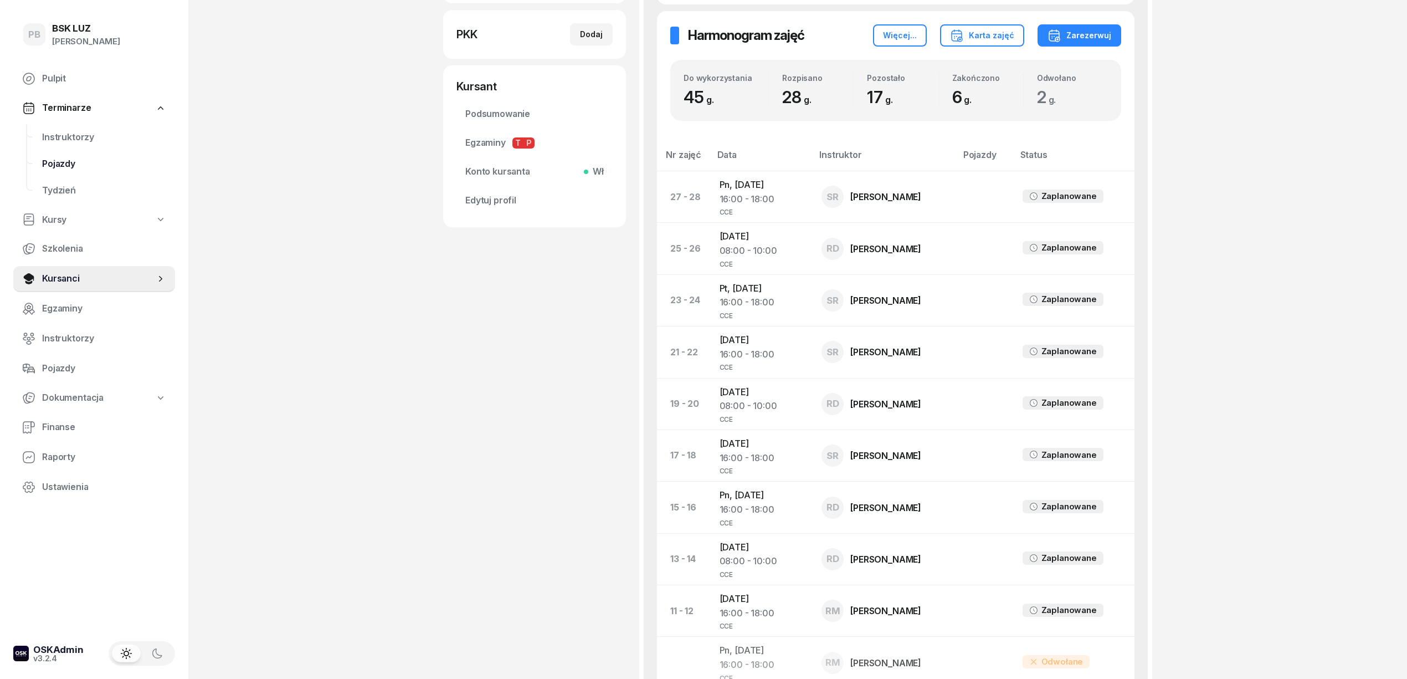
drag, startPoint x: 88, startPoint y: 137, endPoint x: 76, endPoint y: 151, distance: 17.3
click at [88, 137] on span "Instruktorzy" at bounding box center [104, 137] width 124 height 14
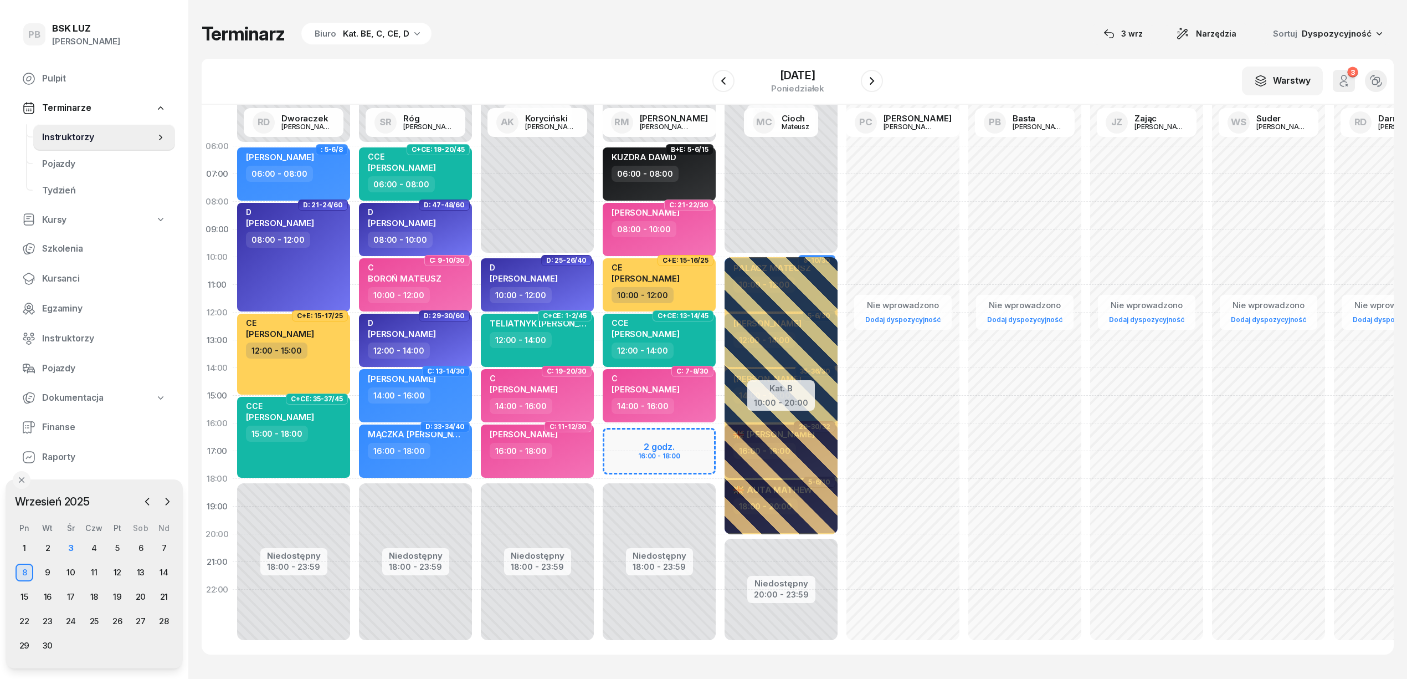
click at [360, 40] on div "Kat. BE, C, CE, D" at bounding box center [376, 33] width 66 height 13
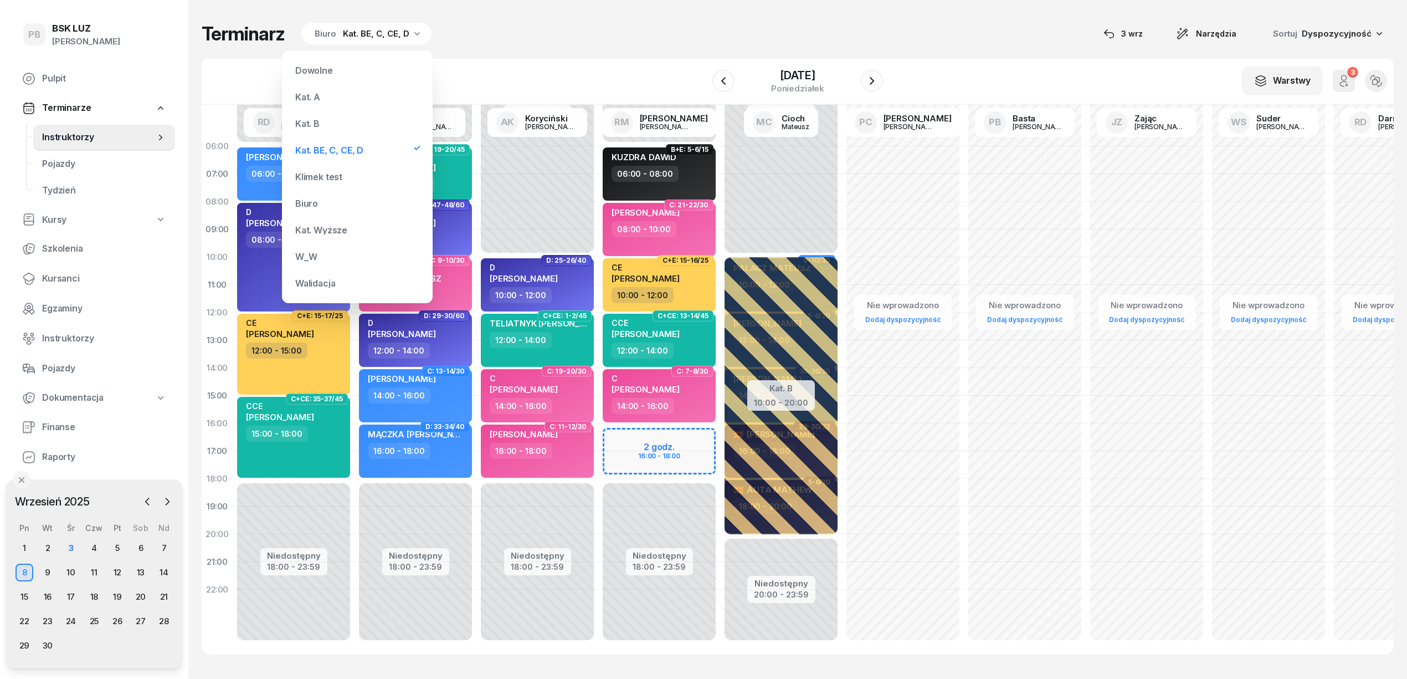
click at [334, 122] on div "Kat. B" at bounding box center [357, 123] width 133 height 22
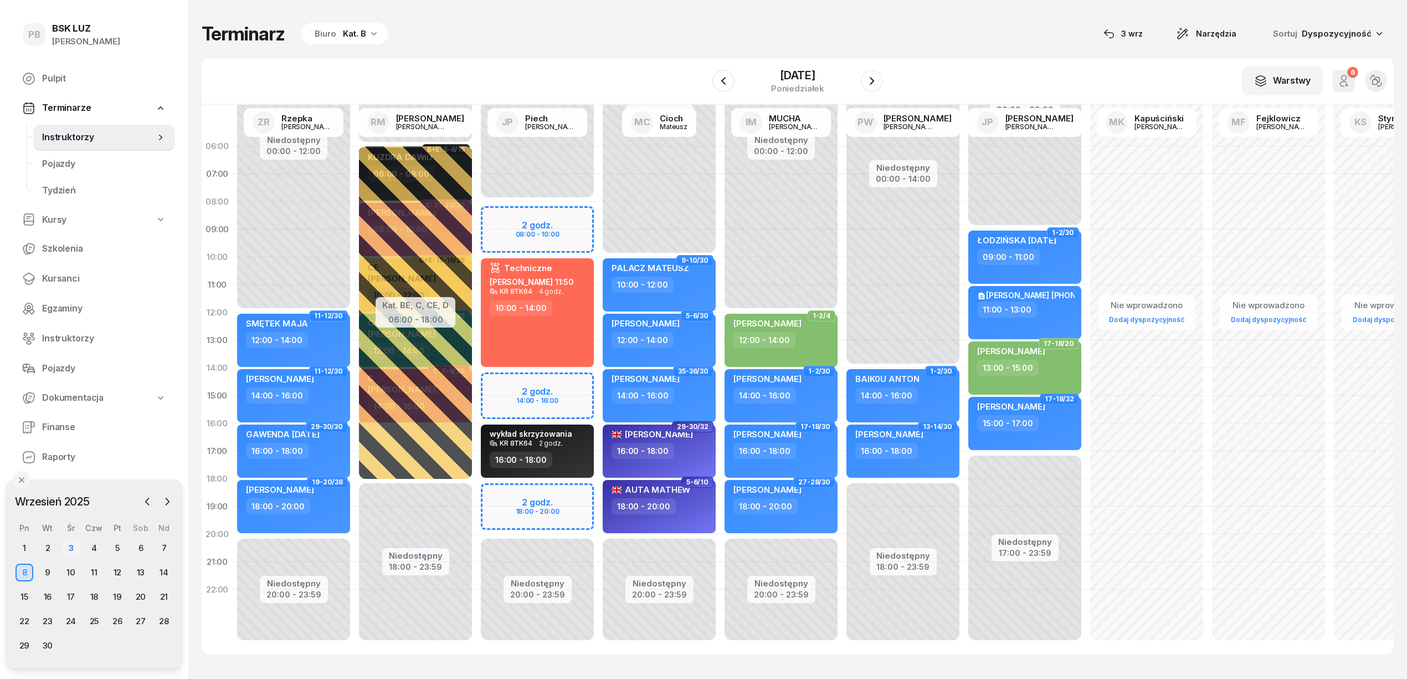
click at [72, 546] on div "3" at bounding box center [71, 548] width 18 height 18
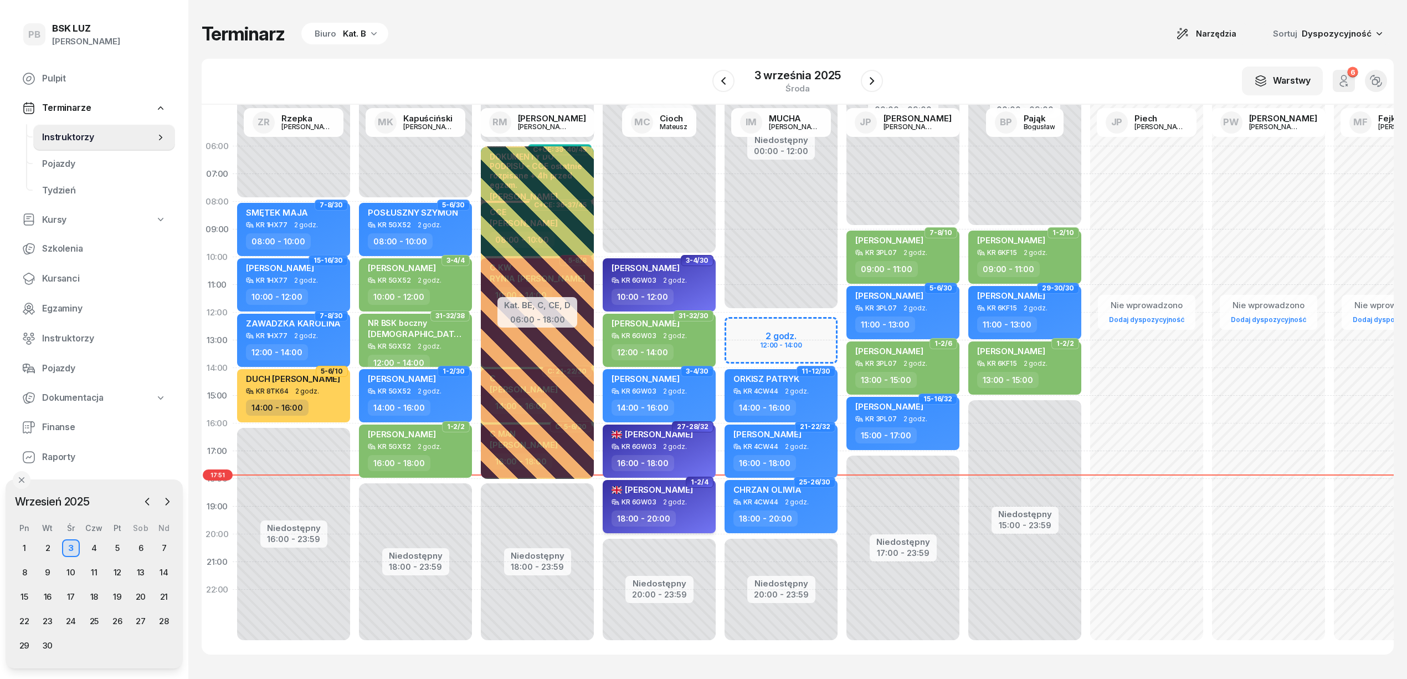
click at [677, 519] on div "18:00 - 20:00" at bounding box center [661, 518] width 98 height 16
select select "18"
select select "20"
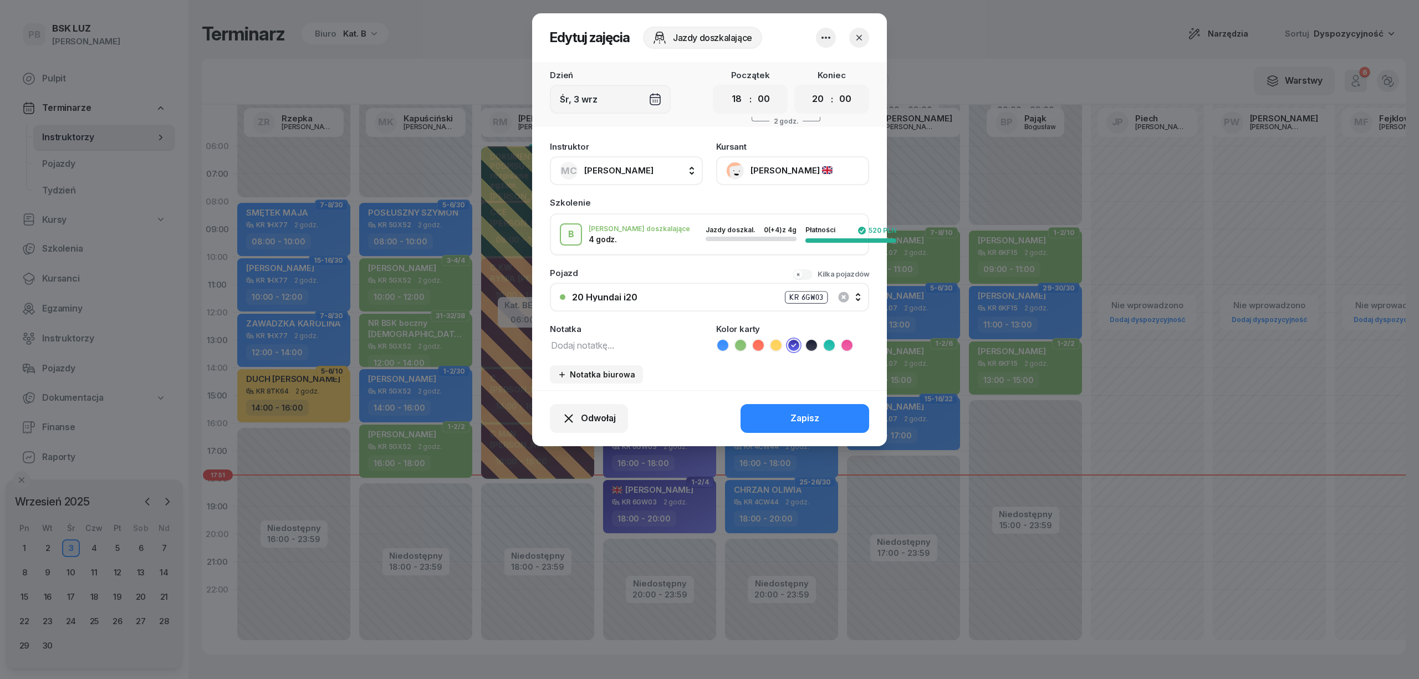
click at [859, 37] on icon "button" at bounding box center [859, 38] width 6 height 6
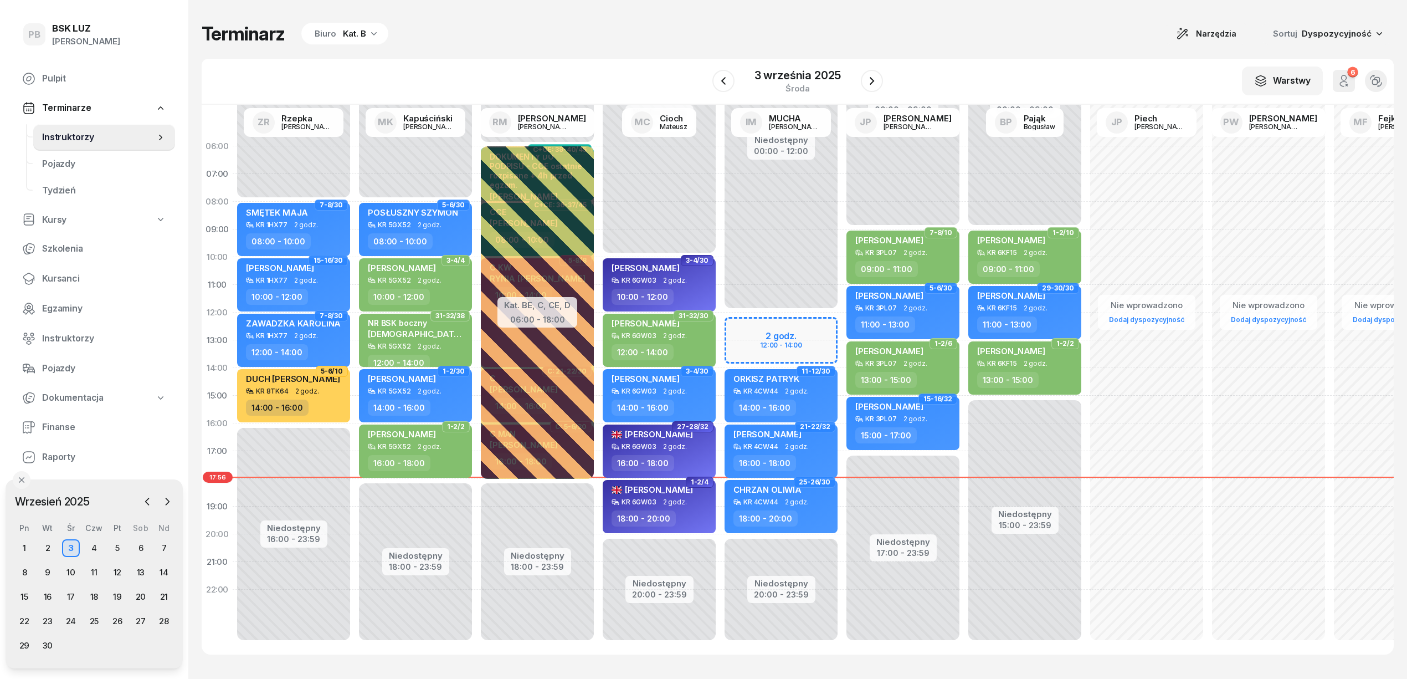
click at [595, 41] on div "Terminarz Biuro Kat. B Narzędzia Sortuj Dyspozycyjność" at bounding box center [798, 33] width 1192 height 23
click at [697, 519] on div "18:00 - 20:00" at bounding box center [661, 518] width 98 height 16
select select "18"
select select "20"
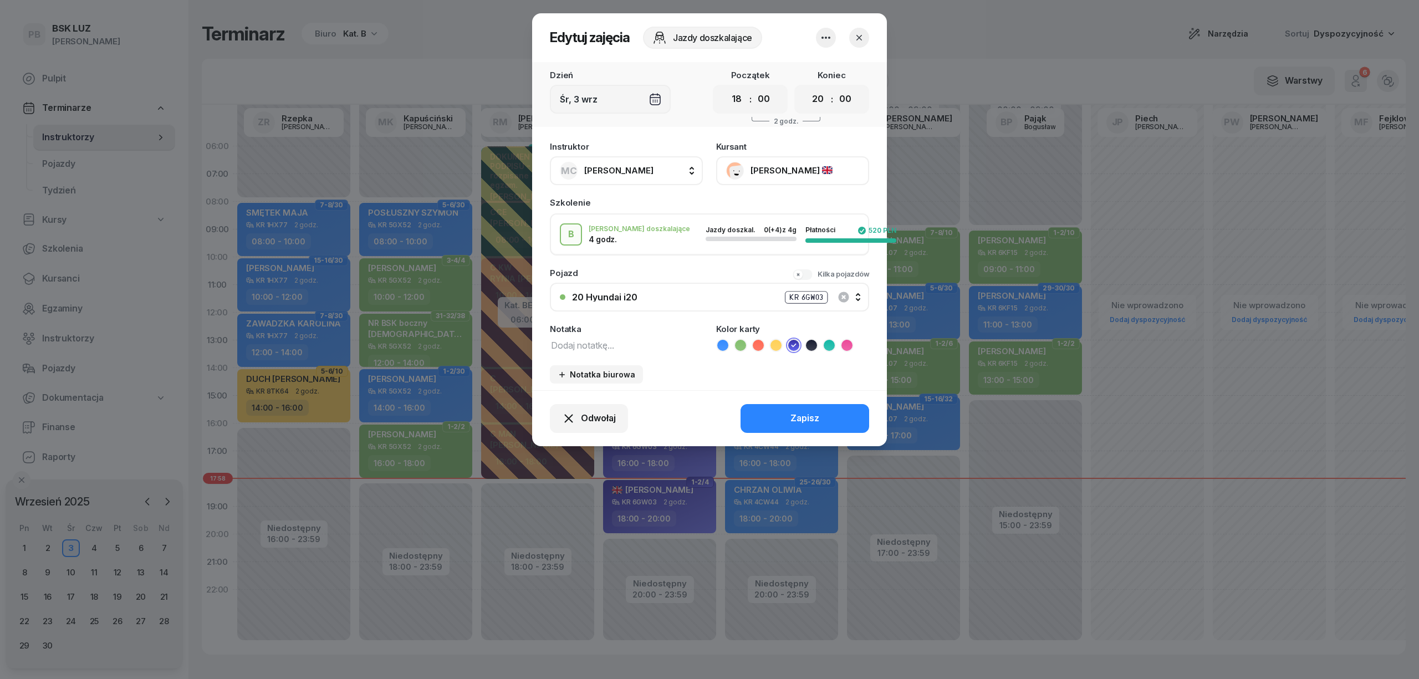
click at [861, 39] on icon "button" at bounding box center [859, 38] width 6 height 6
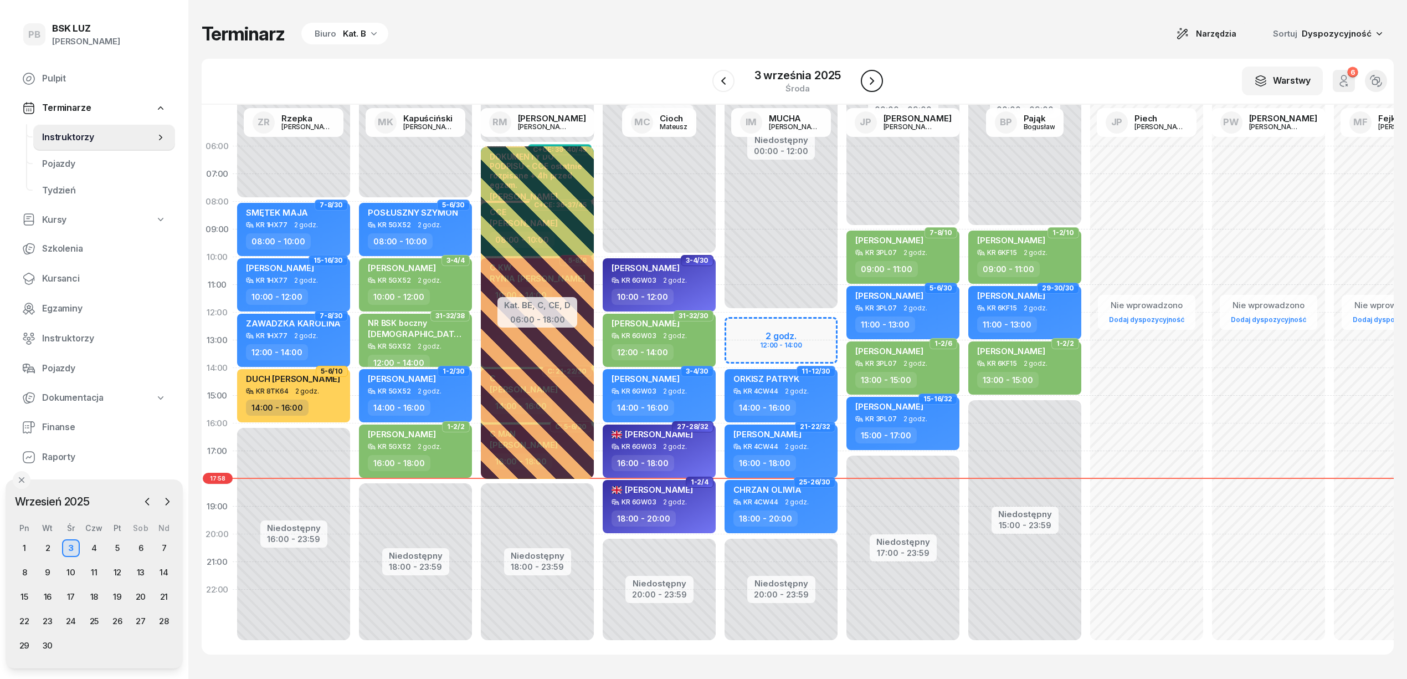
click at [876, 80] on icon "button" at bounding box center [872, 80] width 13 height 13
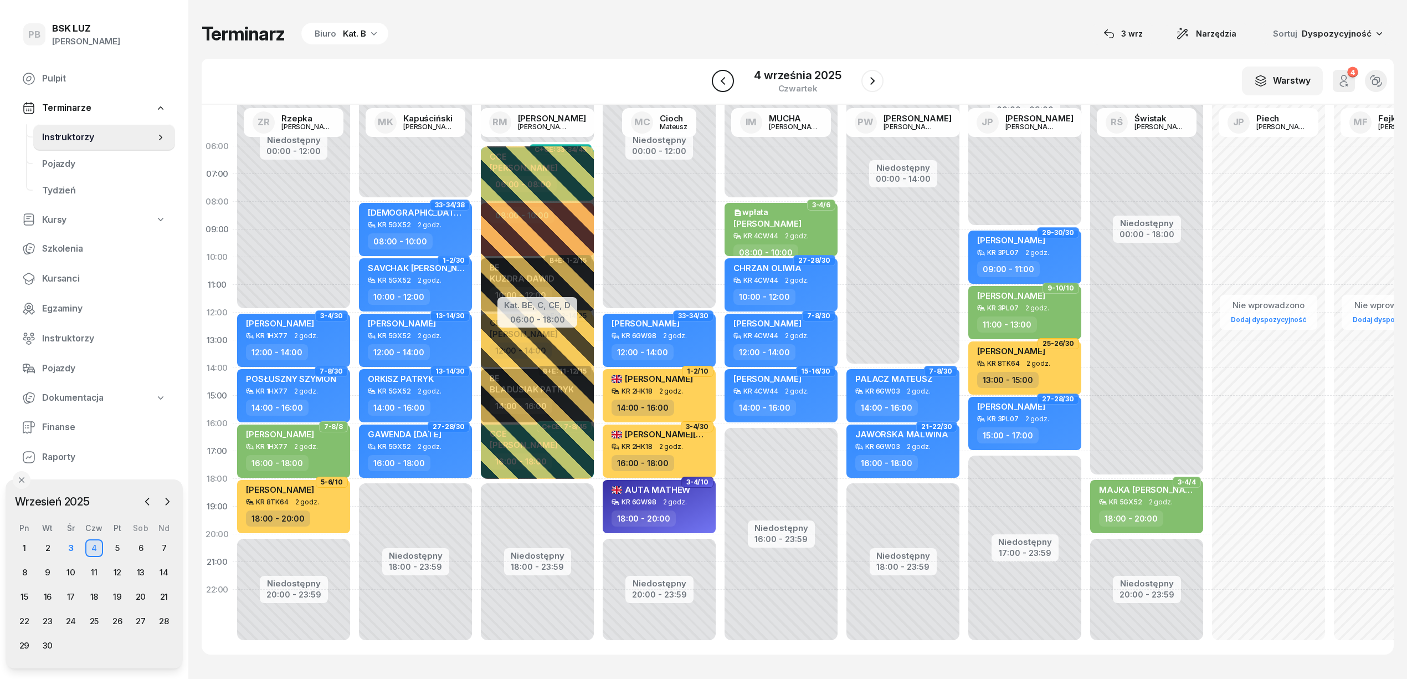
click at [726, 85] on icon "button" at bounding box center [722, 80] width 13 height 13
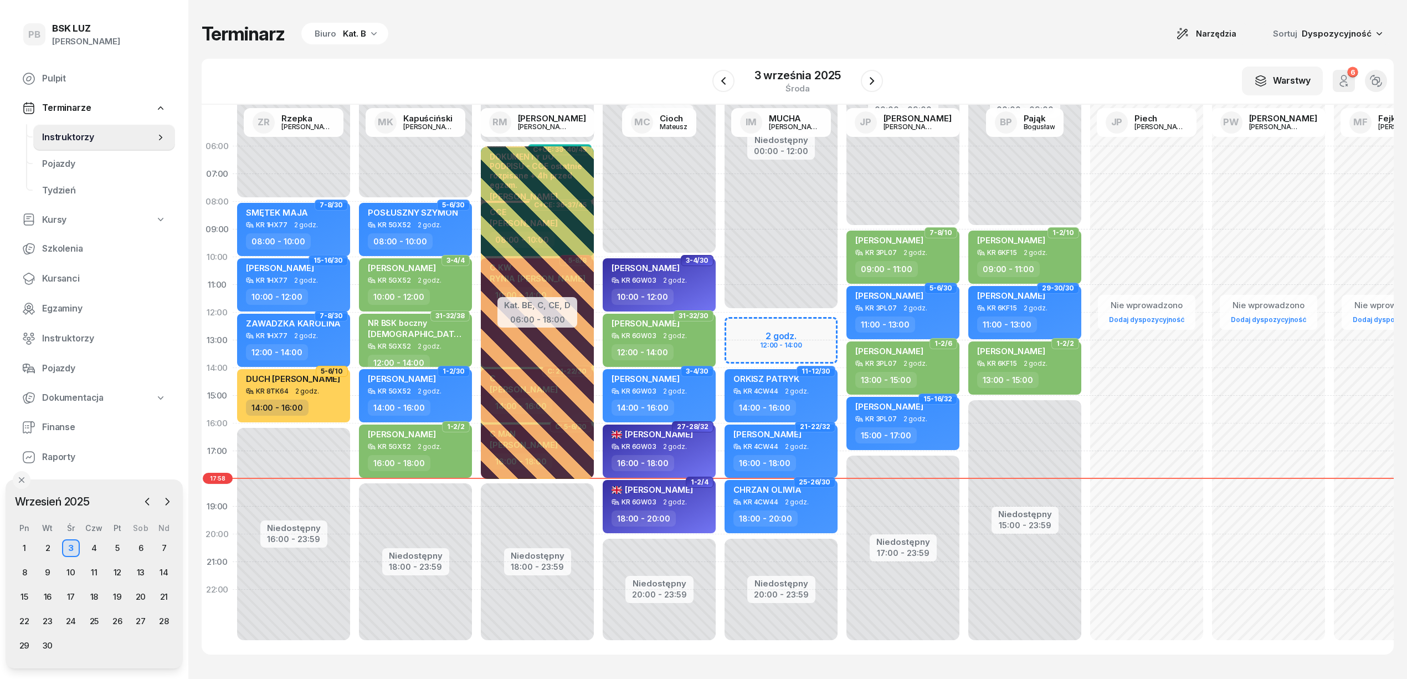
click at [683, 33] on div "Terminarz Biuro Kat. B Narzędzia Sortuj Dyspozycyjność" at bounding box center [798, 33] width 1192 height 23
click at [373, 38] on icon "button" at bounding box center [373, 33] width 11 height 11
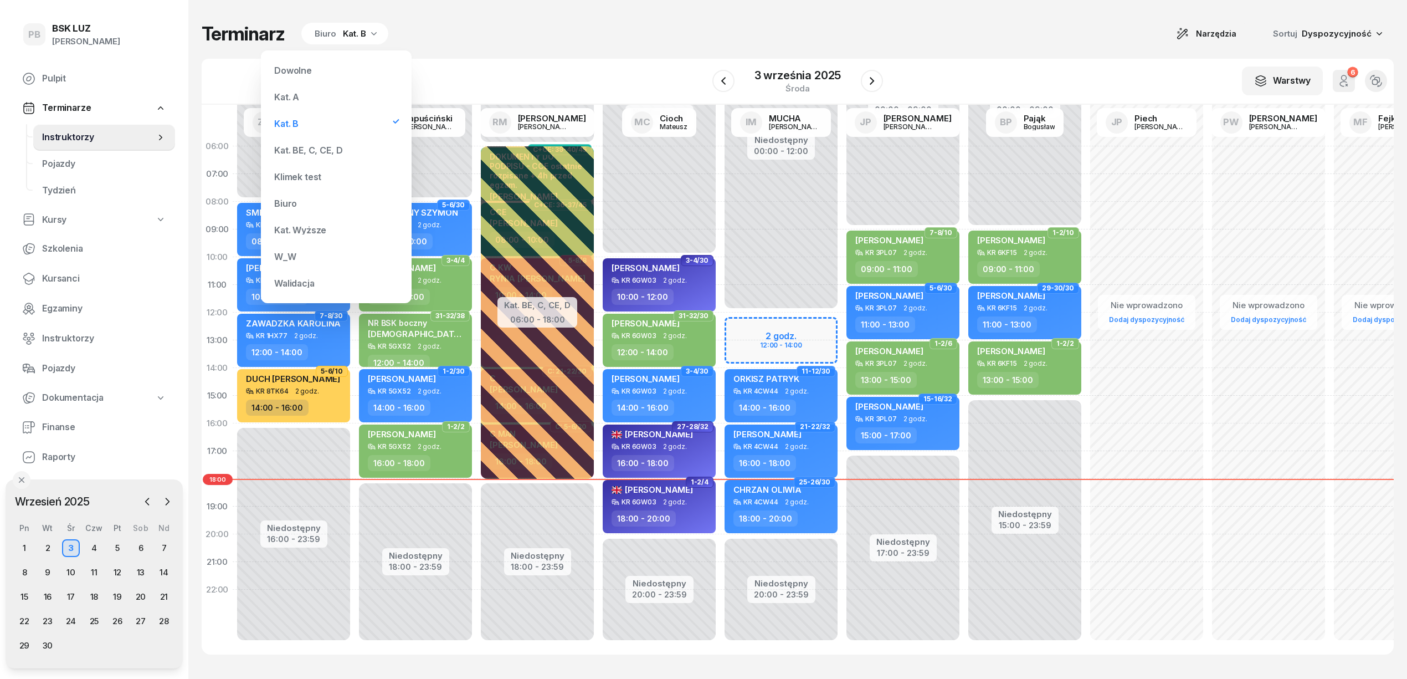
click at [298, 104] on div "Kat. A" at bounding box center [336, 97] width 133 height 22
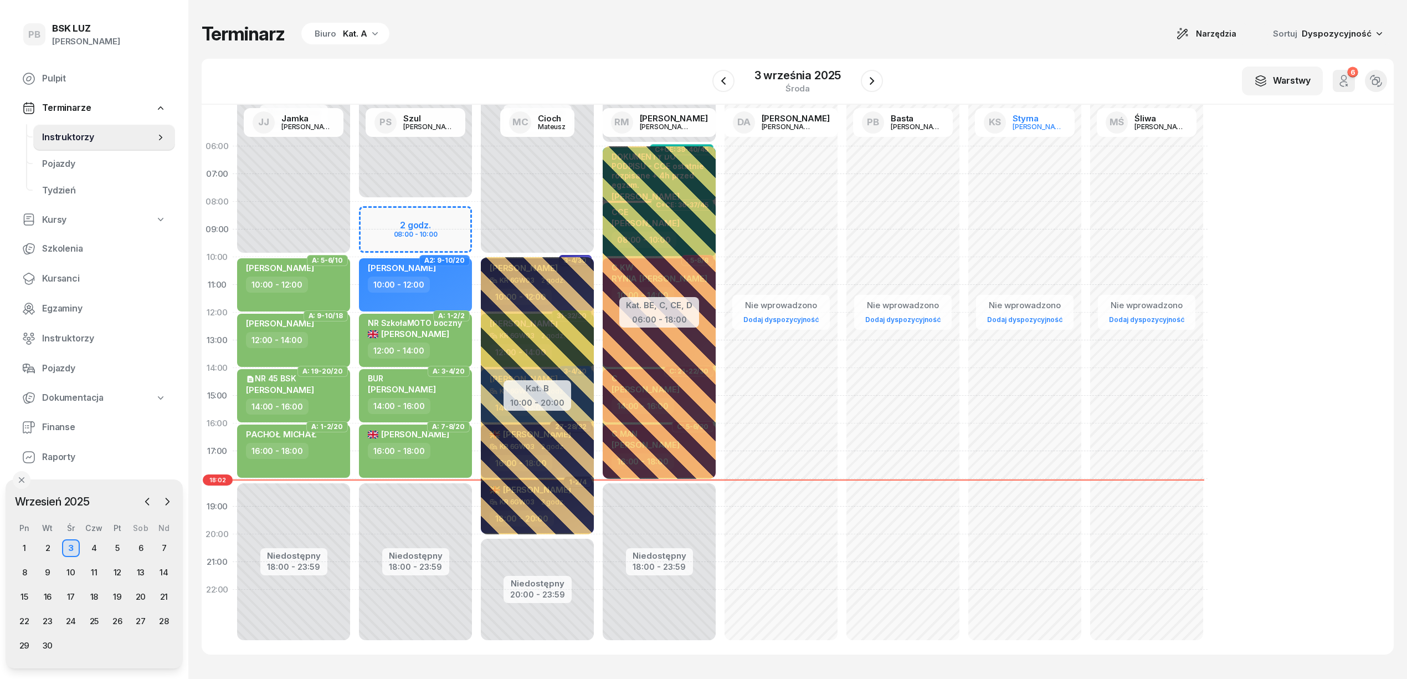
click at [1053, 40] on div "Terminarz Biuro Kat. A Narzędzia Sortuj Dyspozycyjność" at bounding box center [798, 33] width 1192 height 23
click at [74, 547] on div "3" at bounding box center [71, 548] width 18 height 18
click at [357, 25] on div "Biuro Kat. A" at bounding box center [345, 34] width 88 height 22
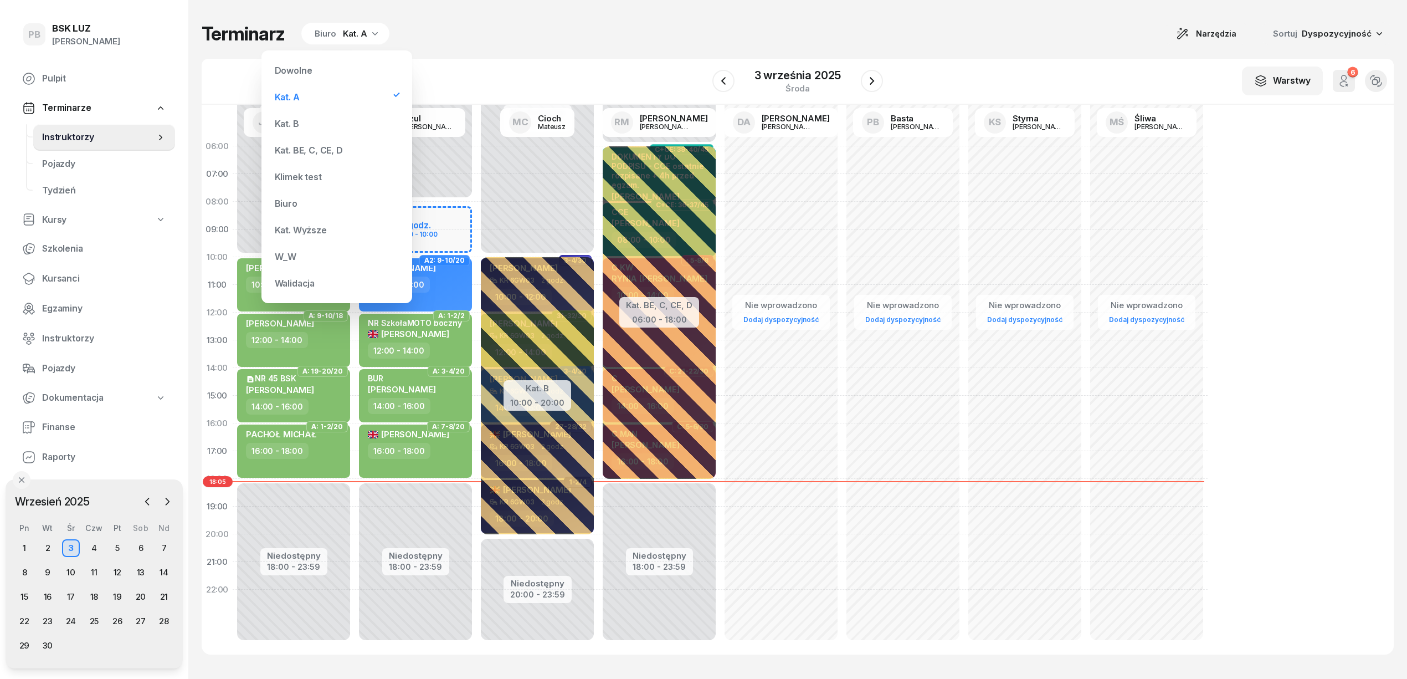
click at [309, 149] on div "Kat. BE, C, CE, D" at bounding box center [309, 150] width 68 height 9
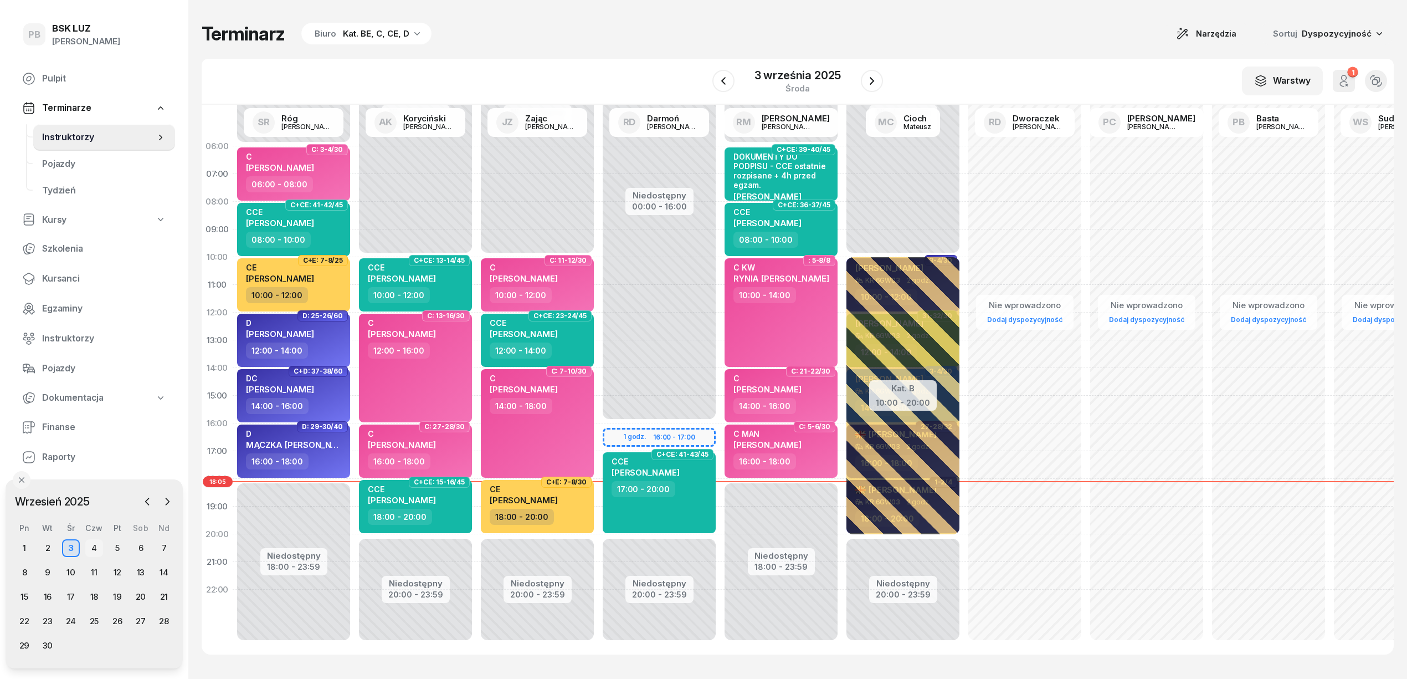
click at [95, 548] on div "4" at bounding box center [94, 548] width 18 height 18
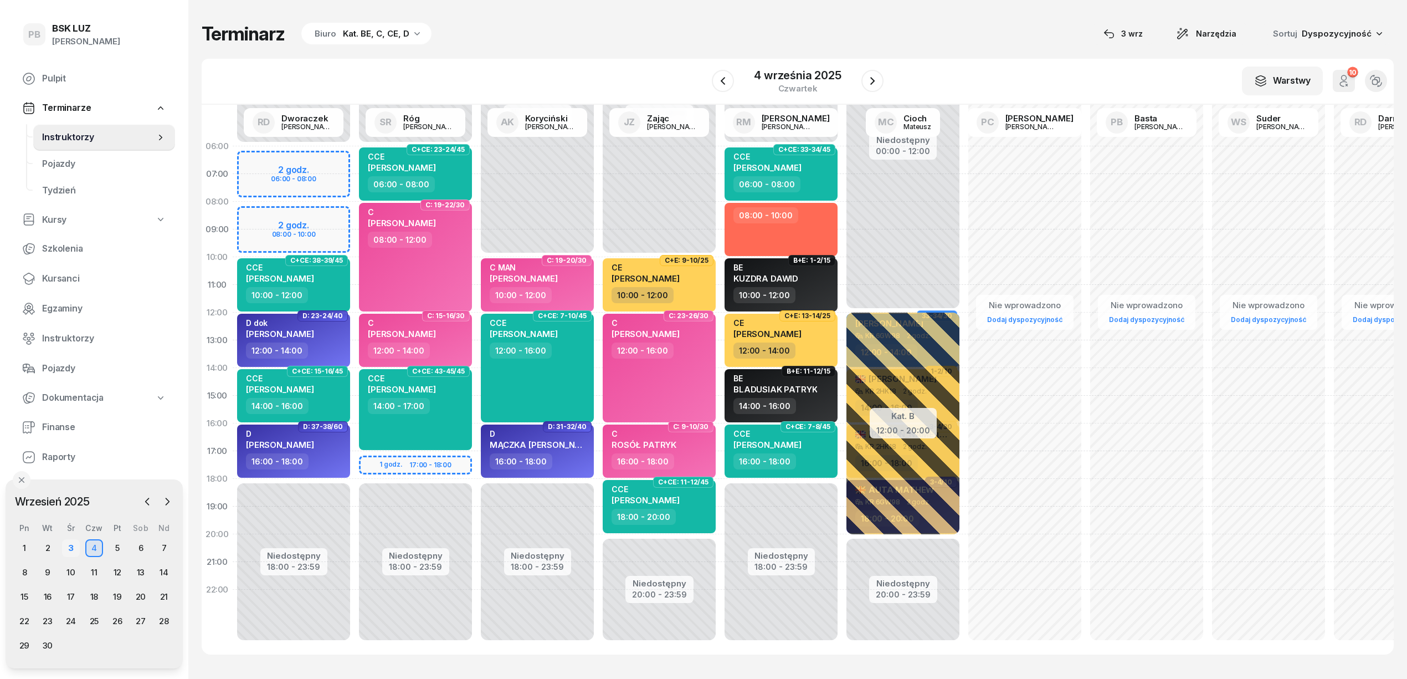
click at [65, 546] on div "3" at bounding box center [71, 548] width 18 height 18
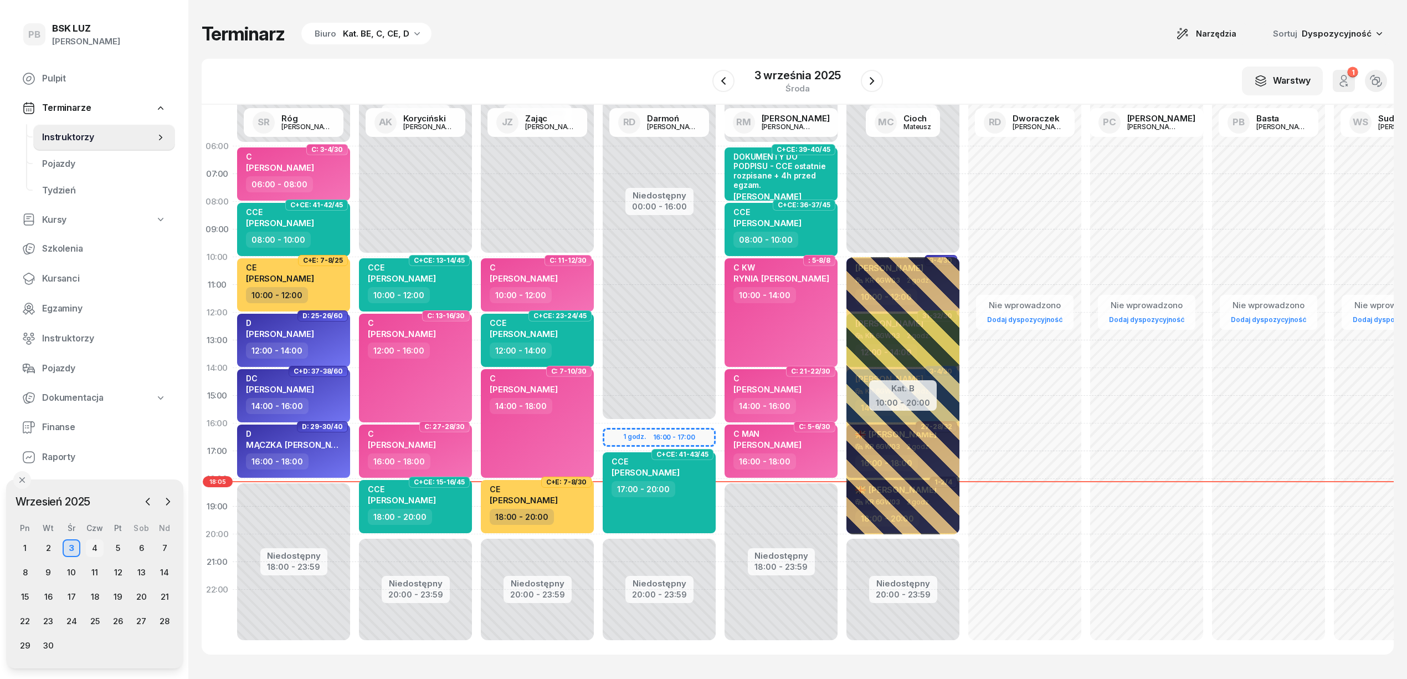
click at [94, 546] on div "4" at bounding box center [95, 548] width 18 height 18
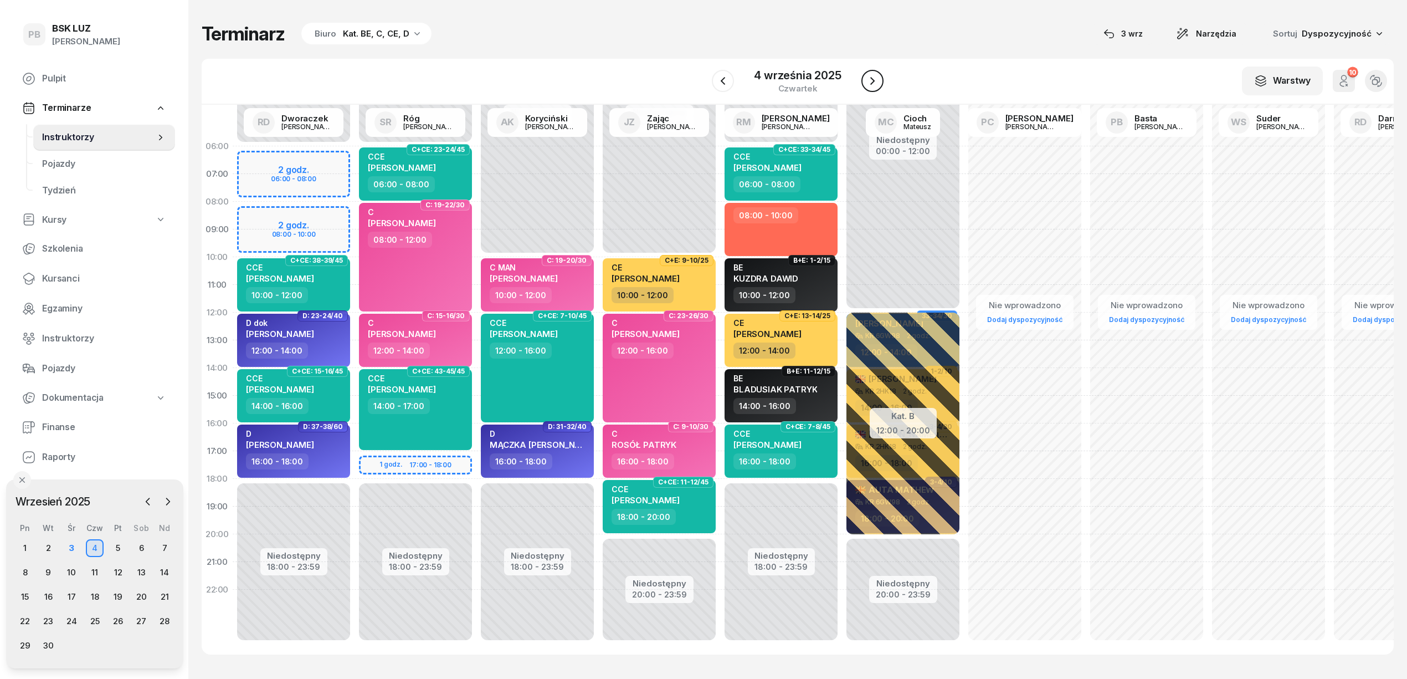
click at [867, 78] on icon "button" at bounding box center [872, 80] width 13 height 13
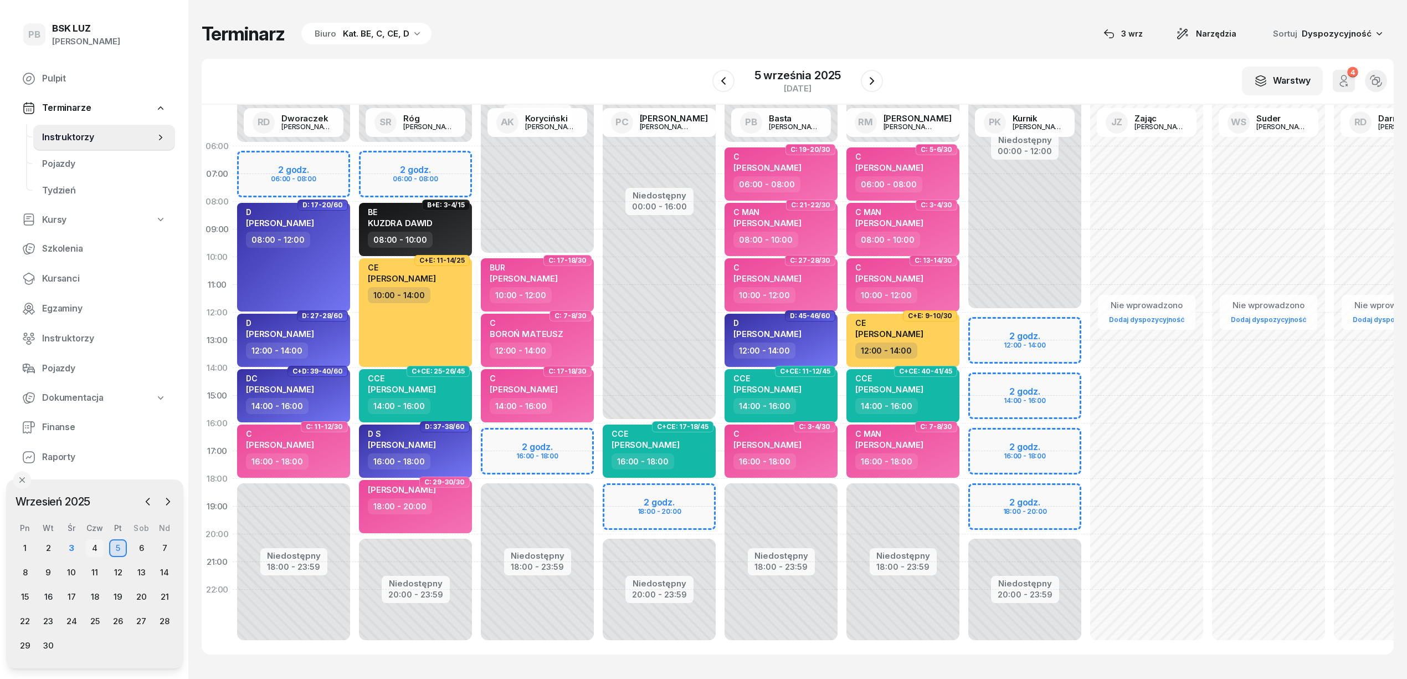
click at [94, 545] on div "4" at bounding box center [95, 548] width 18 height 18
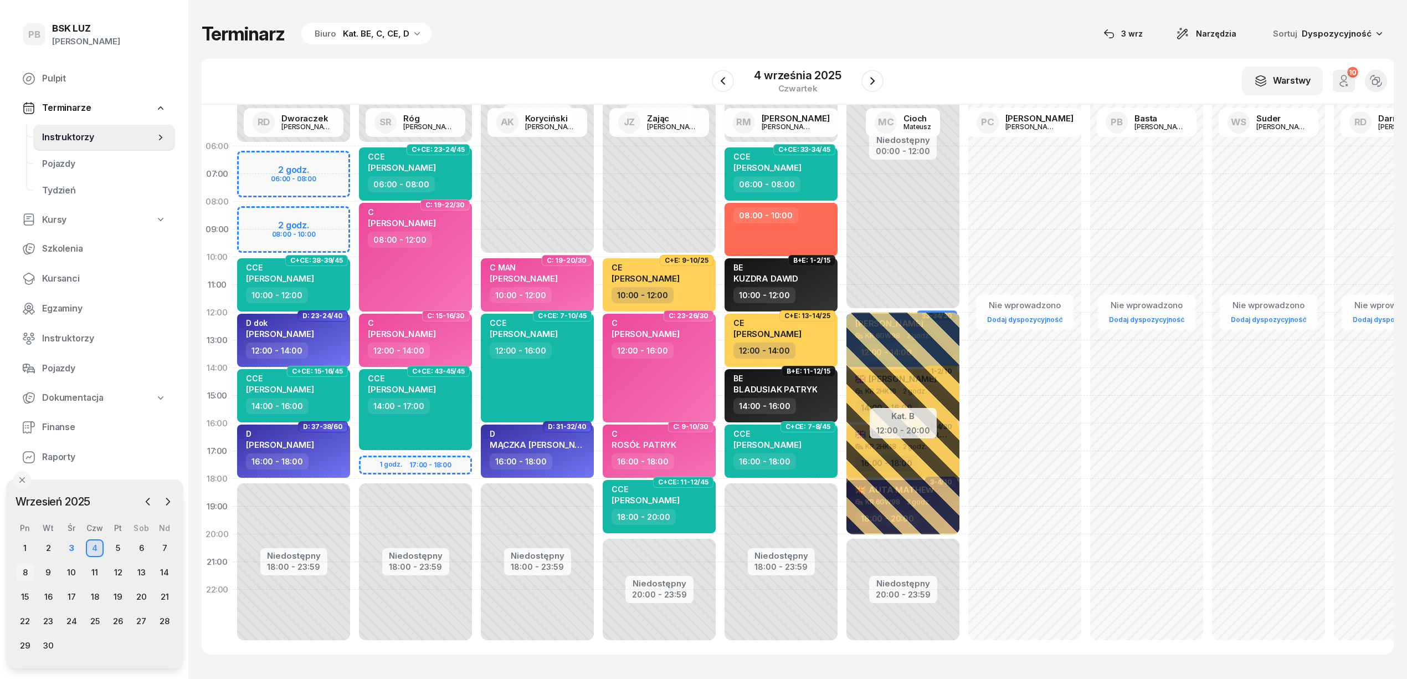
click at [25, 568] on div "8" at bounding box center [25, 573] width 18 height 18
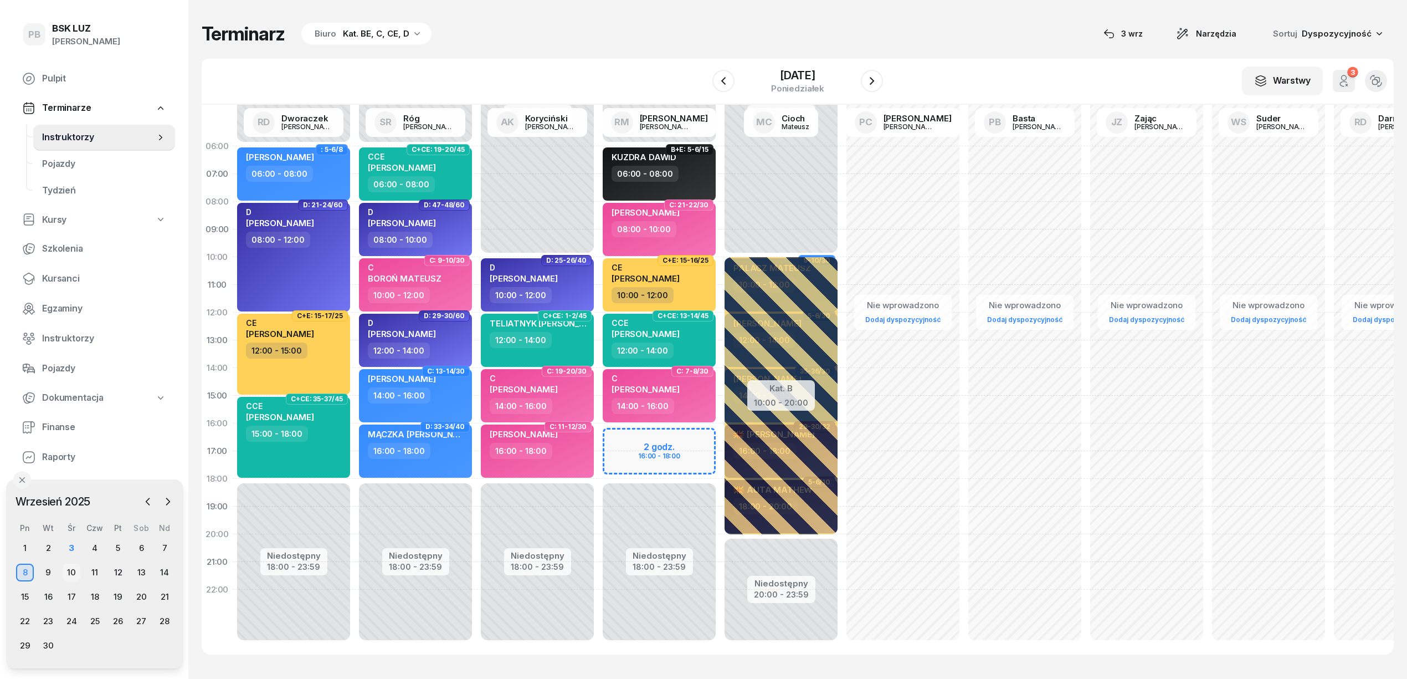
click at [71, 570] on div "10" at bounding box center [72, 573] width 18 height 18
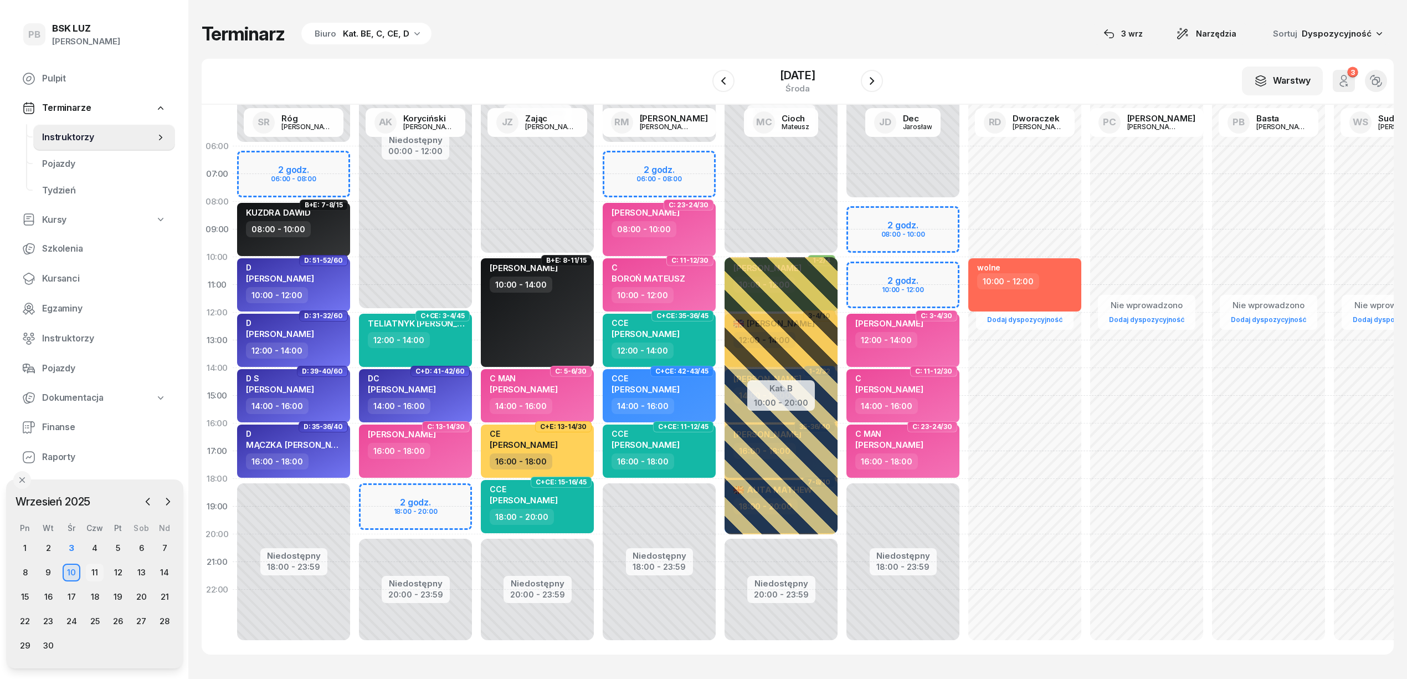
click at [100, 571] on div "11" at bounding box center [95, 573] width 18 height 18
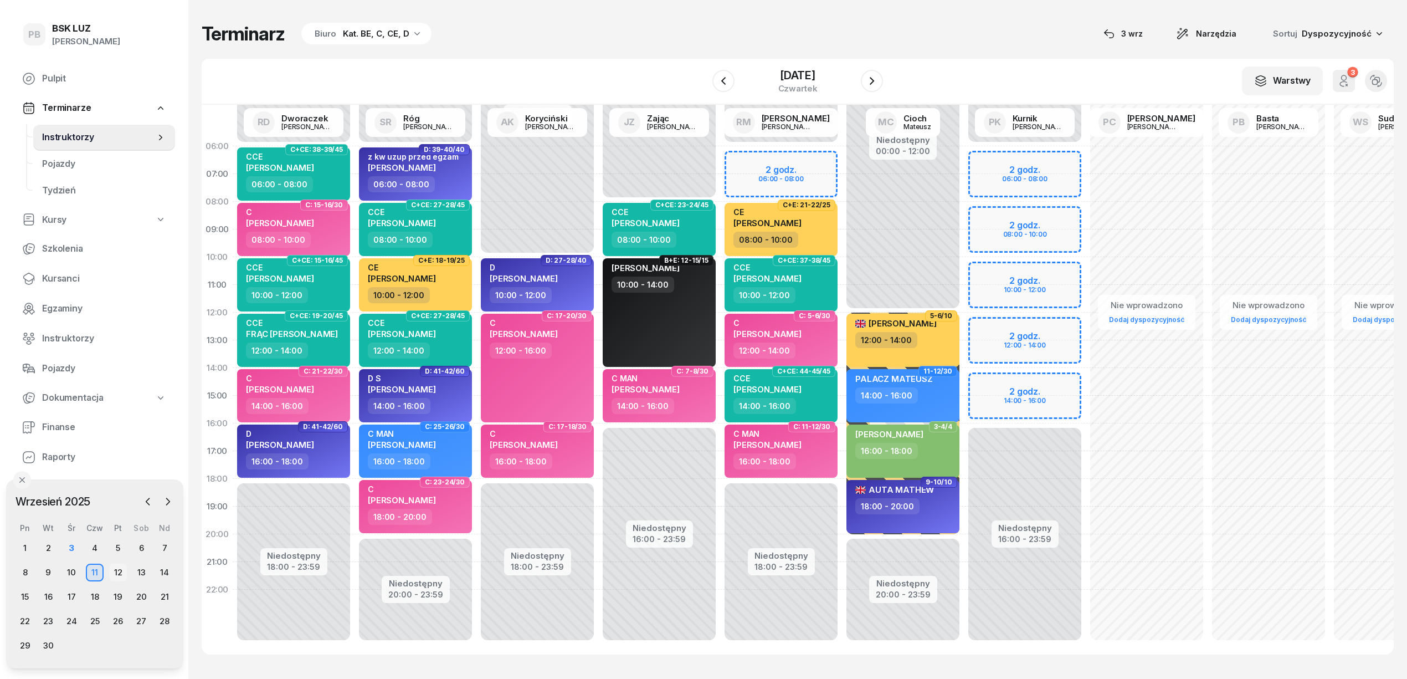
click at [116, 572] on div "12" at bounding box center [118, 573] width 18 height 18
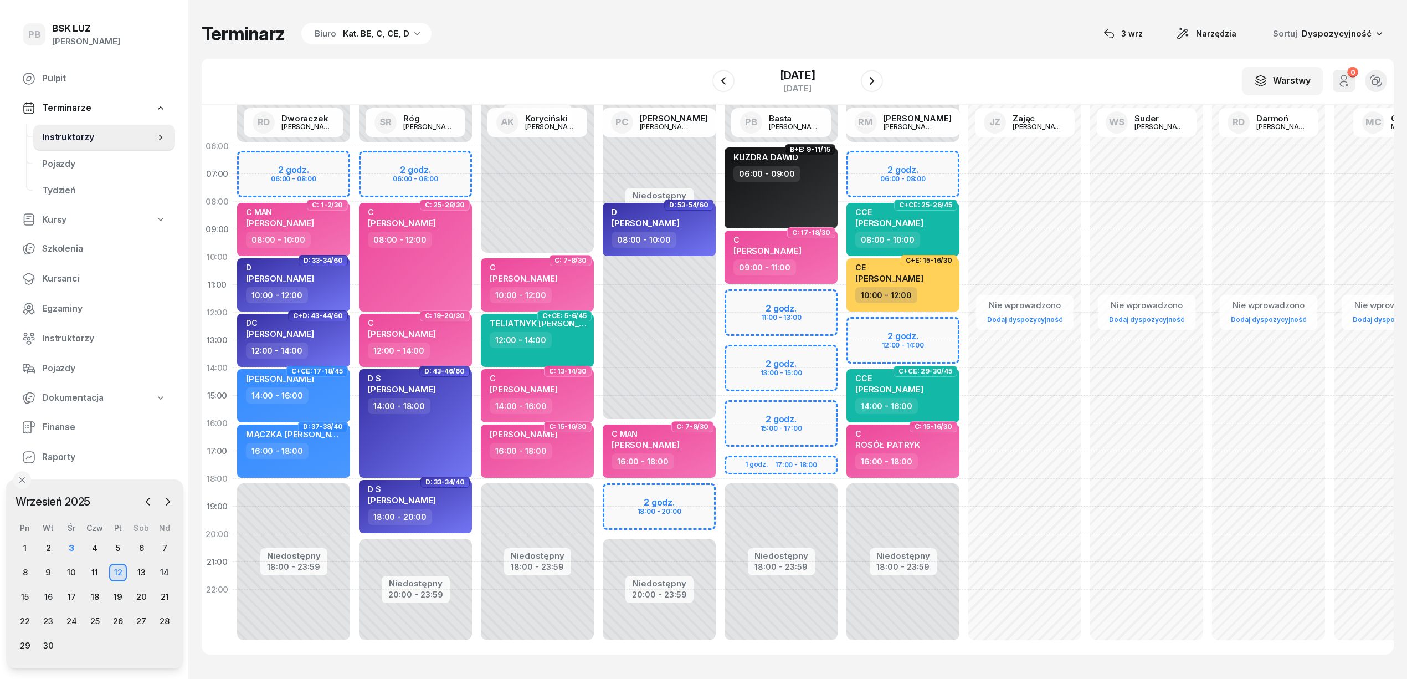
click at [617, 490] on div "Niedostępny 00:00 - 16:00 Niedostępny 20:00 - 23:59 2 godz. 18:00 - 20:00 D: 53…" at bounding box center [659, 395] width 122 height 526
select select "18"
select select "20"
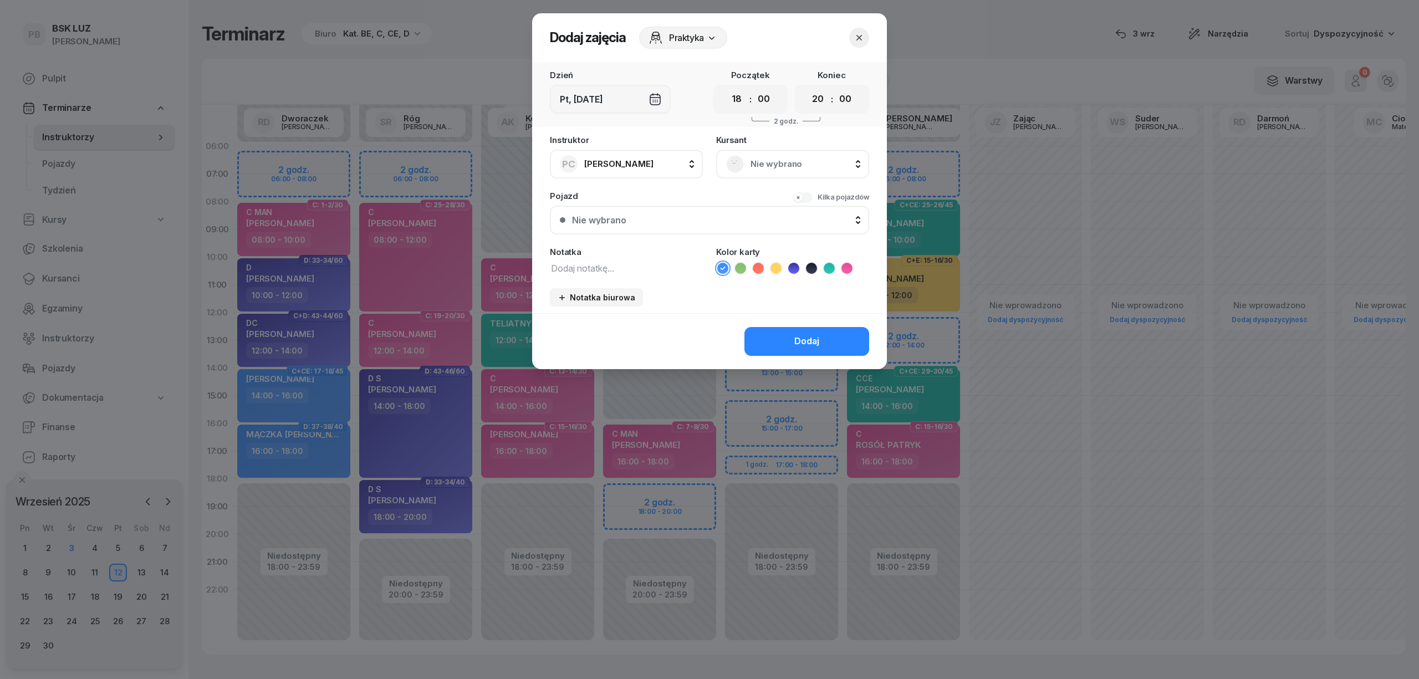
click at [759, 164] on span "Nie wybrano" at bounding box center [804, 164] width 109 height 14
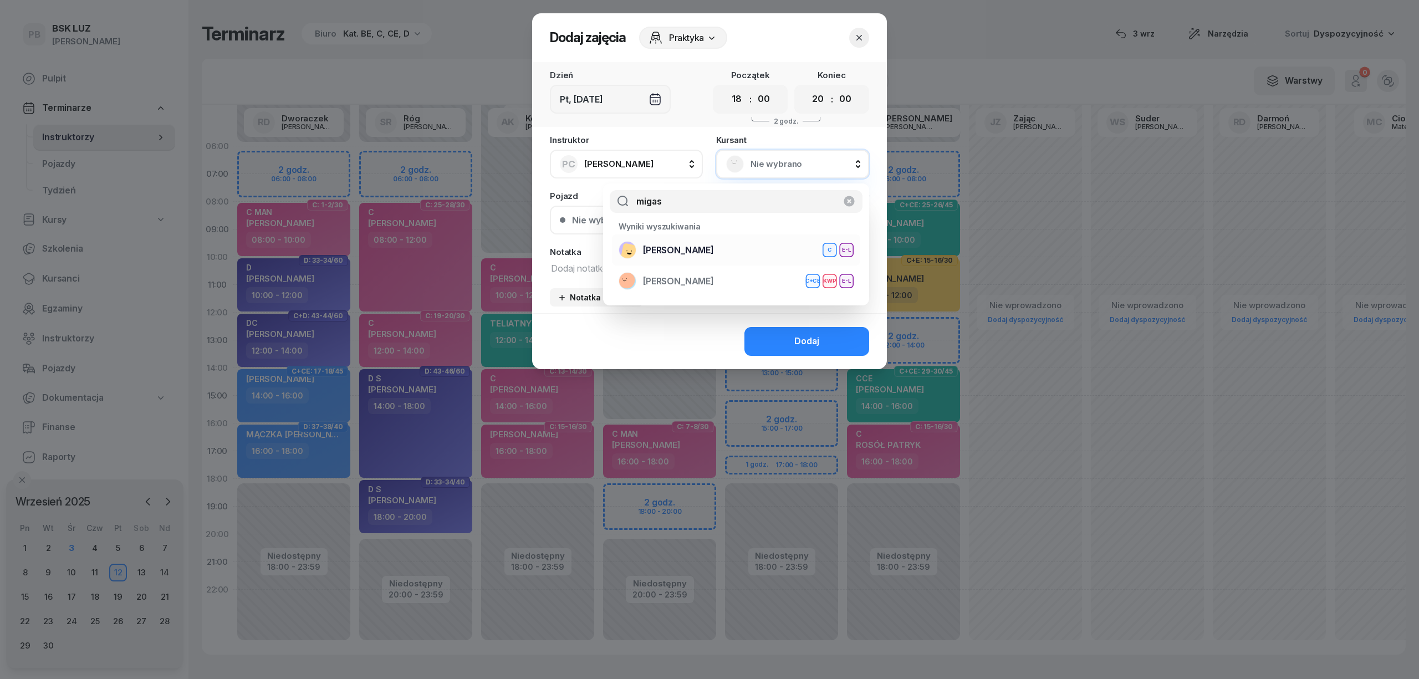
type input "migas"
click at [750, 242] on div "[PERSON_NAME] E-L" at bounding box center [735, 250] width 235 height 18
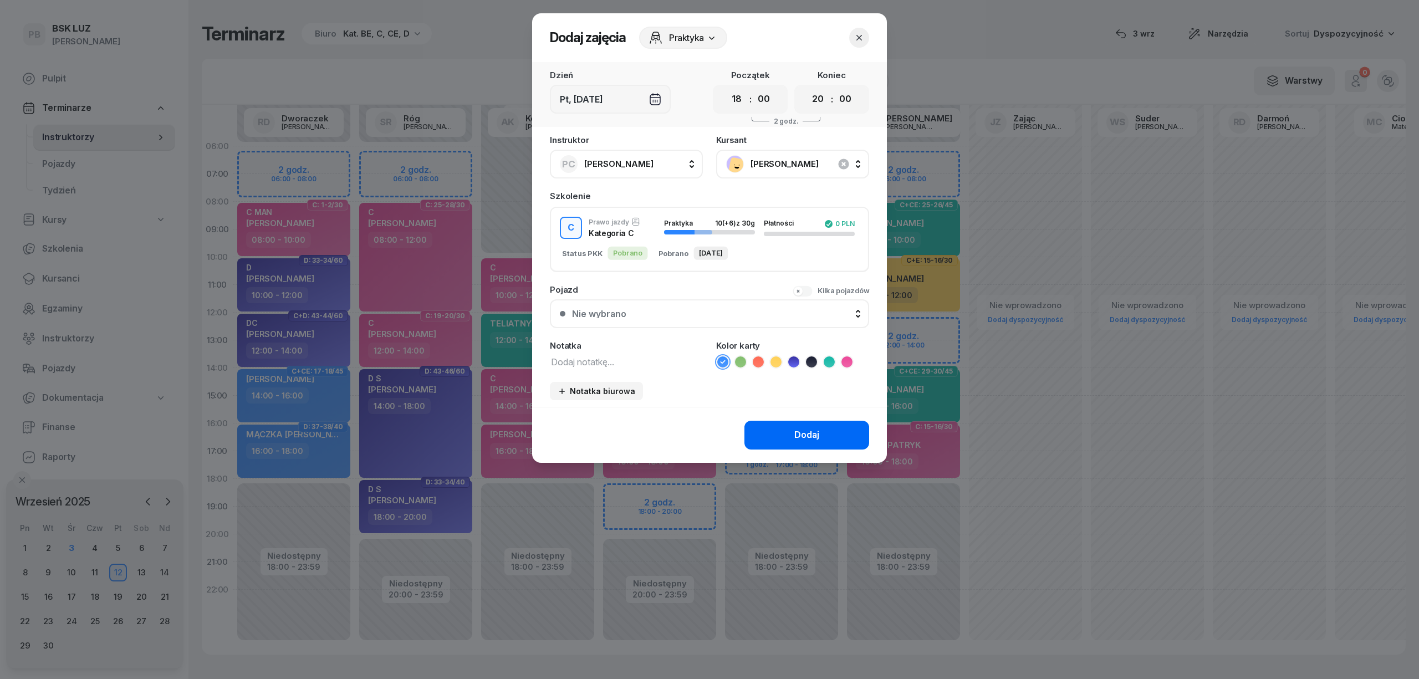
click at [763, 429] on button "Dodaj" at bounding box center [806, 435] width 125 height 29
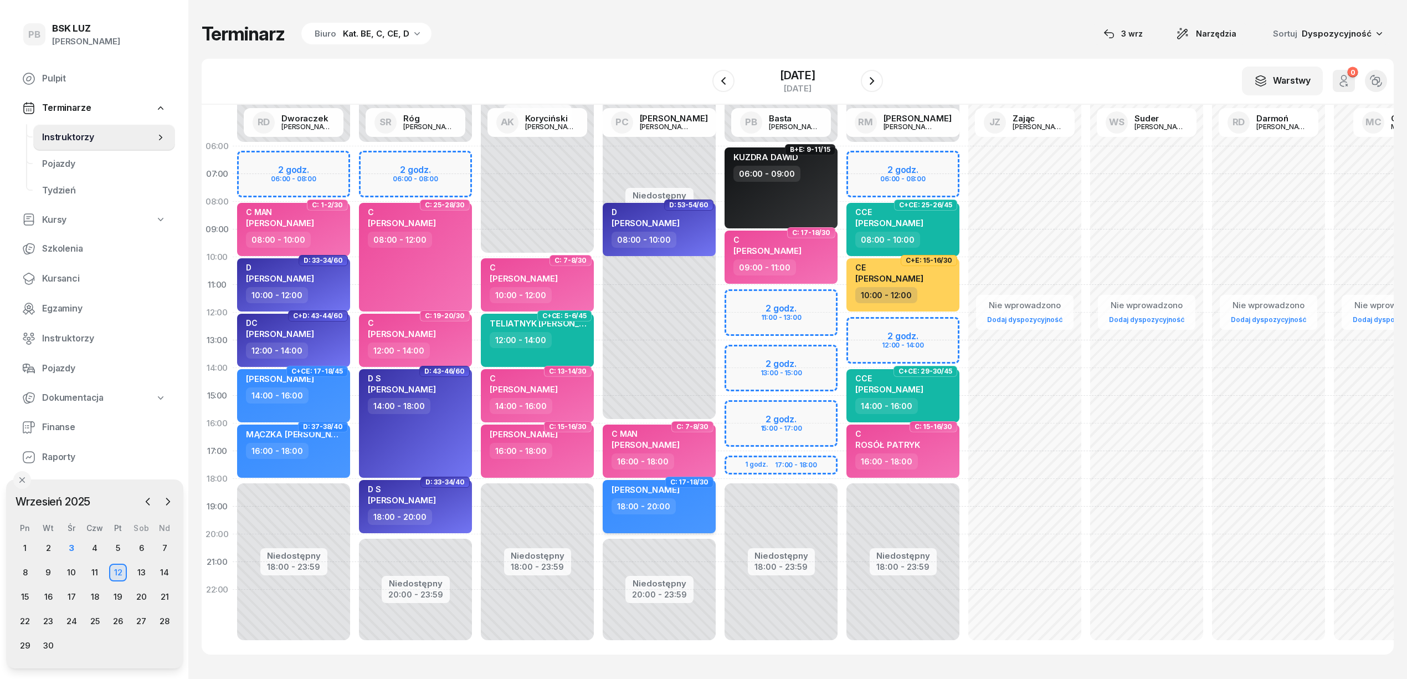
click at [675, 515] on div "[PERSON_NAME] 18:00 - 20:00" at bounding box center [659, 506] width 113 height 53
select select "18"
select select "20"
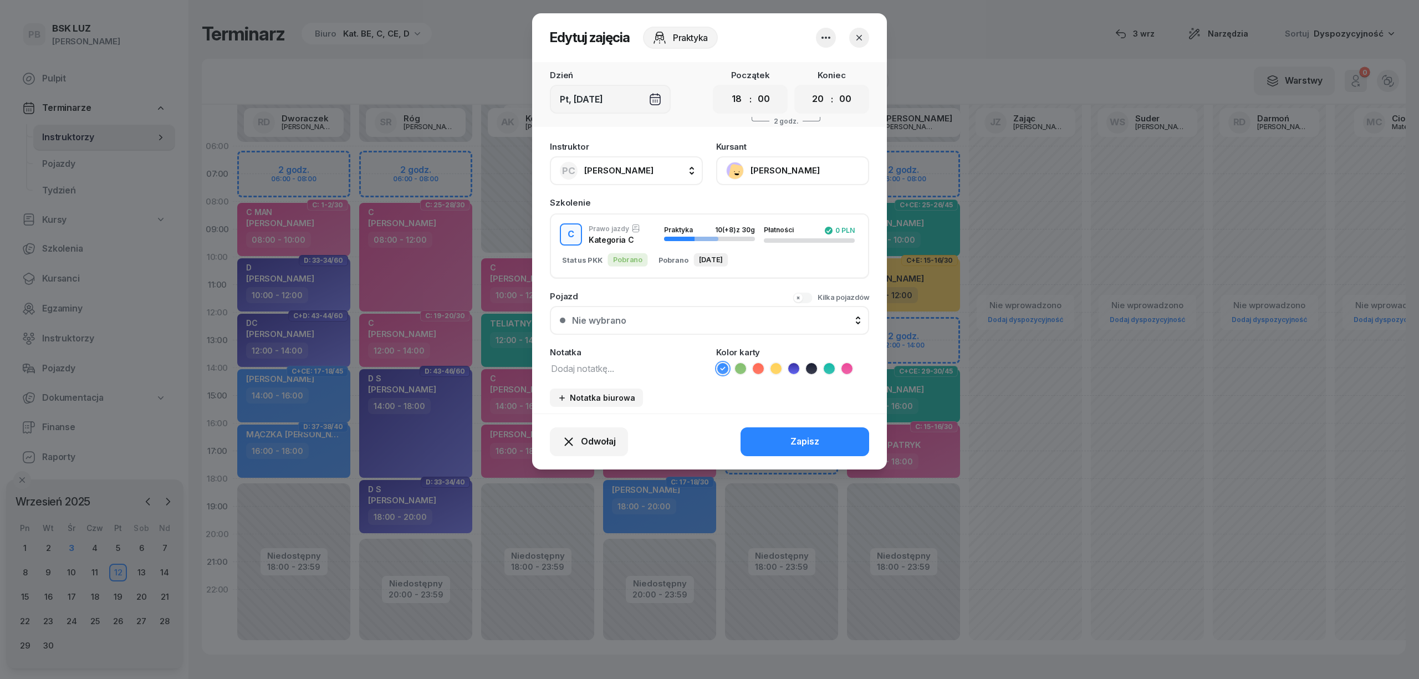
click at [848, 366] on icon at bounding box center [846, 368] width 5 height 4
click at [822, 437] on button "Zapisz" at bounding box center [804, 441] width 129 height 29
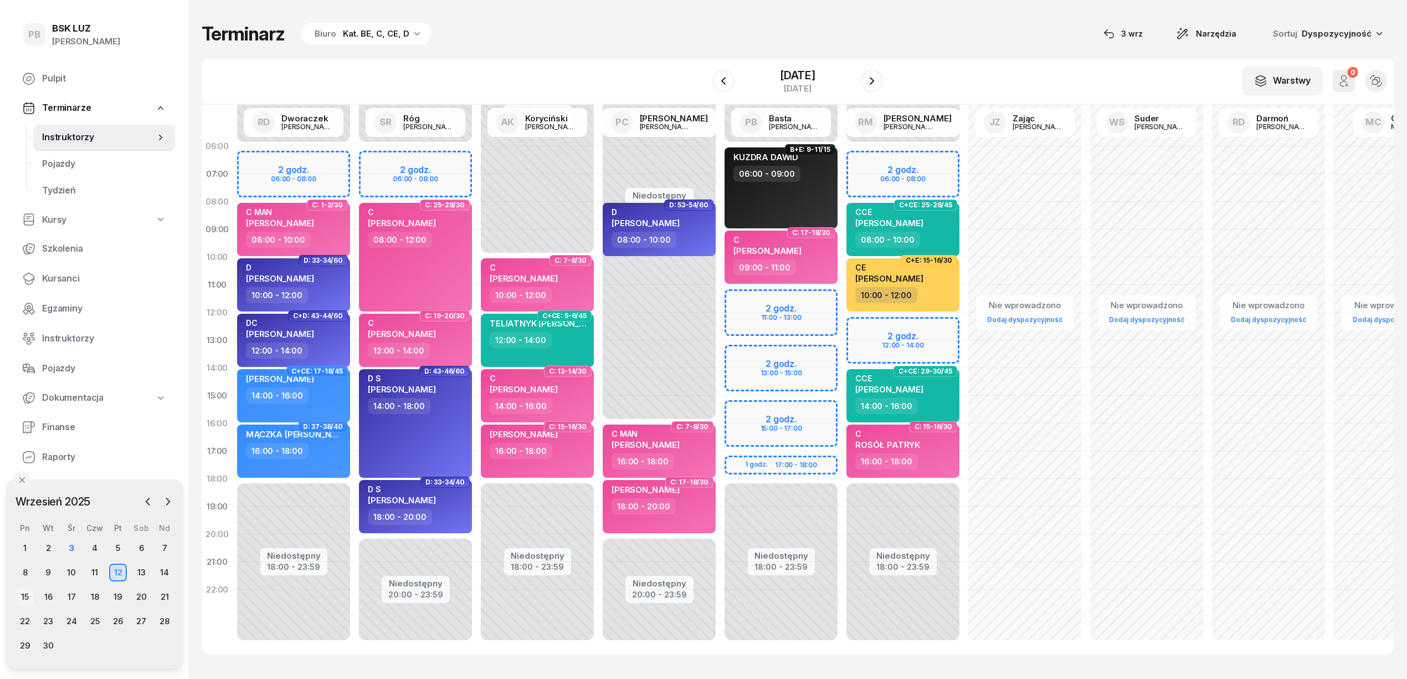
click at [25, 596] on div "15" at bounding box center [25, 597] width 18 height 18
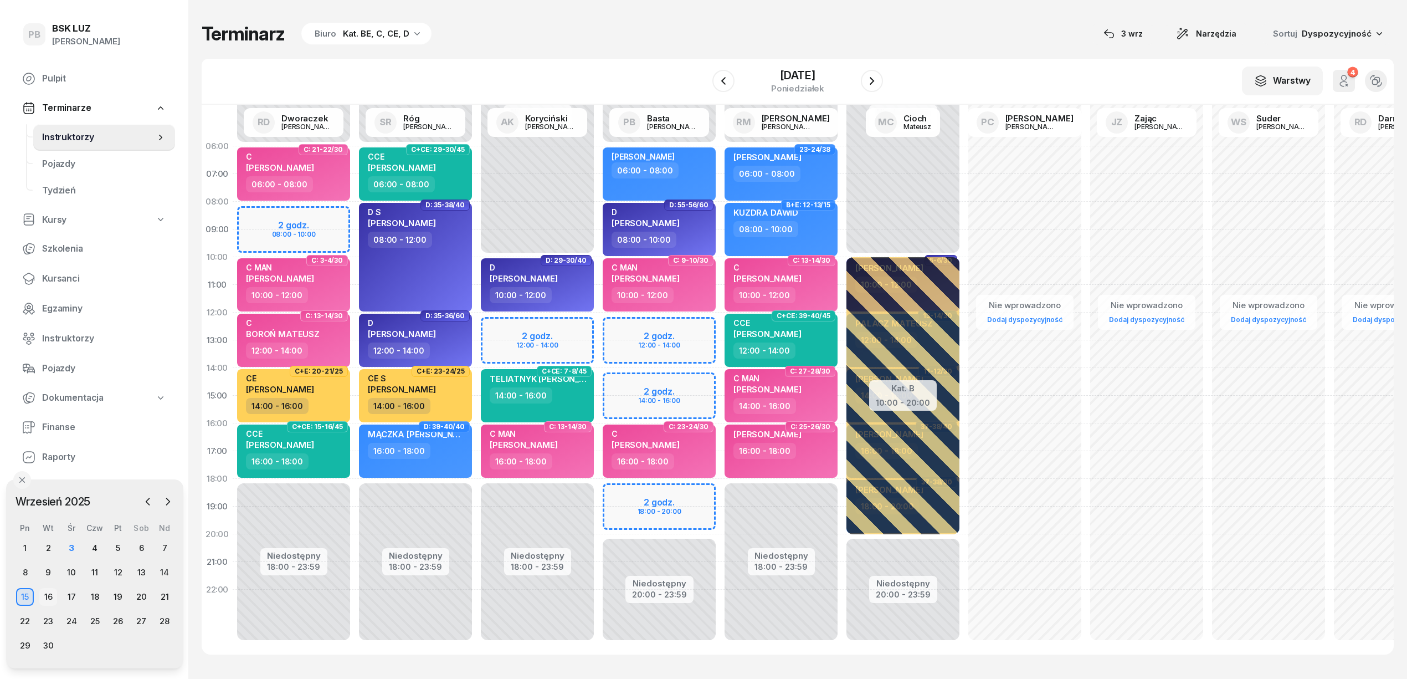
click at [47, 595] on div "16" at bounding box center [48, 597] width 18 height 18
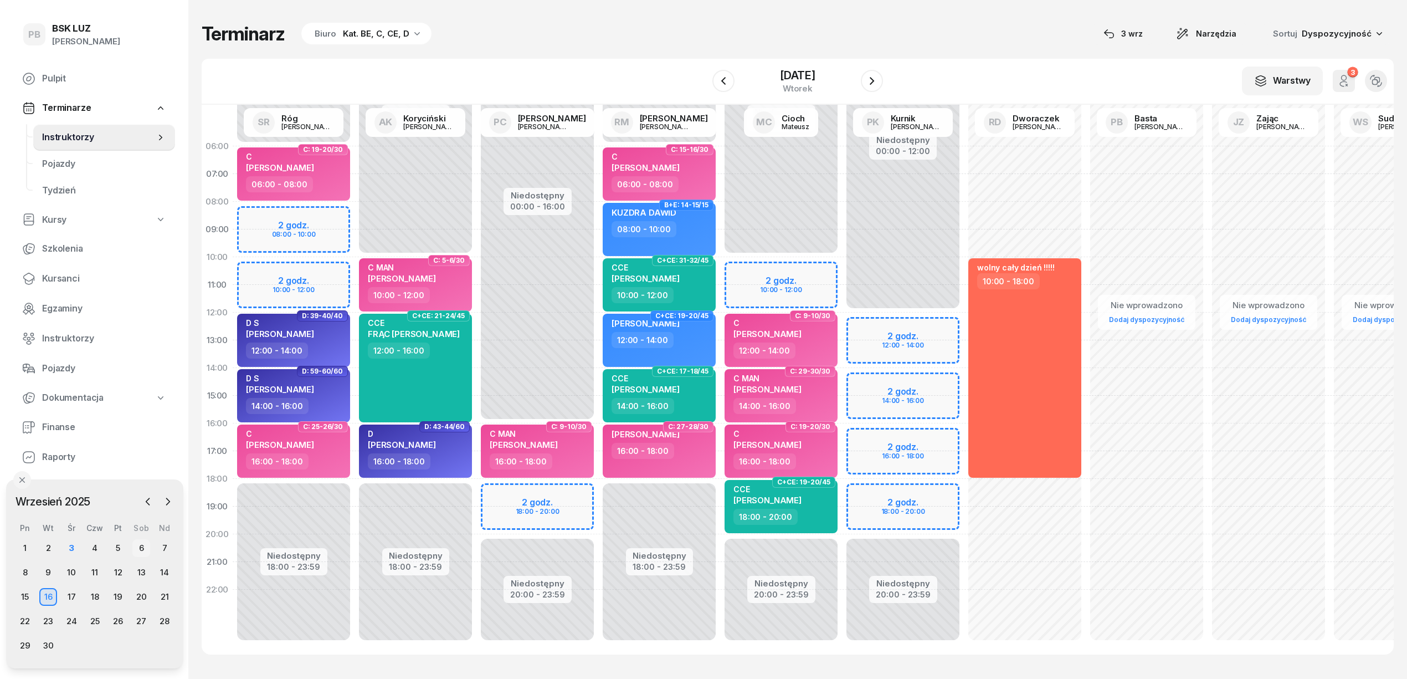
click at [137, 546] on div "6" at bounding box center [141, 548] width 18 height 18
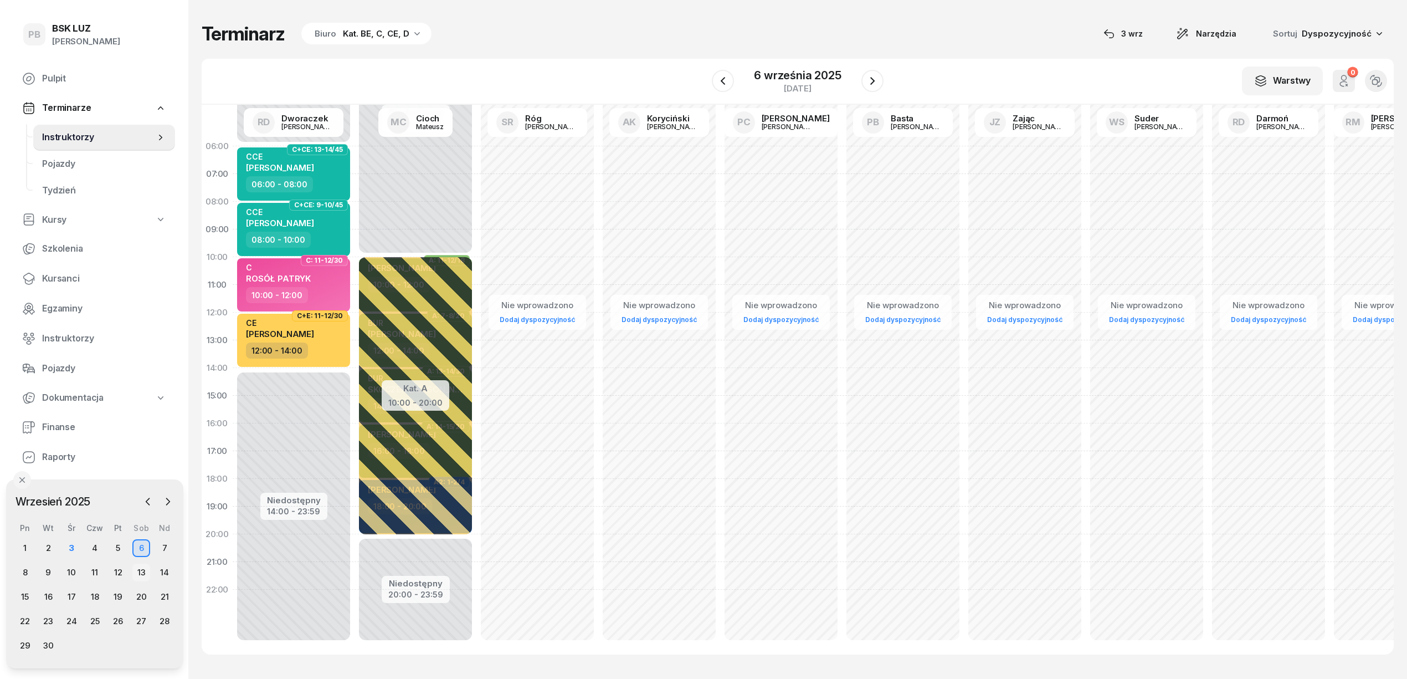
click at [139, 570] on div "13" at bounding box center [141, 573] width 18 height 18
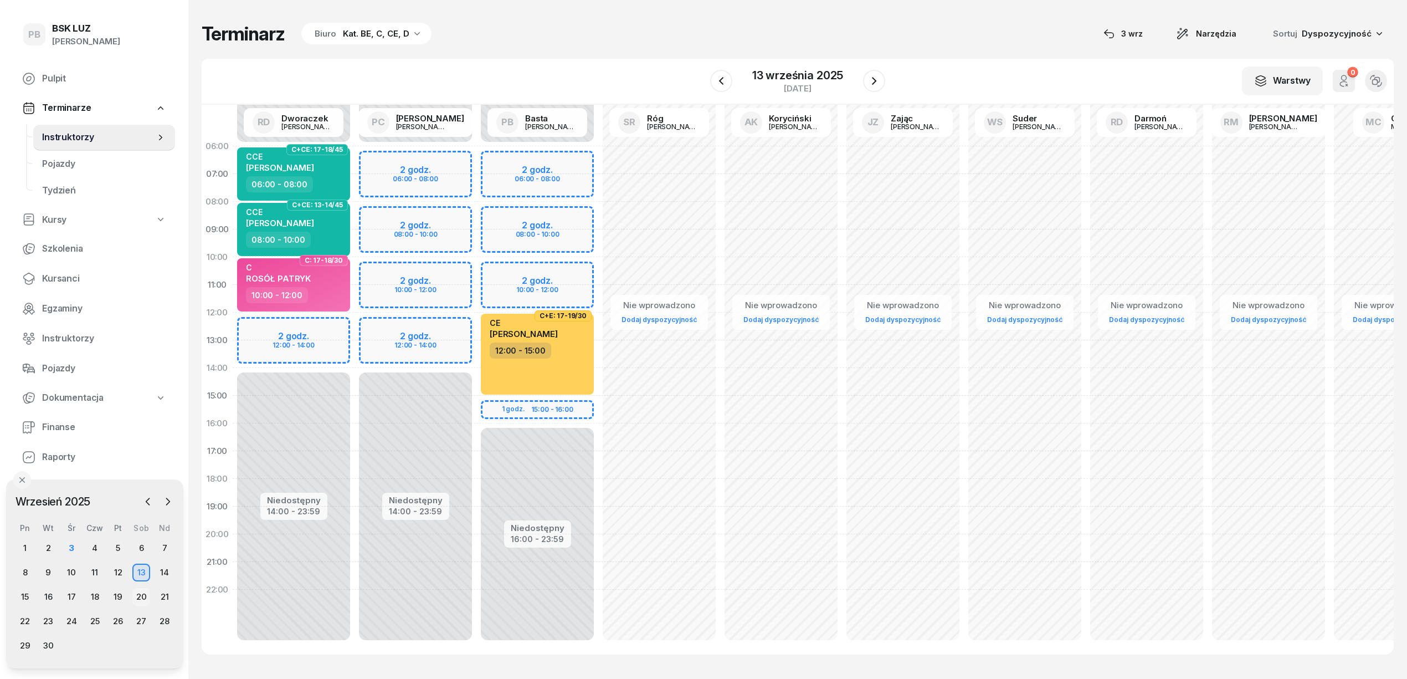
click at [146, 596] on div "20" at bounding box center [141, 597] width 18 height 18
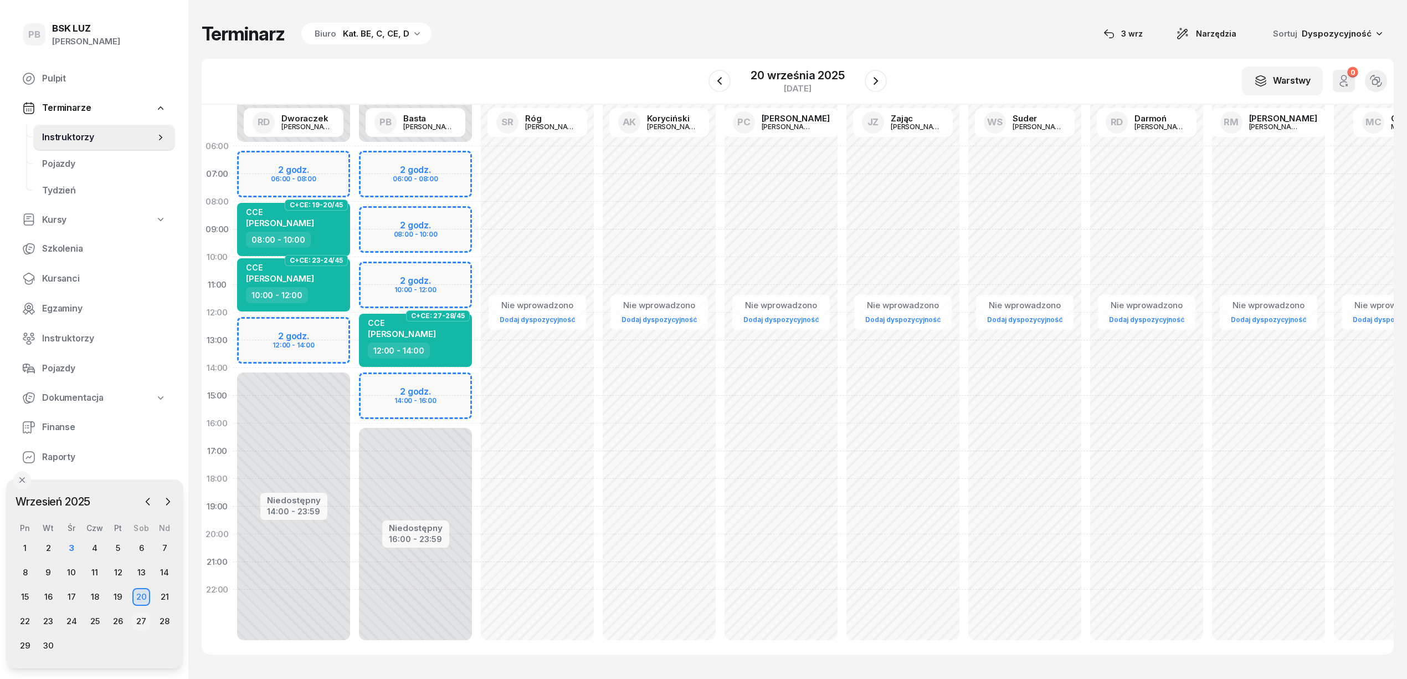
click at [142, 619] on div "27" at bounding box center [141, 621] width 18 height 18
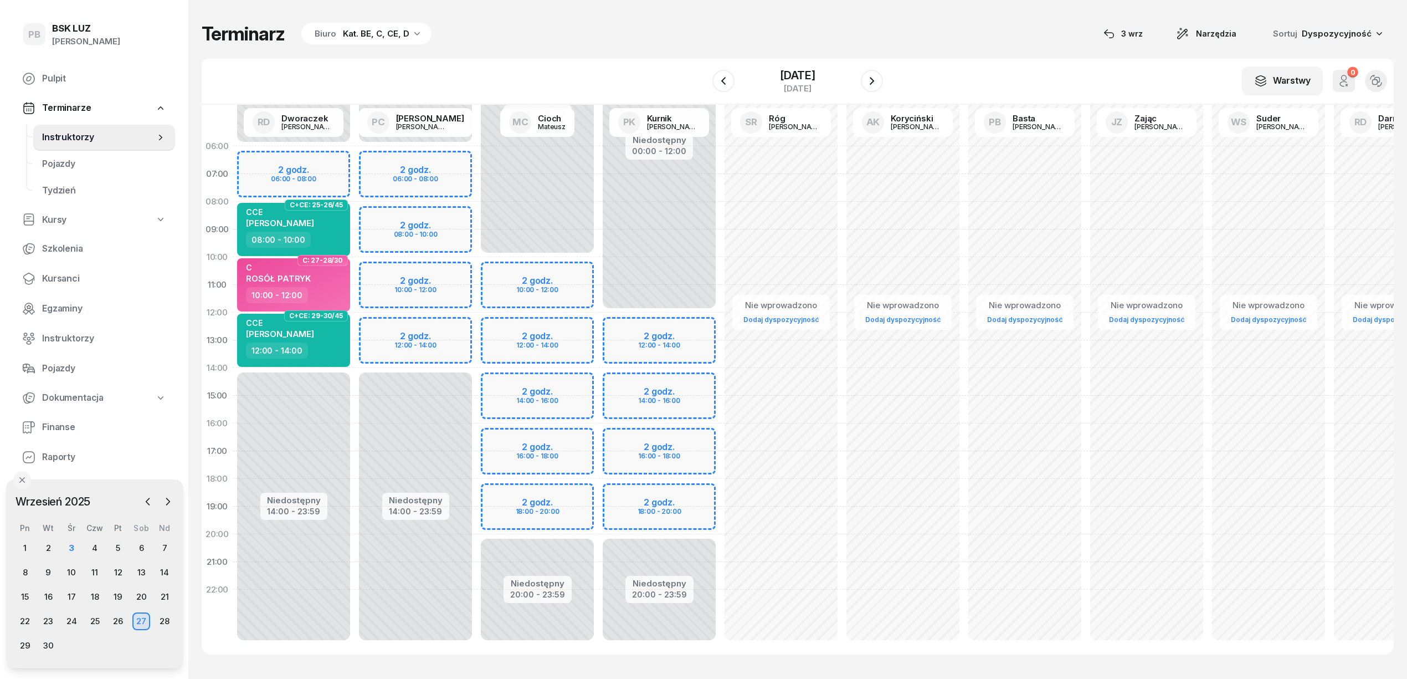
click at [92, 546] on div "4" at bounding box center [95, 548] width 18 height 18
